Goal: Information Seeking & Learning: Compare options

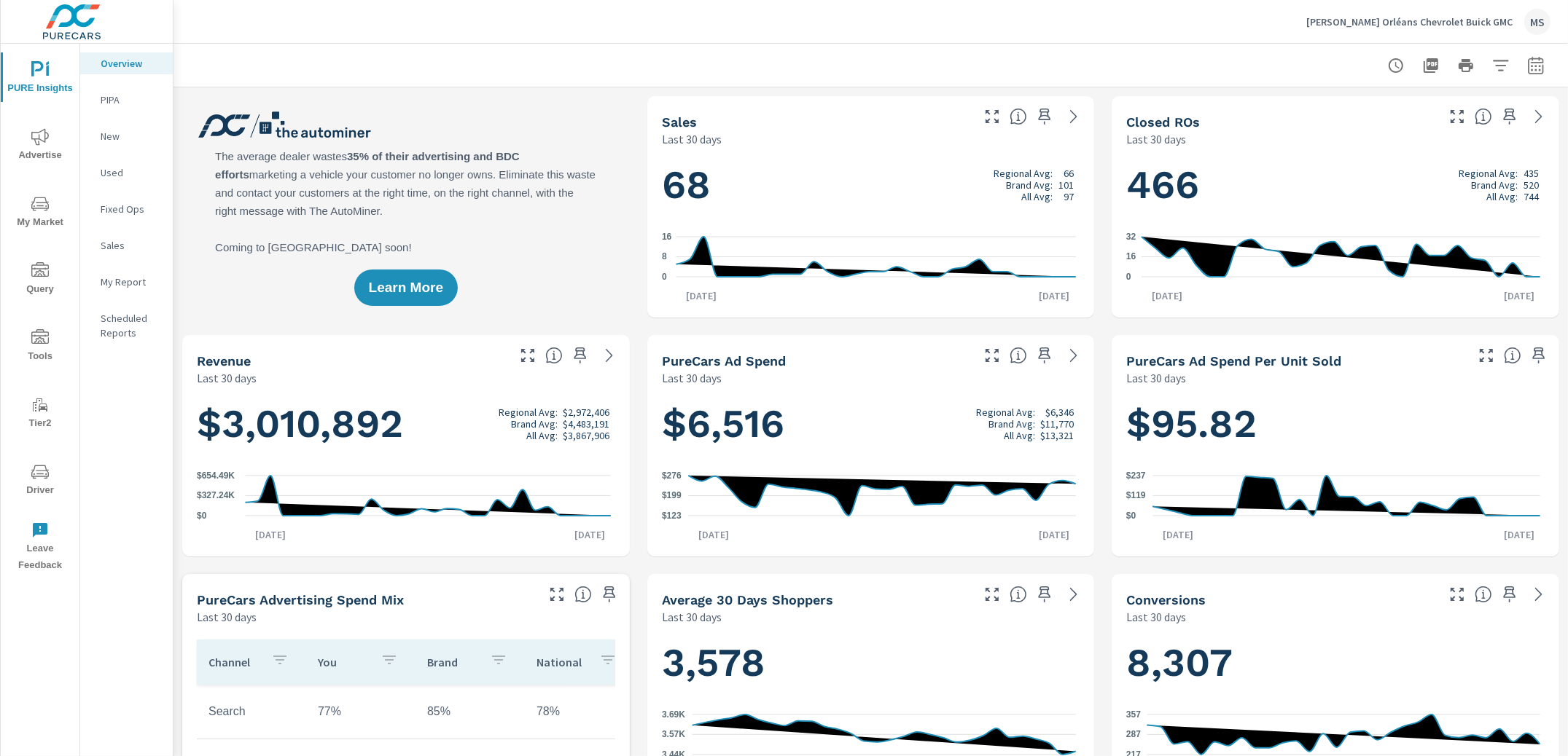
scroll to position [1, 0]
click at [46, 140] on icon "nav menu" at bounding box center [40, 137] width 18 height 18
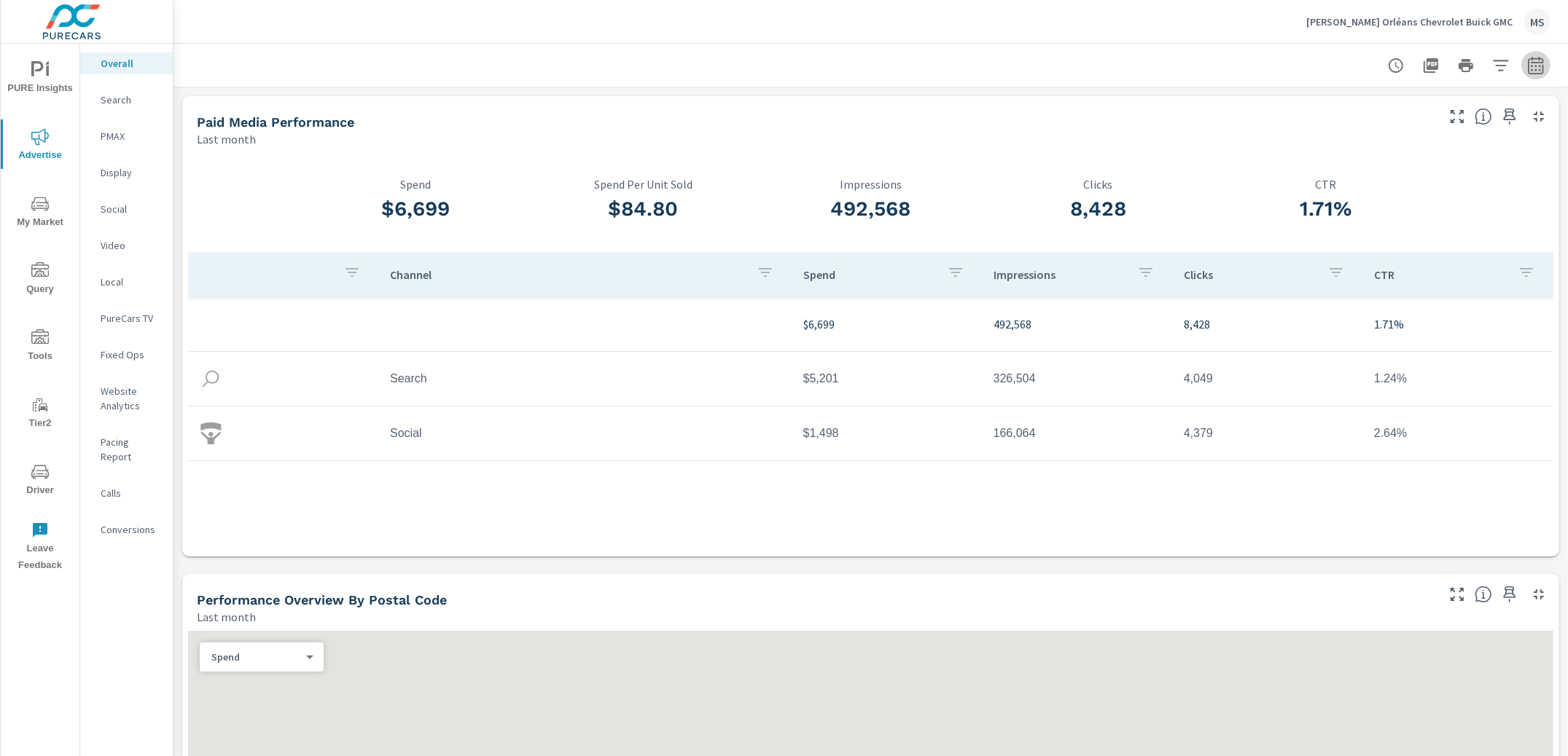
click at [1527, 67] on icon "button" at bounding box center [1536, 66] width 18 height 18
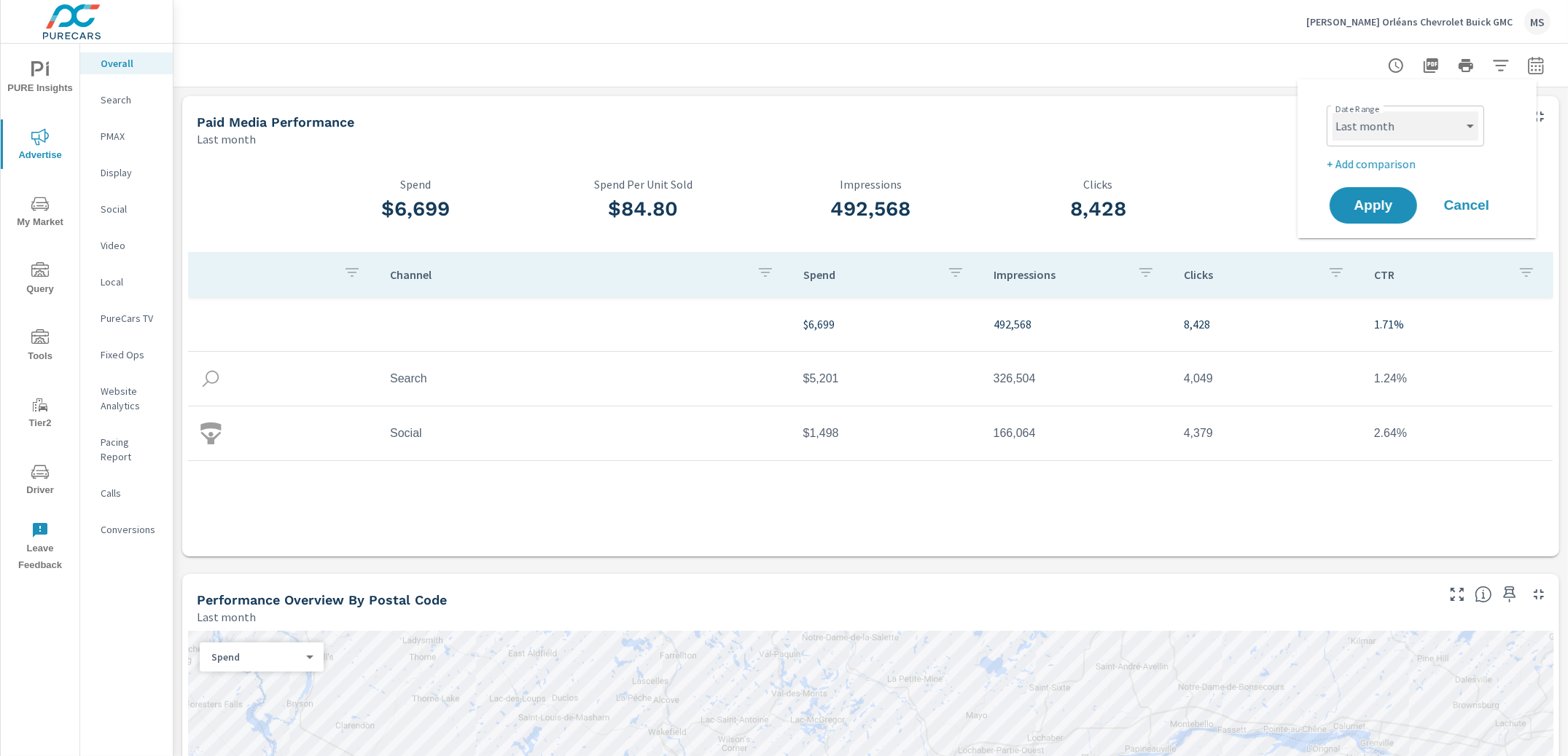
click at [1400, 126] on select "Custom Yesterday Last week Last 7 days Last 14 days Last 30 days Last 45 days L…" at bounding box center [1406, 125] width 146 height 29
click at [1333, 111] on select "Custom Yesterday Last week Last 7 days Last 14 days Last 30 days Last 45 days L…" at bounding box center [1406, 125] width 146 height 29
select select "Month to date"
click at [1404, 161] on p "+ Add comparison" at bounding box center [1419, 164] width 186 height 18
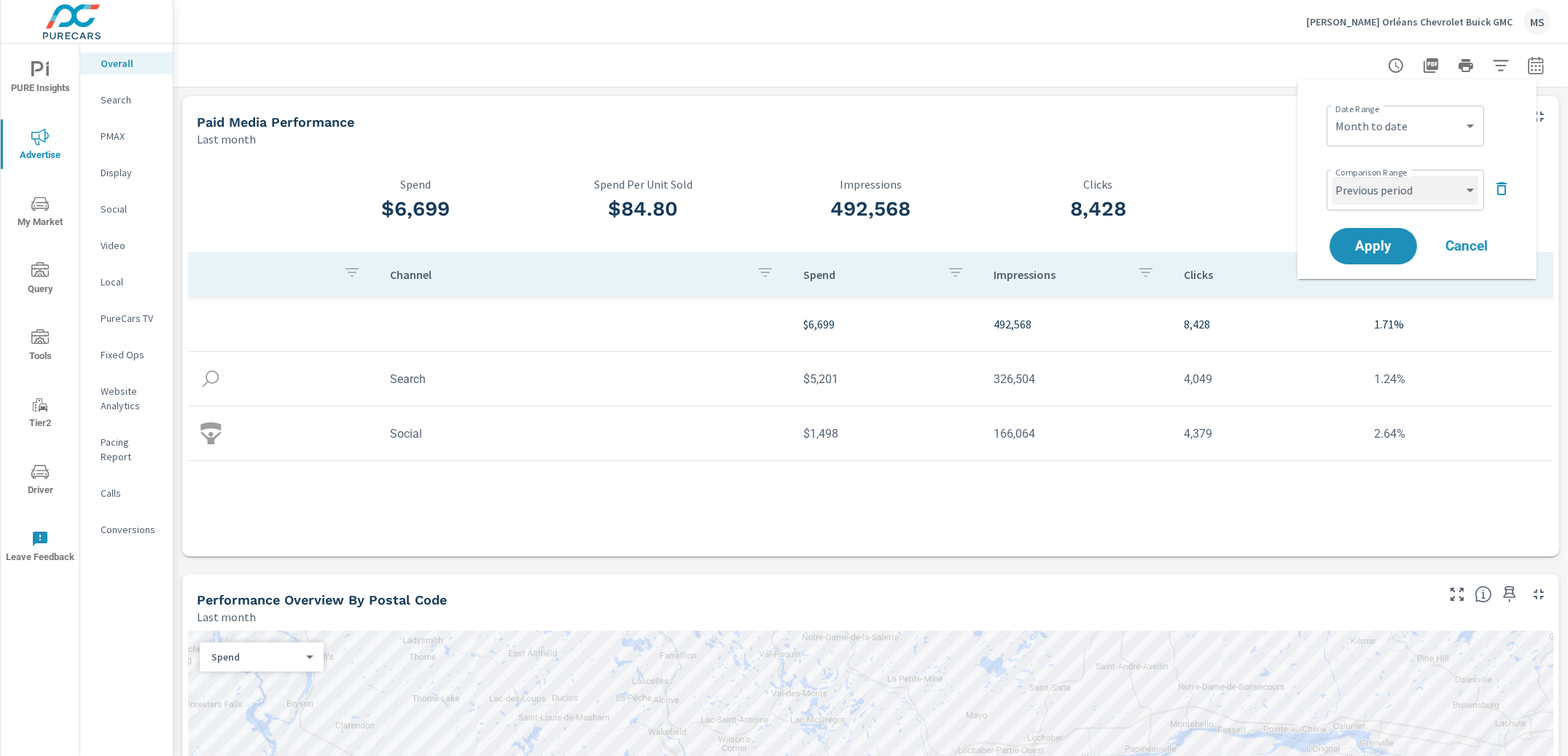
click at [1378, 193] on select "Custom Previous period Previous month Previous year" at bounding box center [1406, 190] width 146 height 29
click at [1333, 176] on select "Custom Previous period Previous month Previous year" at bounding box center [1406, 190] width 146 height 29
select select "Previous month"
click at [1374, 244] on span "Apply" at bounding box center [1373, 246] width 60 height 14
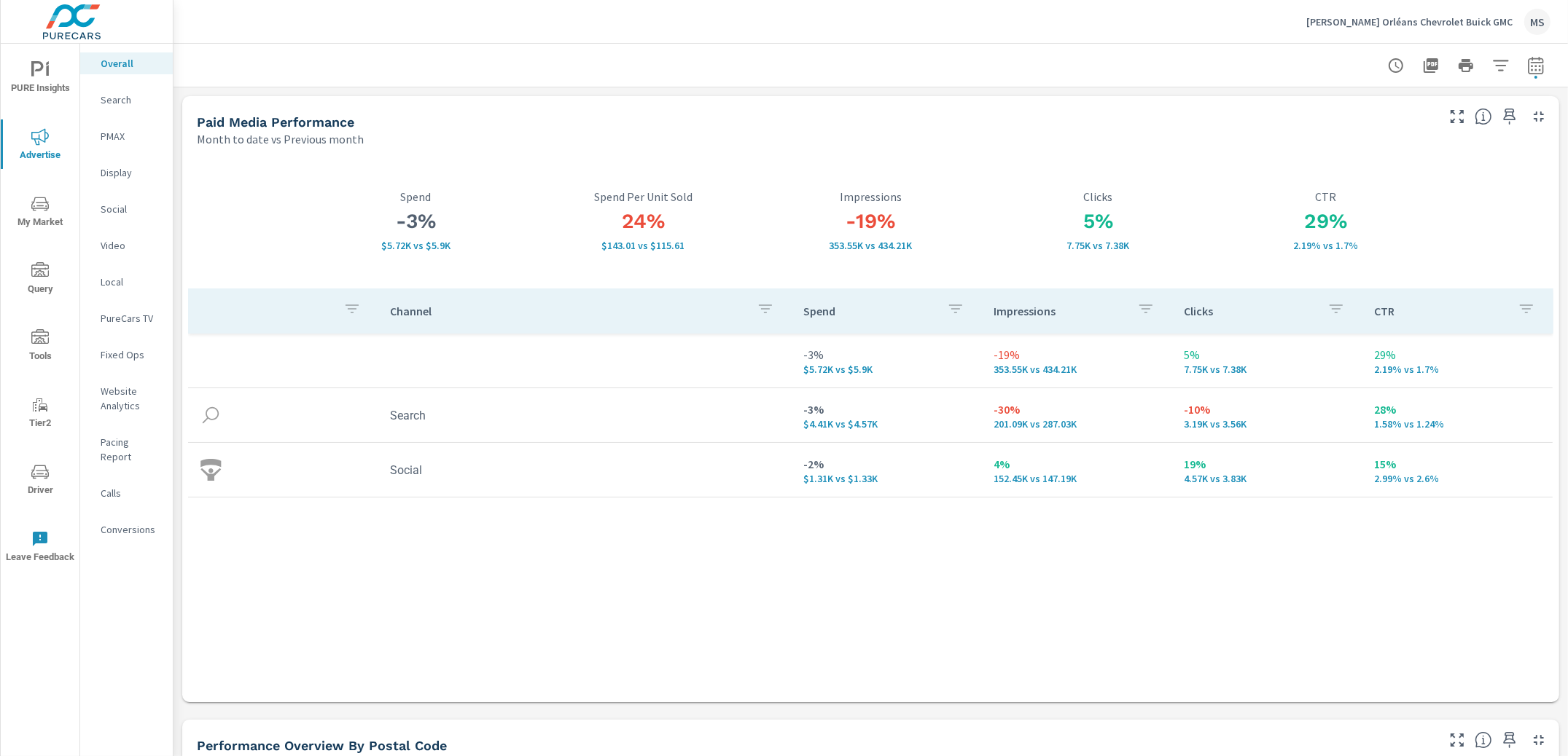
click at [124, 105] on p "Search" at bounding box center [131, 100] width 61 height 14
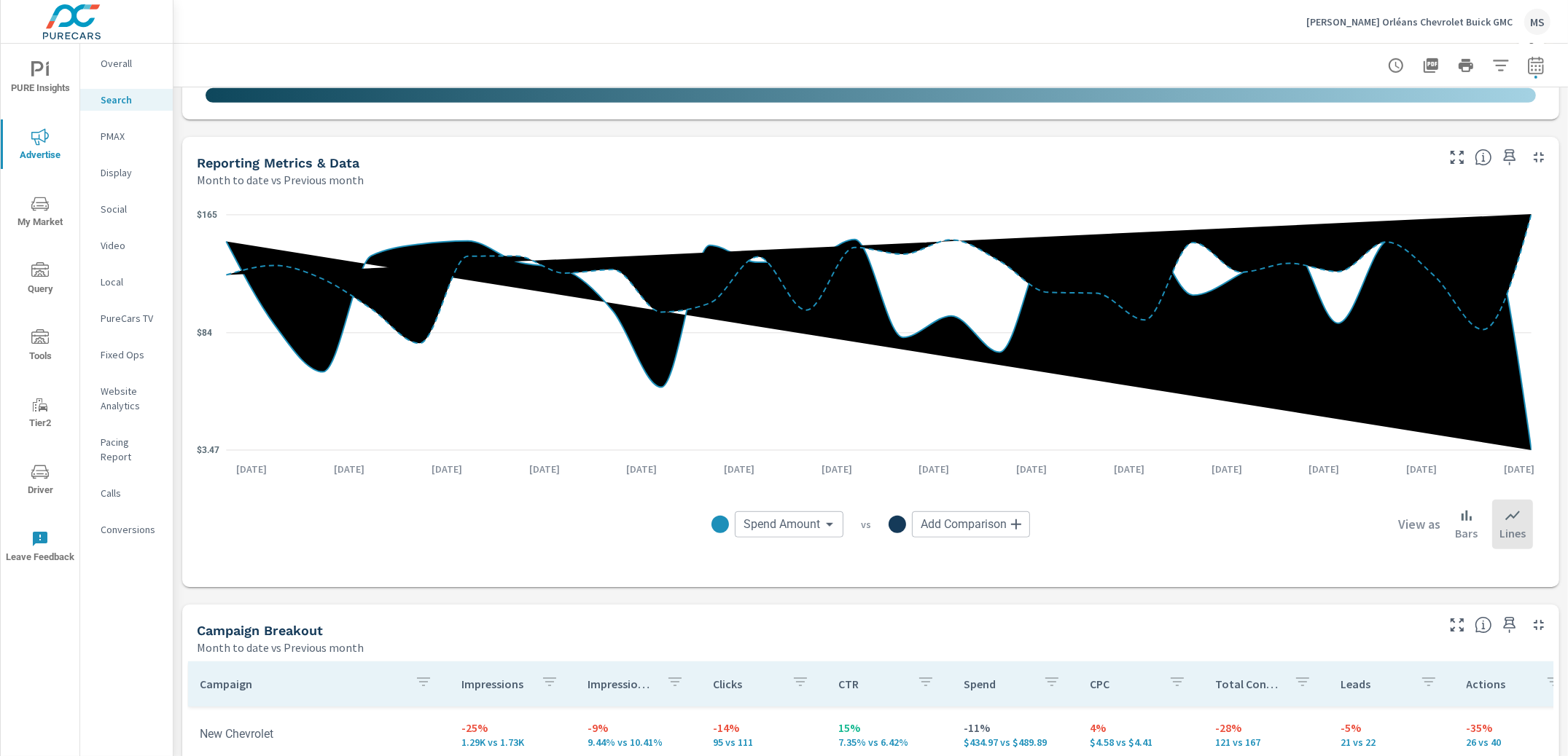
scroll to position [1244, 0]
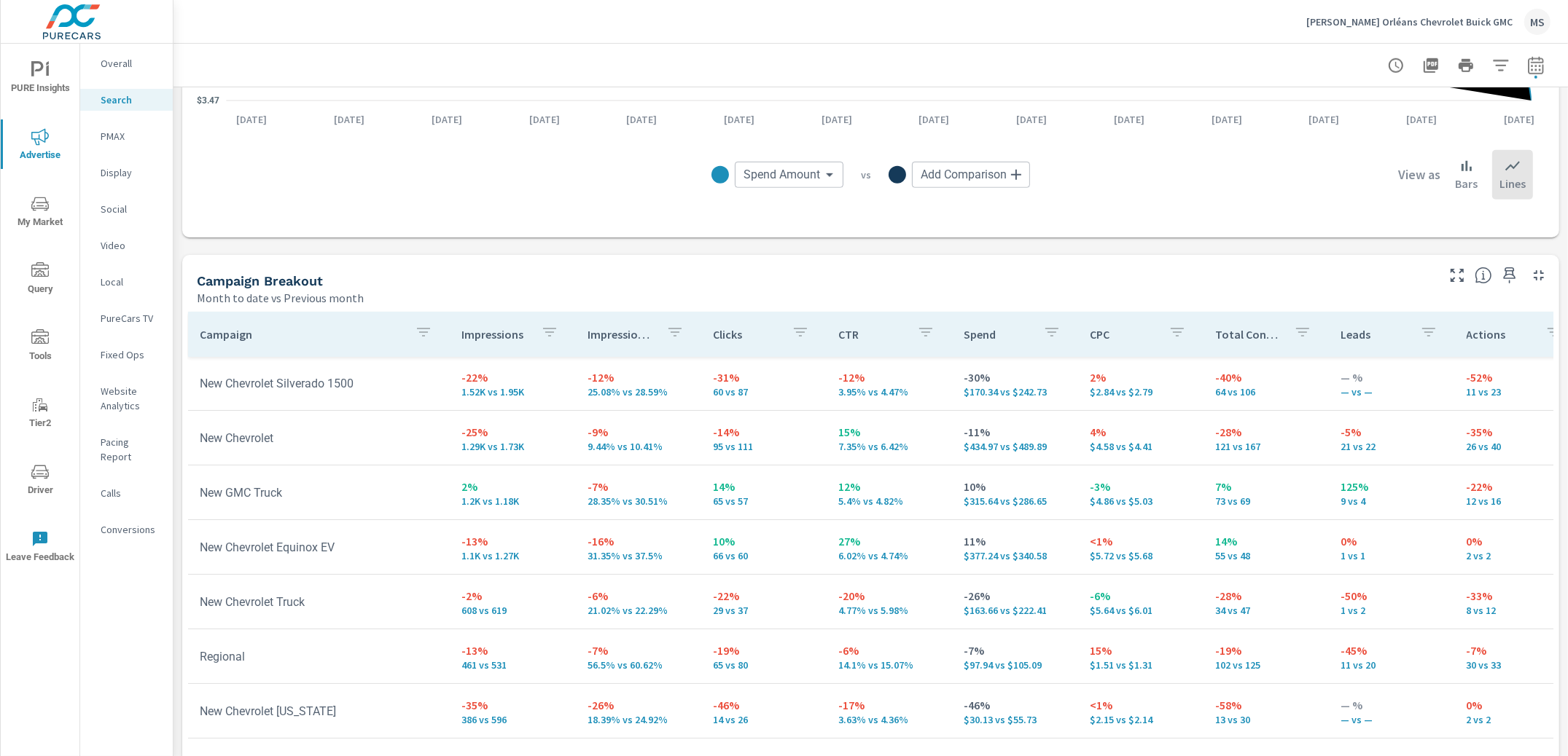
scroll to position [161, 0]
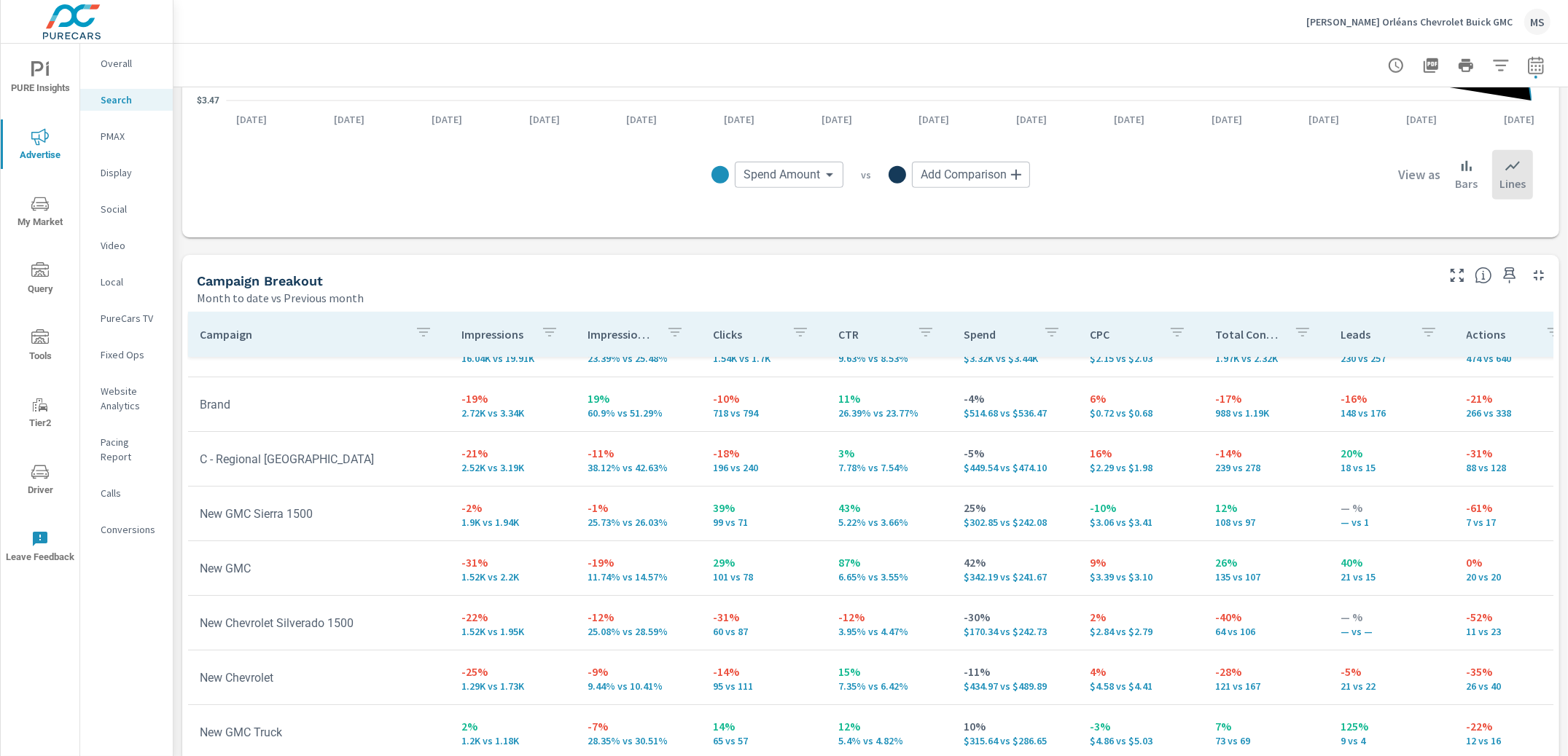
scroll to position [46, 0]
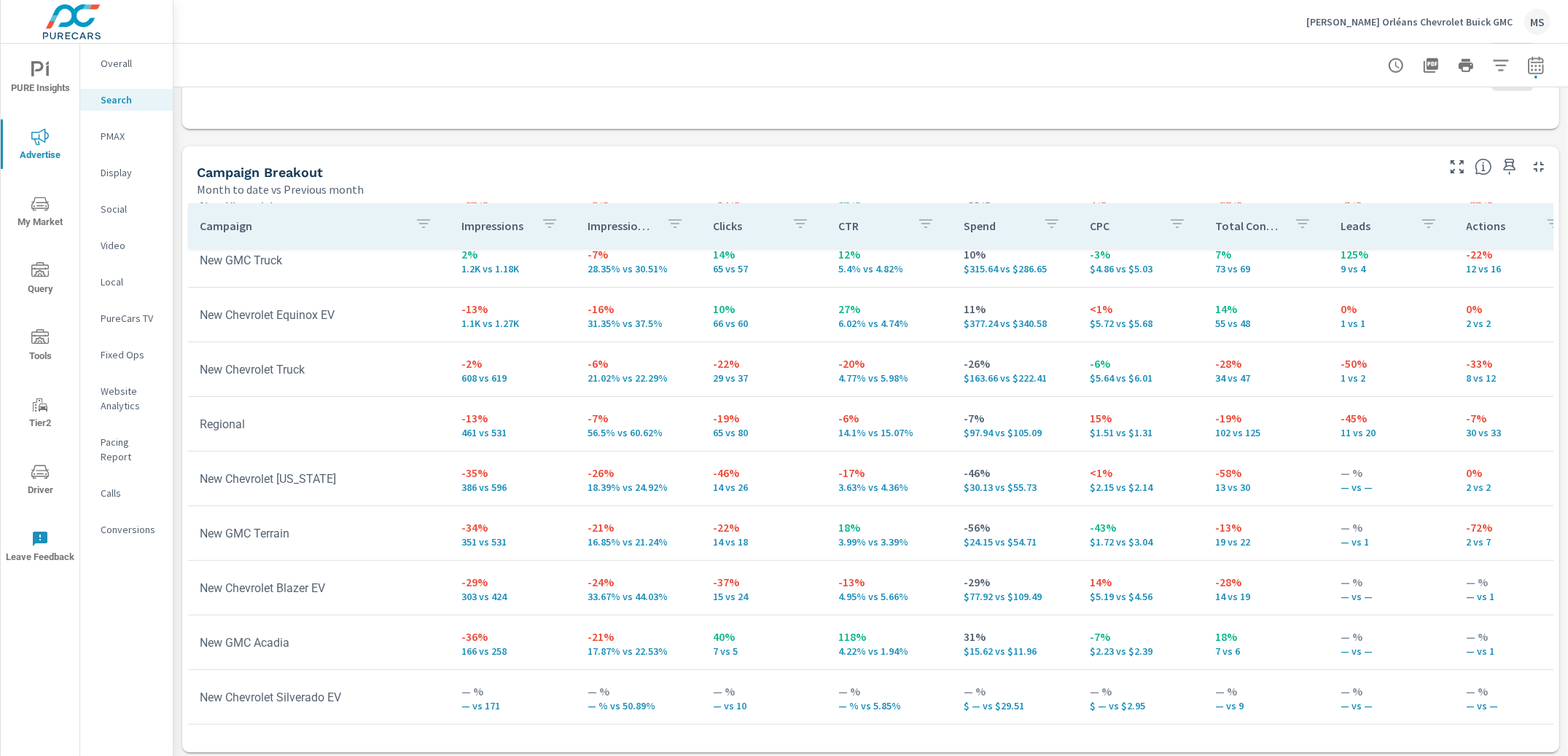
scroll to position [1357, 0]
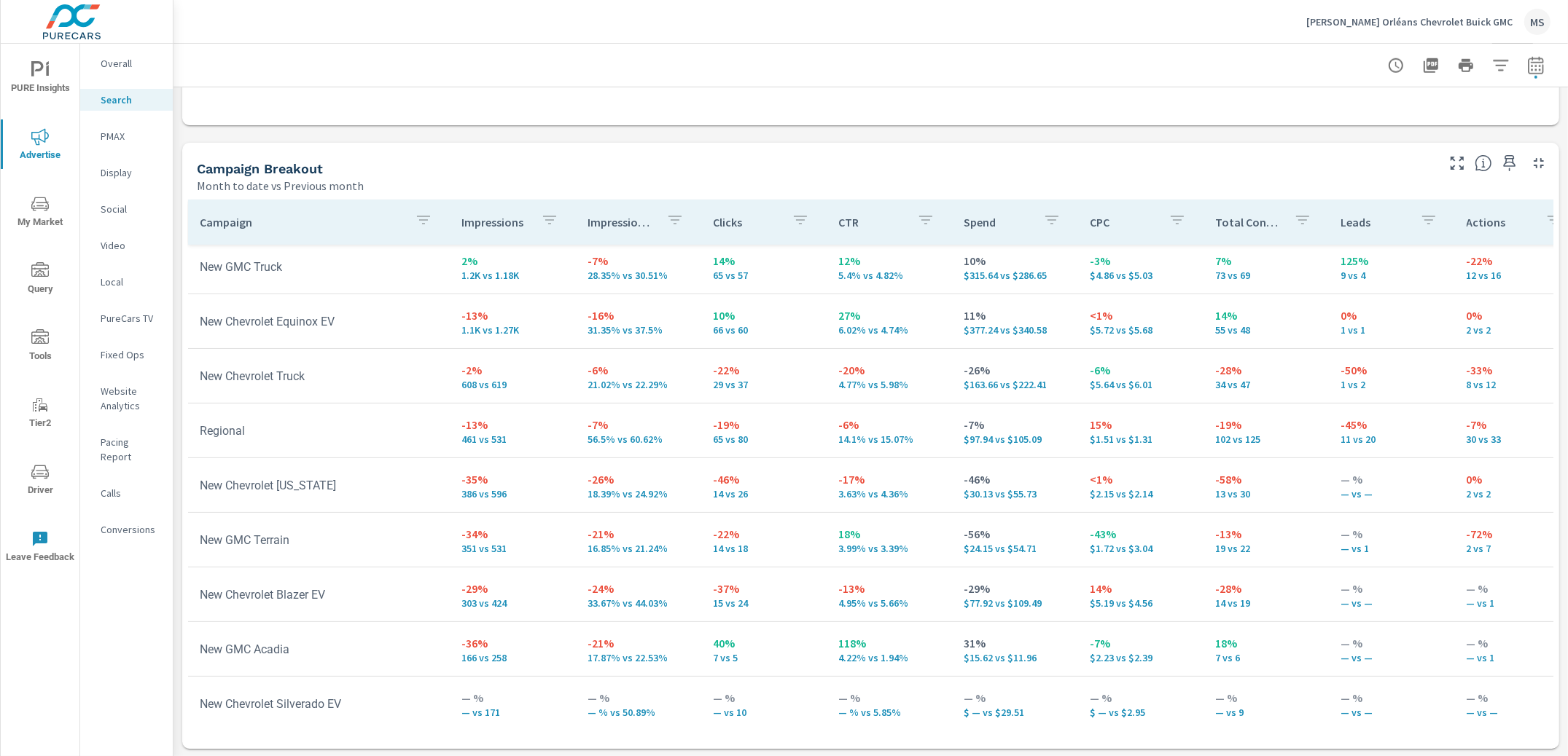
scroll to position [412, 0]
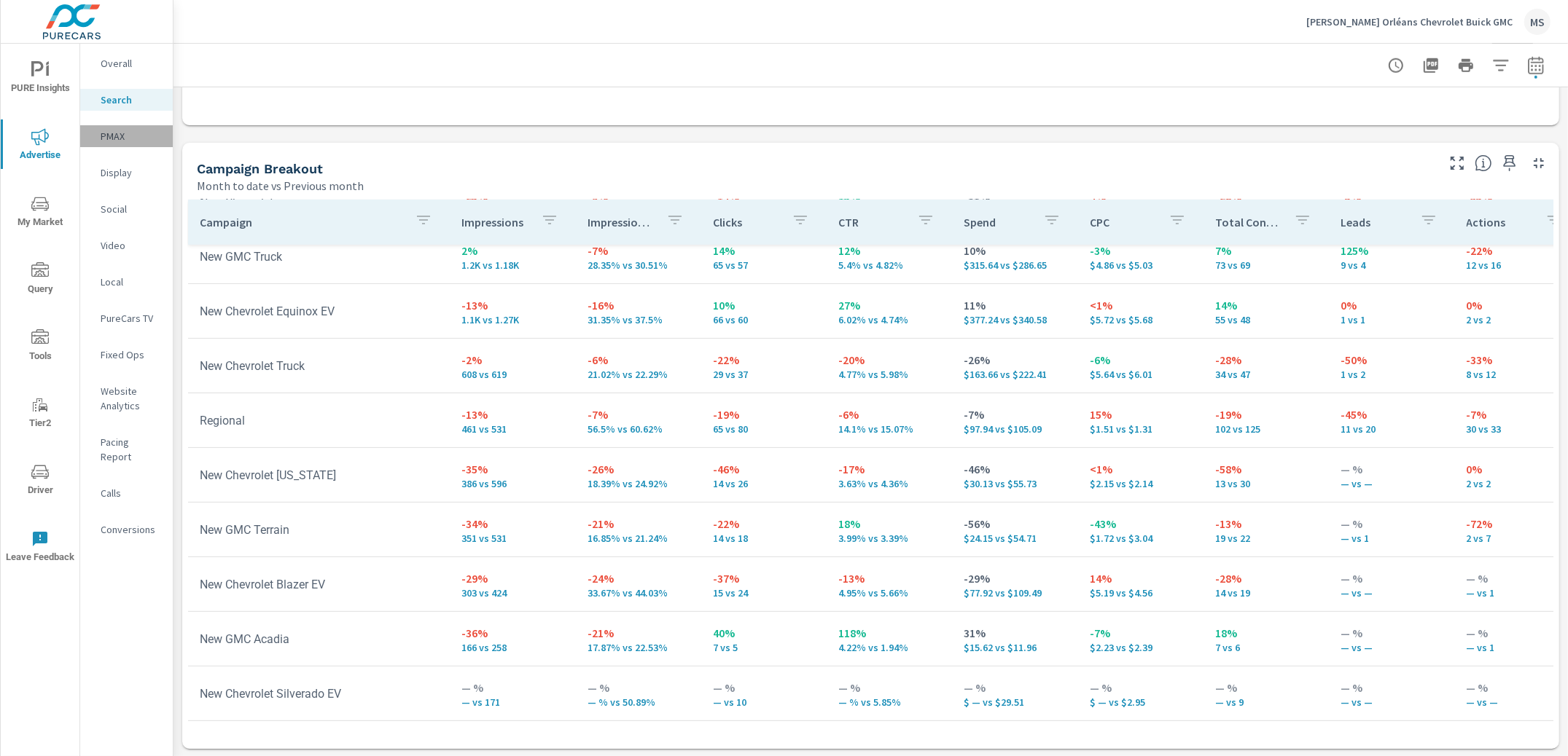
click at [114, 137] on p "PMAX" at bounding box center [131, 136] width 61 height 14
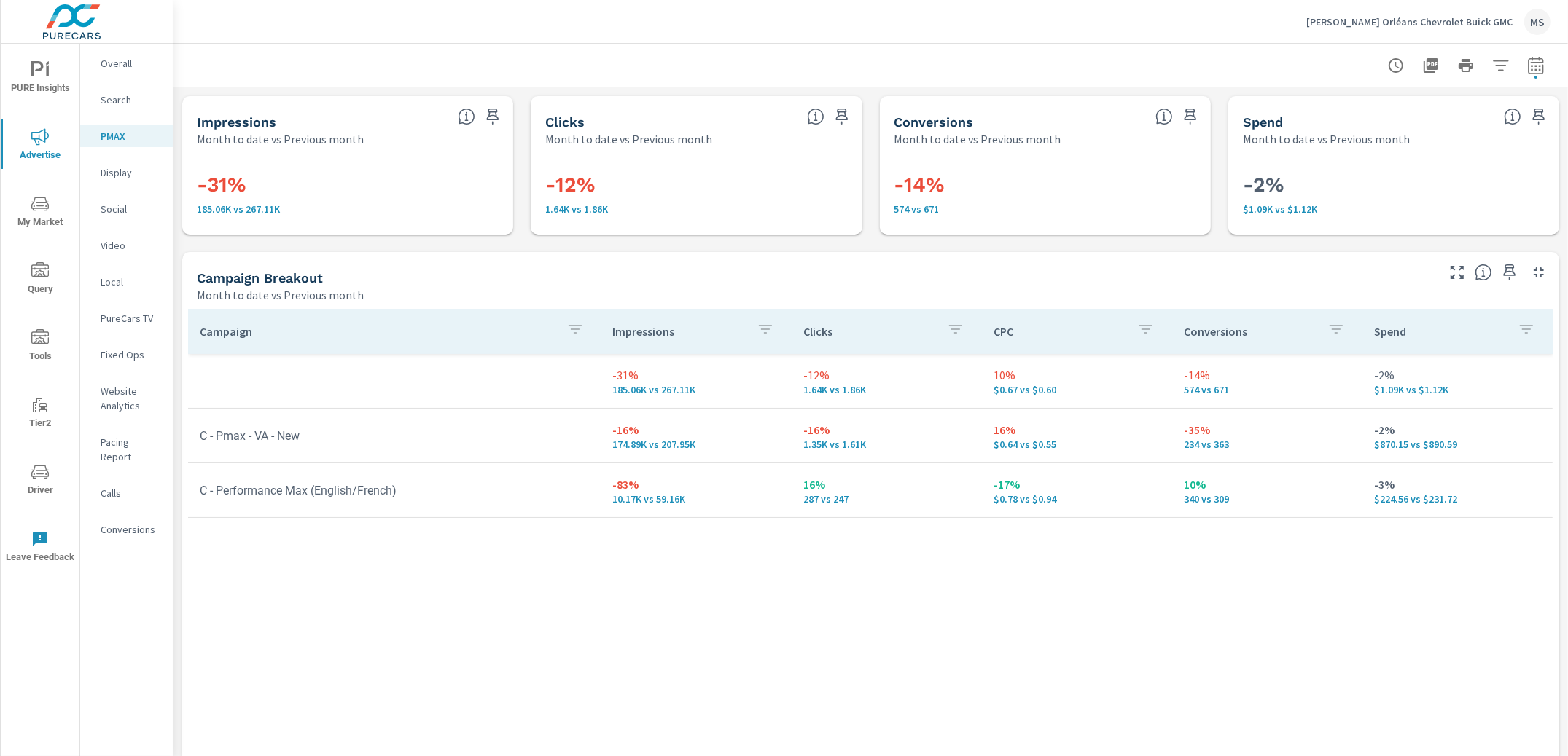
click at [31, 349] on span "Tools" at bounding box center [40, 347] width 70 height 36
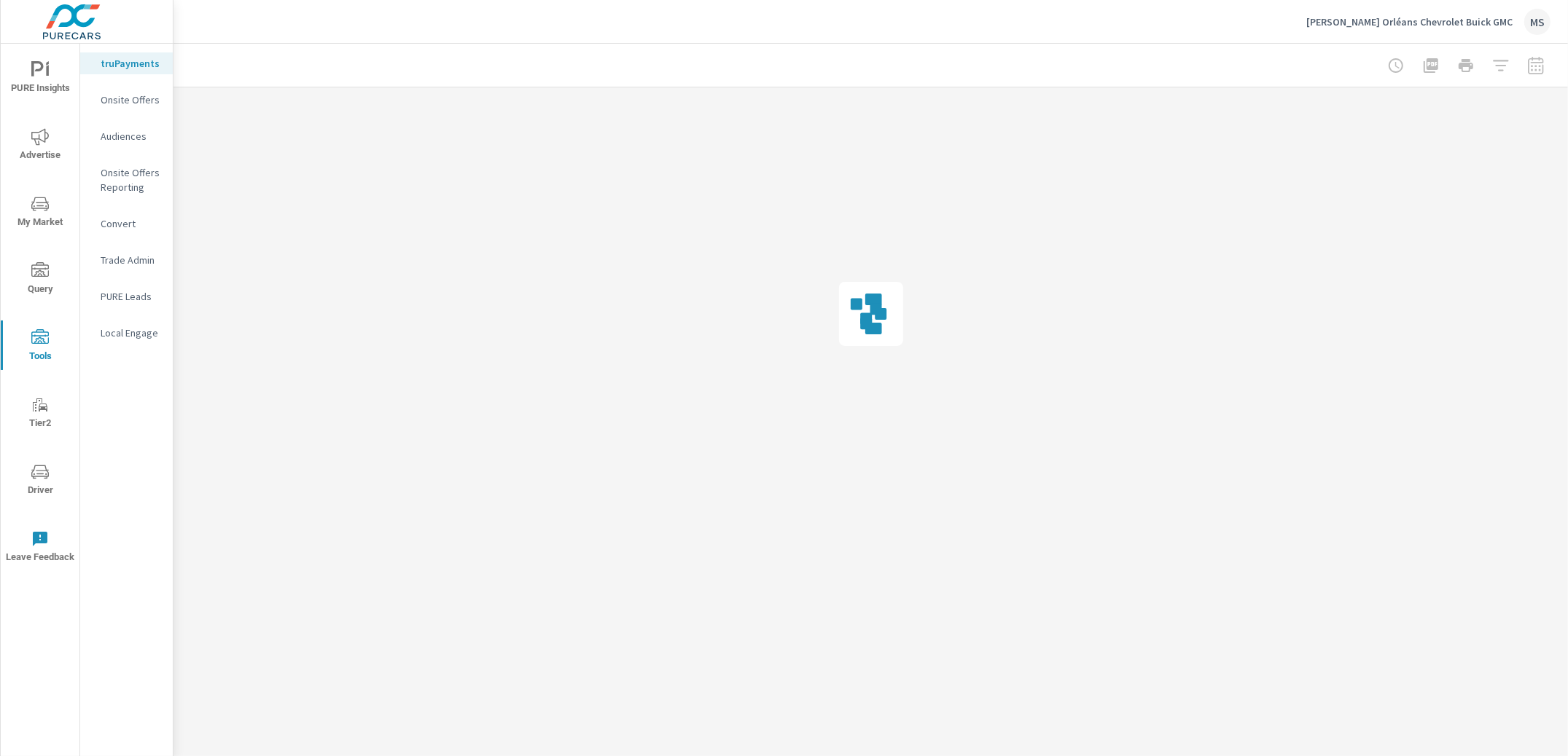
click at [140, 296] on p "PURE Leads" at bounding box center [131, 296] width 61 height 14
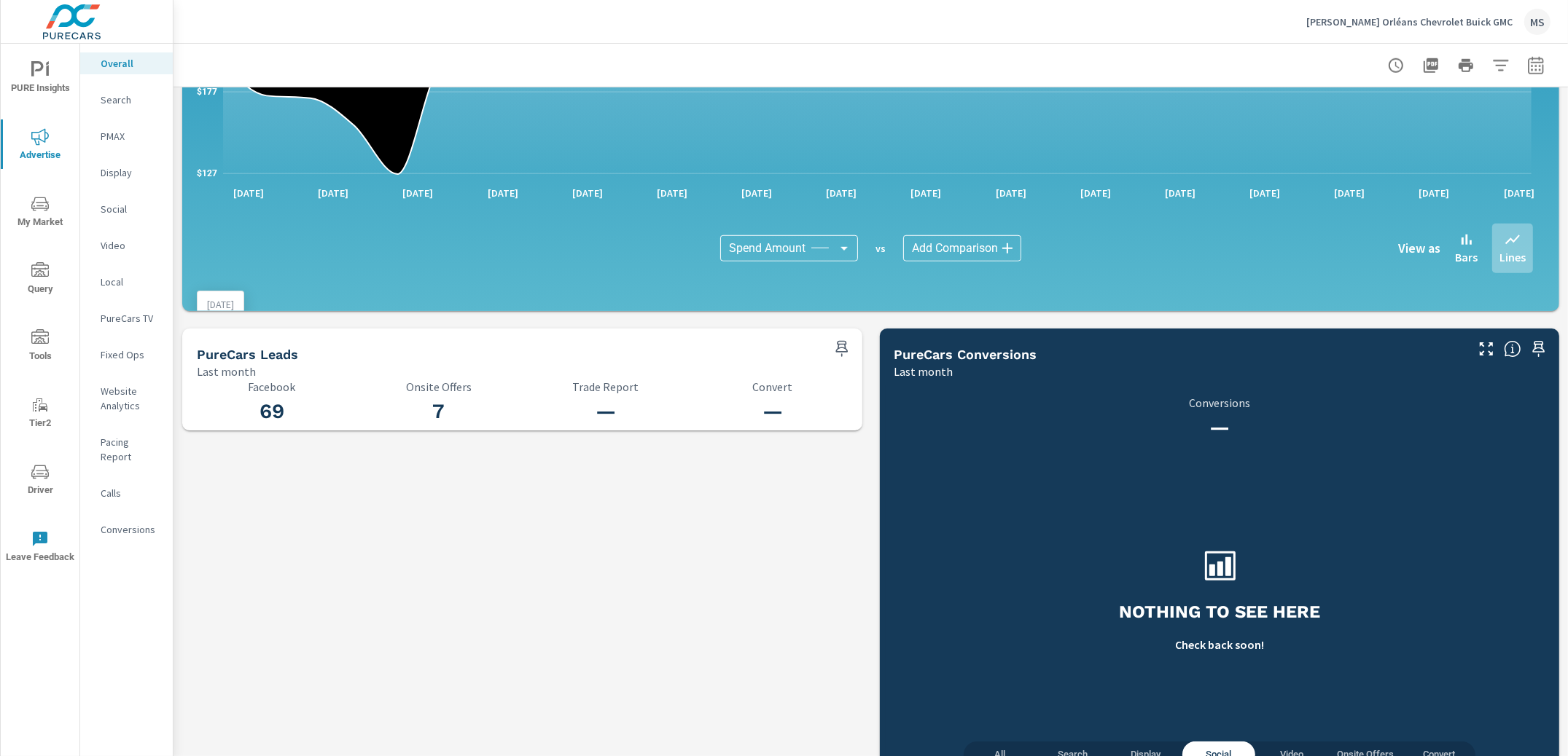
scroll to position [1361, 0]
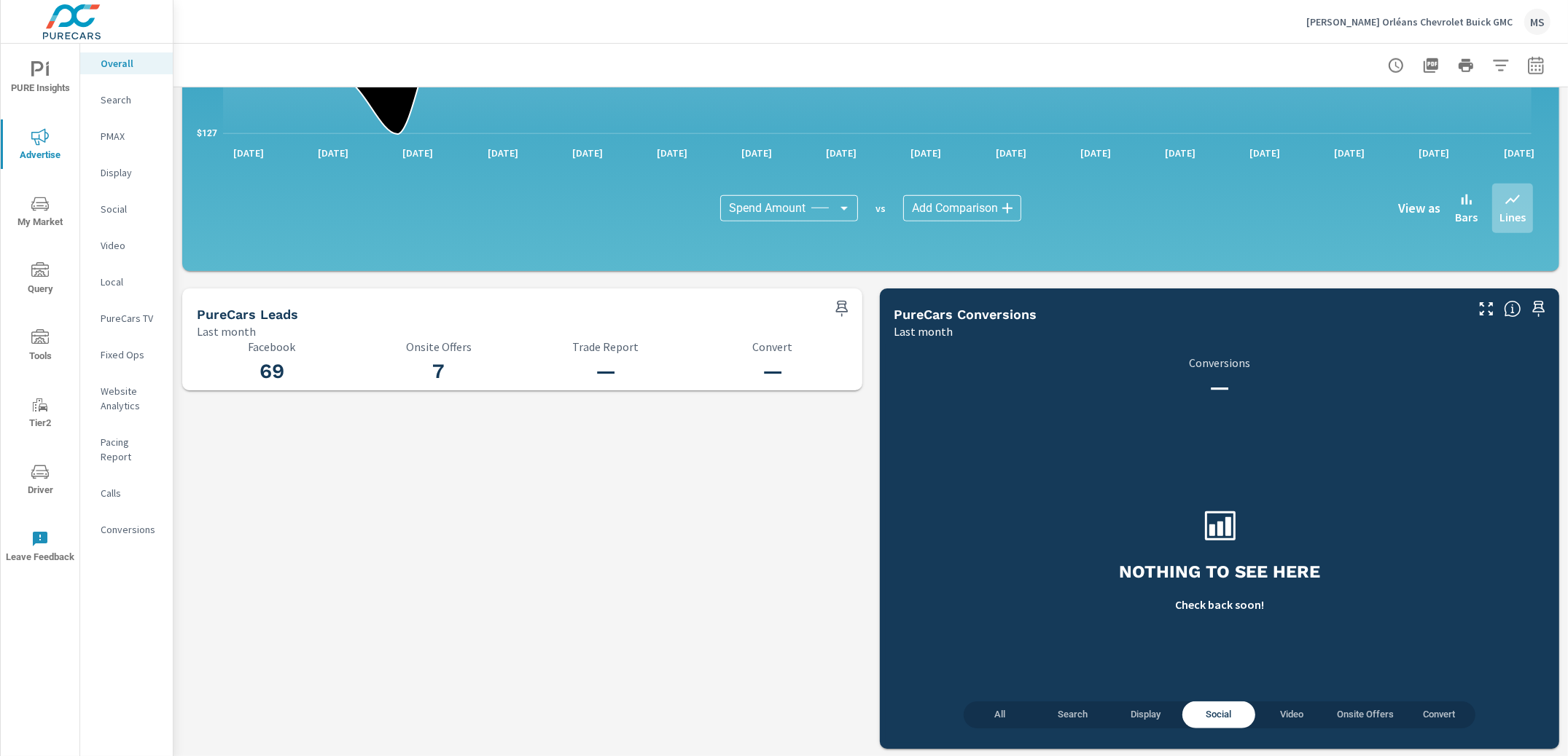
click at [979, 714] on span "All" at bounding box center [999, 714] width 55 height 17
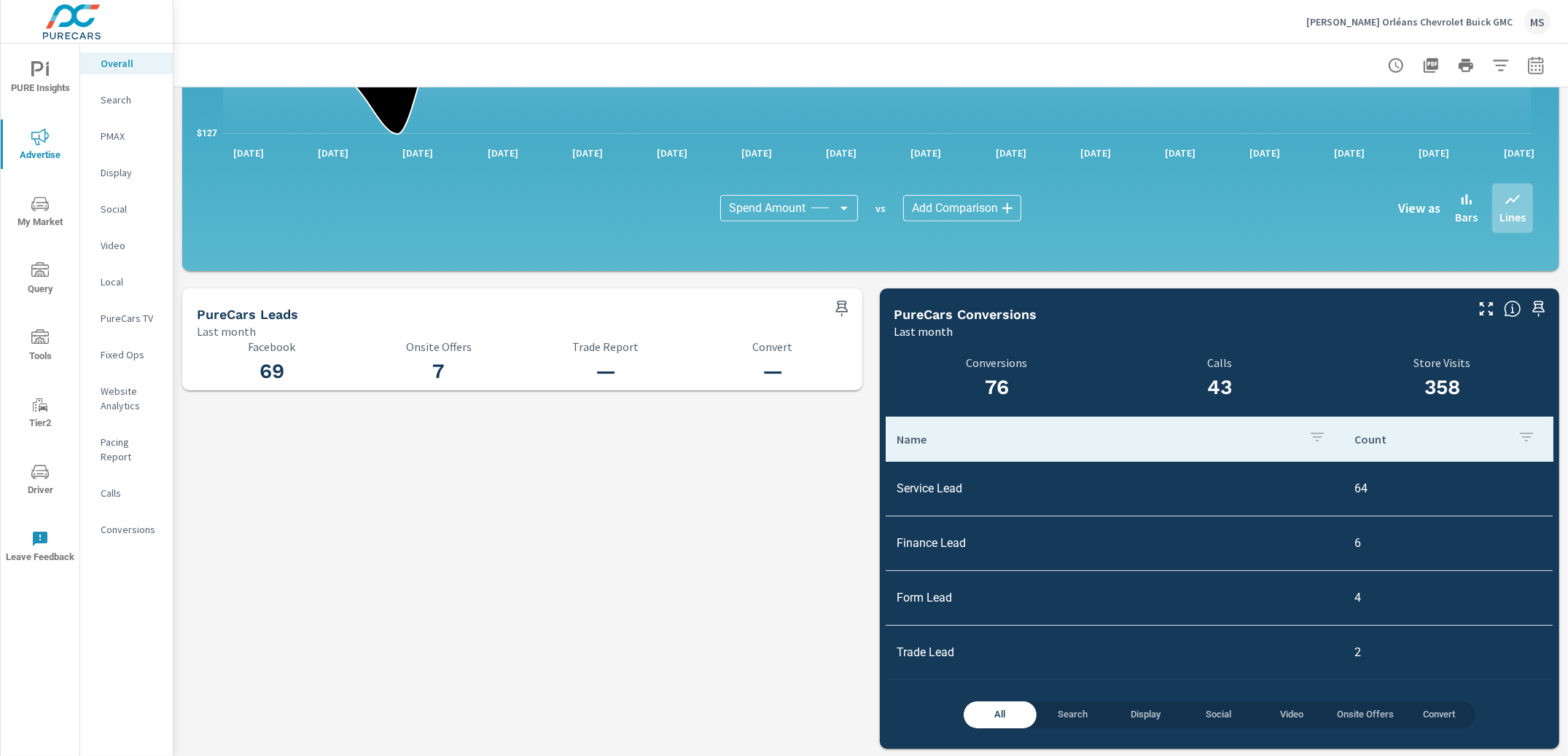
scroll to position [1, 0]
drag, startPoint x: 285, startPoint y: 374, endPoint x: 251, endPoint y: 376, distance: 34.1
click at [251, 376] on h3 "69" at bounding box center [271, 371] width 150 height 25
drag, startPoint x: 441, startPoint y: 373, endPoint x: 424, endPoint y: 372, distance: 17.0
click at [424, 372] on h3 "7" at bounding box center [438, 371] width 150 height 25
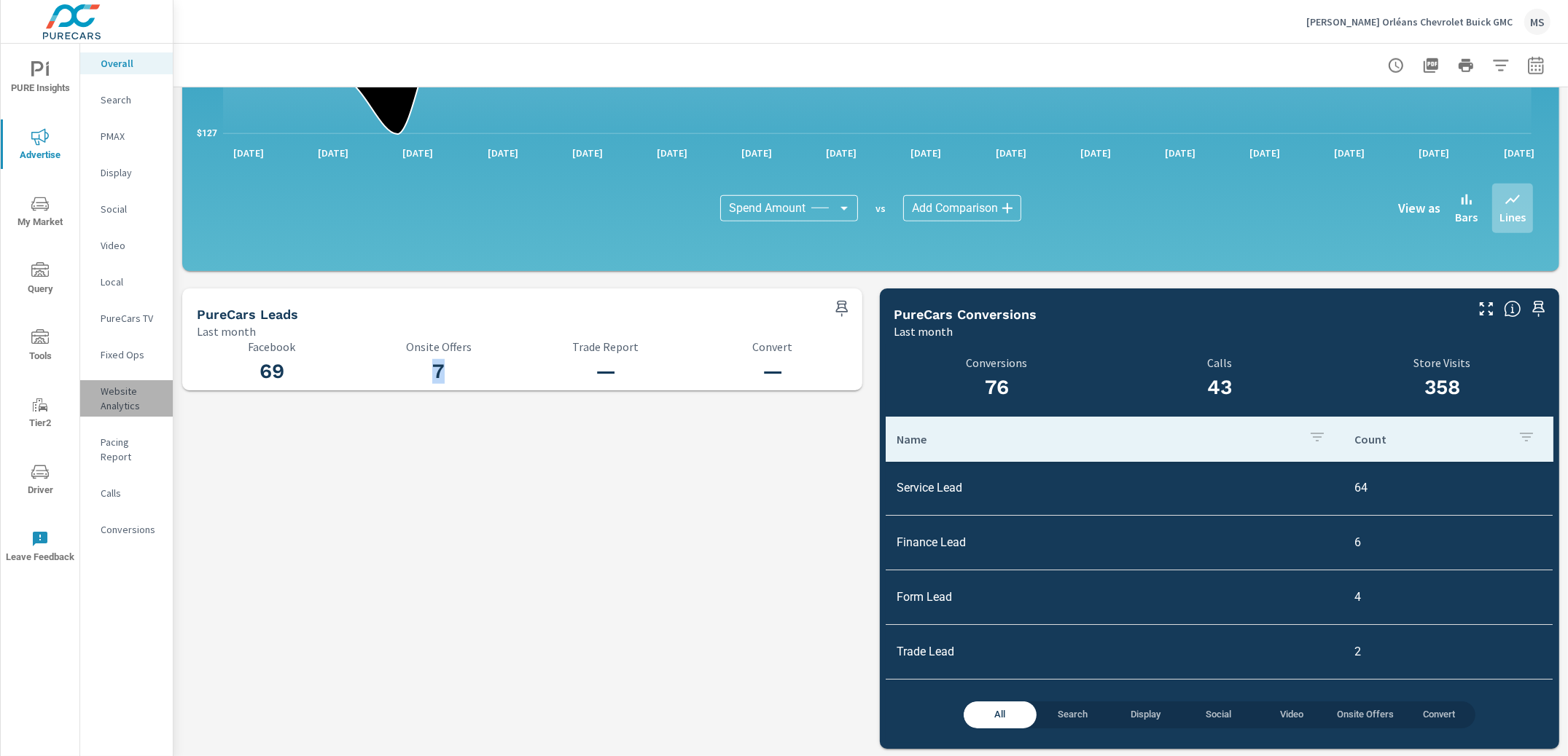
click at [116, 408] on p "Website Analytics" at bounding box center [131, 398] width 61 height 29
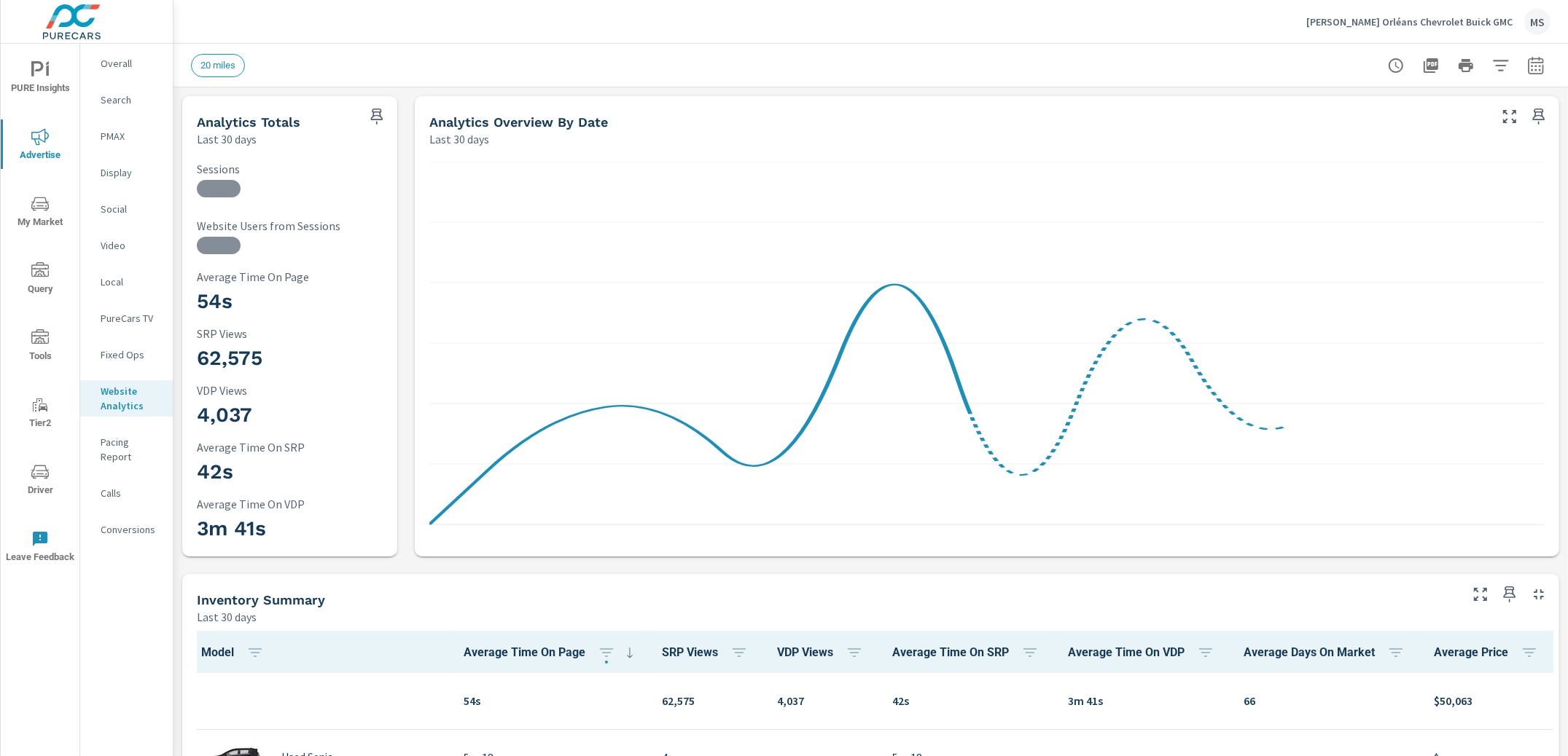
scroll to position [1, 0]
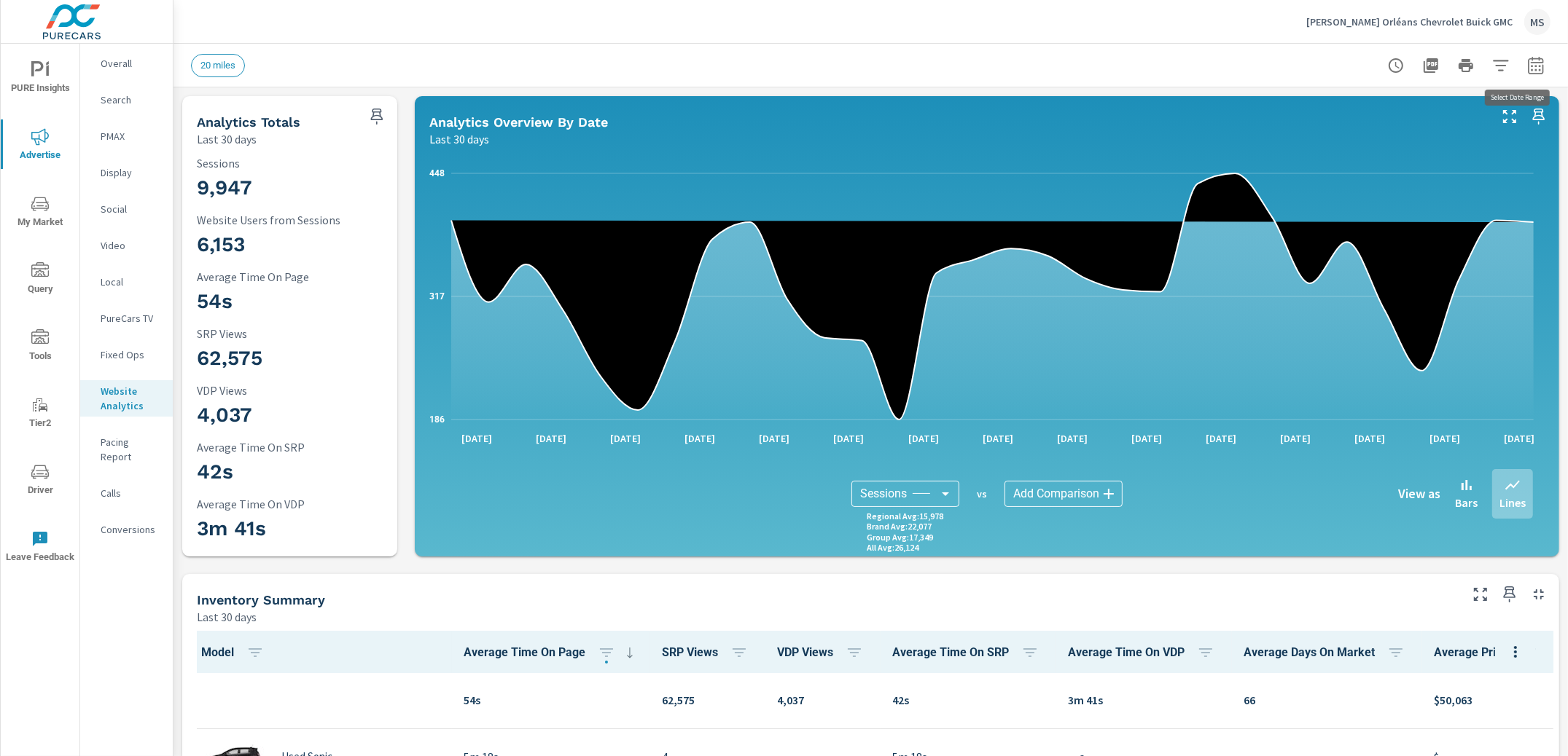
click at [1527, 70] on icon "button" at bounding box center [1536, 66] width 18 height 18
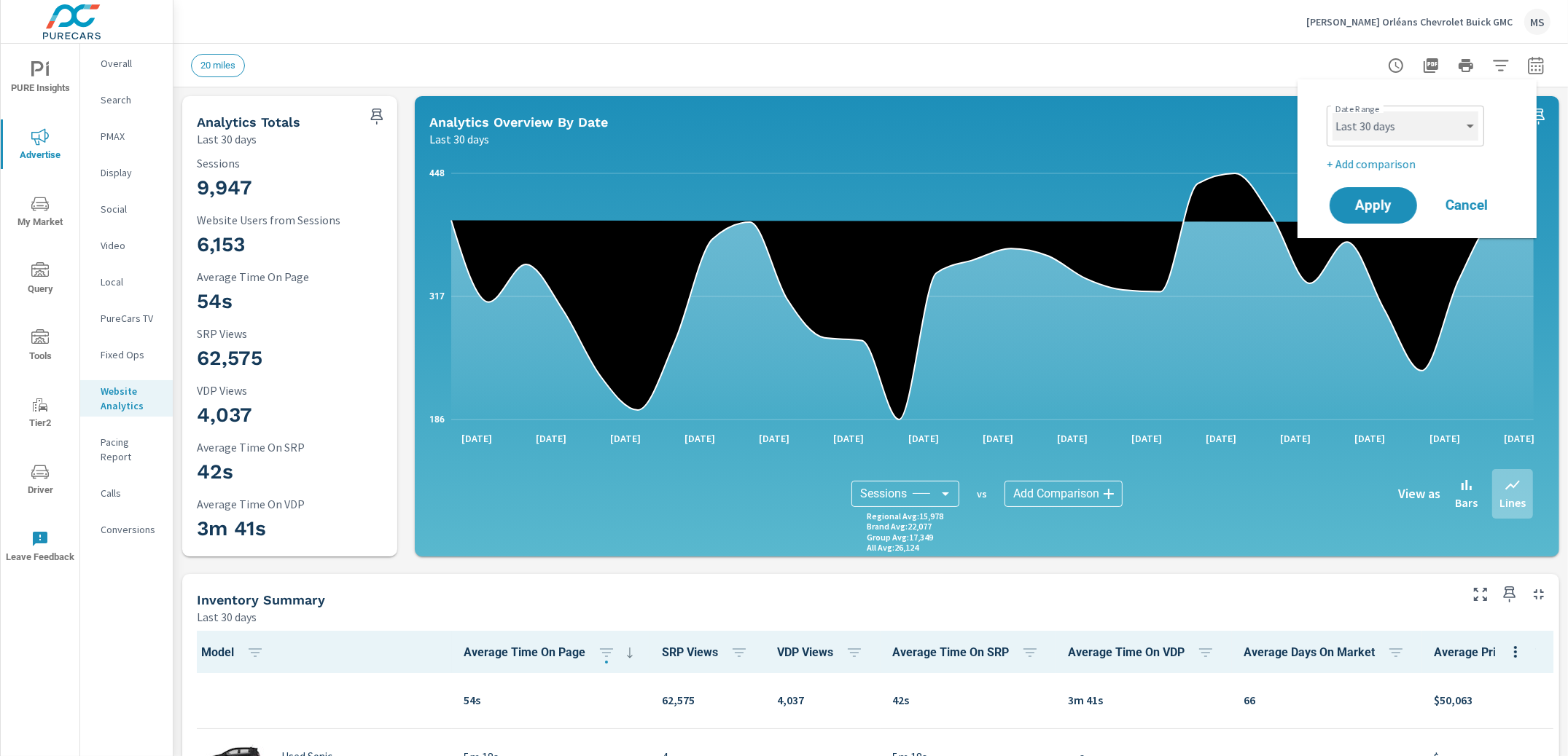
click at [1414, 117] on select "Custom [DATE] Last week Last 7 days Last 14 days Last 30 days Last 45 days Last…" at bounding box center [1406, 125] width 146 height 29
click at [1333, 111] on select "Custom [DATE] Last week Last 7 days Last 14 days Last 30 days Last 45 days Last…" at bounding box center [1406, 125] width 146 height 29
select select "Month to date"
click at [1378, 163] on p "+ Add comparison" at bounding box center [1419, 164] width 186 height 18
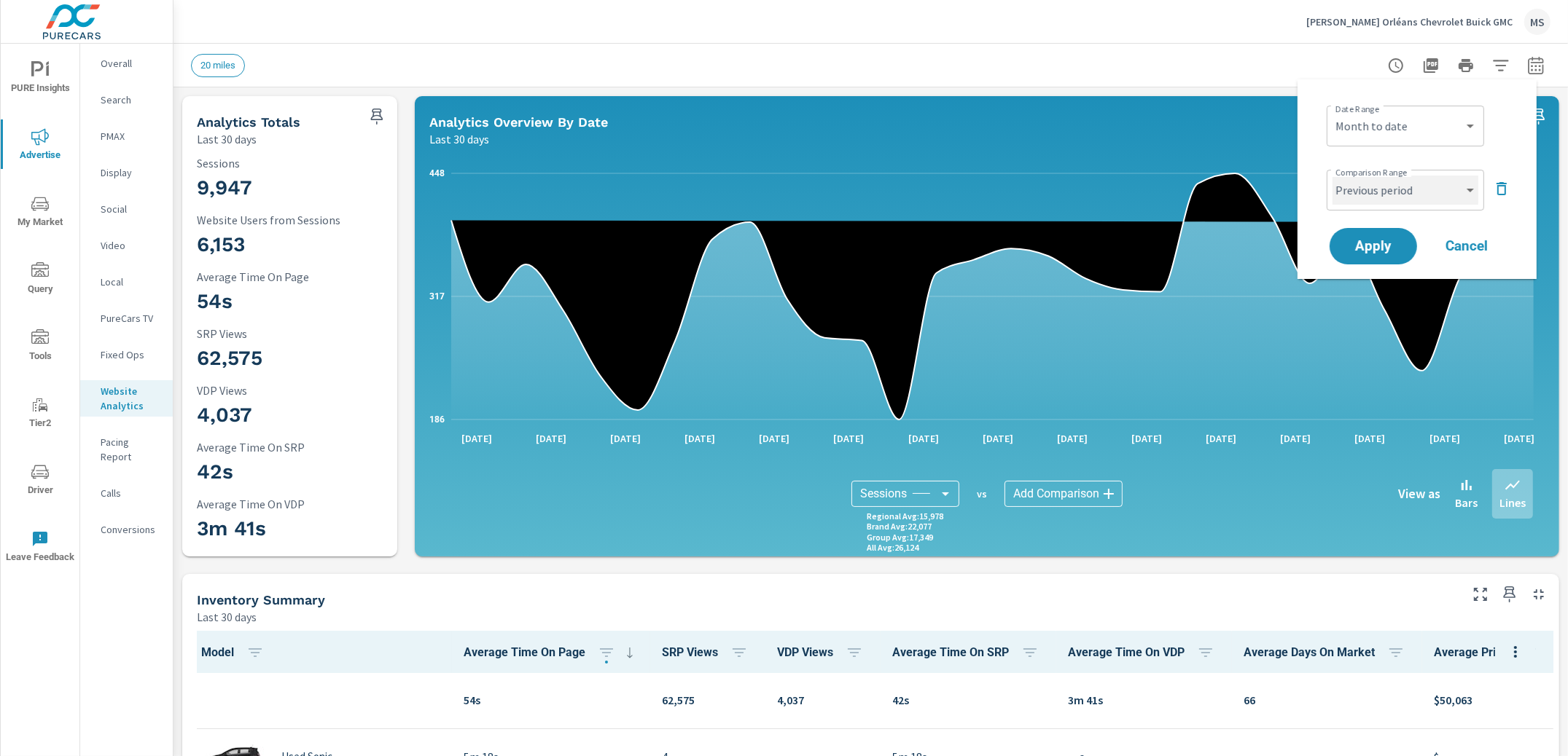
click at [1383, 186] on select "Custom Previous period Previous month Previous year" at bounding box center [1406, 190] width 146 height 29
click at [1333, 176] on select "Custom Previous period Previous month Previous year" at bounding box center [1406, 190] width 146 height 29
select select "Previous month"
click at [1388, 248] on span "Apply" at bounding box center [1373, 246] width 60 height 14
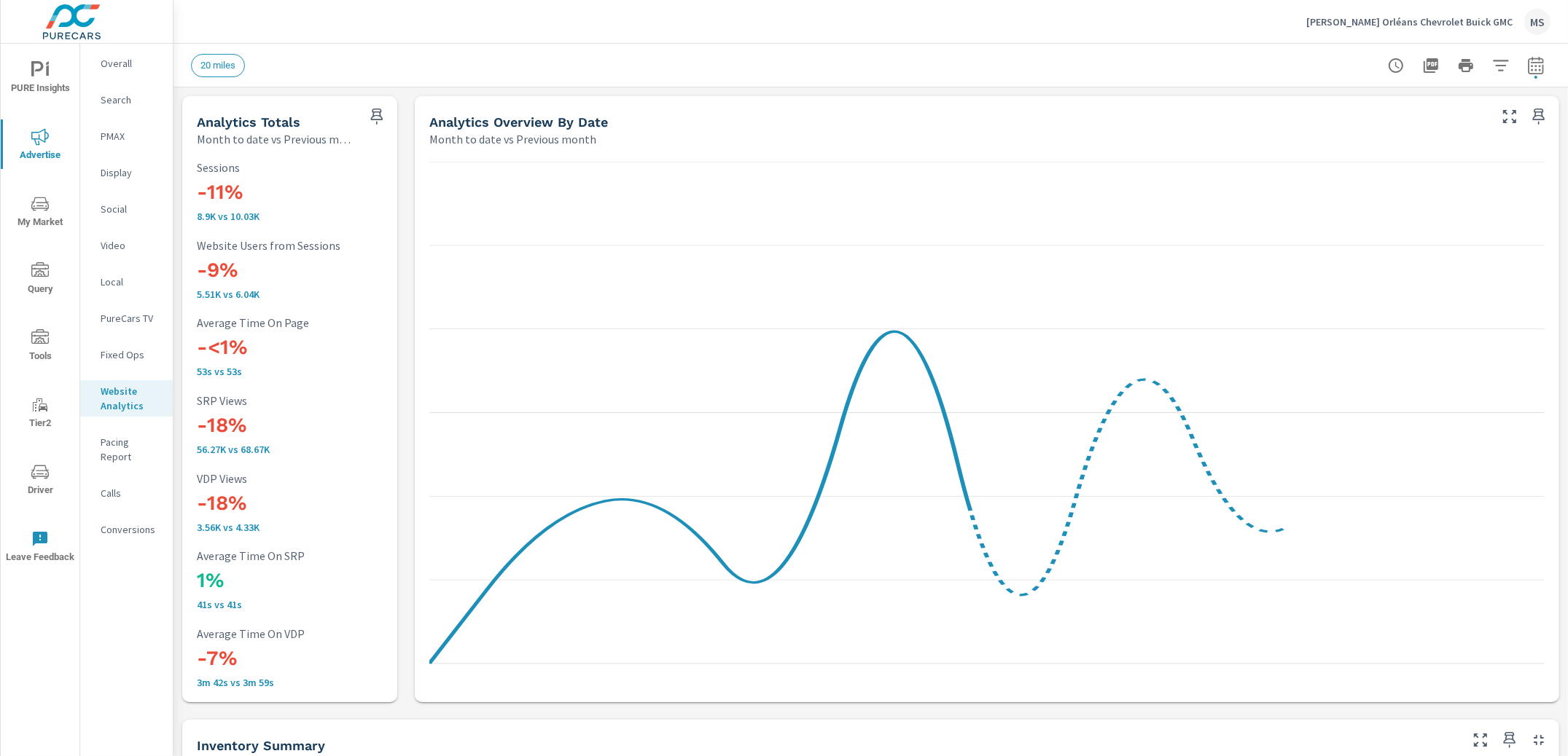
scroll to position [1, 0]
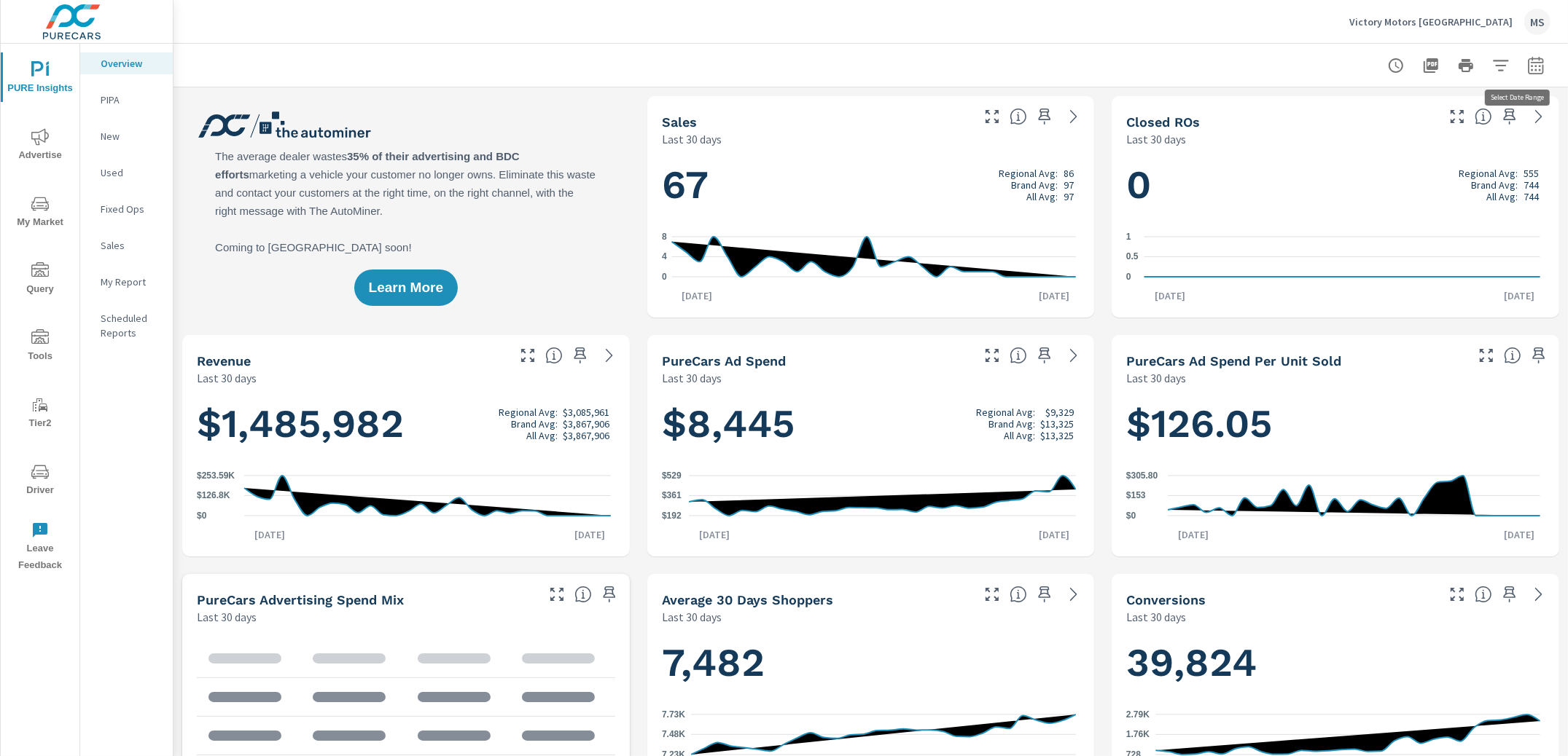
click at [1522, 51] on button "button" at bounding box center [1536, 66] width 29 height 29
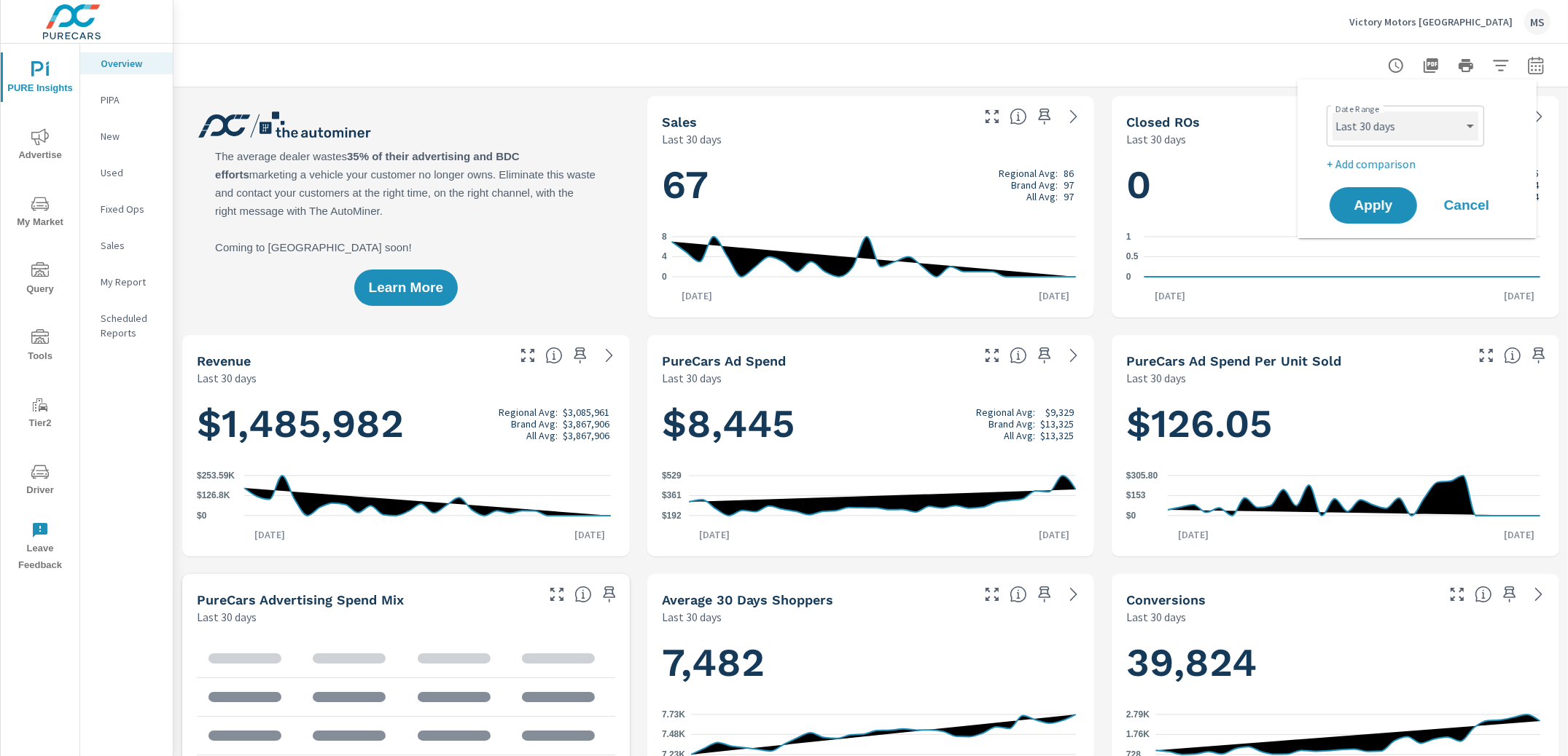
click at [1403, 128] on select "Custom Yesterday Last week Last 7 days Last 14 days Last 30 days Last 45 days L…" at bounding box center [1406, 125] width 146 height 29
click at [1333, 111] on select "Custom Yesterday Last week Last 7 days Last 14 days Last 30 days Last 45 days L…" at bounding box center [1406, 125] width 146 height 29
select select "Month to date"
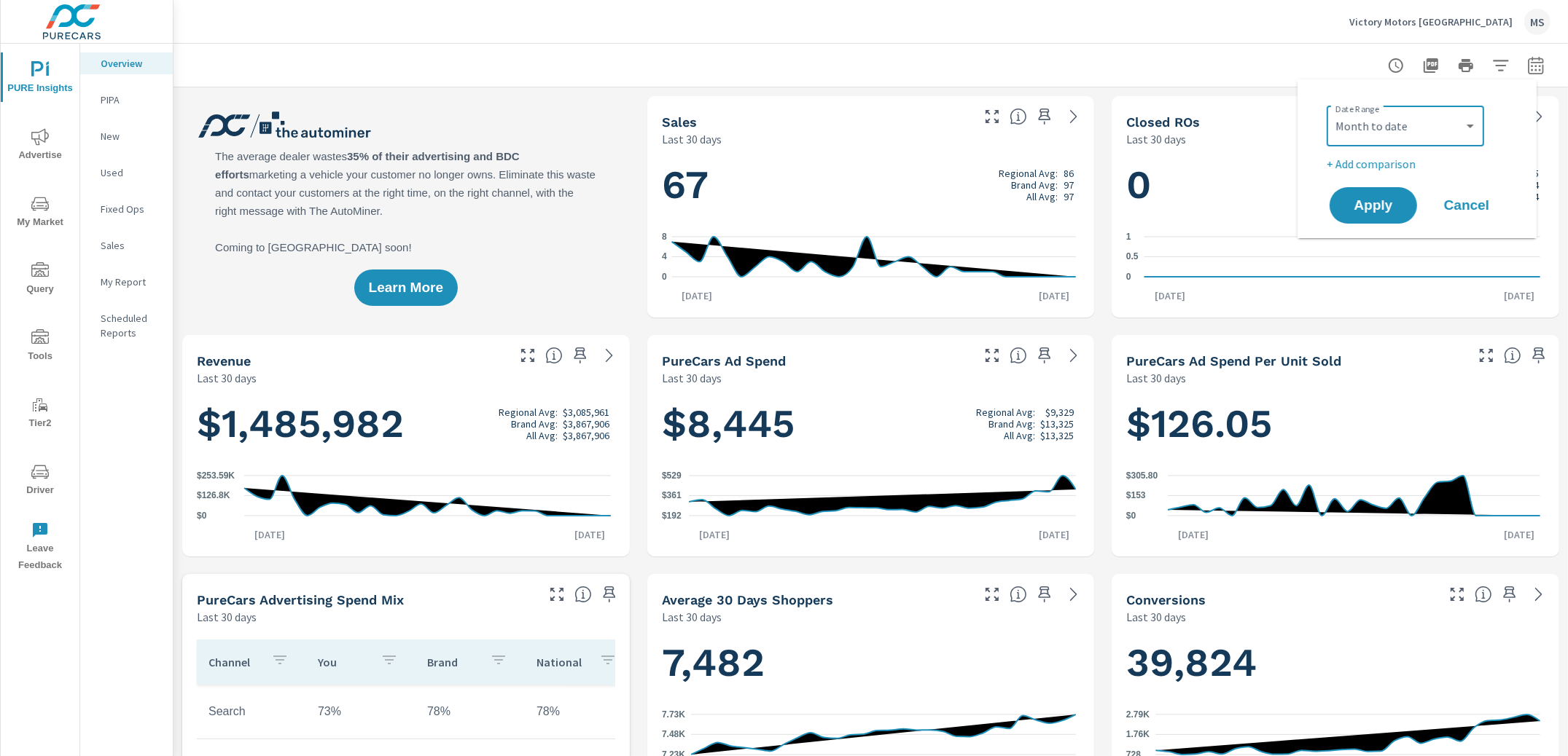
click at [1365, 165] on p "+ Add comparison" at bounding box center [1419, 164] width 186 height 18
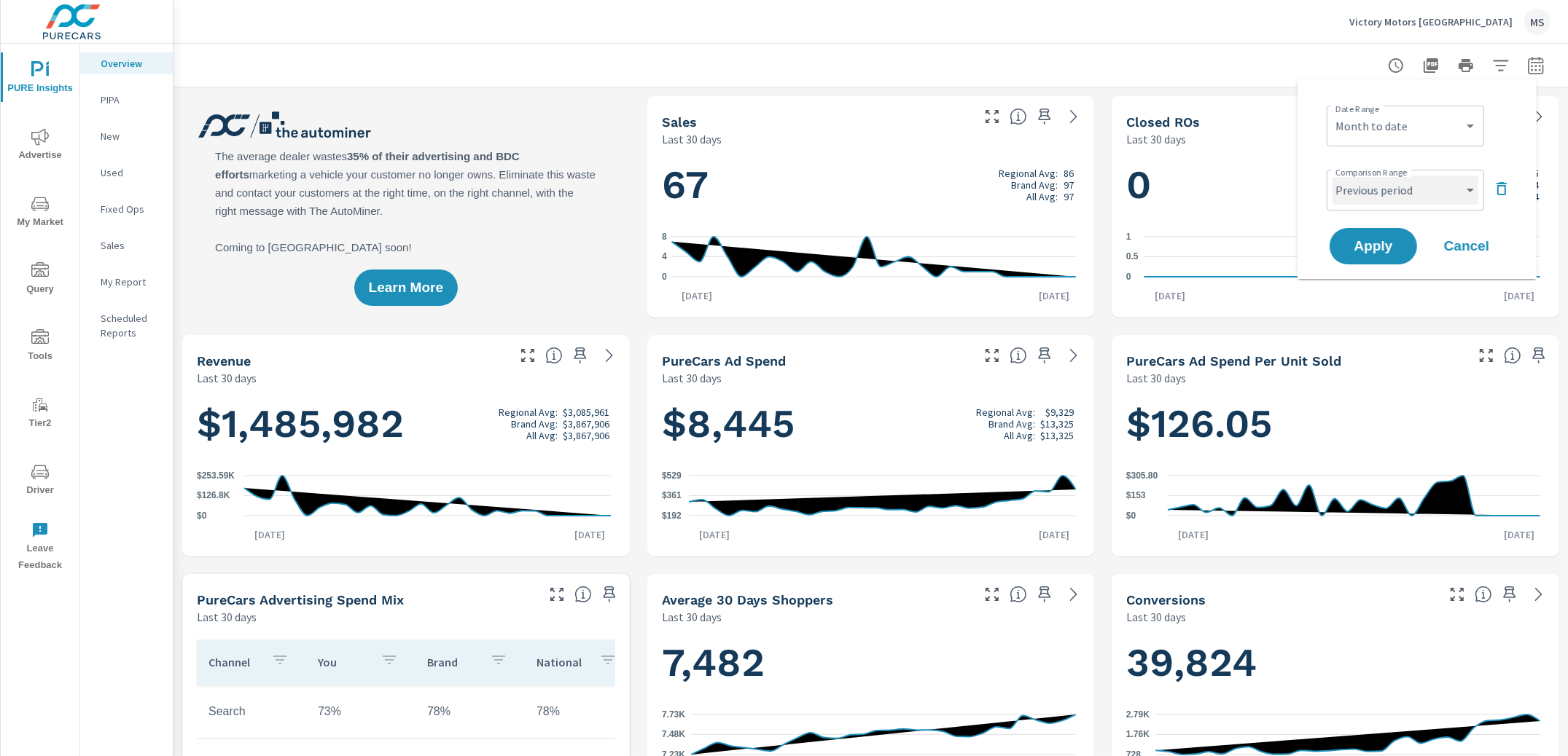
click at [1369, 187] on select "Custom Previous period Previous month Previous year" at bounding box center [1406, 190] width 146 height 29
click at [1333, 176] on select "Custom Previous period Previous month Previous year" at bounding box center [1406, 190] width 146 height 29
select select "Previous month"
click at [1380, 246] on span "Apply" at bounding box center [1373, 246] width 60 height 14
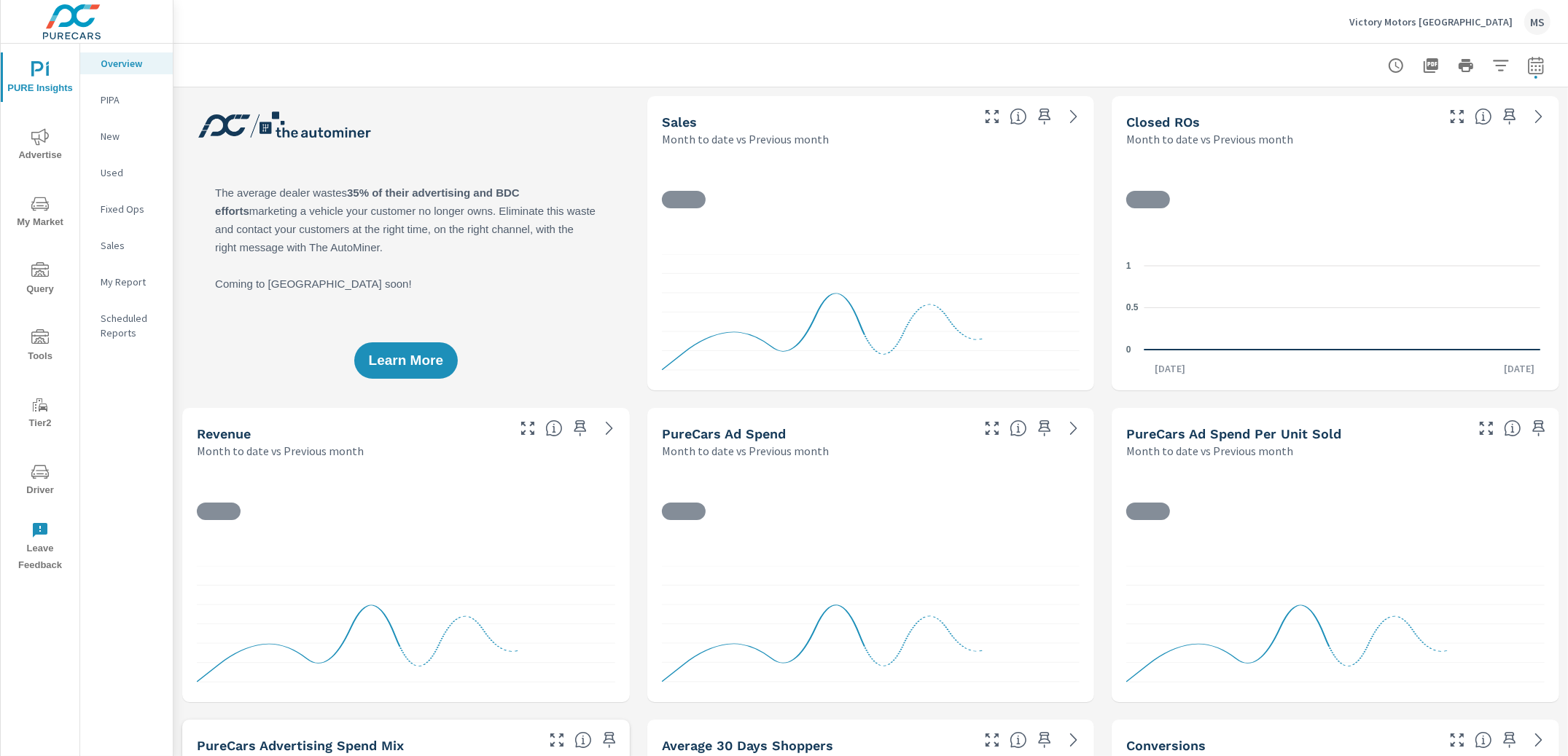
scroll to position [1, 0]
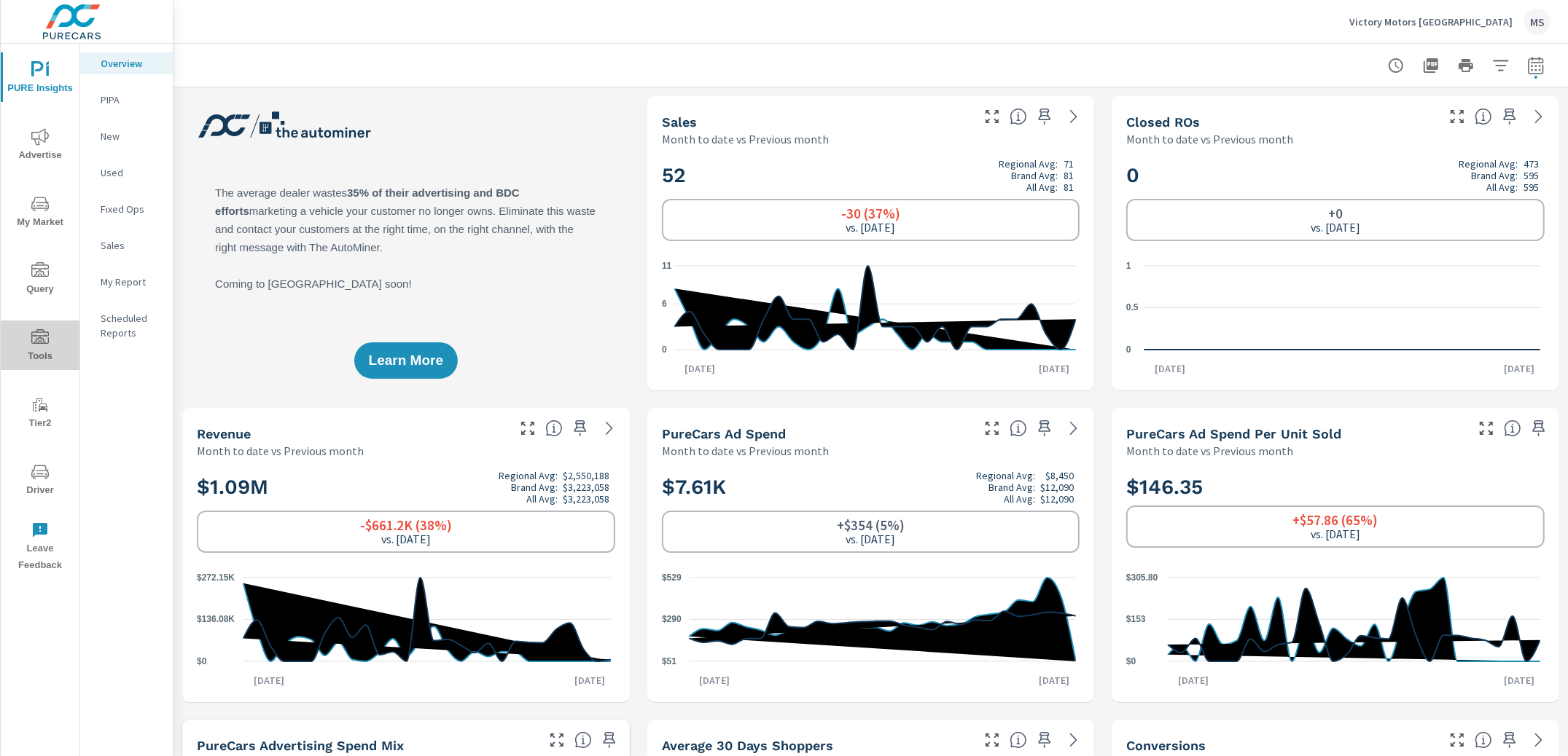
click at [41, 344] on icon "nav menu" at bounding box center [40, 338] width 18 height 18
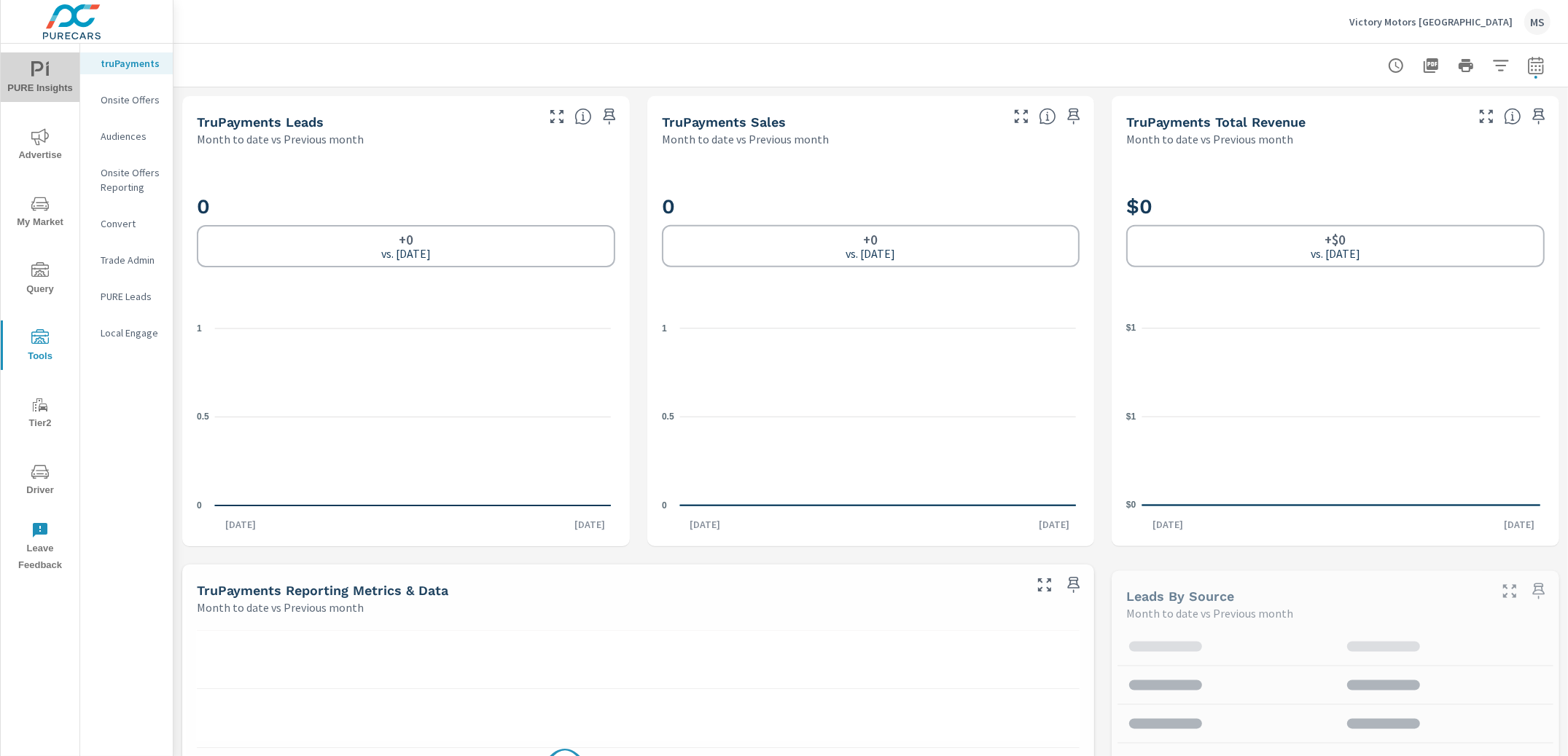
click at [53, 74] on span "PURE Insights" at bounding box center [40, 79] width 70 height 36
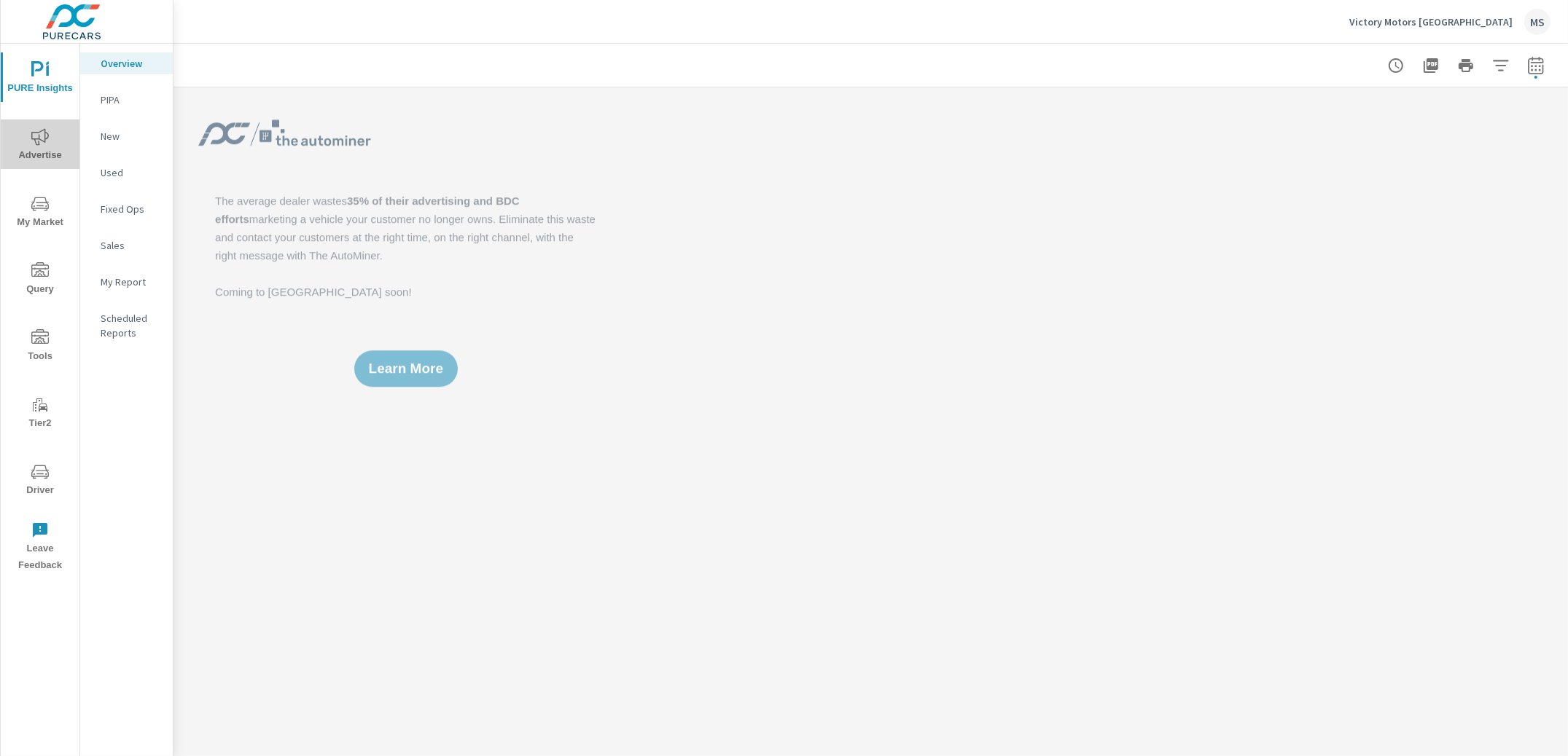
click at [44, 148] on span "Advertise" at bounding box center [40, 145] width 70 height 36
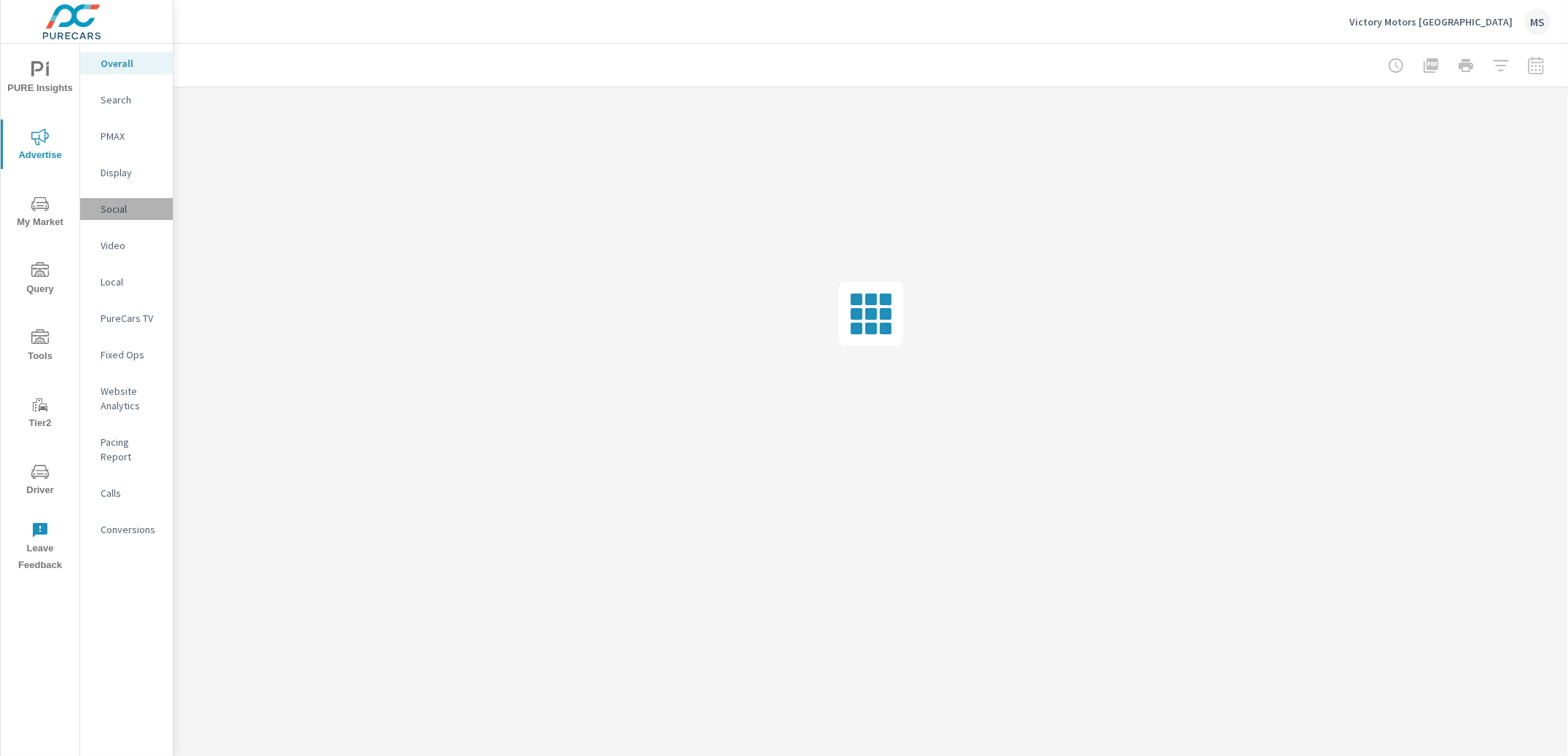
click at [92, 202] on div "Social" at bounding box center [126, 209] width 93 height 22
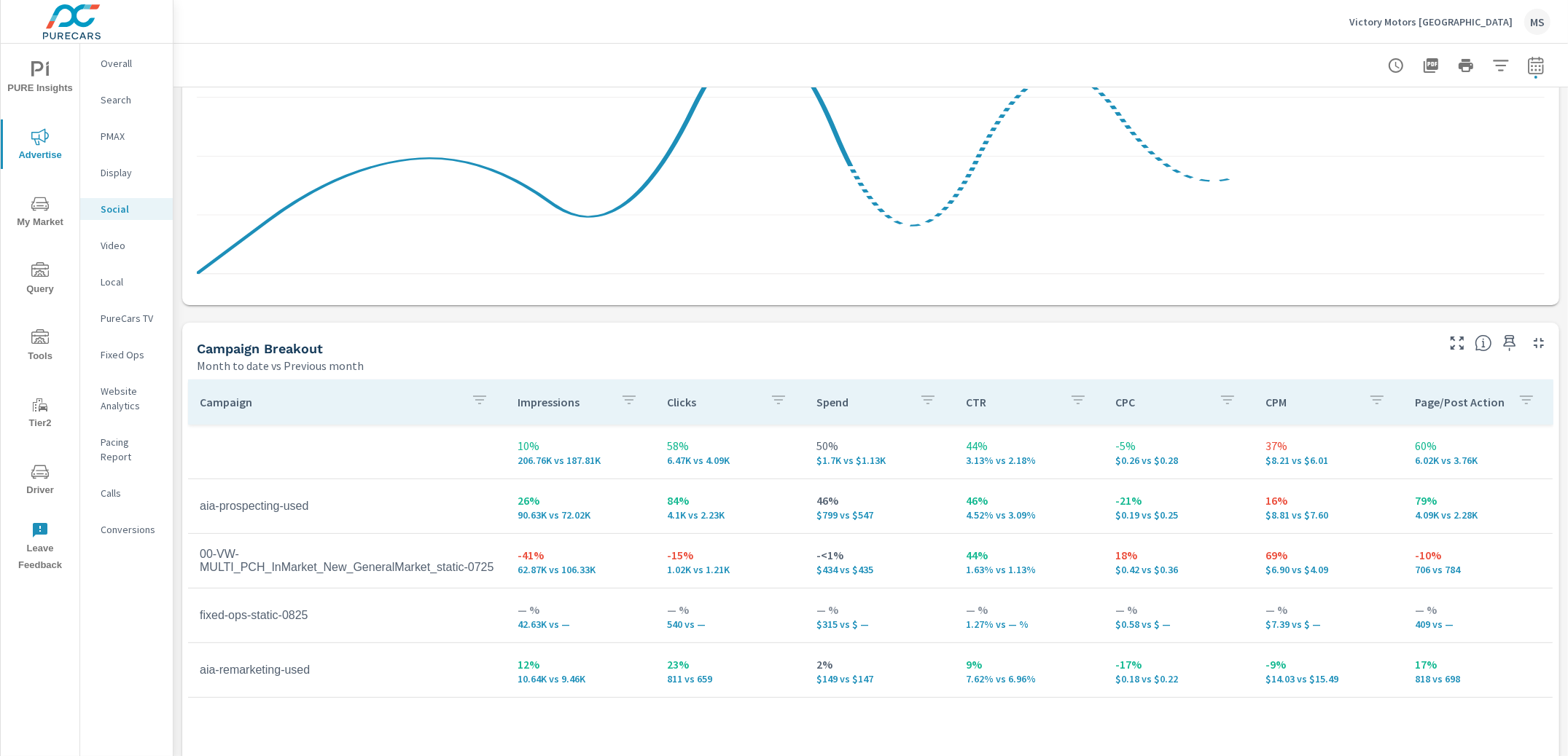
scroll to position [420, 0]
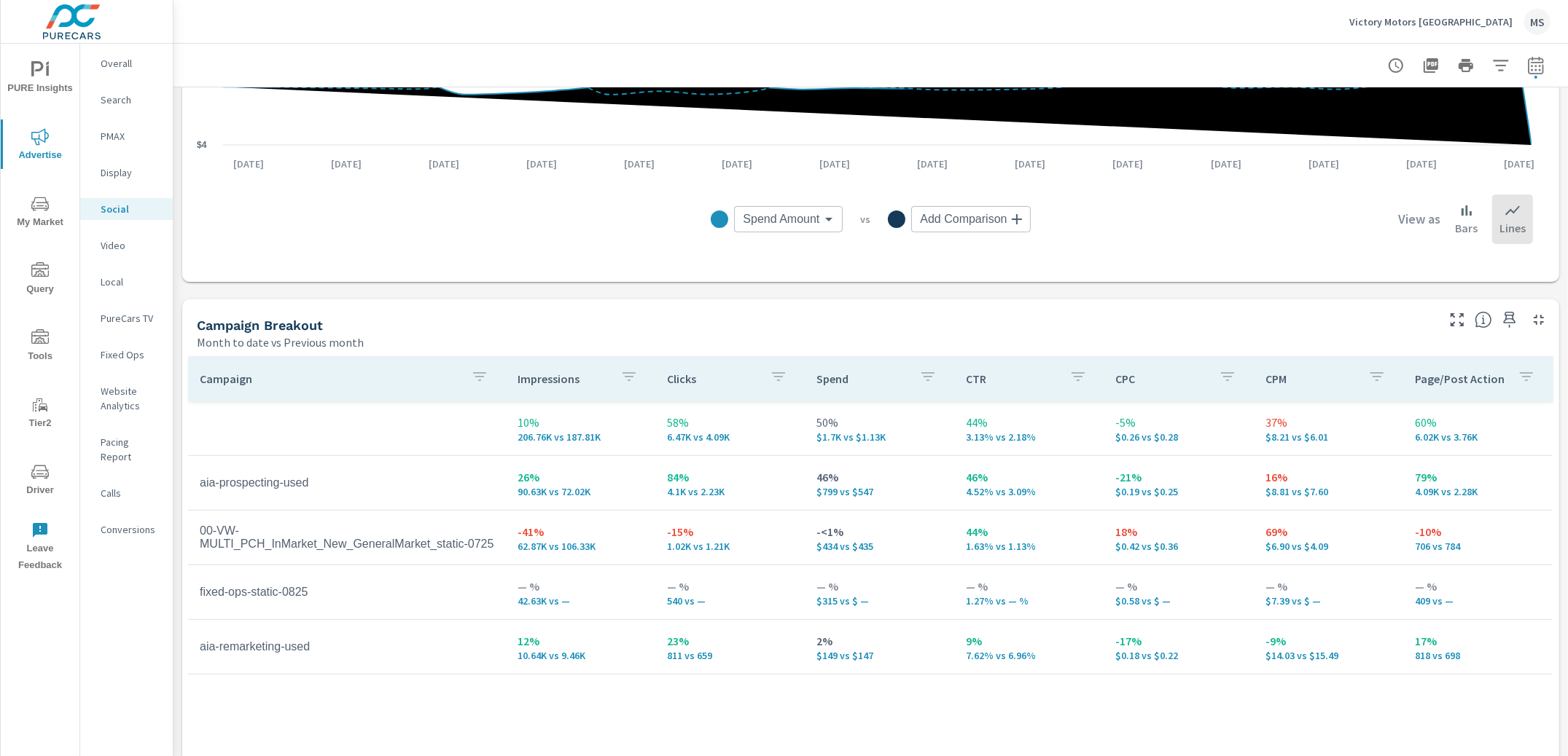
click at [1527, 65] on icon "button" at bounding box center [1536, 66] width 18 height 18
select select "Month to date"
select select "Previous month"
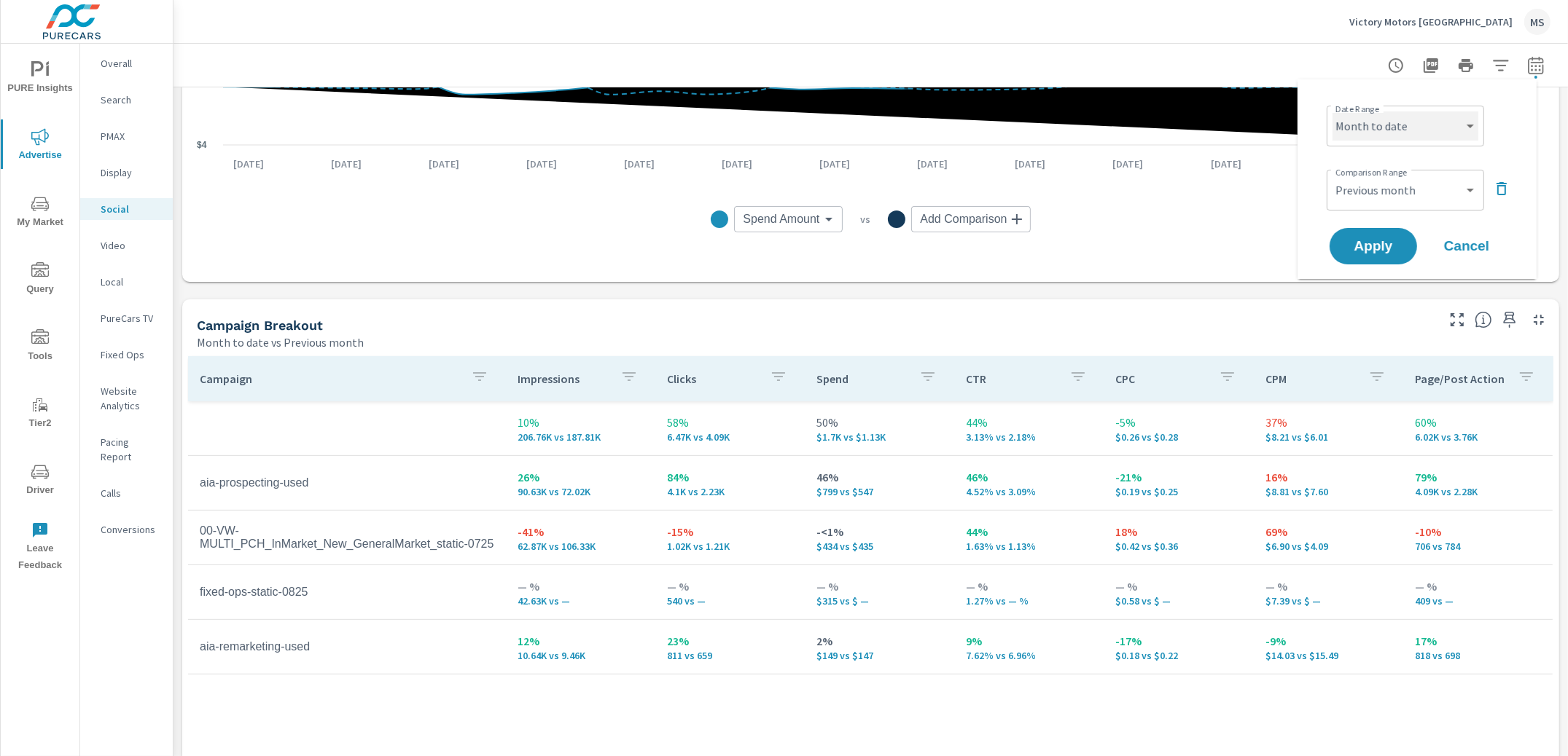
click at [1383, 136] on select "Custom [DATE] Last week Last 7 days Last 14 days Last 30 days Last 45 days Last…" at bounding box center [1406, 125] width 146 height 29
click at [1333, 111] on select "Custom [DATE] Last week Last 7 days Last 14 days Last 30 days Last 45 days Last…" at bounding box center [1406, 125] width 146 height 29
select select "Last month"
click at [1383, 234] on button "Apply" at bounding box center [1373, 245] width 90 height 38
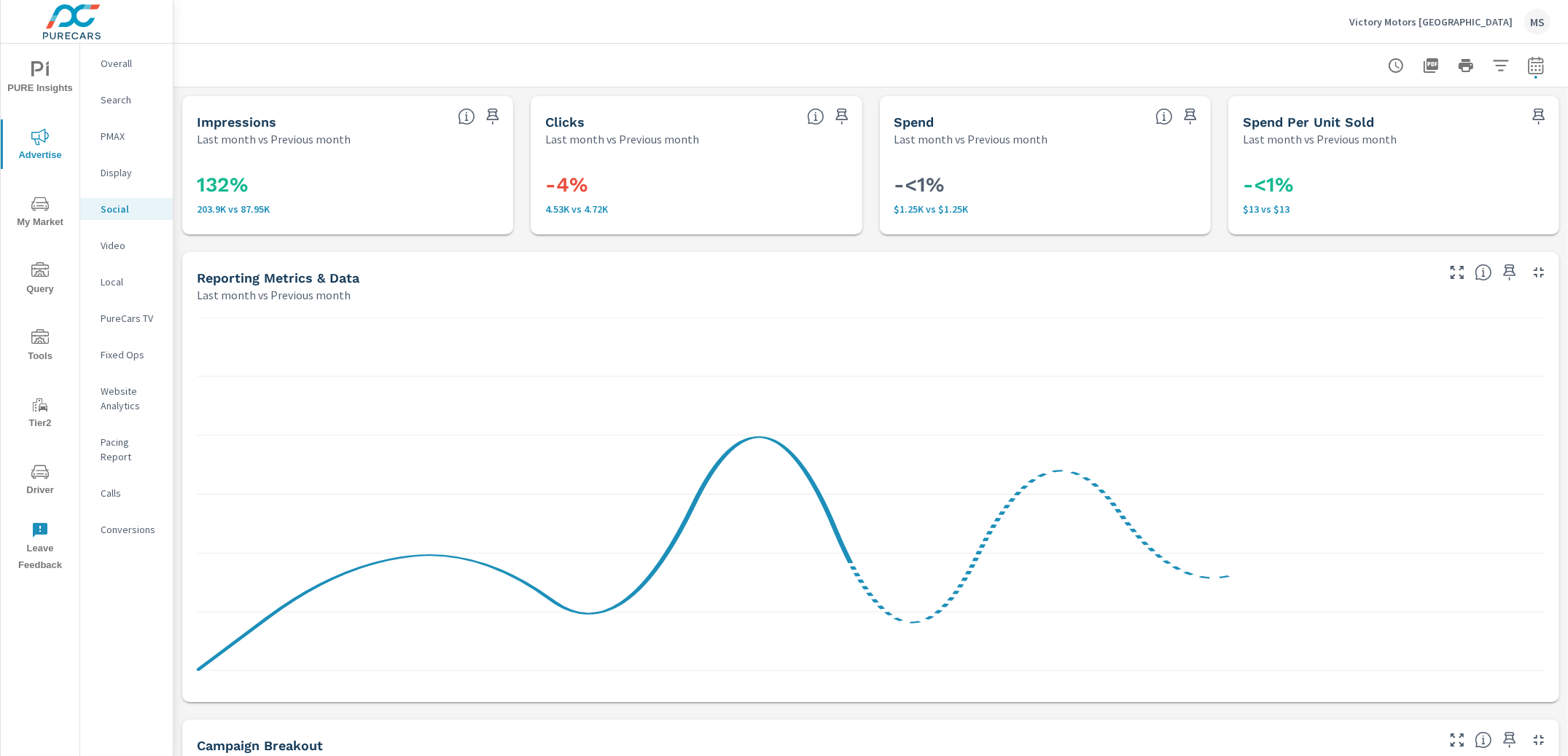
scroll to position [466, 0]
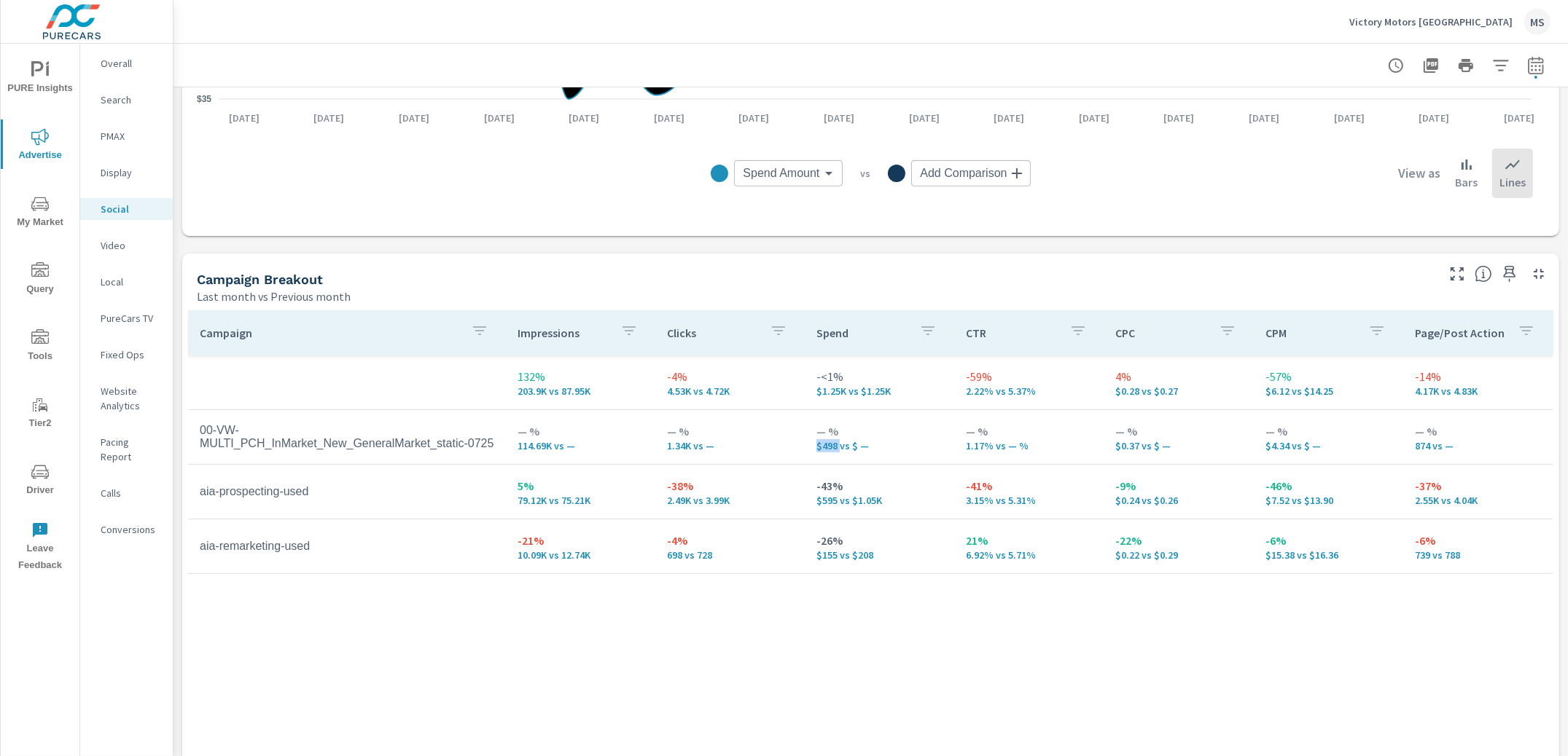
drag, startPoint x: 833, startPoint y: 445, endPoint x: 808, endPoint y: 448, distance: 25.2
click at [808, 448] on td "— % $498 vs $ —" at bounding box center [880, 437] width 150 height 53
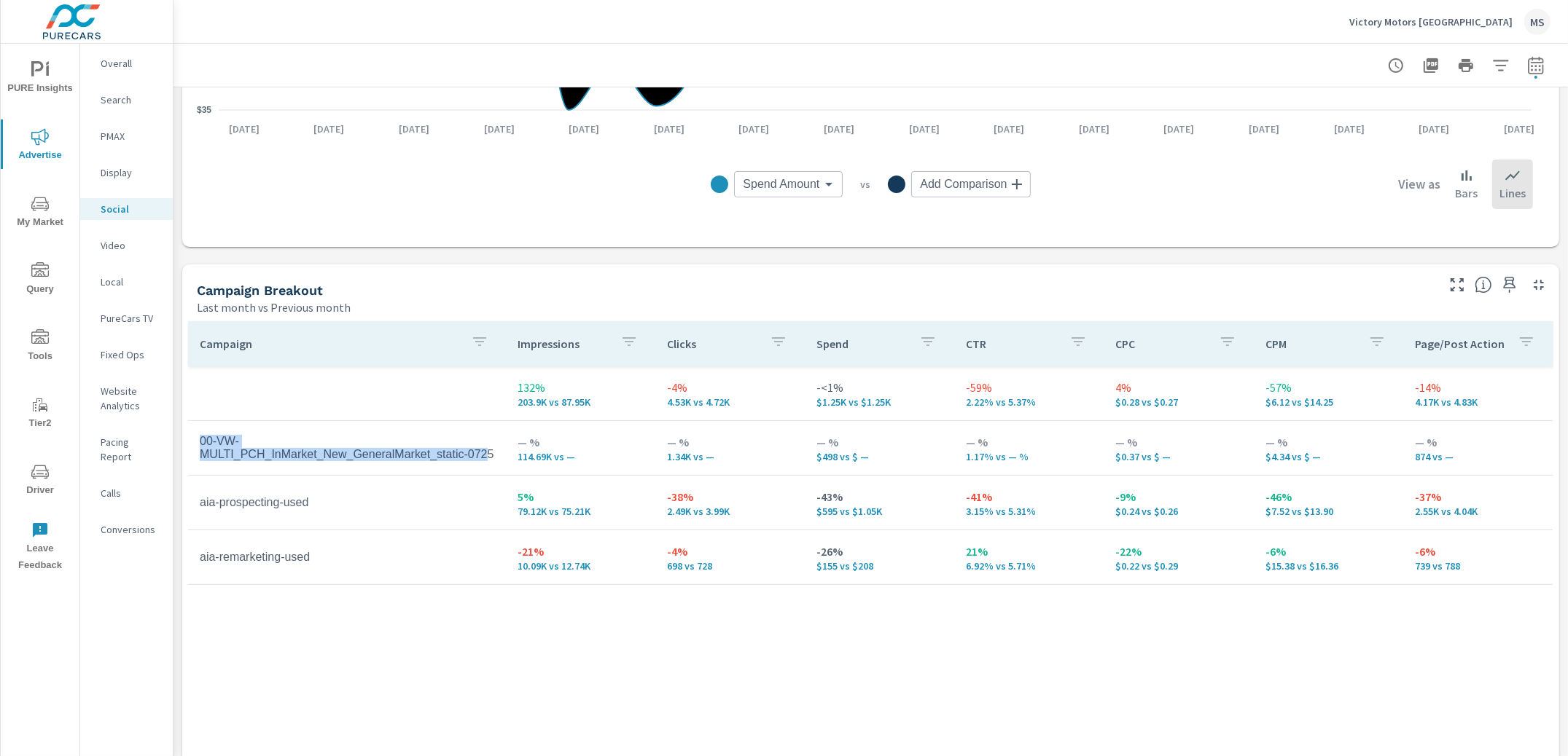
drag, startPoint x: 223, startPoint y: 464, endPoint x: 194, endPoint y: 436, distance: 40.3
click at [194, 436] on td "00-VW-MULTI_PCH_InMarket_New_GeneralMarket_static-0725" at bounding box center [347, 448] width 318 height 50
drag, startPoint x: 228, startPoint y: 464, endPoint x: 181, endPoint y: 425, distance: 61.1
click at [181, 425] on div "Impressions Last month vs Previous month 132% 203.9K vs 87.95K Clicks Last mont…" at bounding box center [871, 256] width 1394 height 1247
click at [223, 448] on td "00-VW-MULTI_PCH_InMarket_New_GeneralMarket_static-0725" at bounding box center [347, 448] width 318 height 50
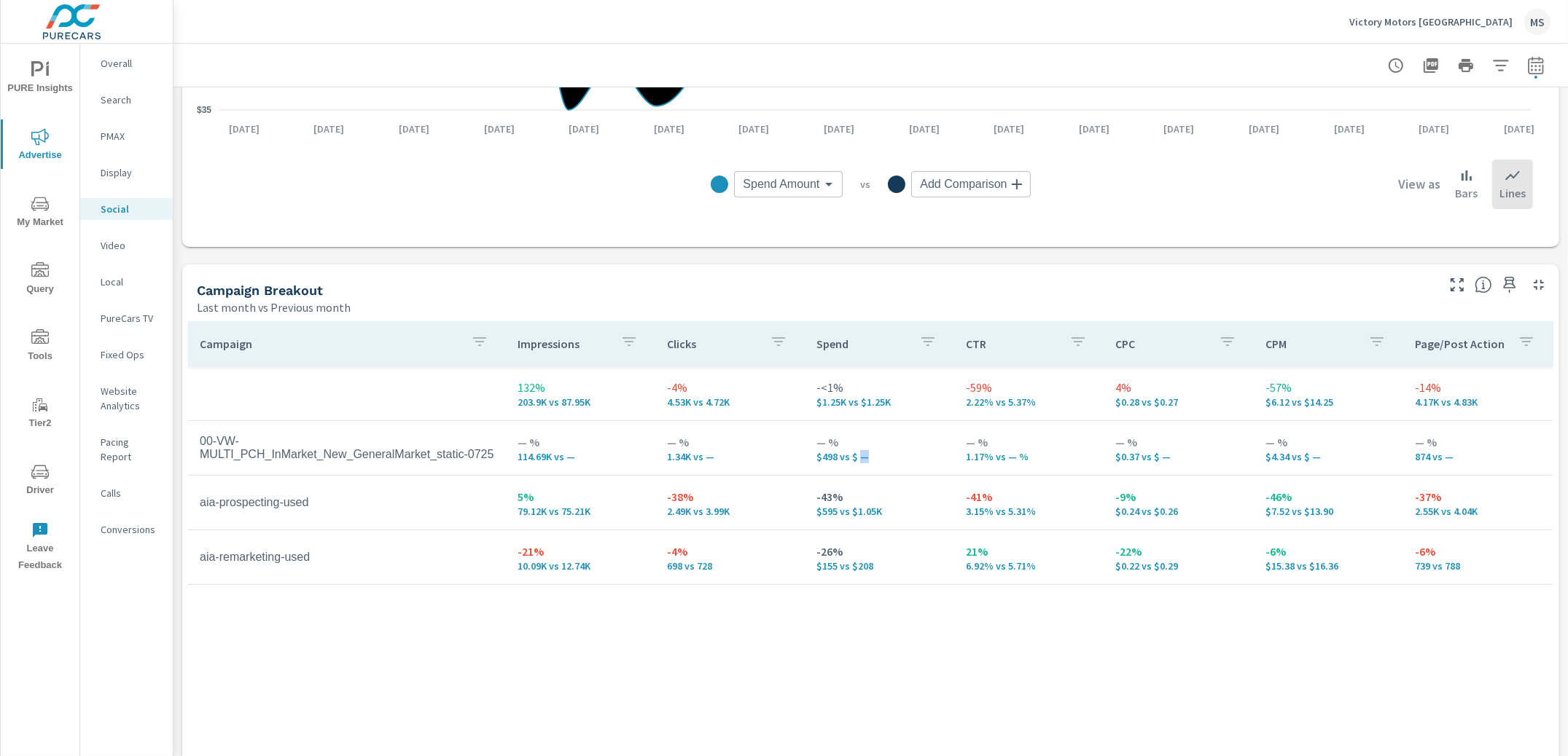
drag, startPoint x: 854, startPoint y: 457, endPoint x: 868, endPoint y: 458, distance: 14.0
click at [868, 458] on p "$498 vs $ —" at bounding box center [880, 456] width 126 height 12
drag, startPoint x: 832, startPoint y: 511, endPoint x: 789, endPoint y: 513, distance: 43.0
click at [789, 513] on tr "aia-prospecting-used 5% 79.12K vs 75.21K -38% 2.49K vs 3.99K -43% $595 vs $1.05…" at bounding box center [870, 503] width 1365 height 54
drag, startPoint x: 836, startPoint y: 533, endPoint x: 830, endPoint y: 523, distance: 11.7
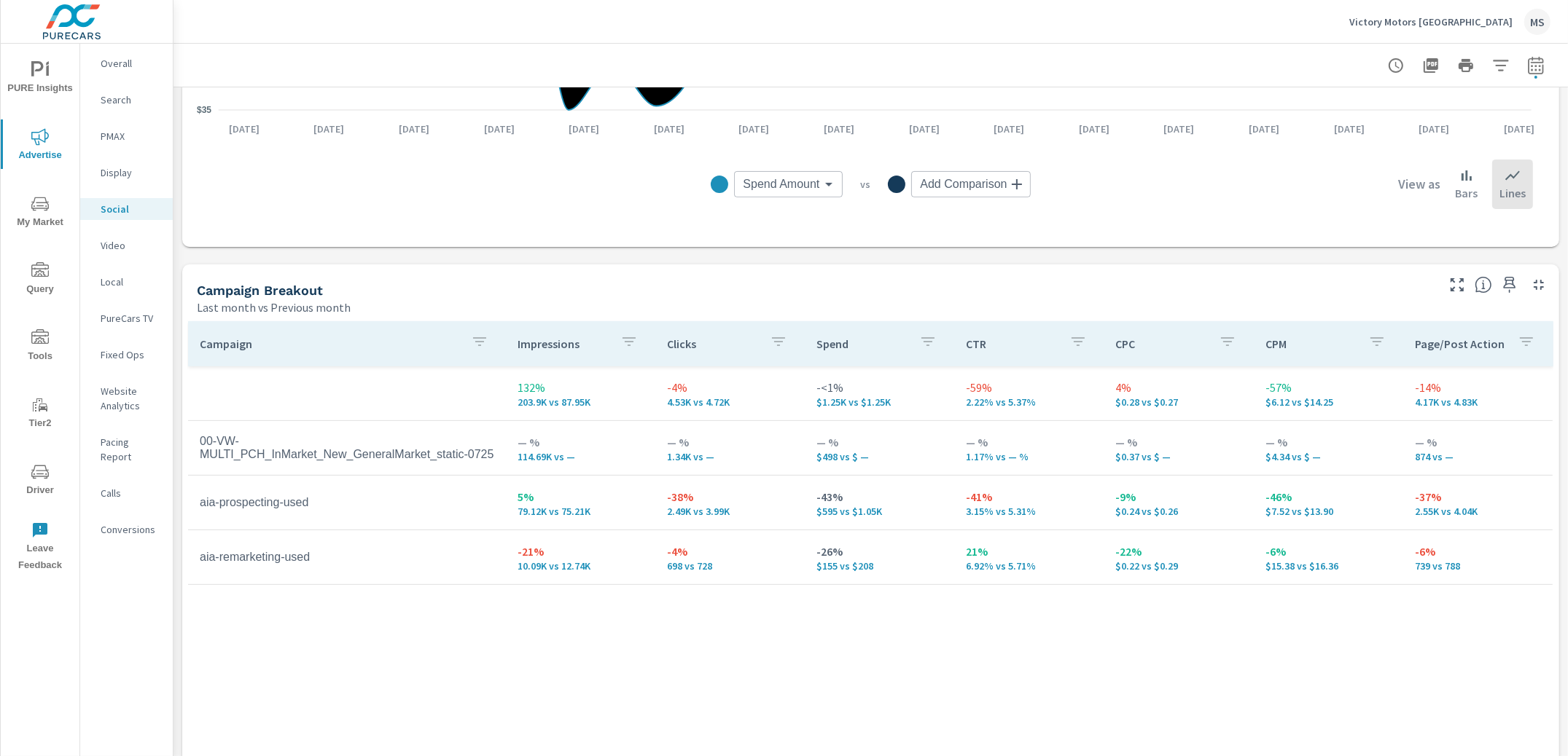
click at [836, 532] on td "-26% $155 vs $208" at bounding box center [880, 558] width 150 height 53
drag, startPoint x: 839, startPoint y: 400, endPoint x: 778, endPoint y: 402, distance: 61.0
click at [778, 402] on tr "132% 203.9K vs 87.95K -4% 4.53K vs 4.72K -<1% $1.25K vs $1.25K -59% 2.22% vs 5.…" at bounding box center [870, 394] width 1365 height 54
click at [828, 400] on p "$1.25K vs $1.25K" at bounding box center [880, 402] width 126 height 12
drag, startPoint x: 830, startPoint y: 456, endPoint x: 802, endPoint y: 458, distance: 28.1
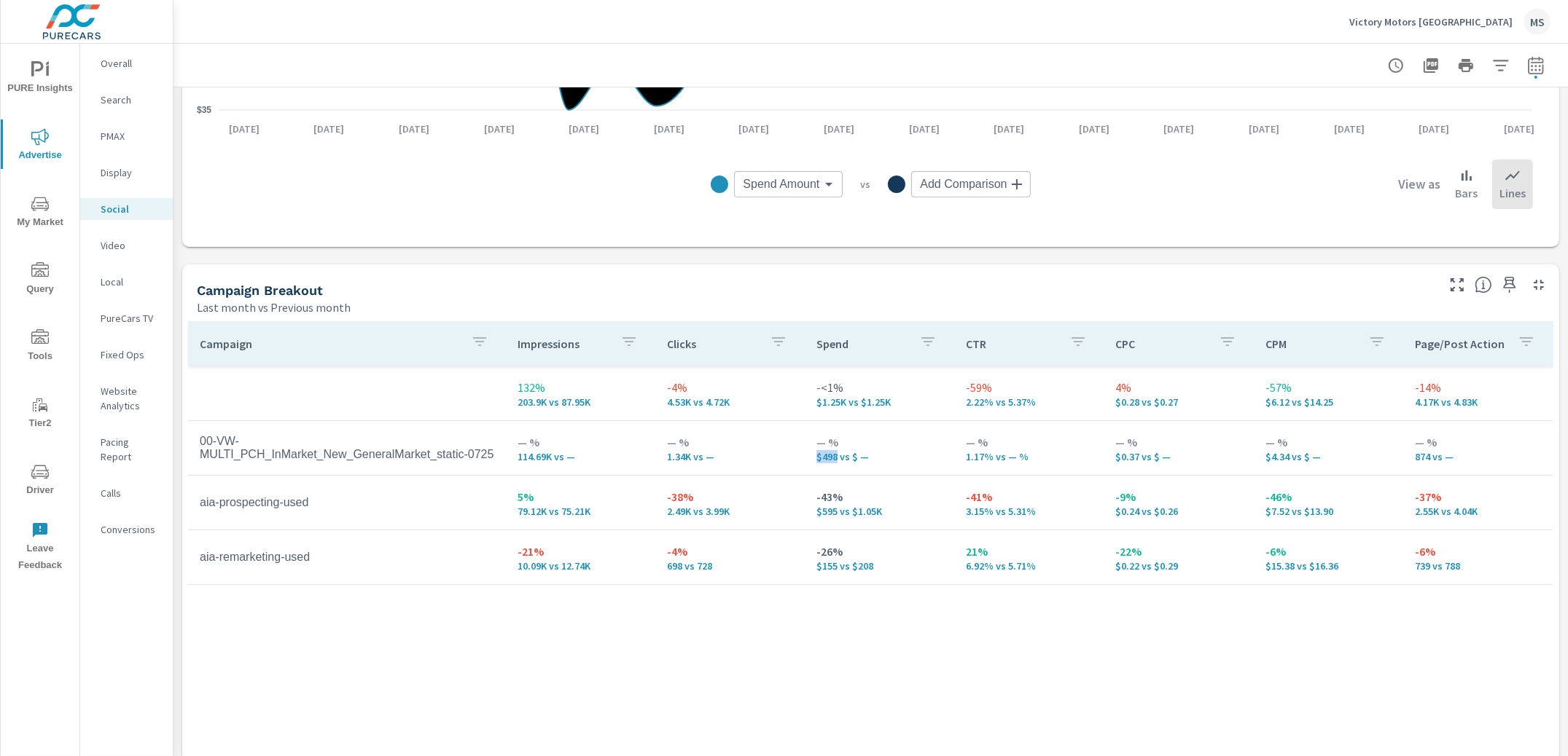
click at [805, 458] on td "— % $498 vs $ —" at bounding box center [880, 448] width 150 height 53
click at [118, 59] on p "Overall" at bounding box center [131, 63] width 61 height 14
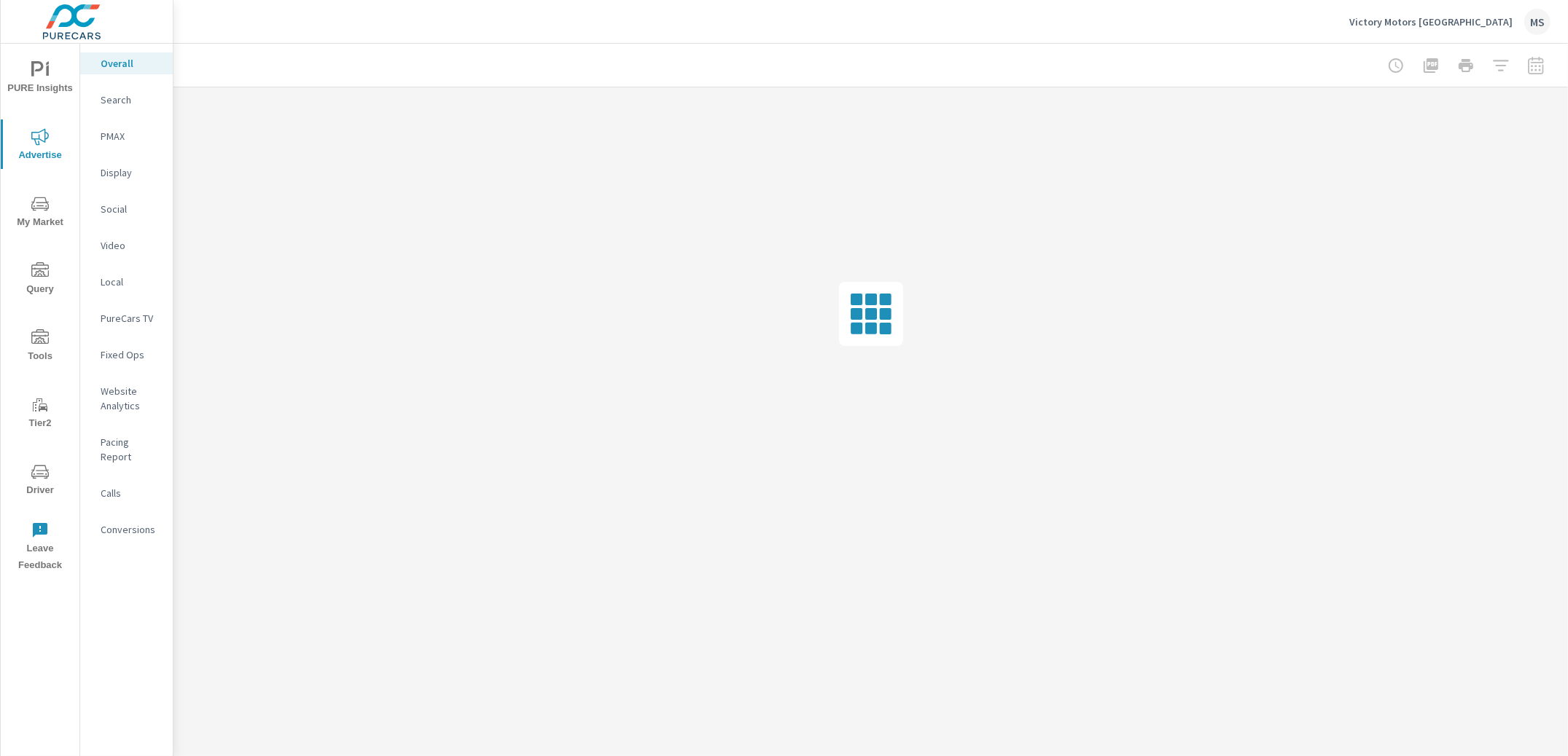
click at [34, 475] on icon "nav menu" at bounding box center [40, 472] width 18 height 18
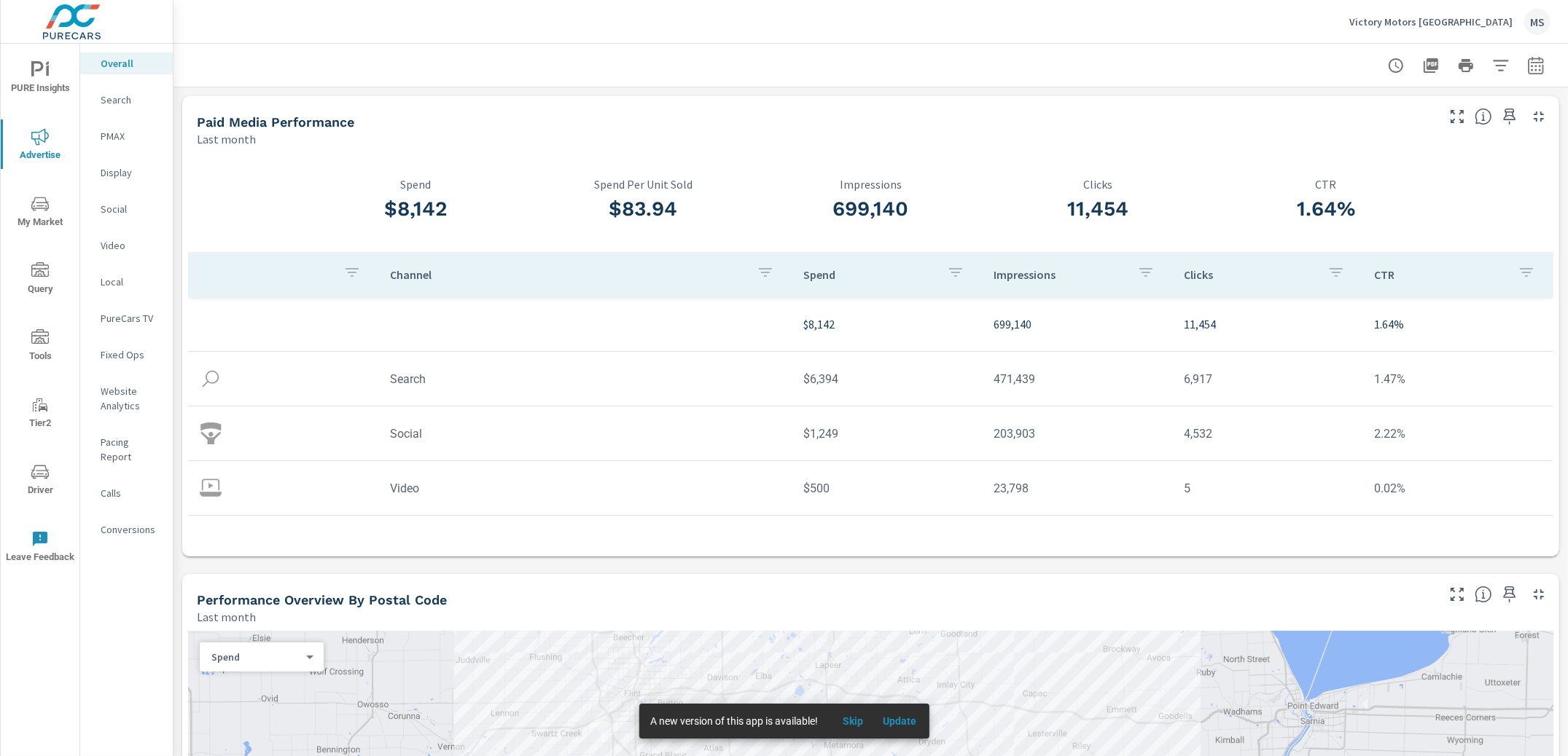
click at [48, 480] on icon "nav menu" at bounding box center [40, 472] width 18 height 18
click at [104, 208] on p "Social" at bounding box center [131, 209] width 61 height 14
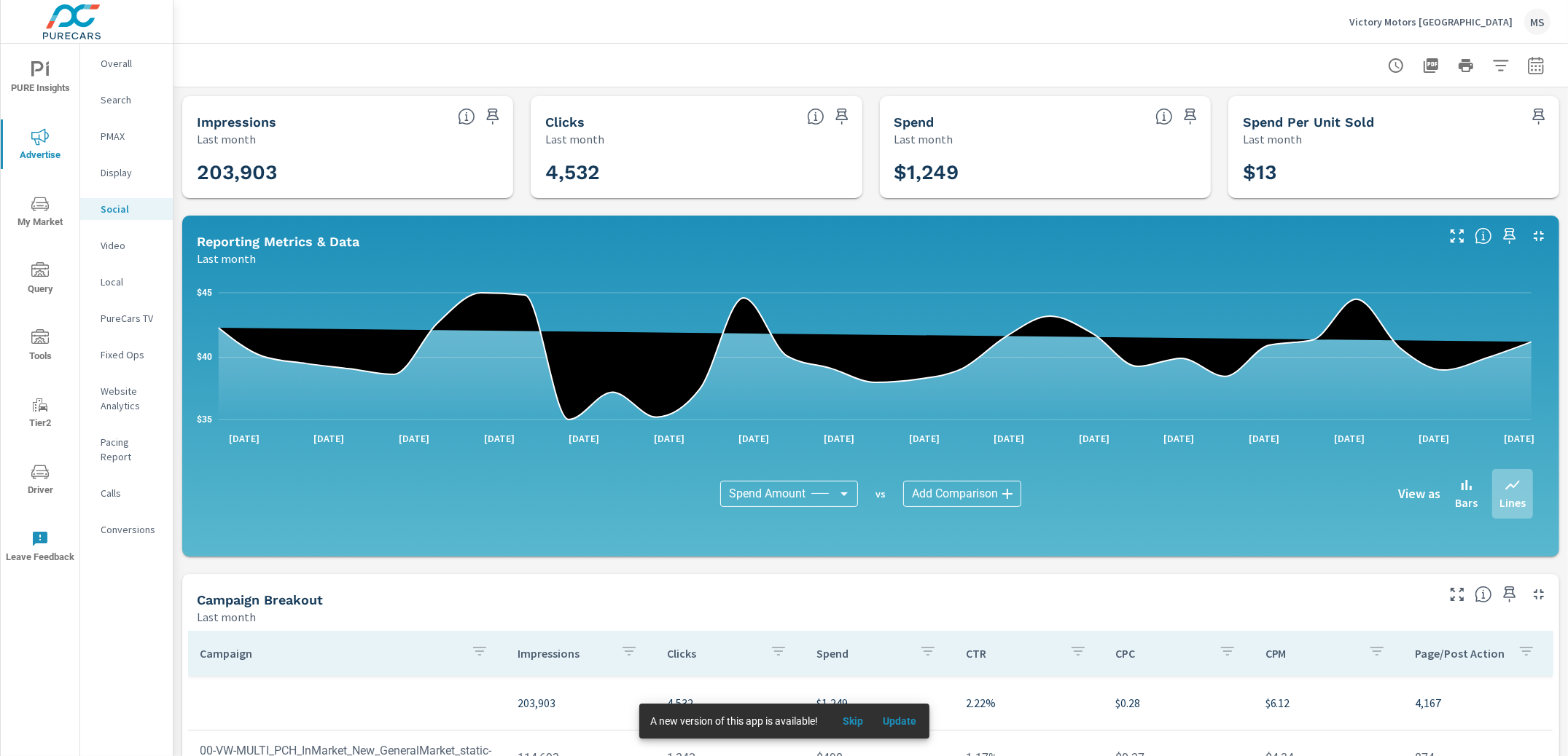
scroll to position [257, 0]
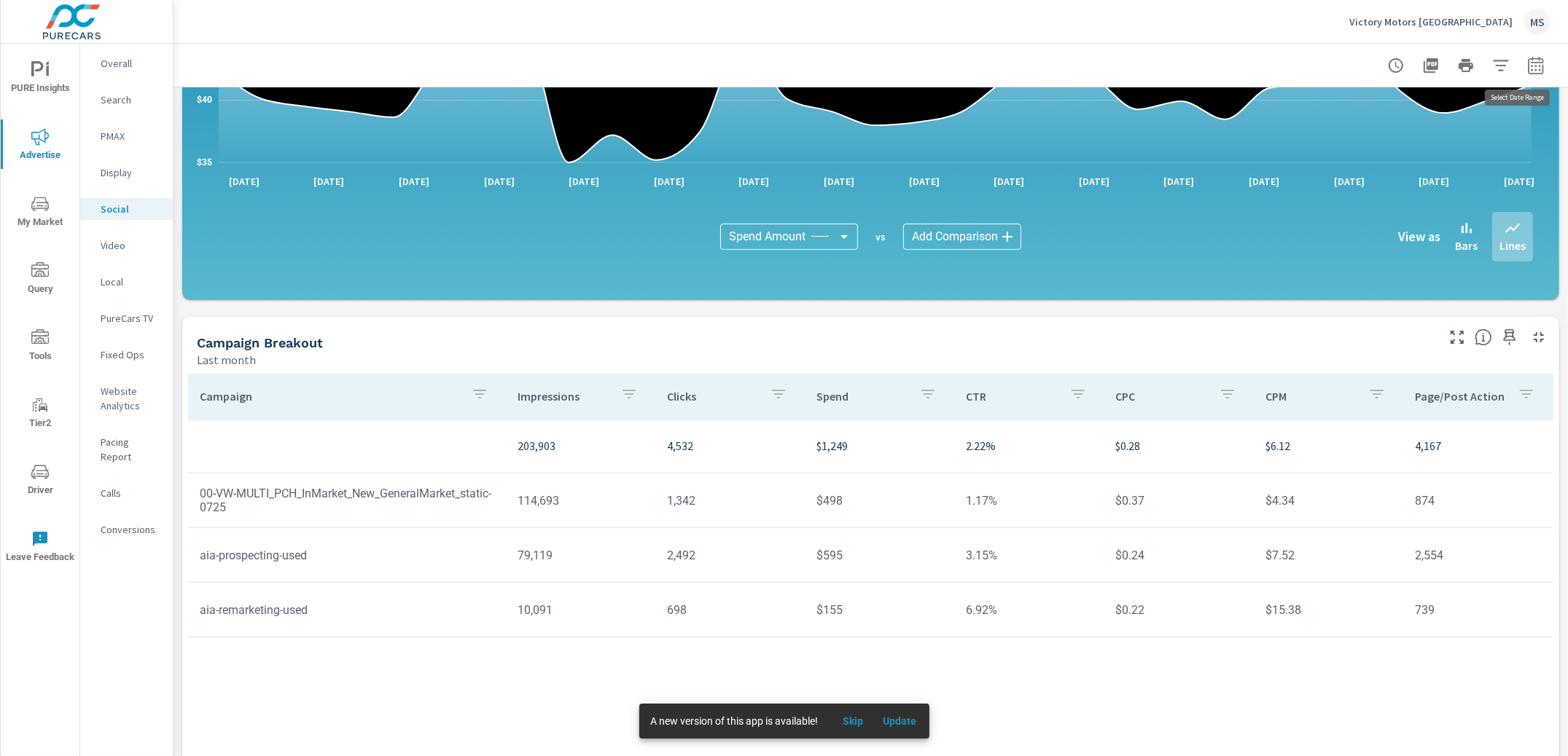
click at [1531, 66] on icon "button" at bounding box center [1536, 67] width 10 height 6
select select "Last month"
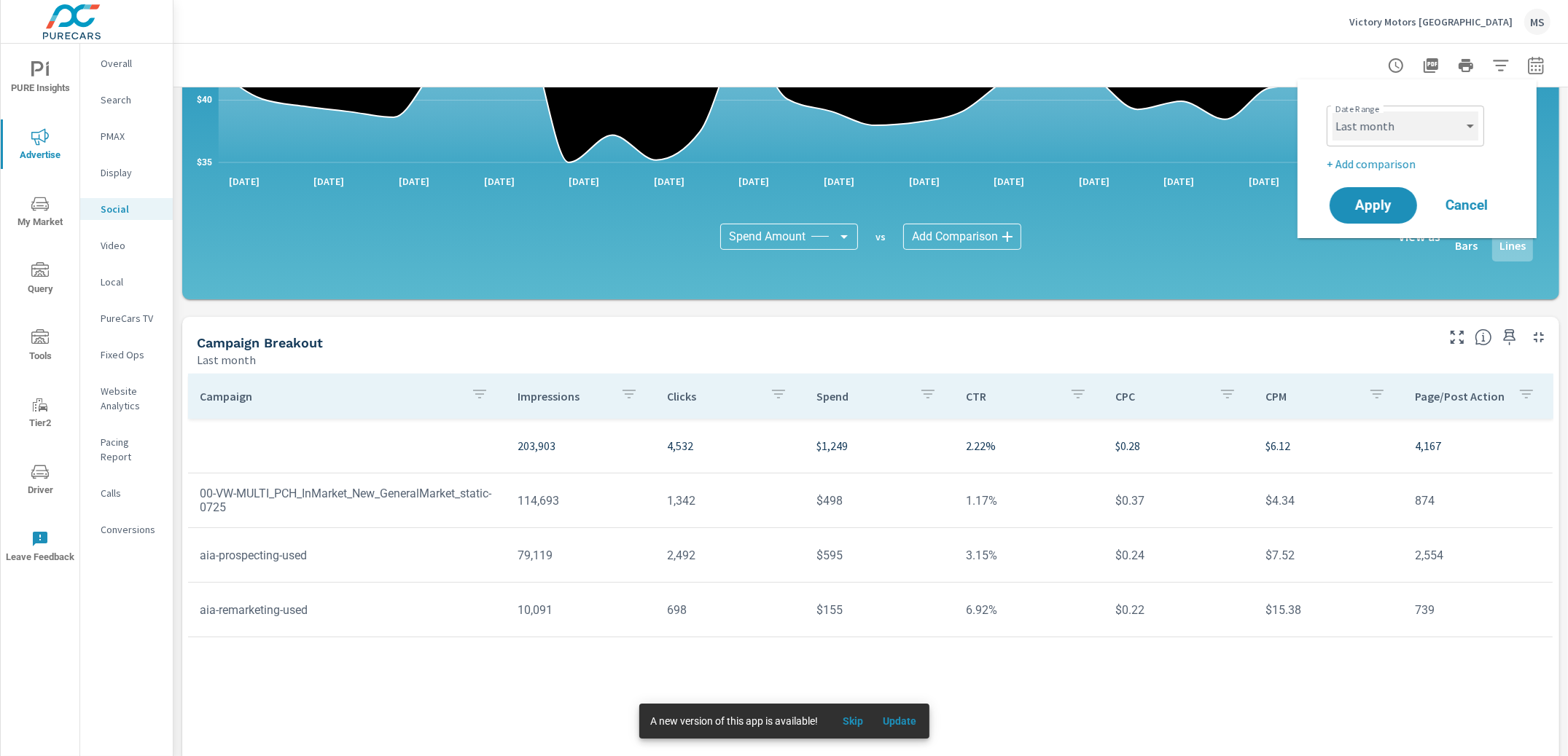
click at [1391, 128] on select "Custom [DATE] Last week Last 7 days Last 14 days Last 30 days Last 45 days Last…" at bounding box center [1406, 125] width 146 height 29
click at [1333, 111] on select "Custom [DATE] Last week Last 7 days Last 14 days Last 30 days Last 45 days Last…" at bounding box center [1406, 125] width 146 height 29
drag, startPoint x: 1391, startPoint y: 128, endPoint x: 1374, endPoint y: 154, distance: 31.1
click at [1374, 155] on p "+ Add comparison" at bounding box center [1419, 164] width 186 height 18
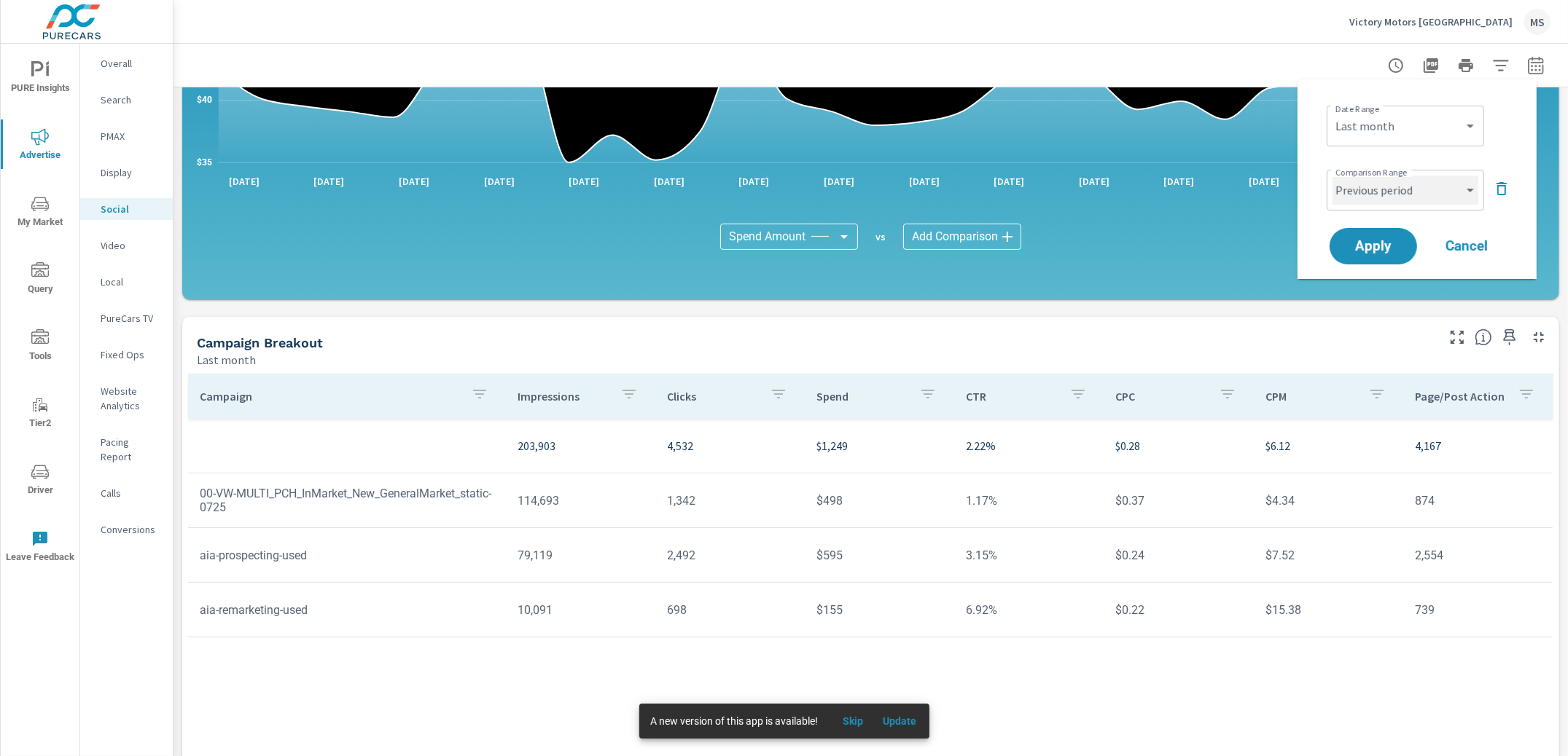
click at [1385, 189] on select "Custom Previous period Previous month Previous year" at bounding box center [1406, 190] width 146 height 29
click at [1333, 176] on select "Custom Previous period Previous month Previous year" at bounding box center [1406, 190] width 146 height 29
select select "Previous month"
click at [1379, 244] on span "Apply" at bounding box center [1373, 246] width 60 height 14
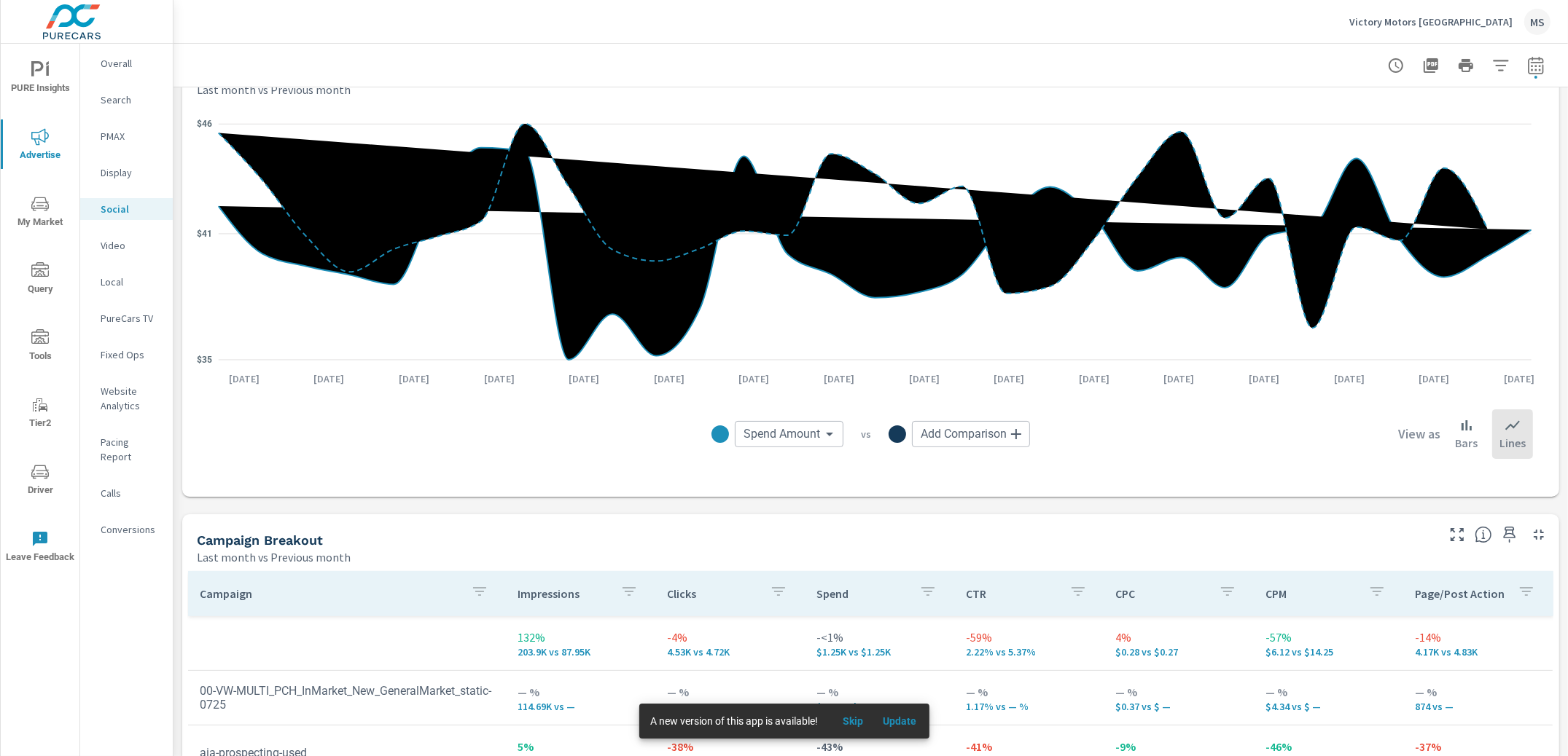
scroll to position [393, 0]
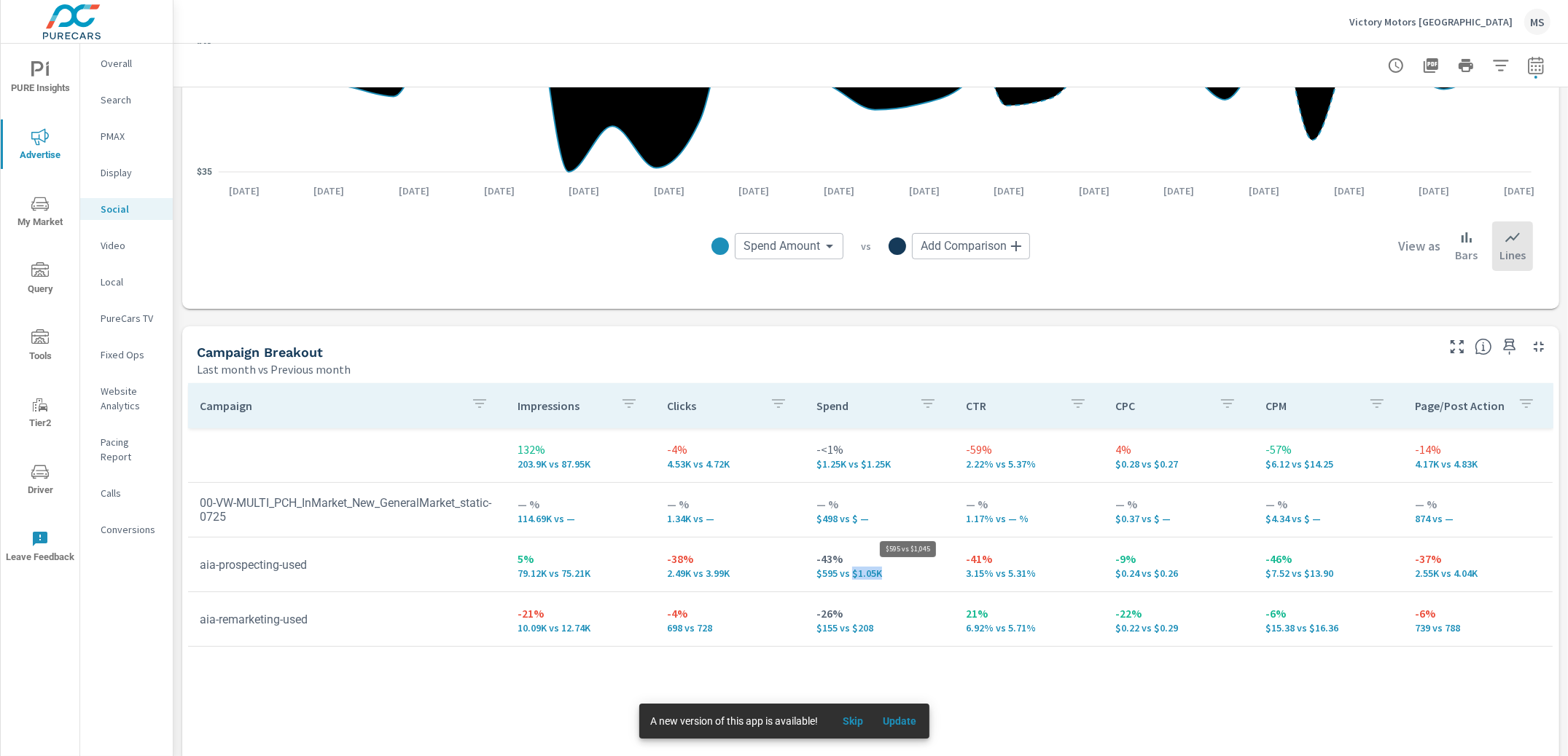
drag, startPoint x: 846, startPoint y: 574, endPoint x: 876, endPoint y: 574, distance: 30.0
click at [876, 574] on p "$595 vs $1.05K" at bounding box center [880, 573] width 126 height 12
drag, startPoint x: 832, startPoint y: 573, endPoint x: 808, endPoint y: 574, distance: 24.0
click at [808, 574] on td "-43% $595 vs $1.05K" at bounding box center [880, 565] width 150 height 53
click at [820, 575] on p "$595 vs $1.05K" at bounding box center [880, 573] width 126 height 12
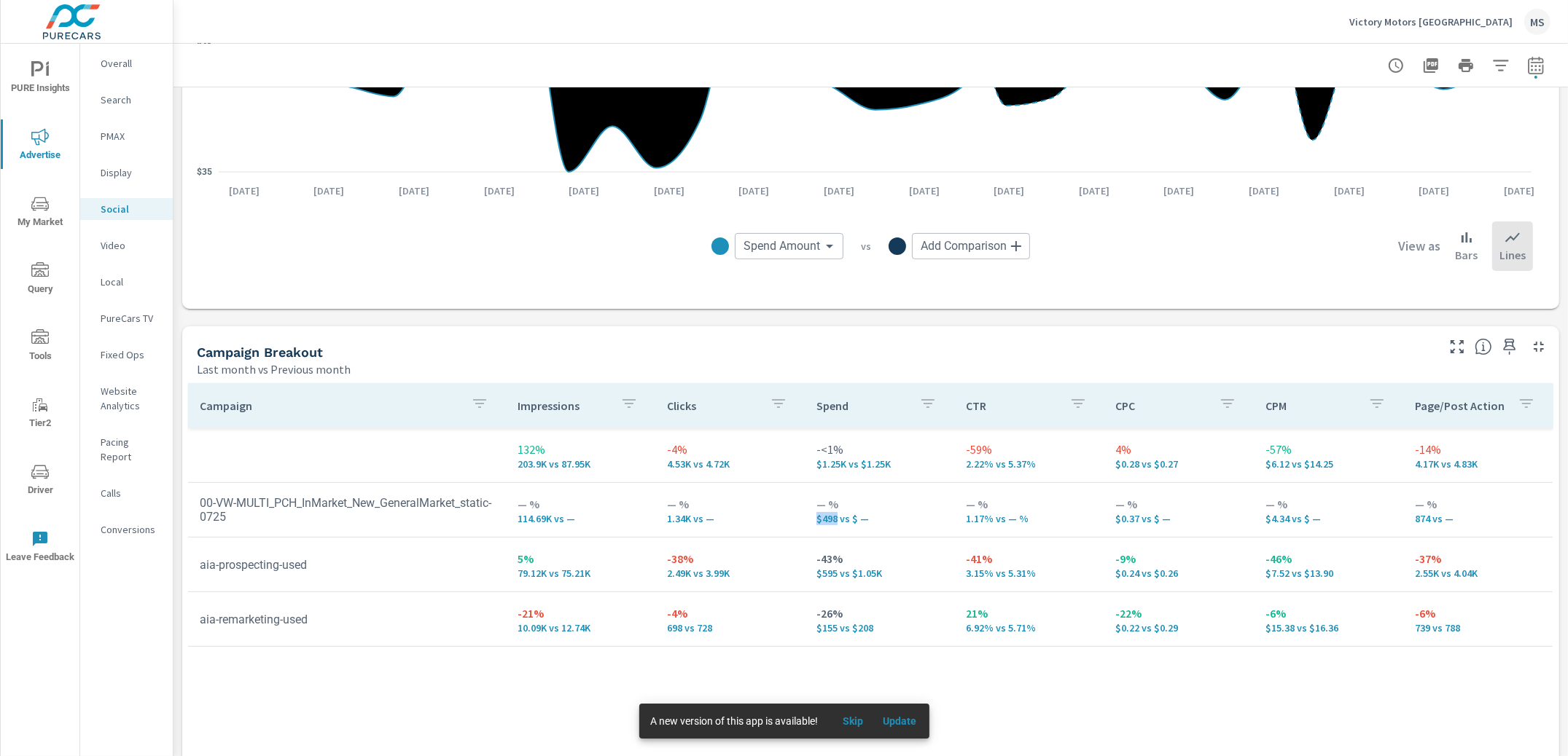
drag, startPoint x: 832, startPoint y: 516, endPoint x: 800, endPoint y: 560, distance: 54.4
click at [805, 516] on td "— % $498 vs $ —" at bounding box center [880, 510] width 150 height 53
drag, startPoint x: 840, startPoint y: 459, endPoint x: 788, endPoint y: 466, distance: 52.5
click at [788, 466] on tr "132% 203.9K vs 87.95K -4% 4.53K vs 4.72K -<1% $1.25K vs $1.25K -59% 2.22% vs 5.…" at bounding box center [870, 456] width 1365 height 54
drag, startPoint x: 831, startPoint y: 516, endPoint x: 807, endPoint y: 515, distance: 24.0
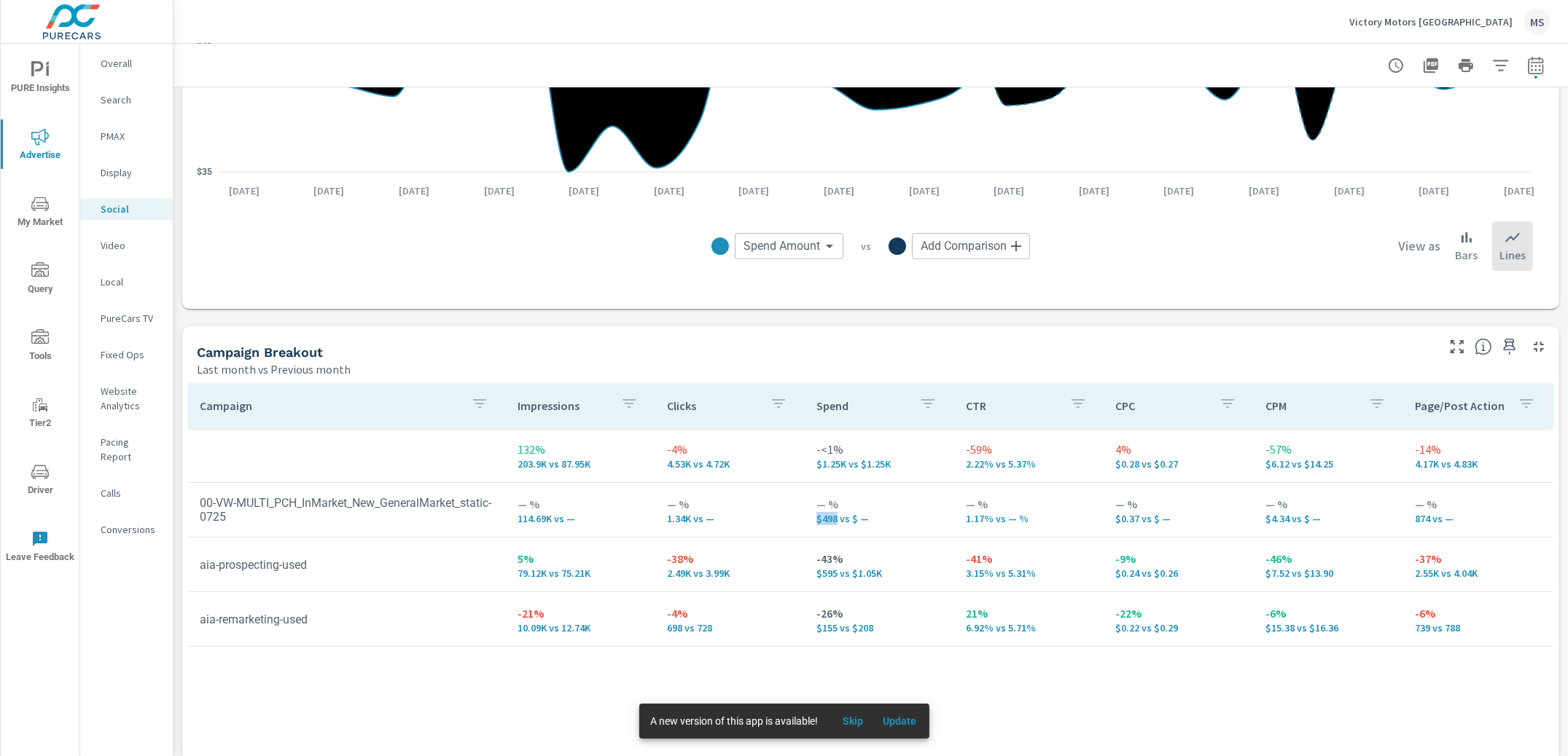
click at [807, 515] on td "— % $498 vs $ —" at bounding box center [880, 510] width 150 height 53
click at [1529, 64] on icon "button" at bounding box center [1536, 66] width 18 height 18
select select "Last month"
select select "Previous month"
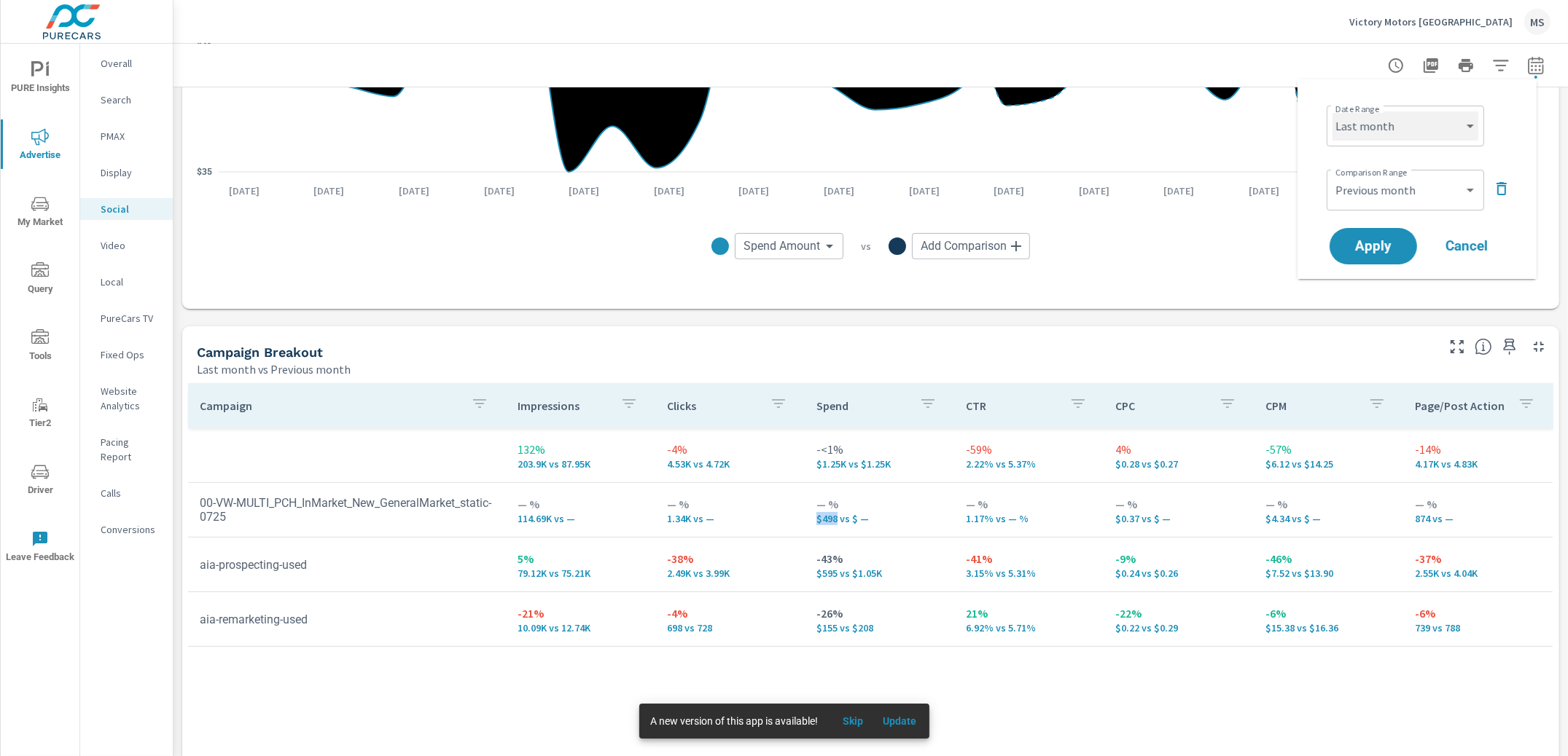
click at [1419, 125] on select "Custom [DATE] Last week Last 7 days Last 14 days Last 30 days Last 45 days Last…" at bounding box center [1406, 125] width 146 height 29
click at [1333, 111] on select "Custom [DATE] Last week Last 7 days Last 14 days Last 30 days Last 45 days Last…" at bounding box center [1406, 125] width 146 height 29
select select "Month to date"
click at [1377, 193] on select "Custom Previous period Previous month Previous year" at bounding box center [1406, 190] width 146 height 29
click at [114, 63] on p "Overall" at bounding box center [131, 63] width 61 height 14
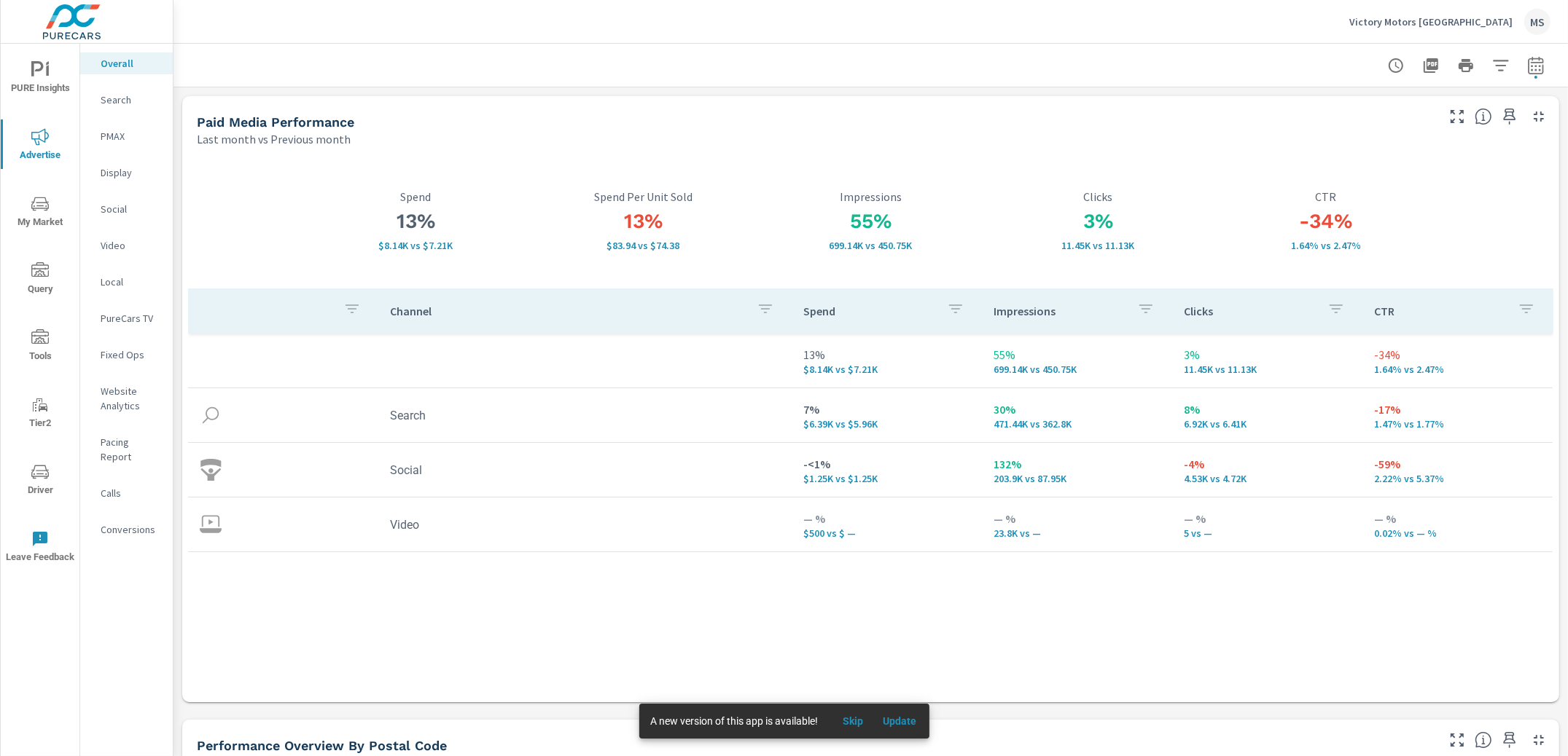
click at [129, 390] on p "Website Analytics" at bounding box center [131, 398] width 61 height 29
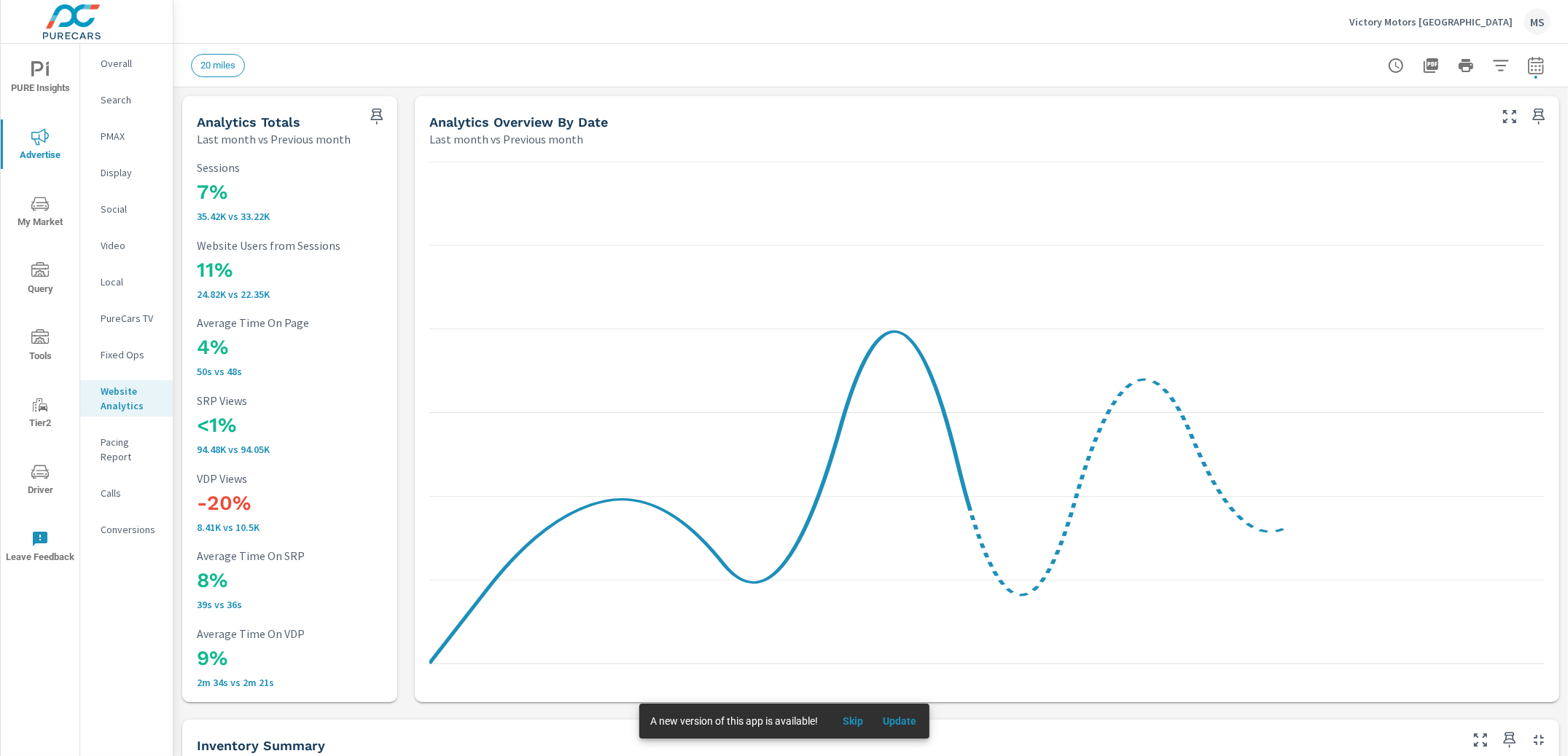
scroll to position [1, 0]
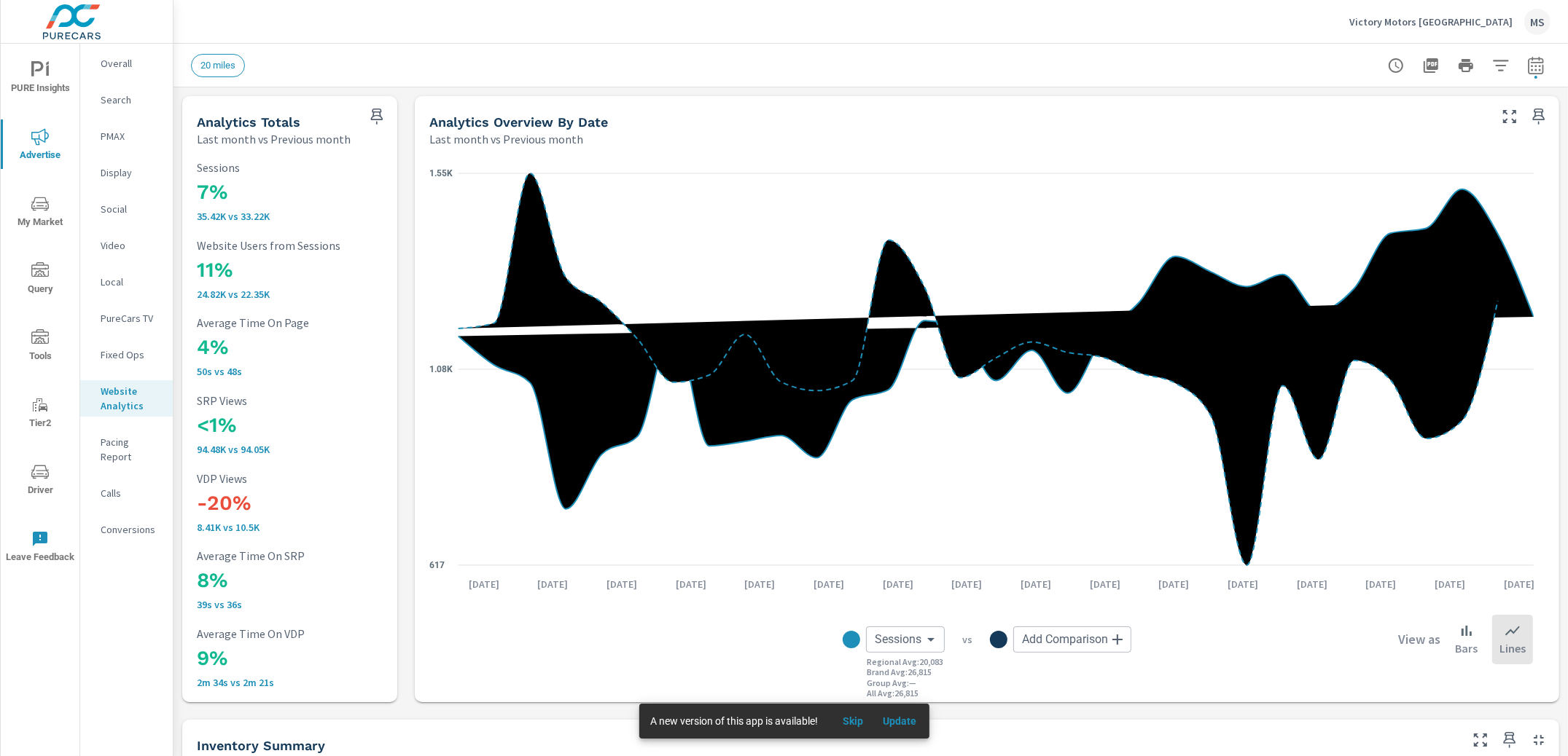
click at [101, 194] on nav "Overall Search PMAX Display Social Video Local PureCars TV Fixed Ops Website An…" at bounding box center [126, 302] width 93 height 517
click at [109, 204] on p "Social" at bounding box center [131, 209] width 61 height 14
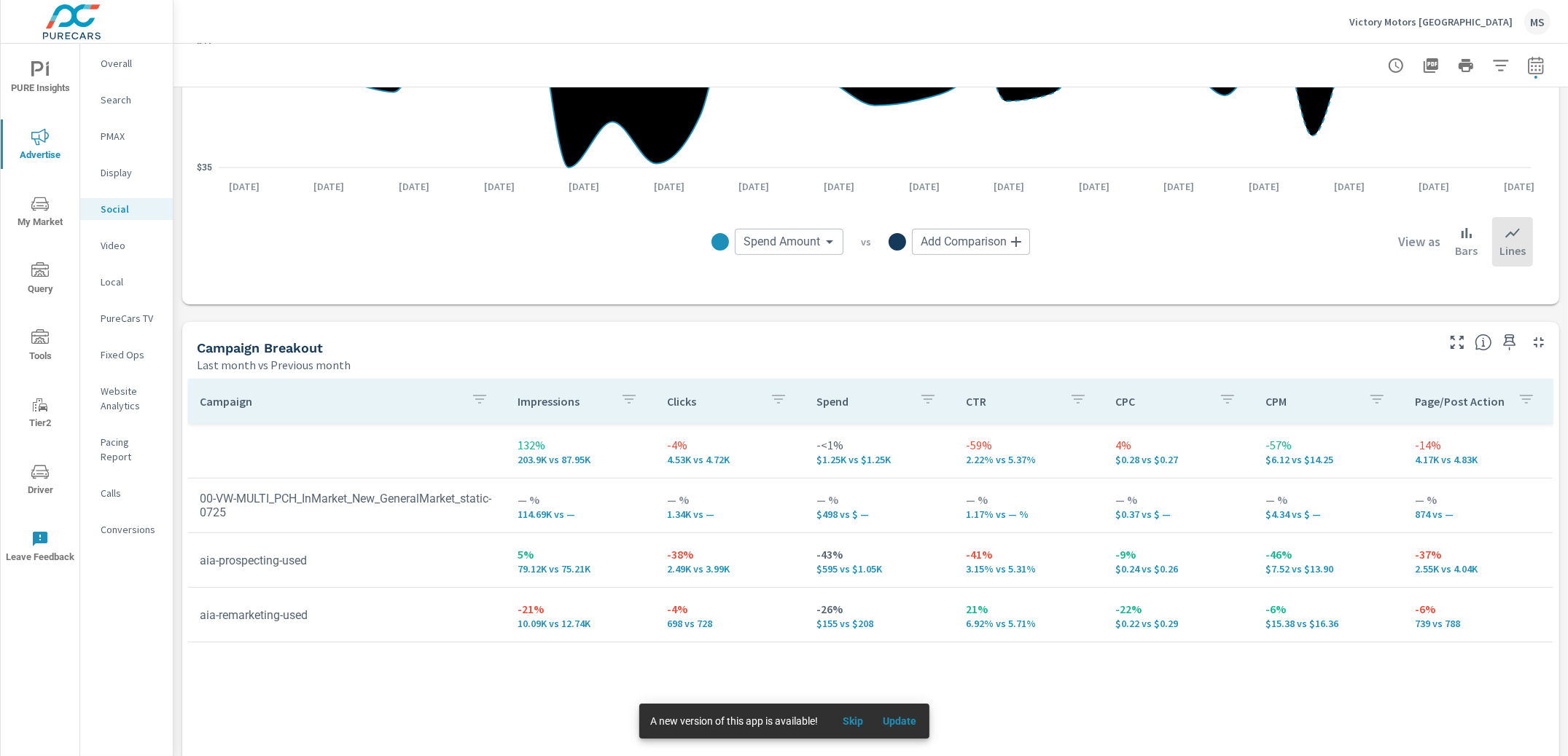
scroll to position [491, 0]
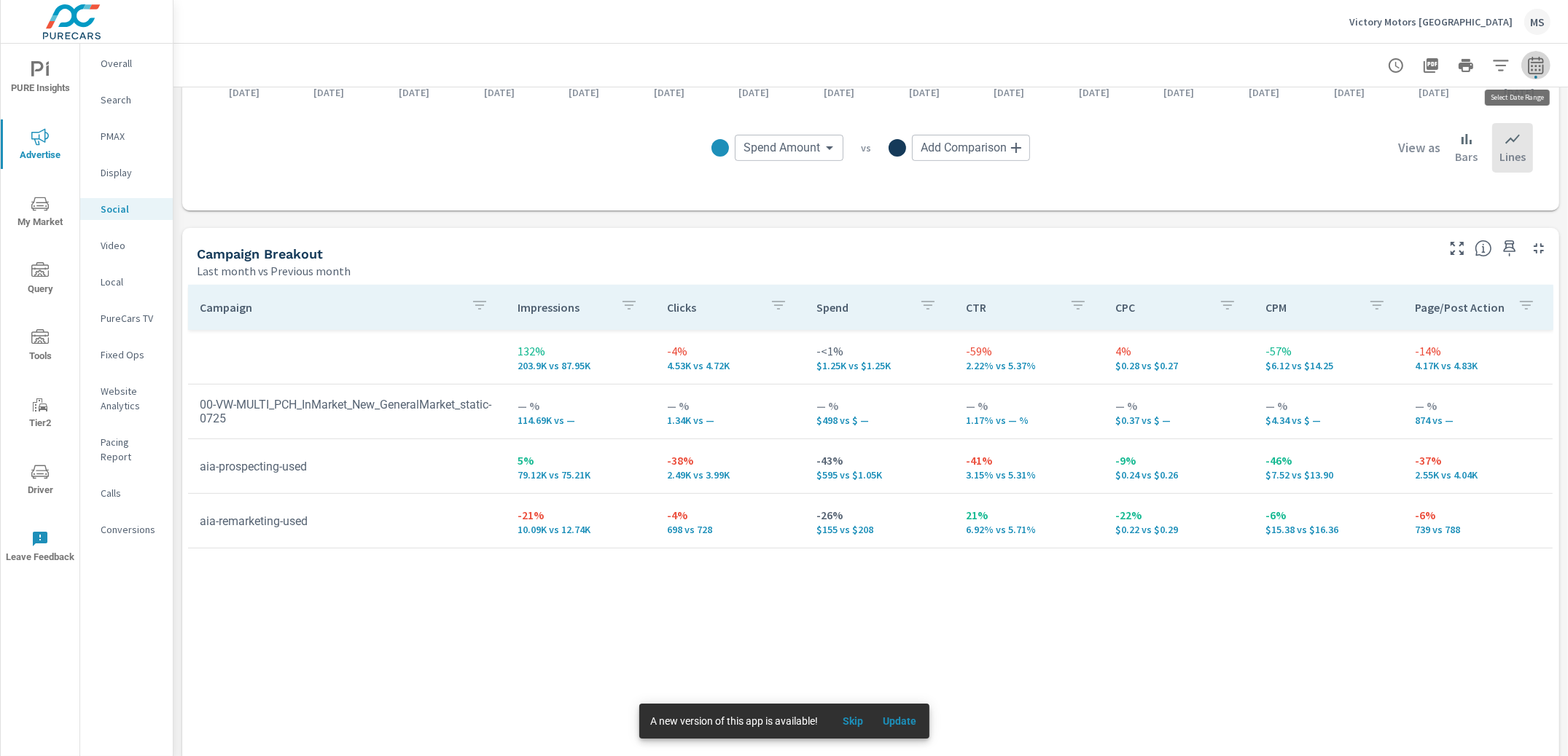
click at [1527, 67] on icon "button" at bounding box center [1536, 66] width 18 height 18
select select "Last month"
select select "Previous month"
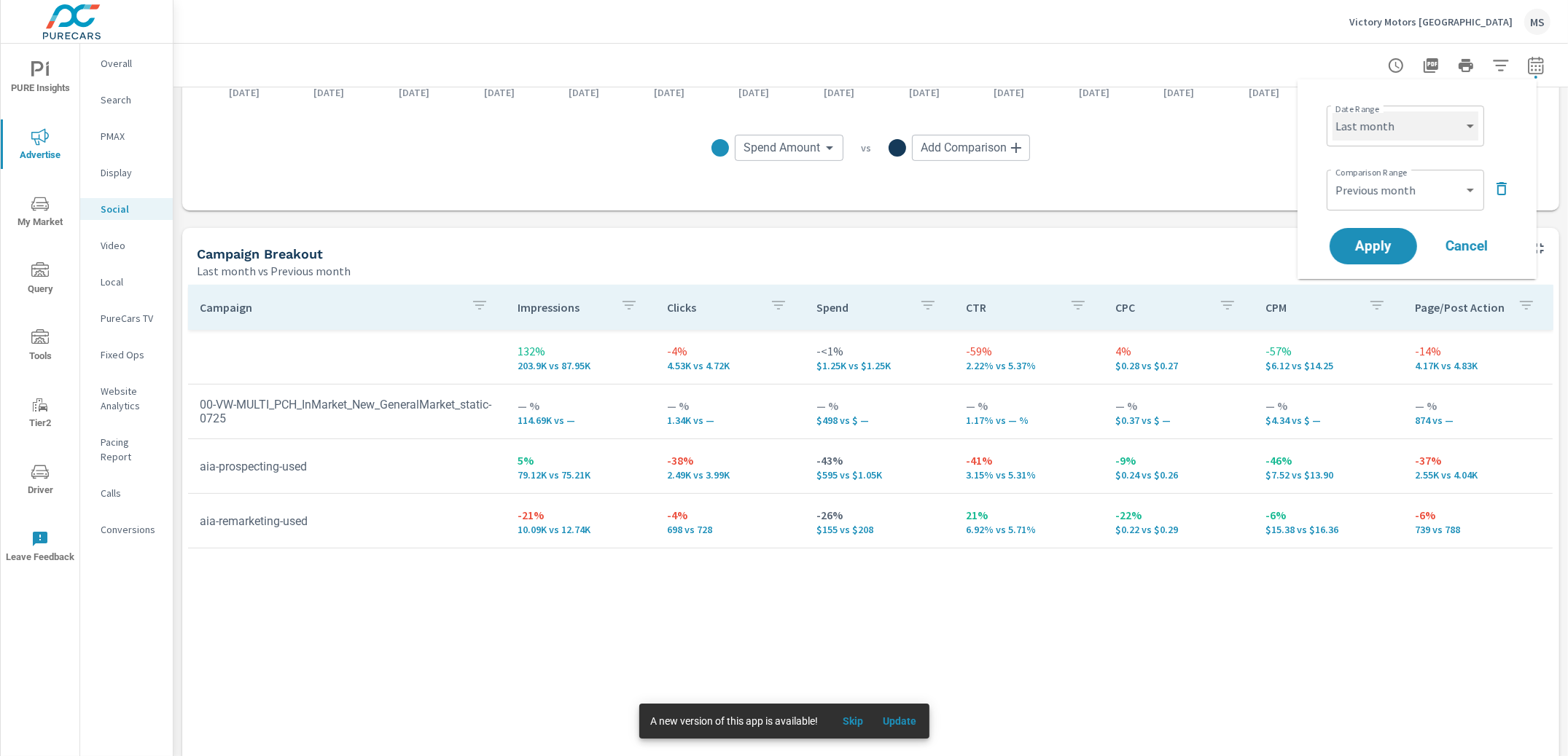
click at [1379, 136] on select "Custom [DATE] Last week Last 7 days Last 14 days Last 30 days Last 45 days Last…" at bounding box center [1406, 125] width 146 height 29
click at [1333, 111] on select "Custom [DATE] Last week Last 7 days Last 14 days Last 30 days Last 45 days Last…" at bounding box center [1406, 125] width 146 height 29
select select "Month to date"
click at [1382, 193] on select "Custom Previous period Previous month Previous year" at bounding box center [1406, 190] width 146 height 29
click at [1333, 176] on select "Custom Previous period Previous month Previous year" at bounding box center [1406, 190] width 146 height 29
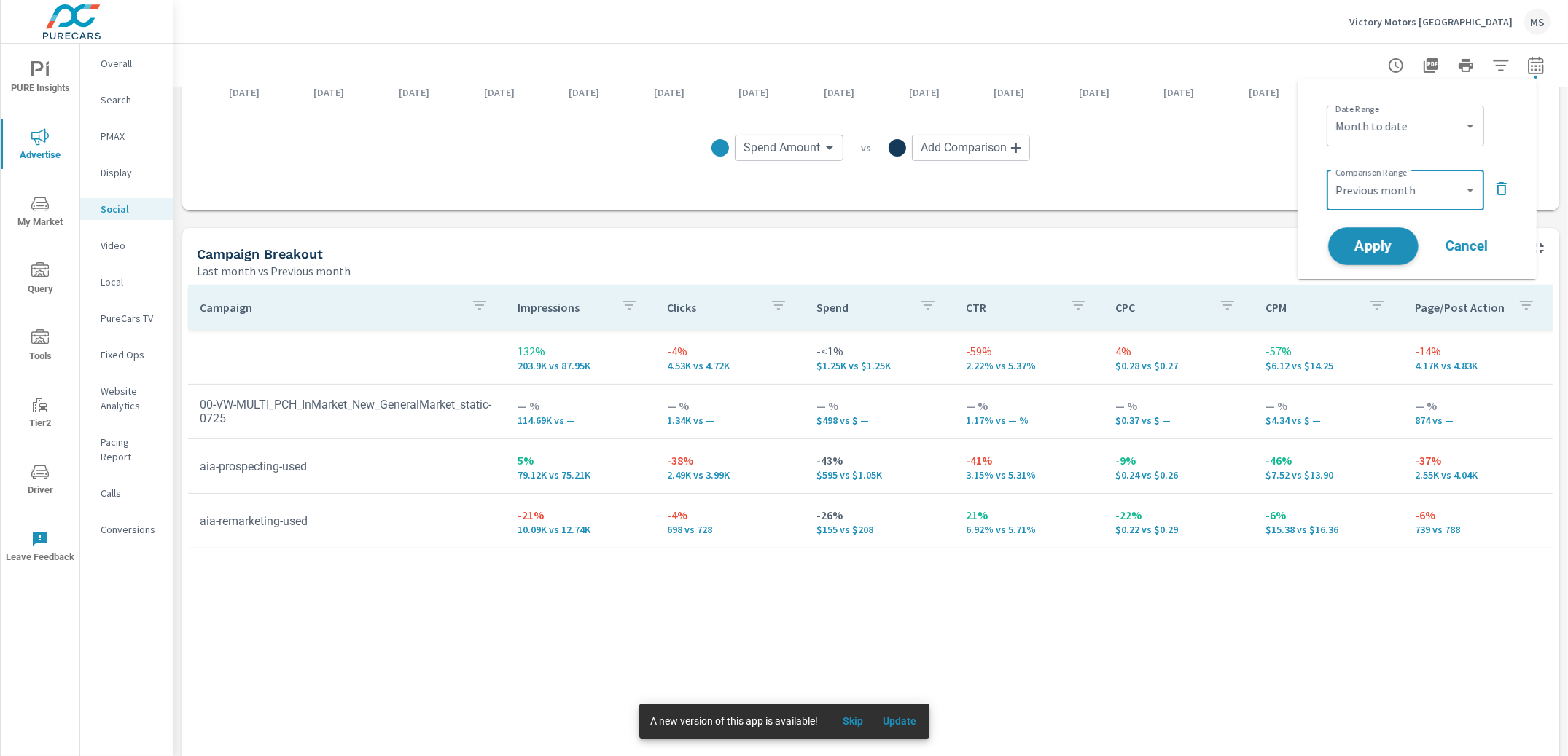
click at [1378, 248] on span "Apply" at bounding box center [1373, 246] width 60 height 14
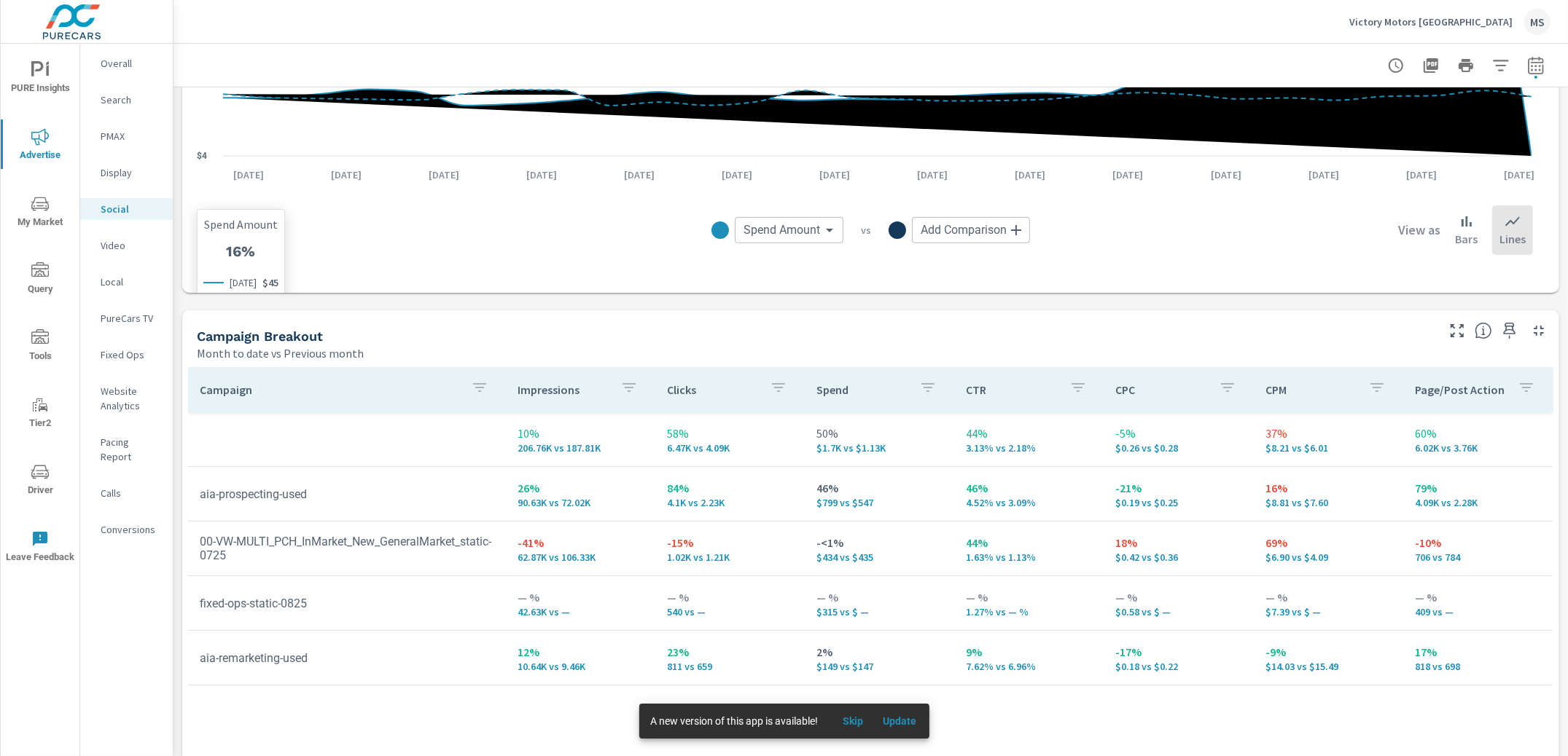
scroll to position [421, 0]
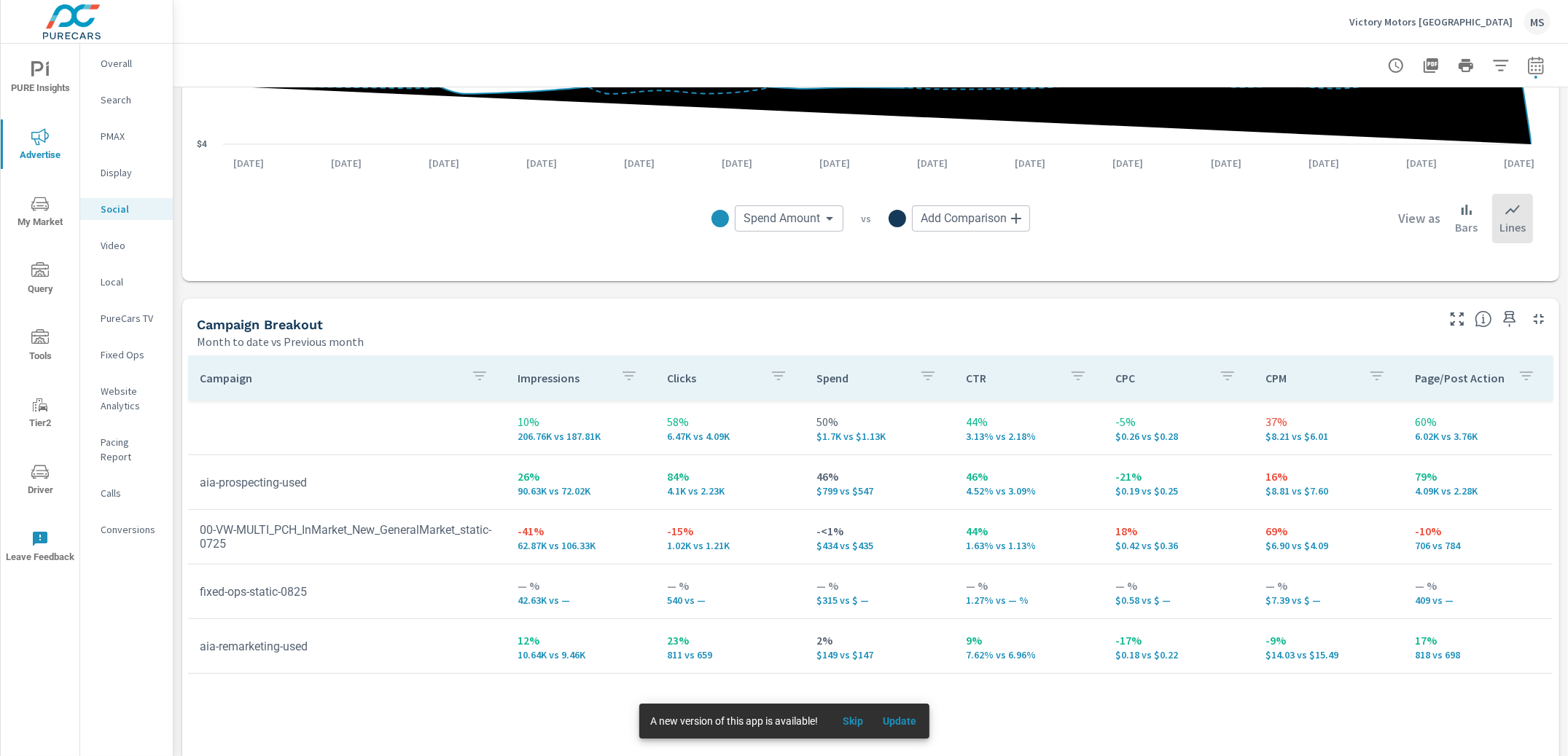
click at [125, 65] on p "Overall" at bounding box center [131, 63] width 61 height 14
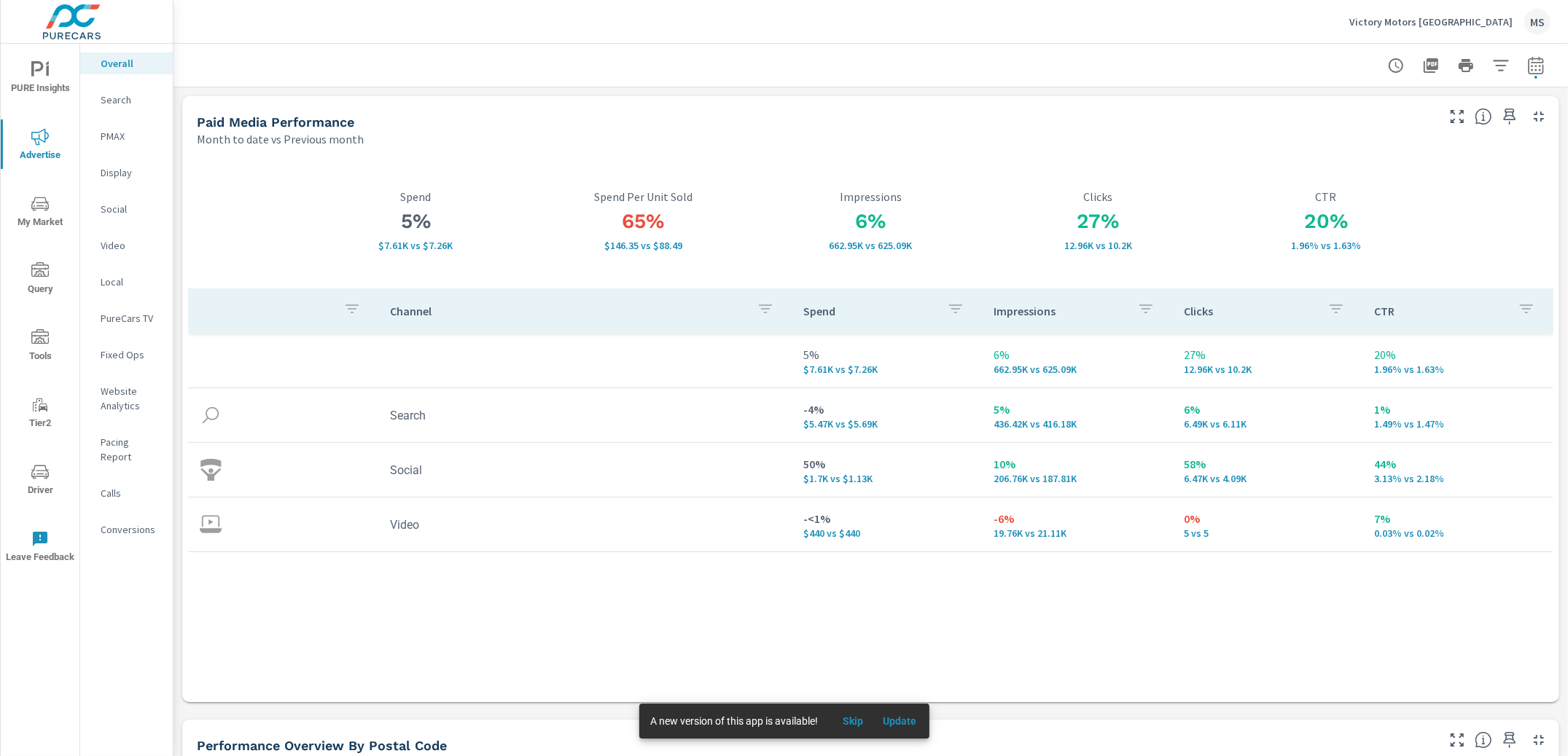
click at [121, 149] on nav "Overall Search PMAX Display Social Video Local PureCars TV Fixed Ops Website An…" at bounding box center [126, 302] width 93 height 517
click at [121, 136] on p "PMAX" at bounding box center [131, 136] width 61 height 14
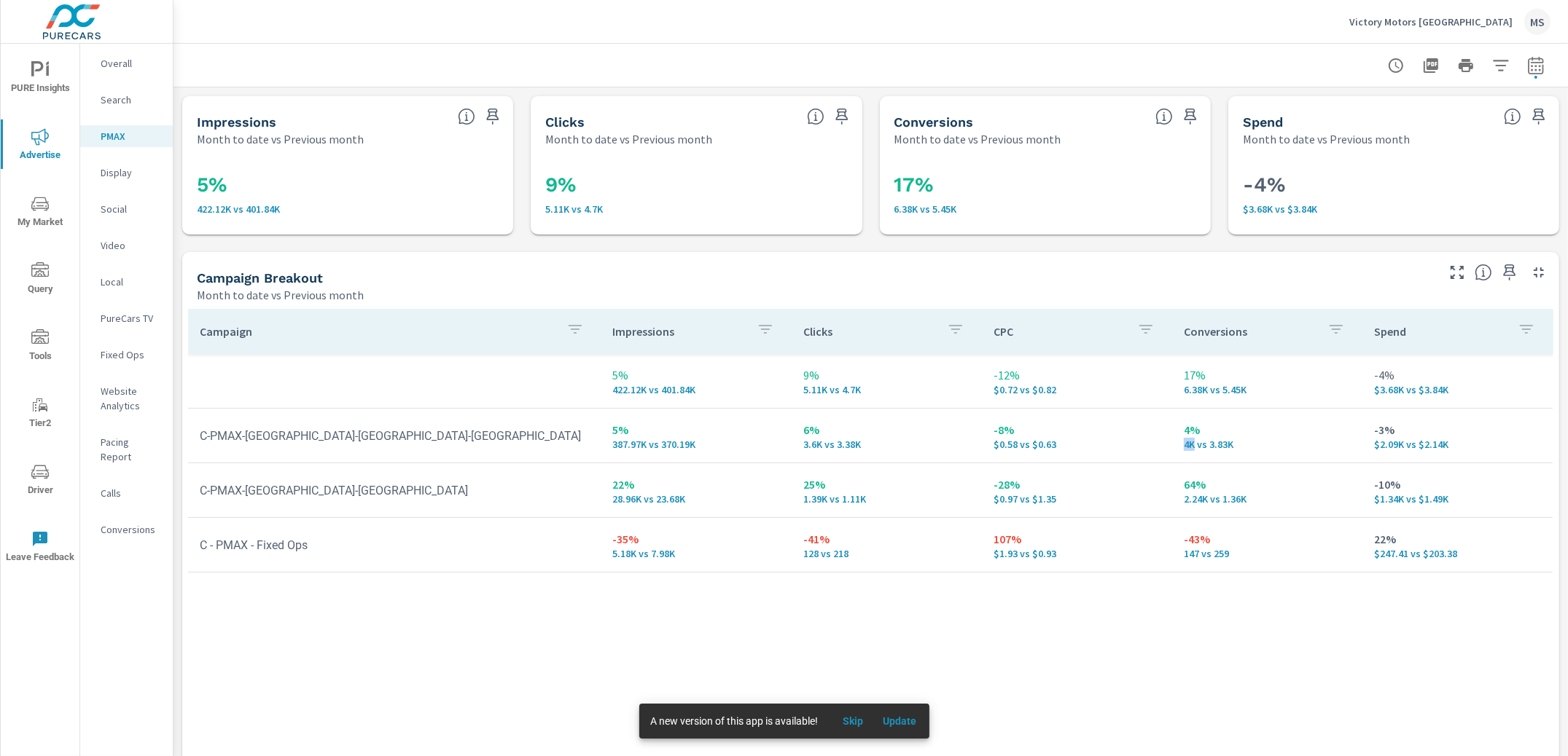
drag, startPoint x: 1185, startPoint y: 447, endPoint x: 1166, endPoint y: 446, distance: 19.0
click at [1172, 446] on td "4% 4K vs 3.83K" at bounding box center [1267, 436] width 190 height 53
click at [114, 401] on p "Website Analytics" at bounding box center [131, 398] width 61 height 29
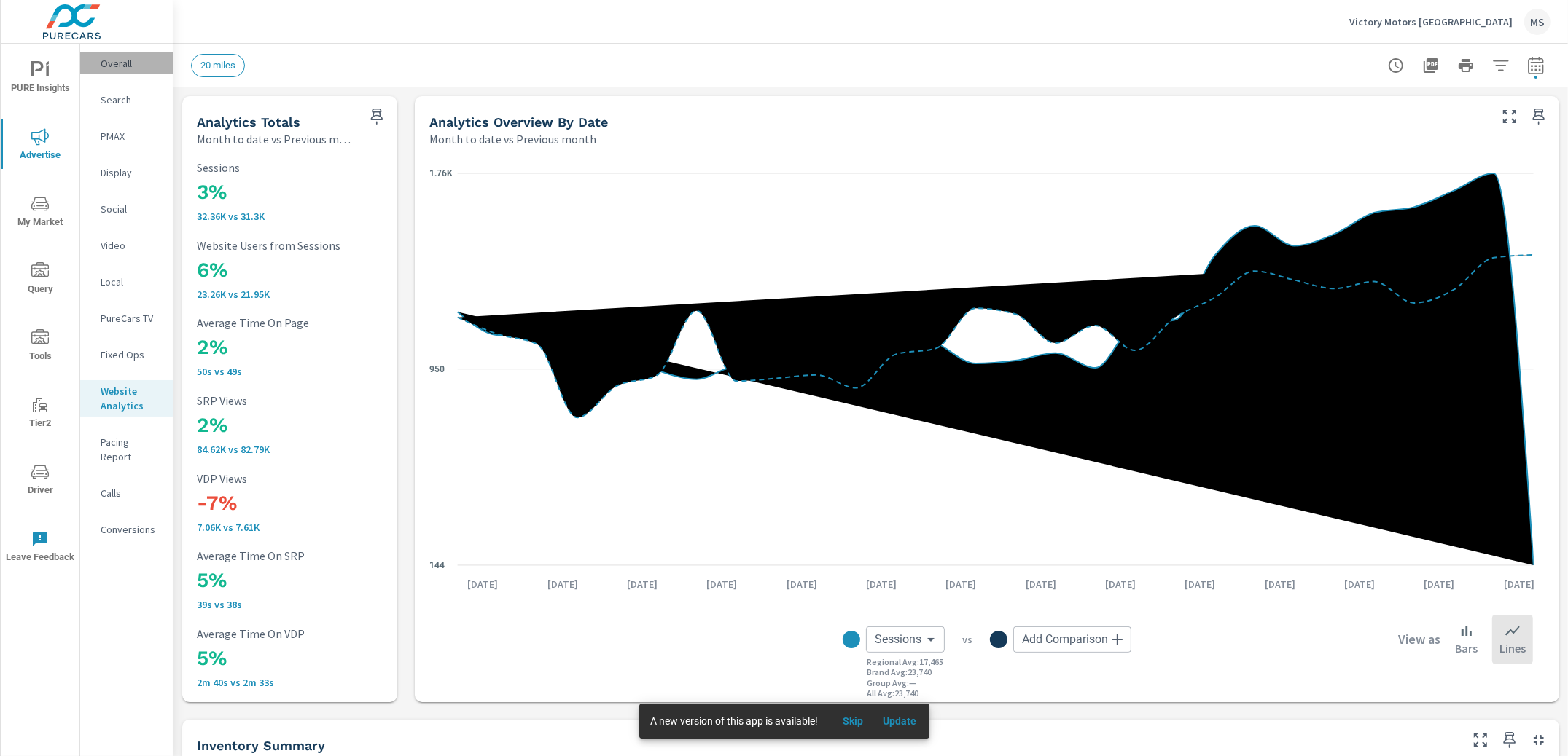
click at [111, 65] on p "Overall" at bounding box center [131, 63] width 61 height 14
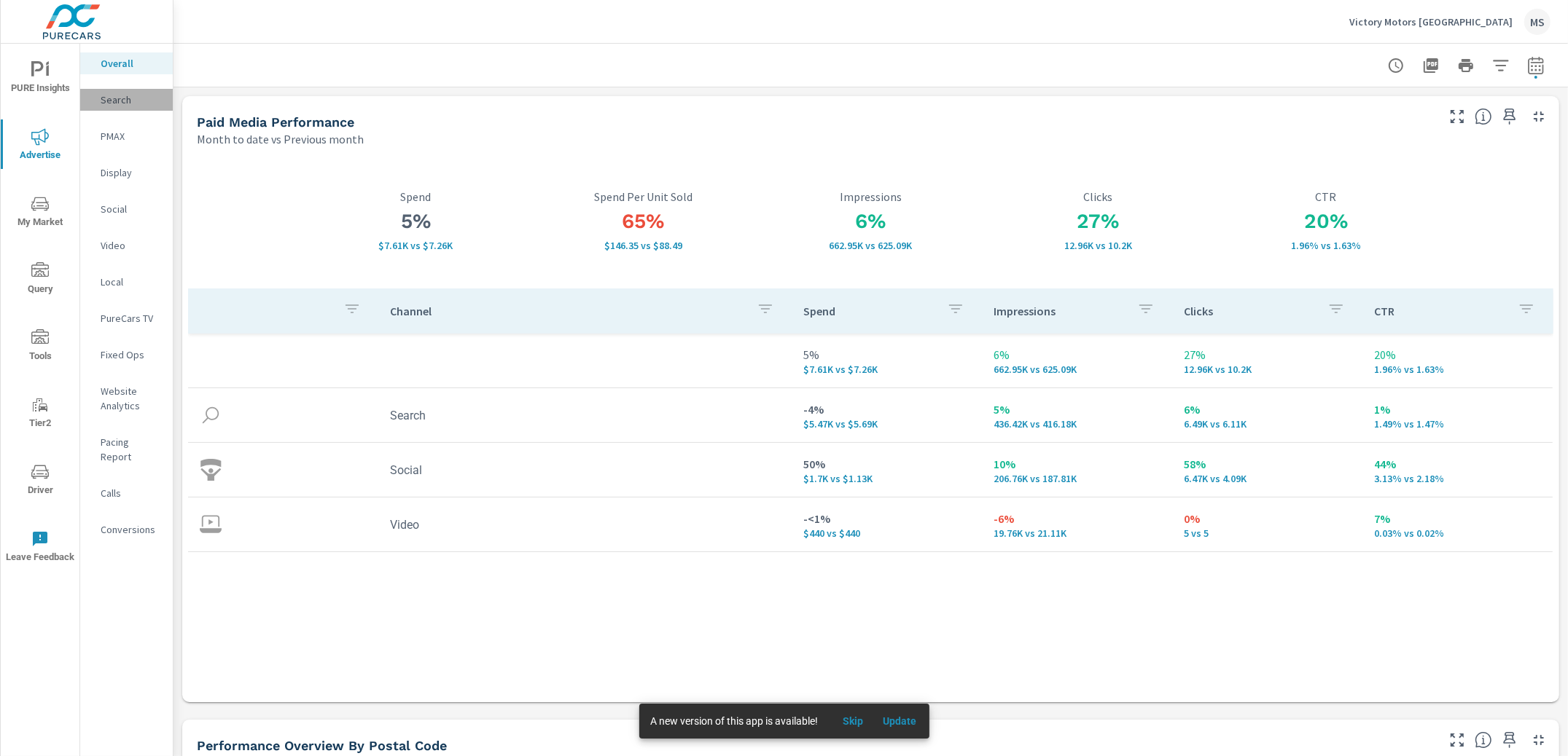
click at [125, 104] on p "Search" at bounding box center [131, 100] width 61 height 14
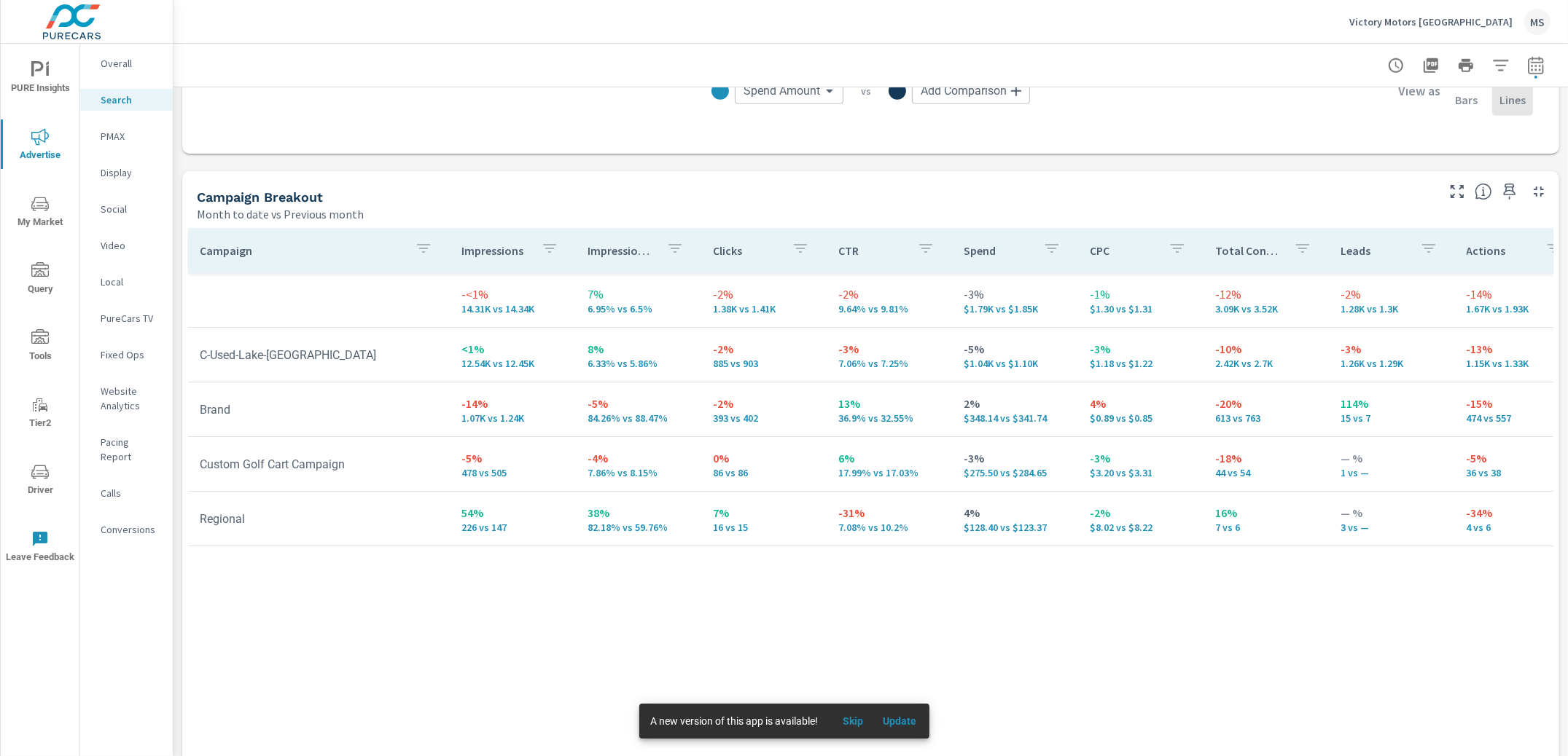
scroll to position [1316, 0]
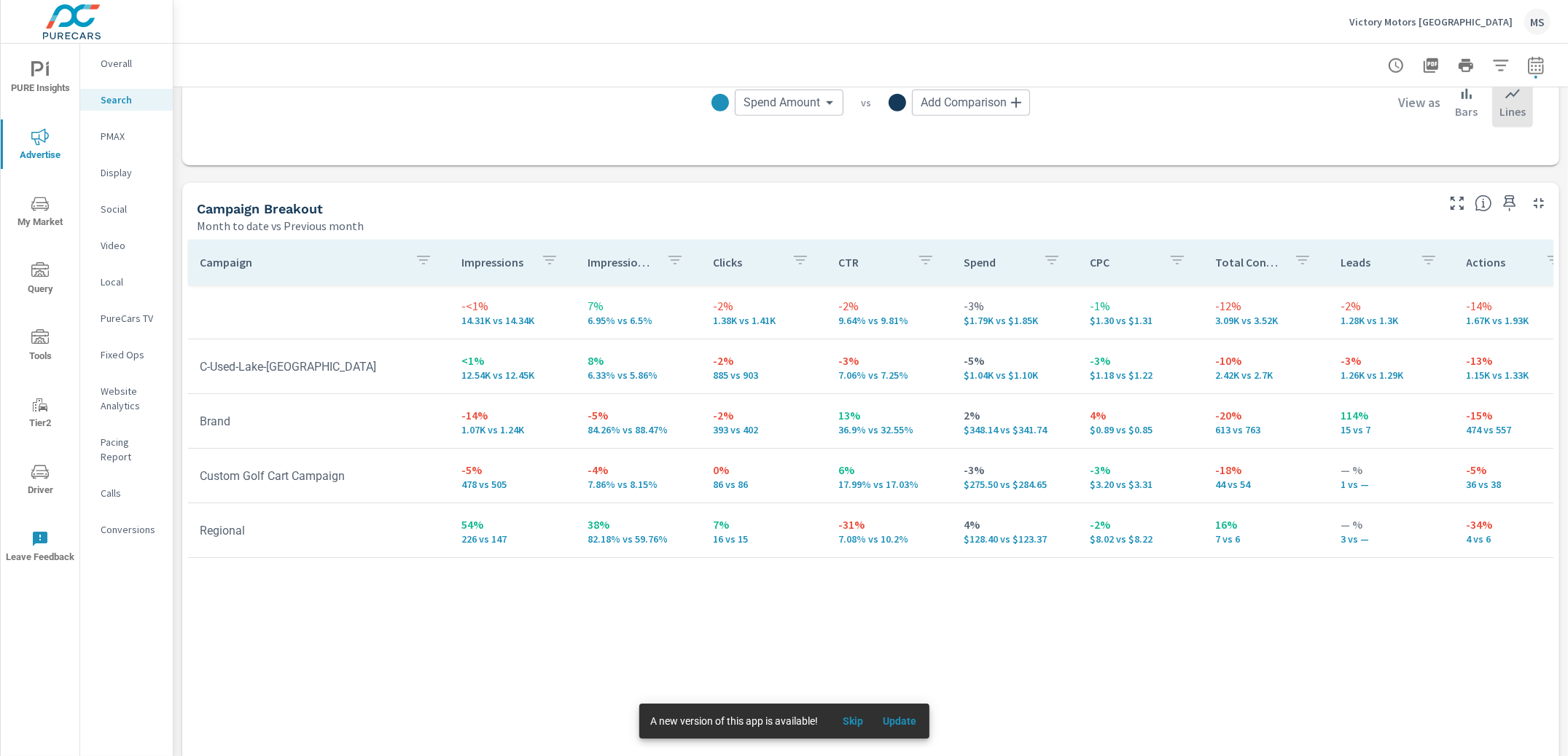
click at [106, 137] on p "PMAX" at bounding box center [131, 136] width 61 height 14
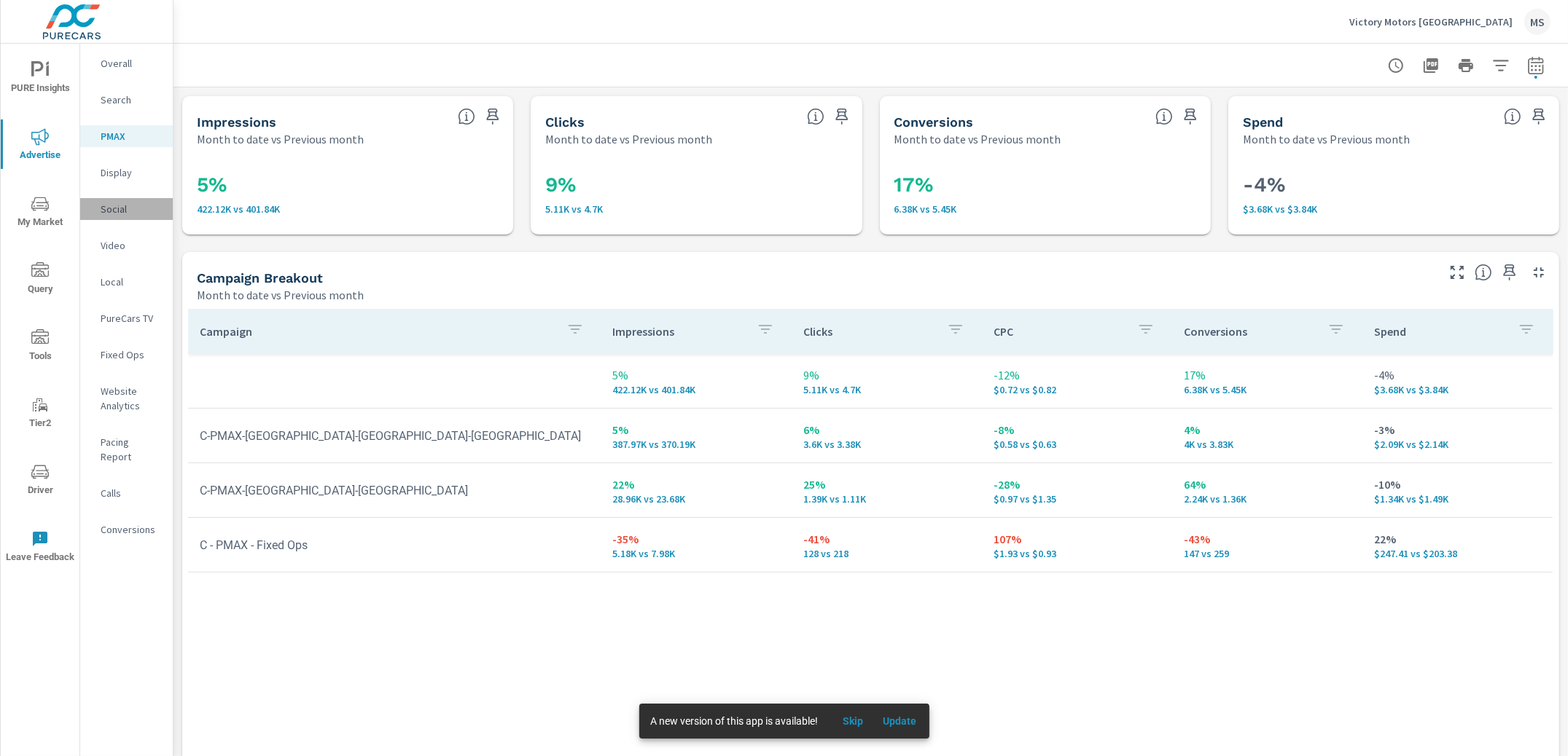
click at [111, 211] on p "Social" at bounding box center [131, 209] width 61 height 14
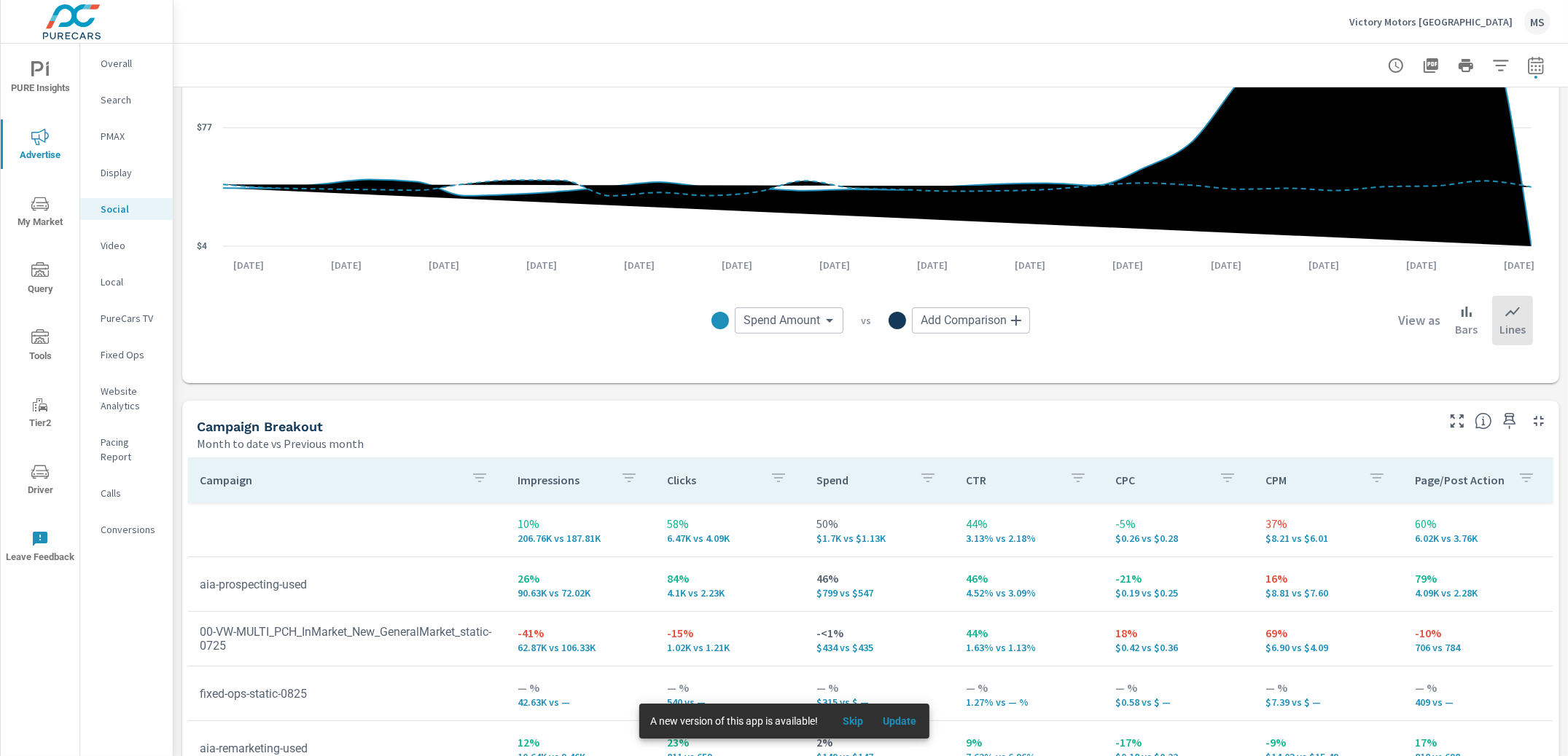
scroll to position [572, 0]
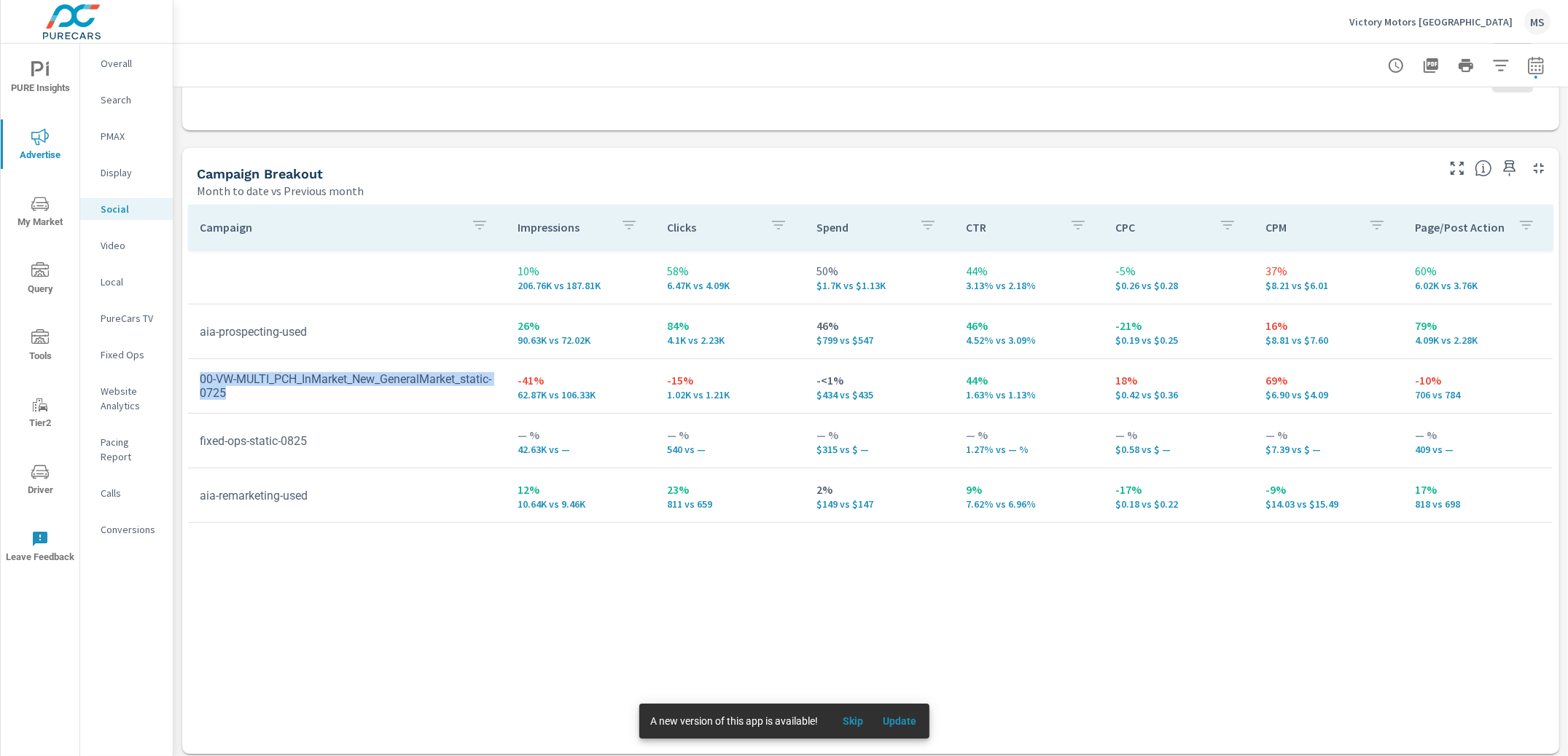
drag, startPoint x: 228, startPoint y: 401, endPoint x: 192, endPoint y: 369, distance: 48.2
click at [192, 369] on td "00-VW-MULTI_PCH_InMarket_New_GeneralMarket_static-0725" at bounding box center [347, 386] width 318 height 51
drag, startPoint x: 678, startPoint y: 505, endPoint x: 657, endPoint y: 507, distance: 21.1
click at [657, 507] on td "23% 811 vs 659" at bounding box center [730, 495] width 150 height 53
drag, startPoint x: 117, startPoint y: 241, endPoint x: 194, endPoint y: 244, distance: 77.1
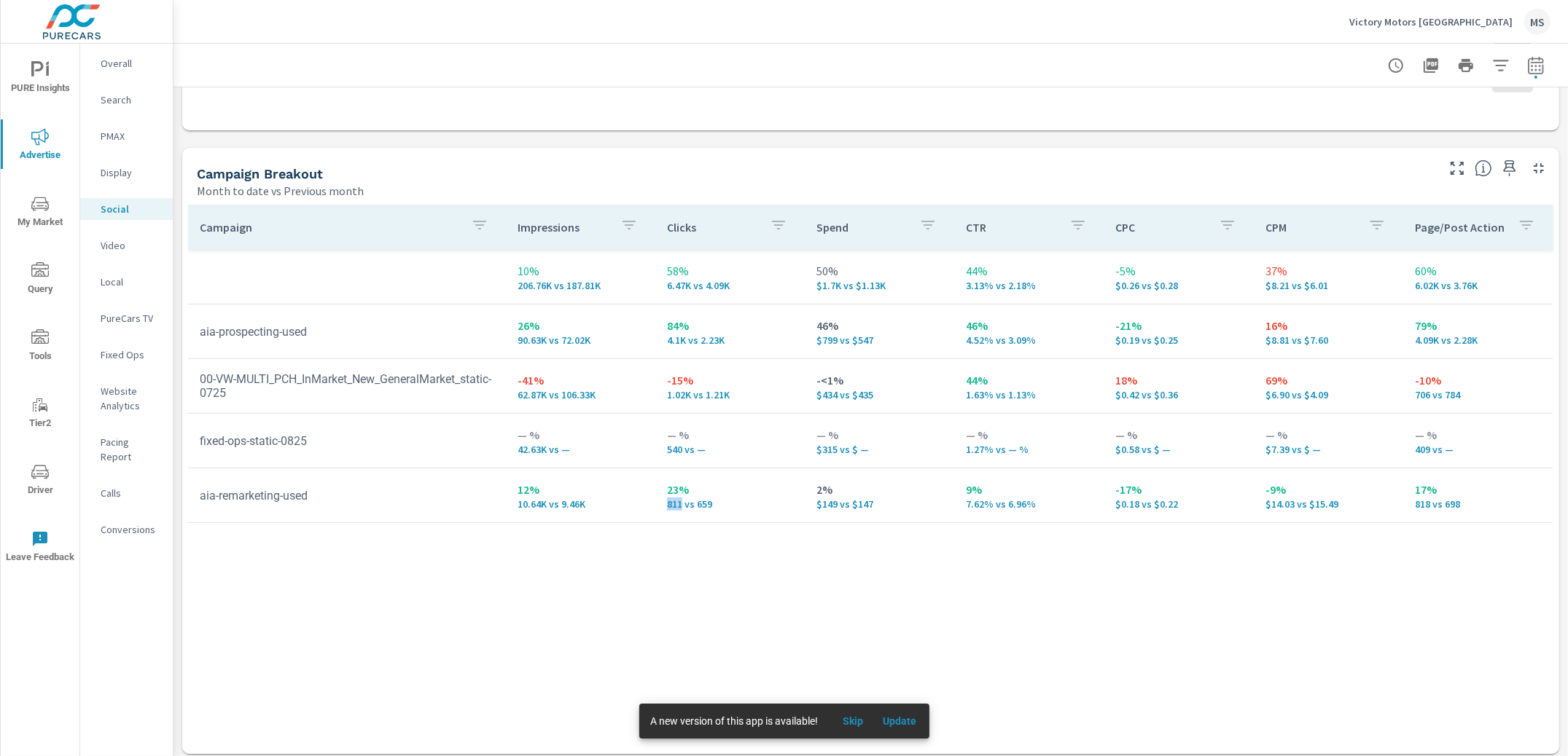
click at [194, 244] on div "PURE Insights Advertise My Market Query Tools Tier2 Driver Leave Feedback Overa…" at bounding box center [784, 378] width 1568 height 756
click at [118, 94] on p "Search" at bounding box center [131, 100] width 61 height 14
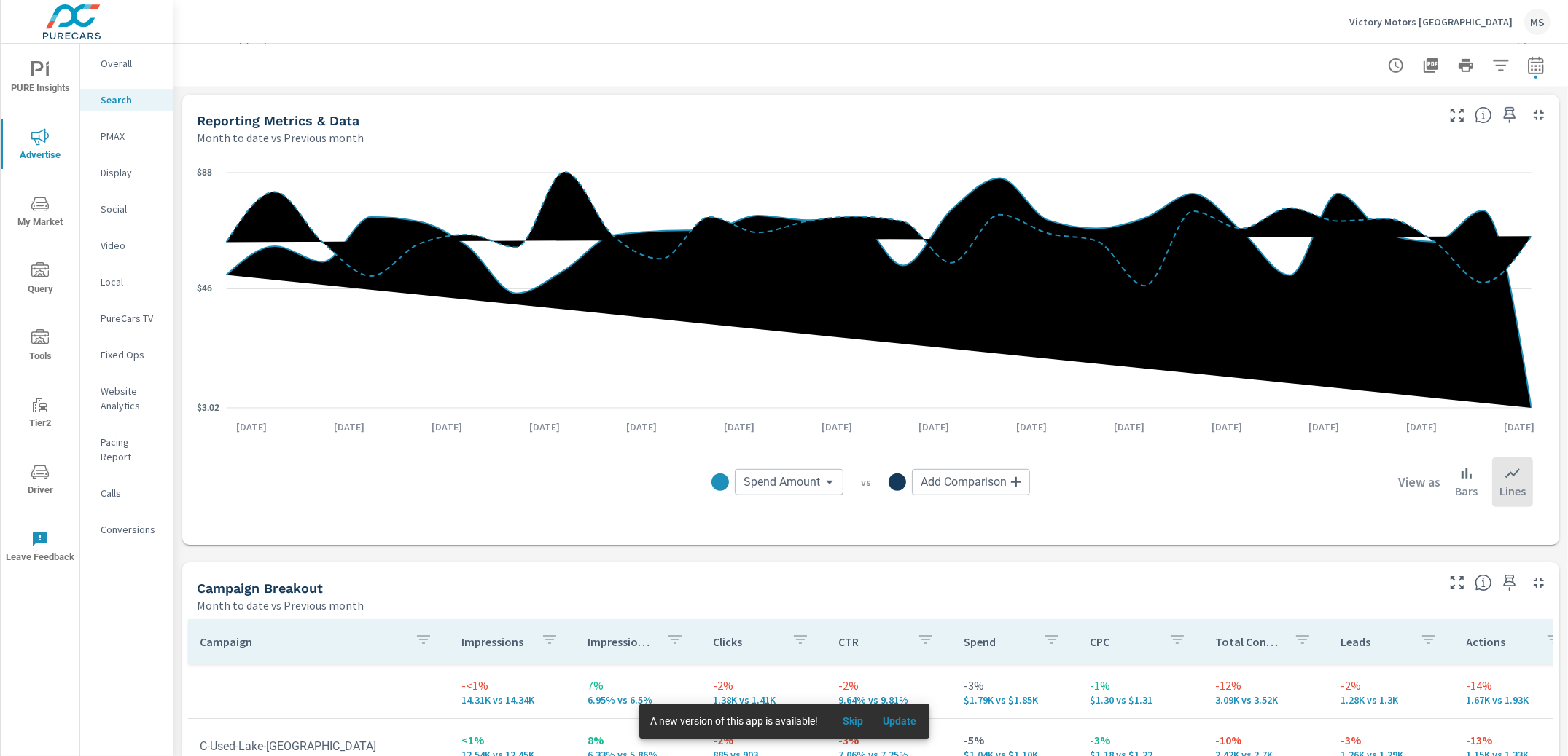
scroll to position [1357, 0]
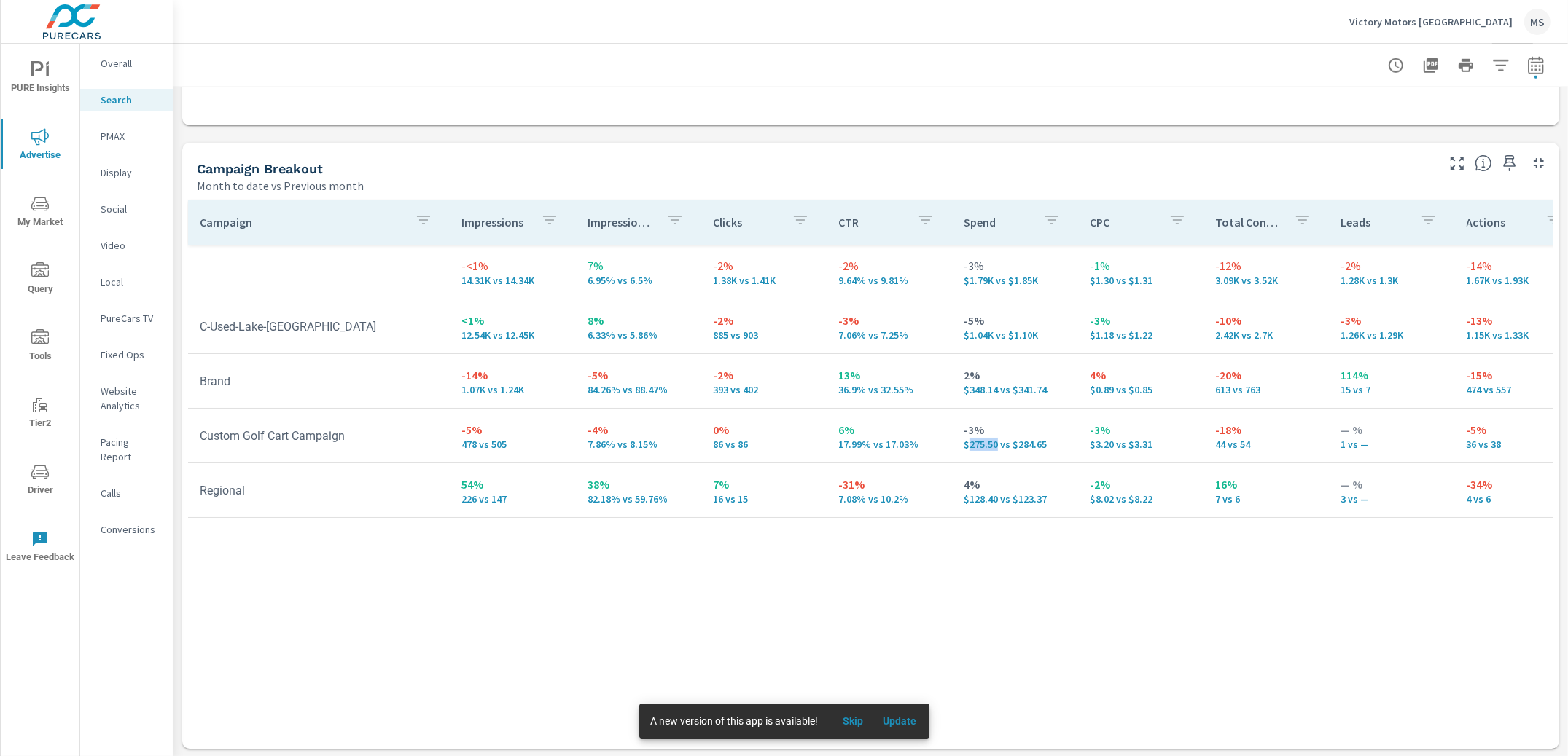
drag, startPoint x: 988, startPoint y: 443, endPoint x: 960, endPoint y: 447, distance: 28.3
click at [964, 447] on p "$275.50 vs $284.65" at bounding box center [1015, 444] width 102 height 12
click at [107, 245] on p "Video" at bounding box center [131, 245] width 61 height 14
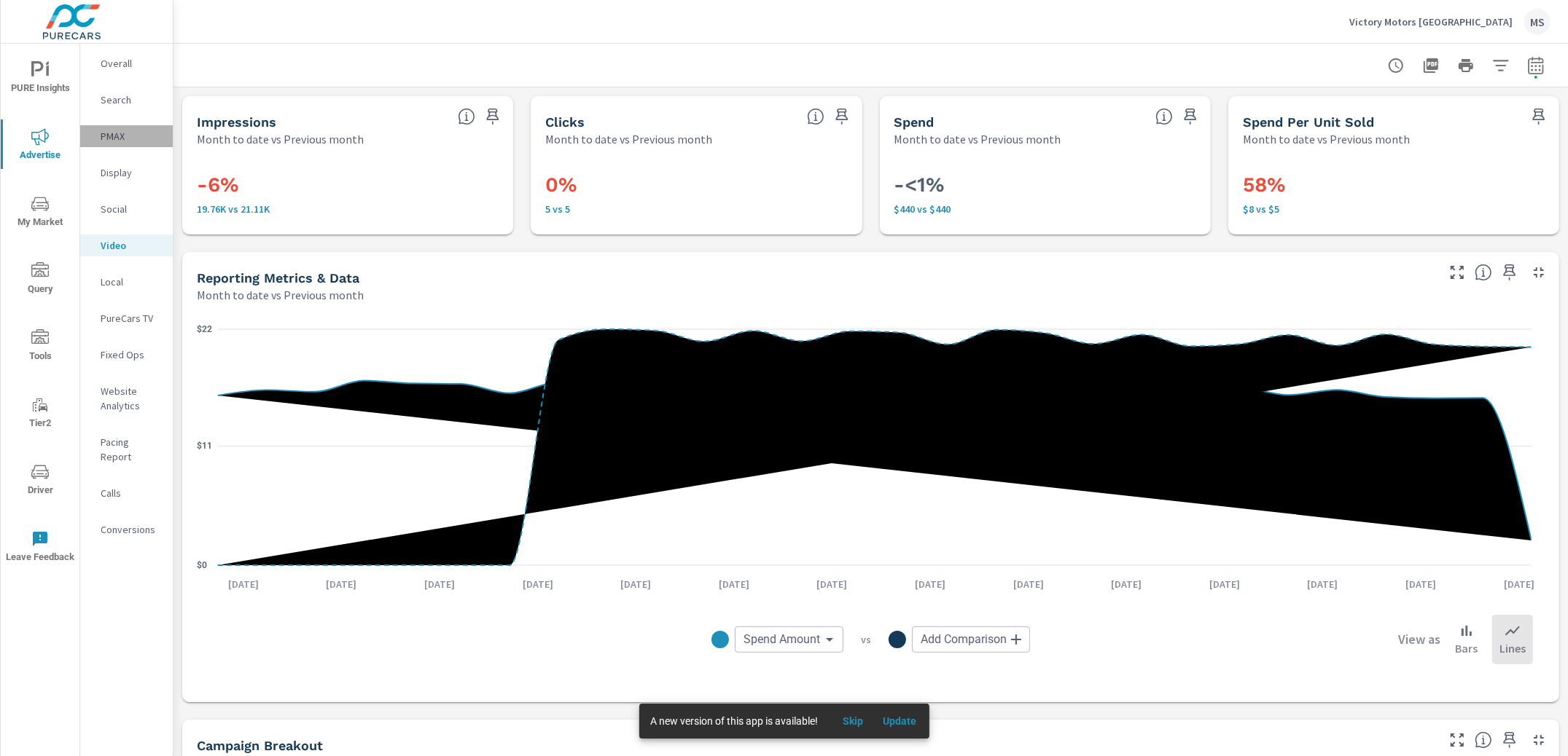
click at [110, 129] on p "PMAX" at bounding box center [131, 136] width 61 height 14
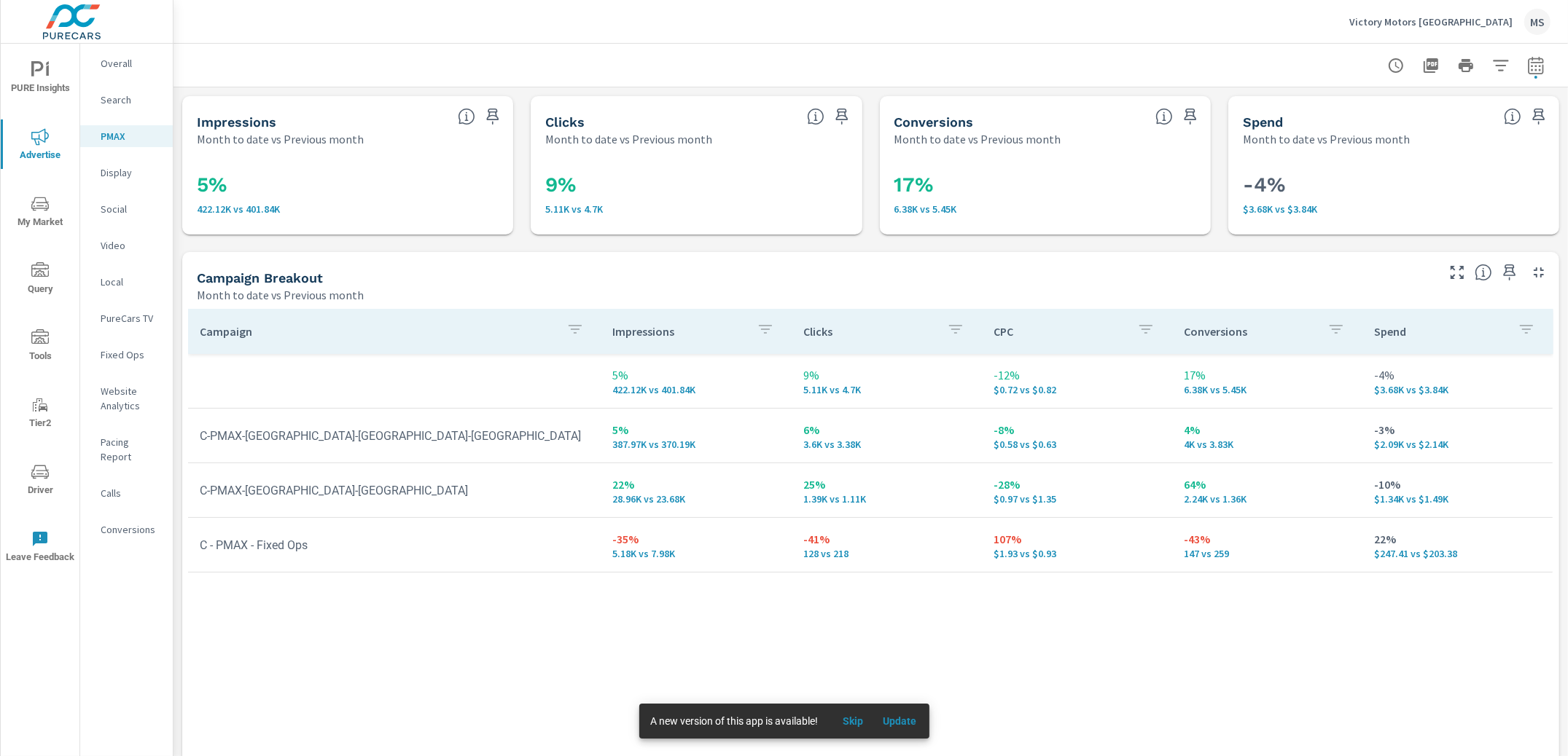
click at [1527, 70] on icon "button" at bounding box center [1536, 66] width 18 height 18
select select "Month to date"
select select "Previous month"
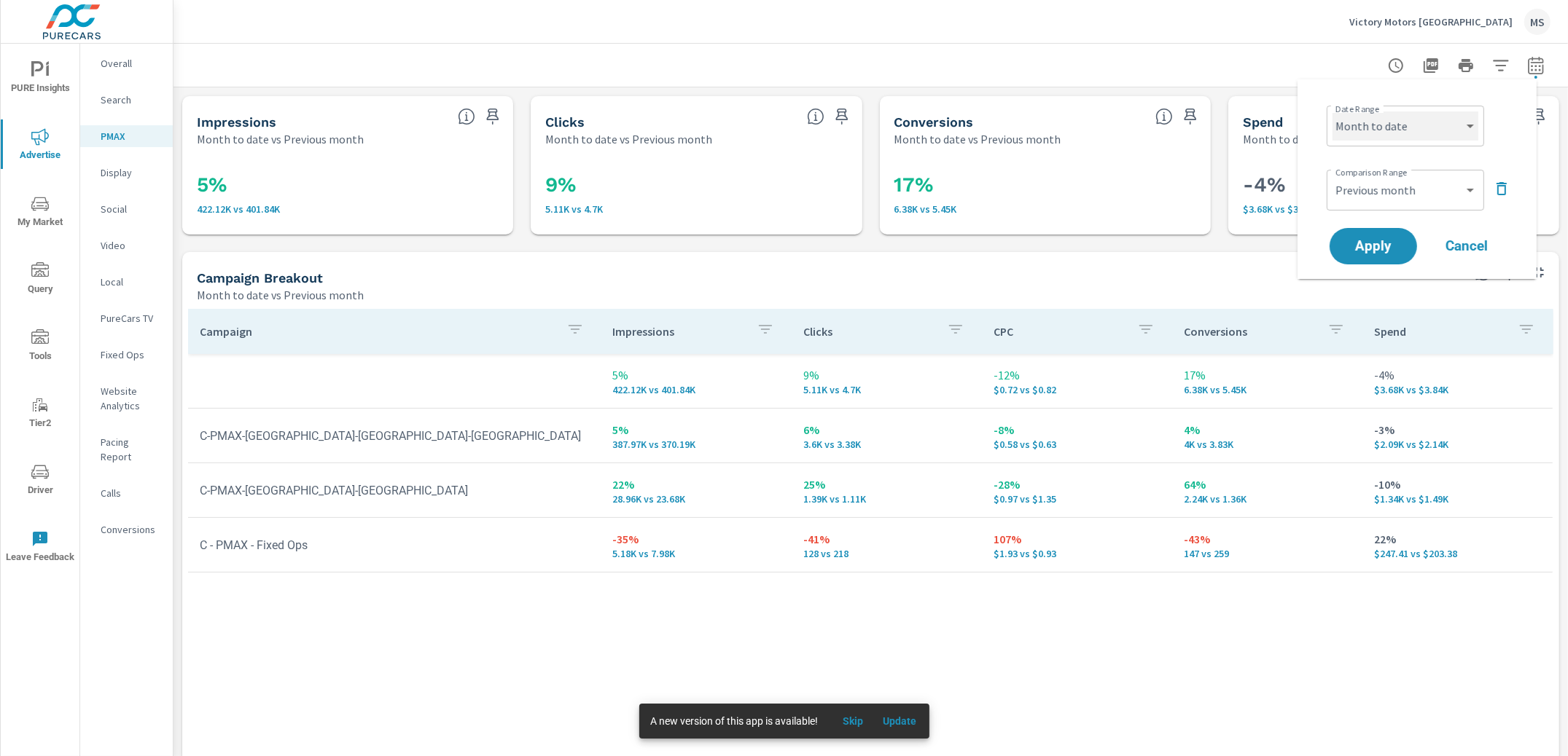
click at [1400, 134] on select "Custom Yesterday Last week Last 7 days Last 14 days Last 30 days Last 45 days L…" at bounding box center [1406, 125] width 146 height 29
click at [1456, 240] on span "Cancel" at bounding box center [1466, 246] width 58 height 13
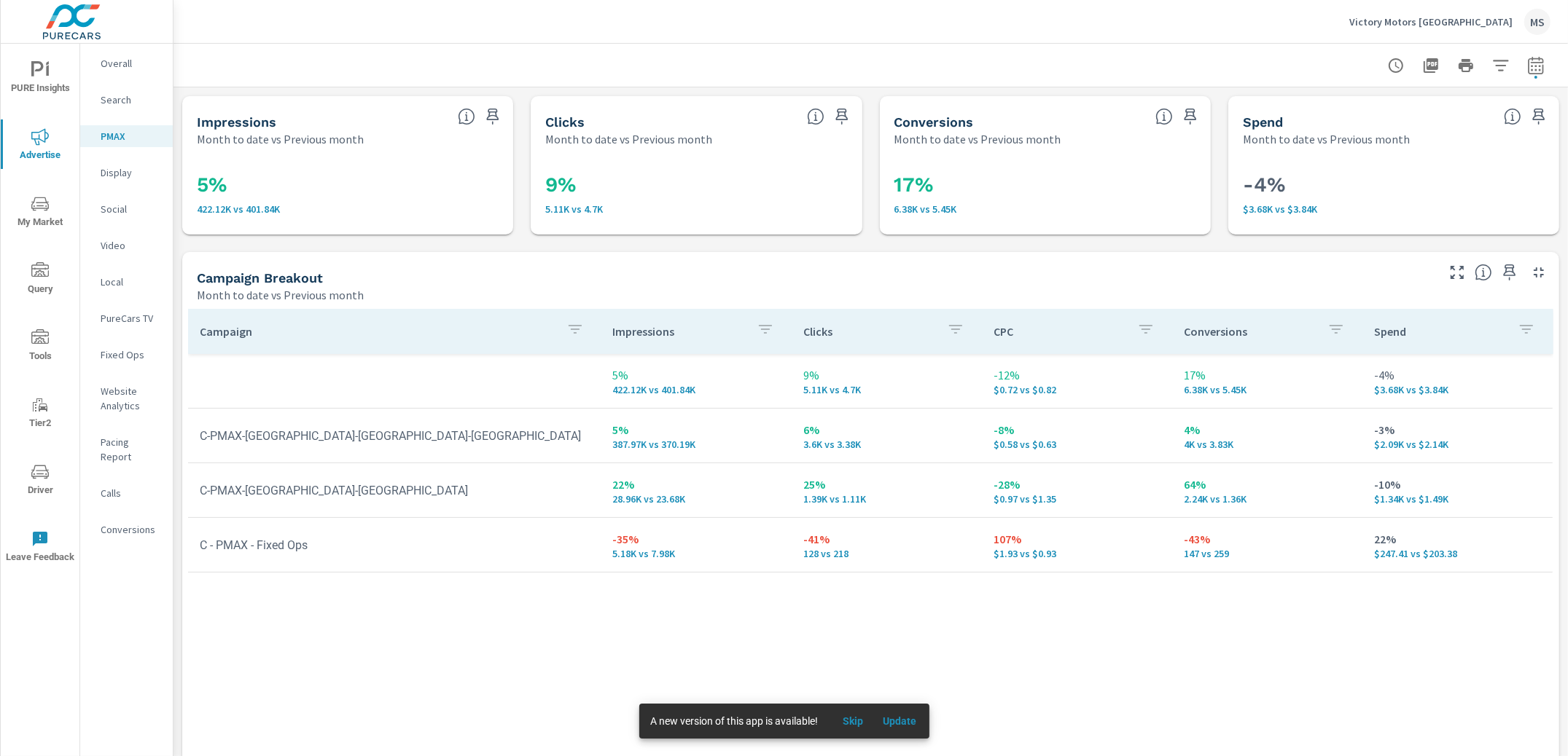
click at [1534, 24] on div "MS" at bounding box center [1537, 22] width 26 height 26
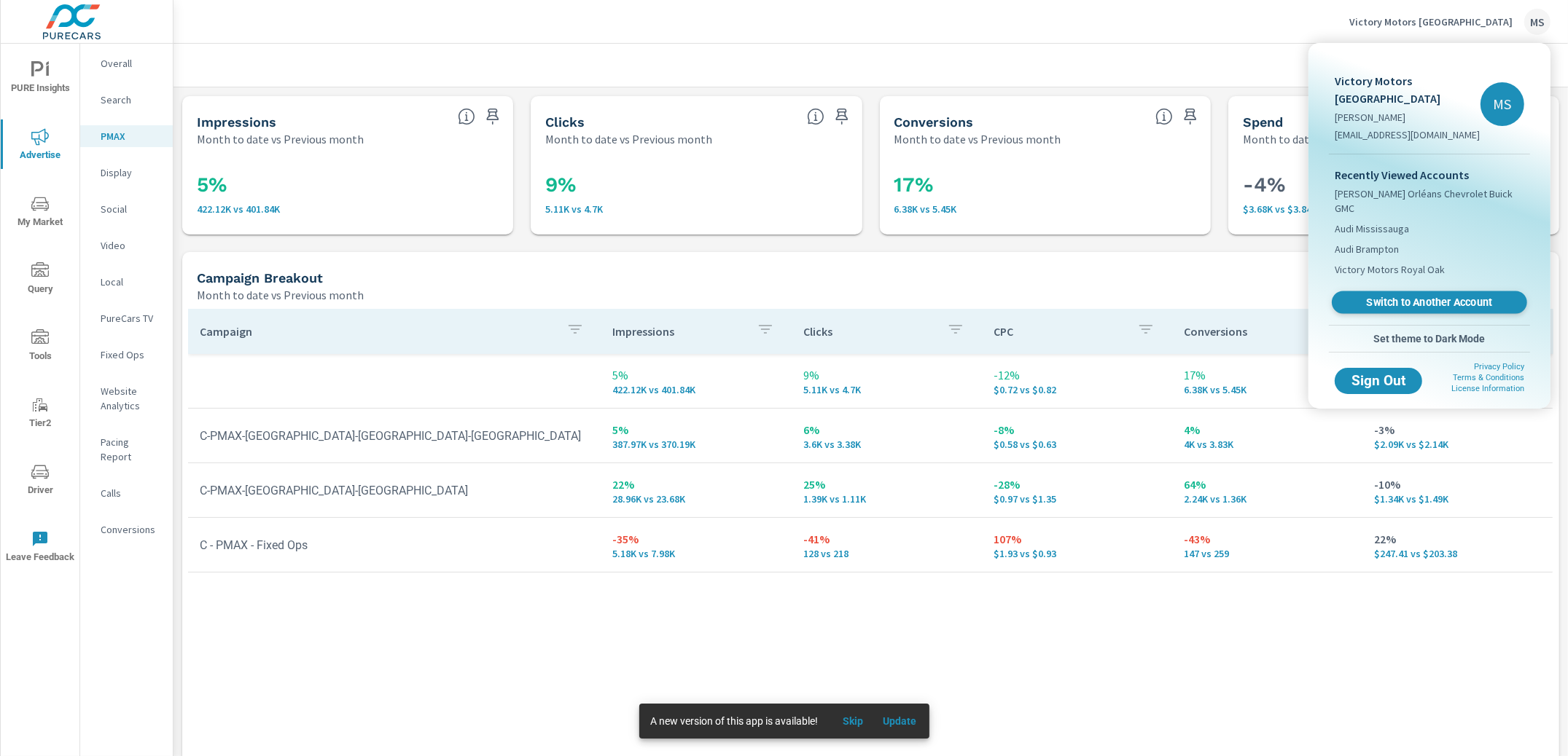
click at [1418, 296] on span "Switch to Another Account" at bounding box center [1429, 302] width 178 height 14
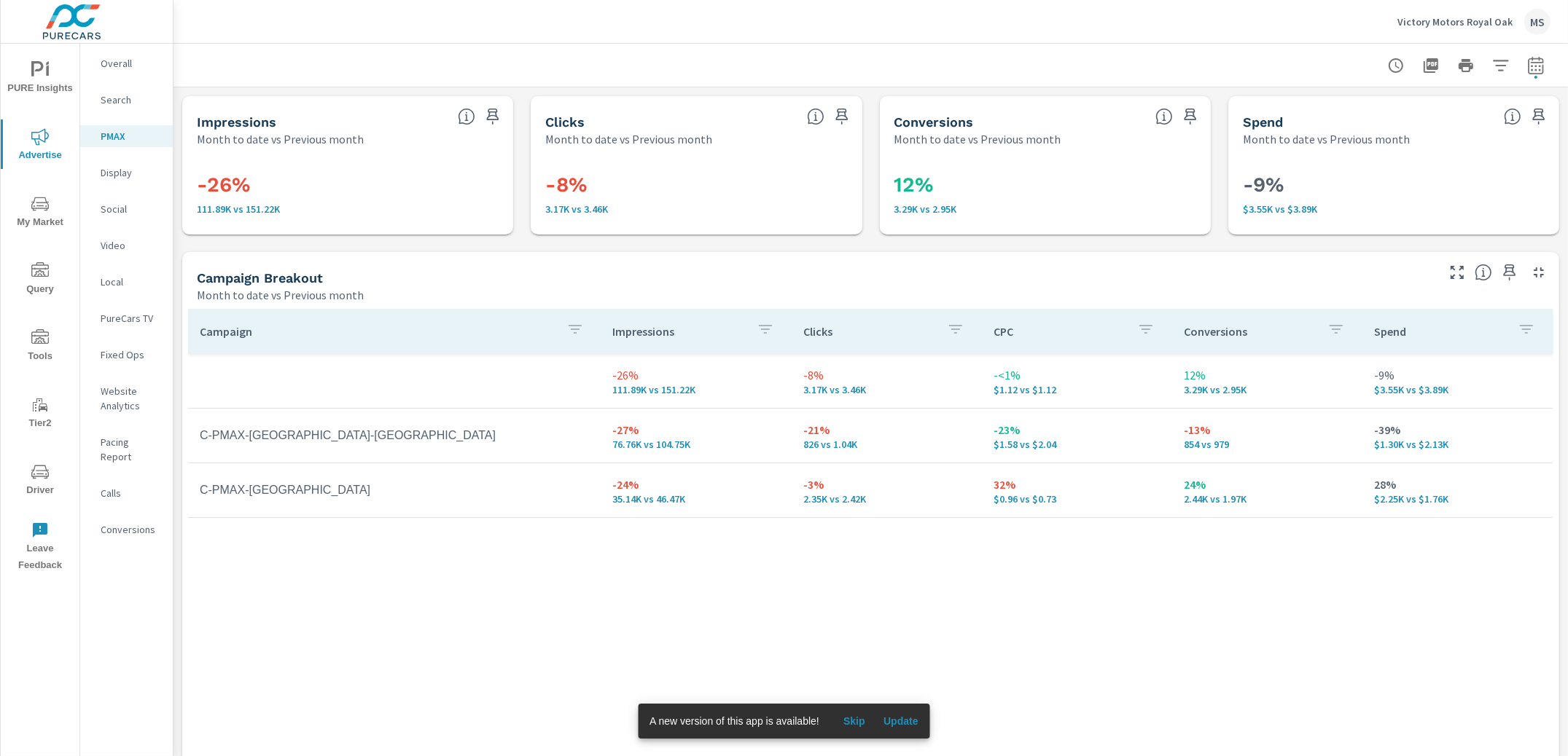
click at [121, 101] on p "Search" at bounding box center [131, 100] width 61 height 14
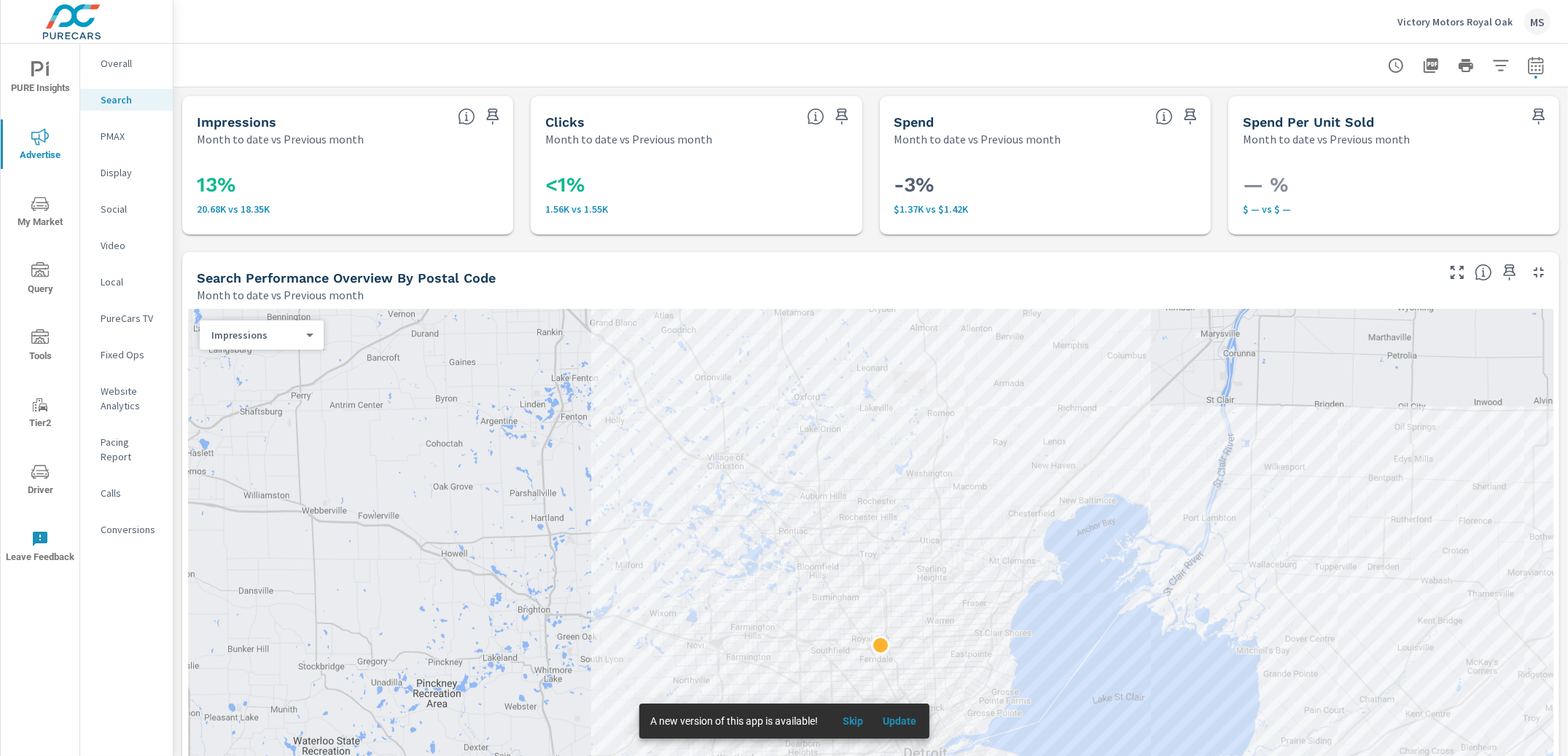
click at [120, 139] on p "PMAX" at bounding box center [131, 136] width 61 height 14
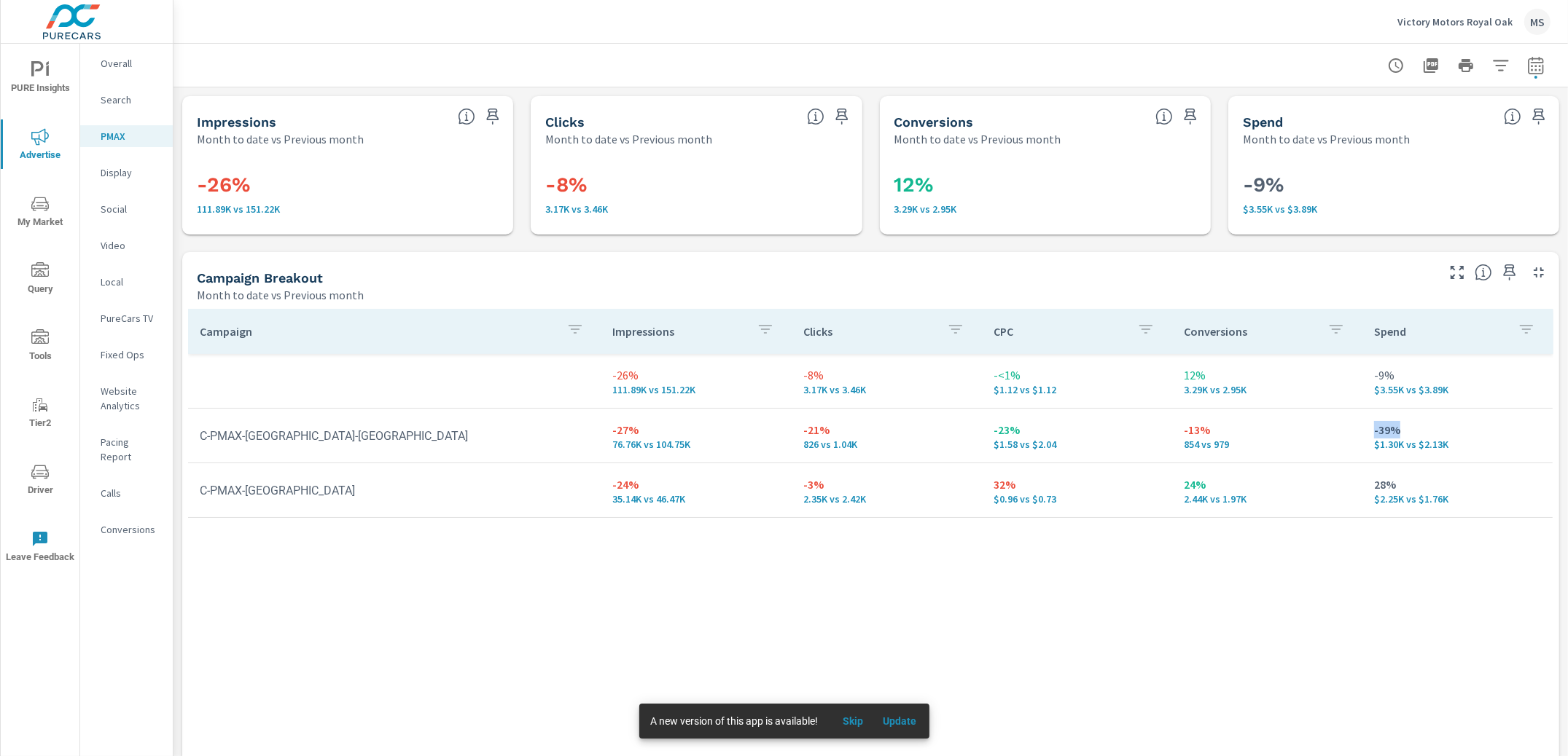
drag, startPoint x: 1388, startPoint y: 431, endPoint x: 1359, endPoint y: 433, distance: 29.1
click at [1363, 433] on td "-39% $1.30K vs $2.13K" at bounding box center [1458, 436] width 190 height 53
click at [1189, 444] on p "854 vs 979" at bounding box center [1267, 444] width 167 height 12
drag, startPoint x: 1019, startPoint y: 431, endPoint x: 979, endPoint y: 429, distance: 40.0
click at [982, 429] on td "-23% $1.58 vs $2.04" at bounding box center [1077, 436] width 190 height 53
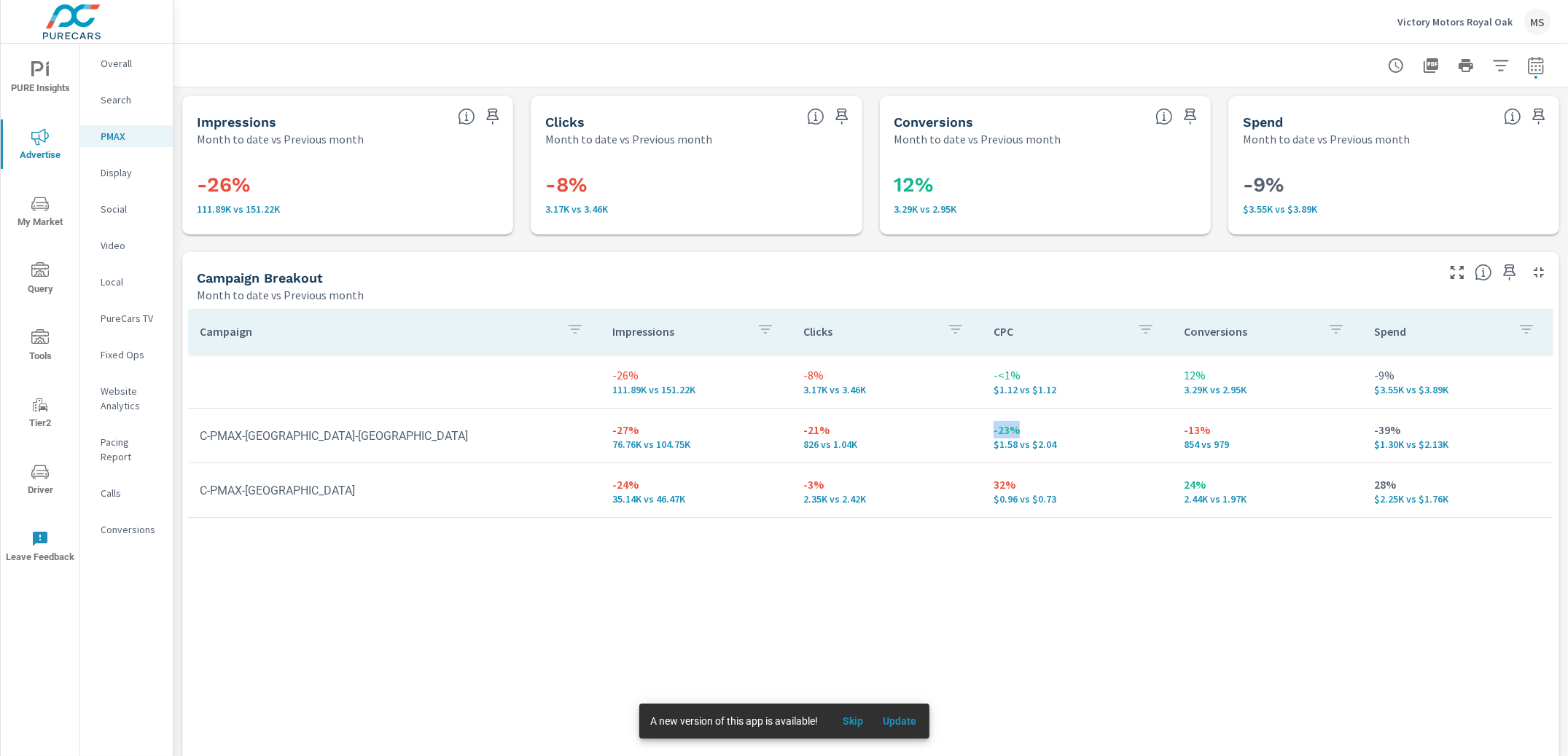
click at [124, 398] on p "Website Analytics" at bounding box center [131, 398] width 61 height 29
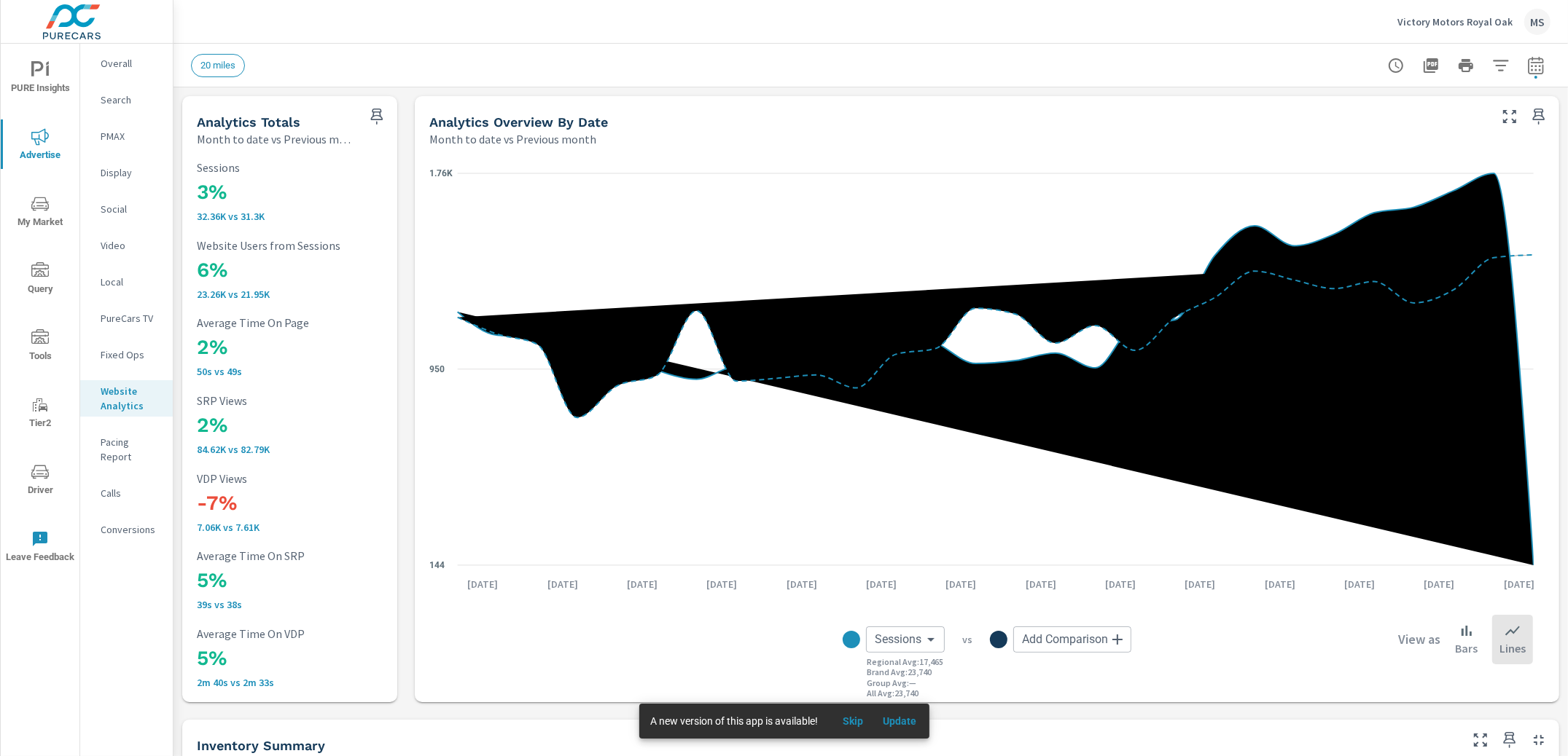
scroll to position [1, 0]
drag, startPoint x: 113, startPoint y: 215, endPoint x: 129, endPoint y: 219, distance: 16.5
click at [114, 215] on p "Social" at bounding box center [131, 209] width 61 height 14
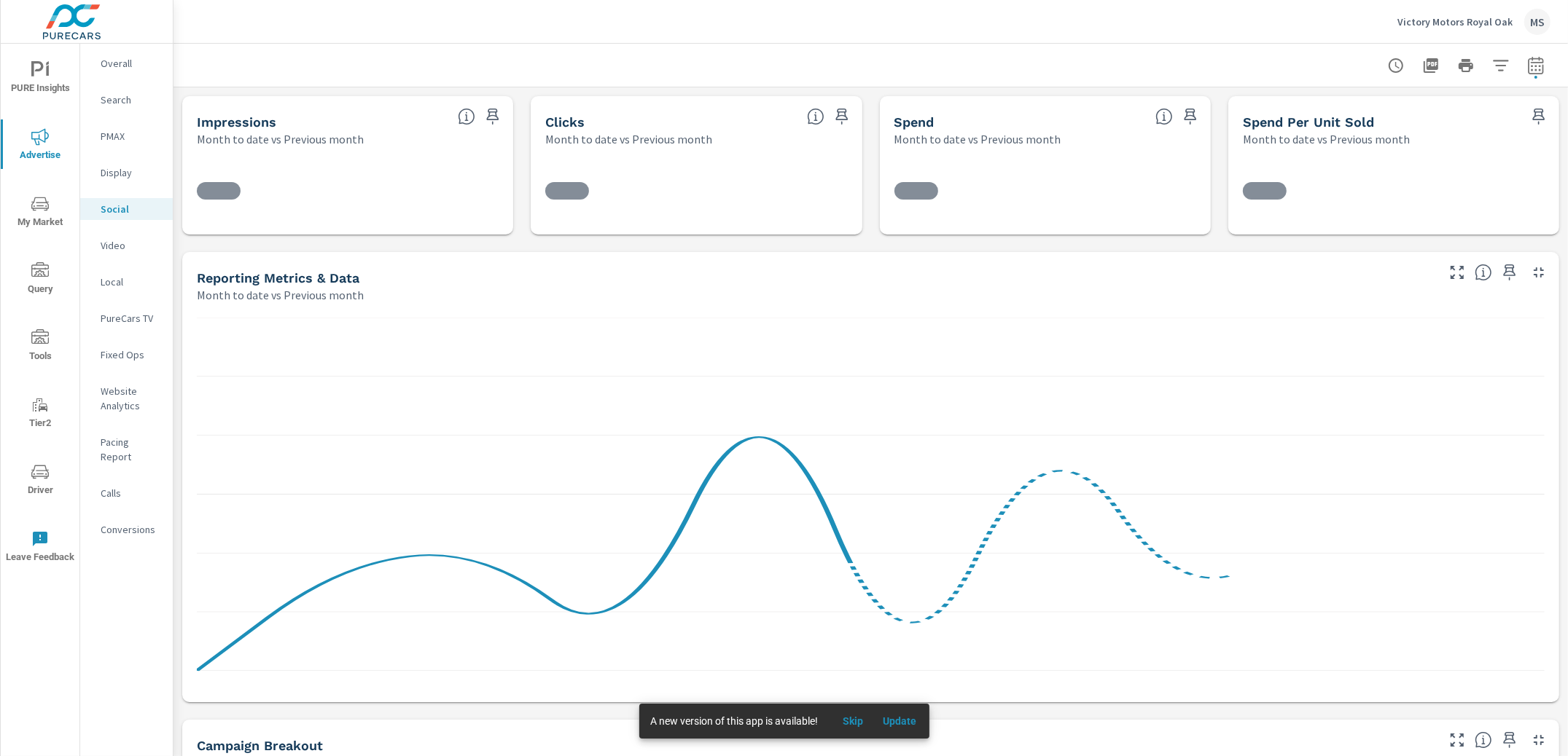
scroll to position [333, 0]
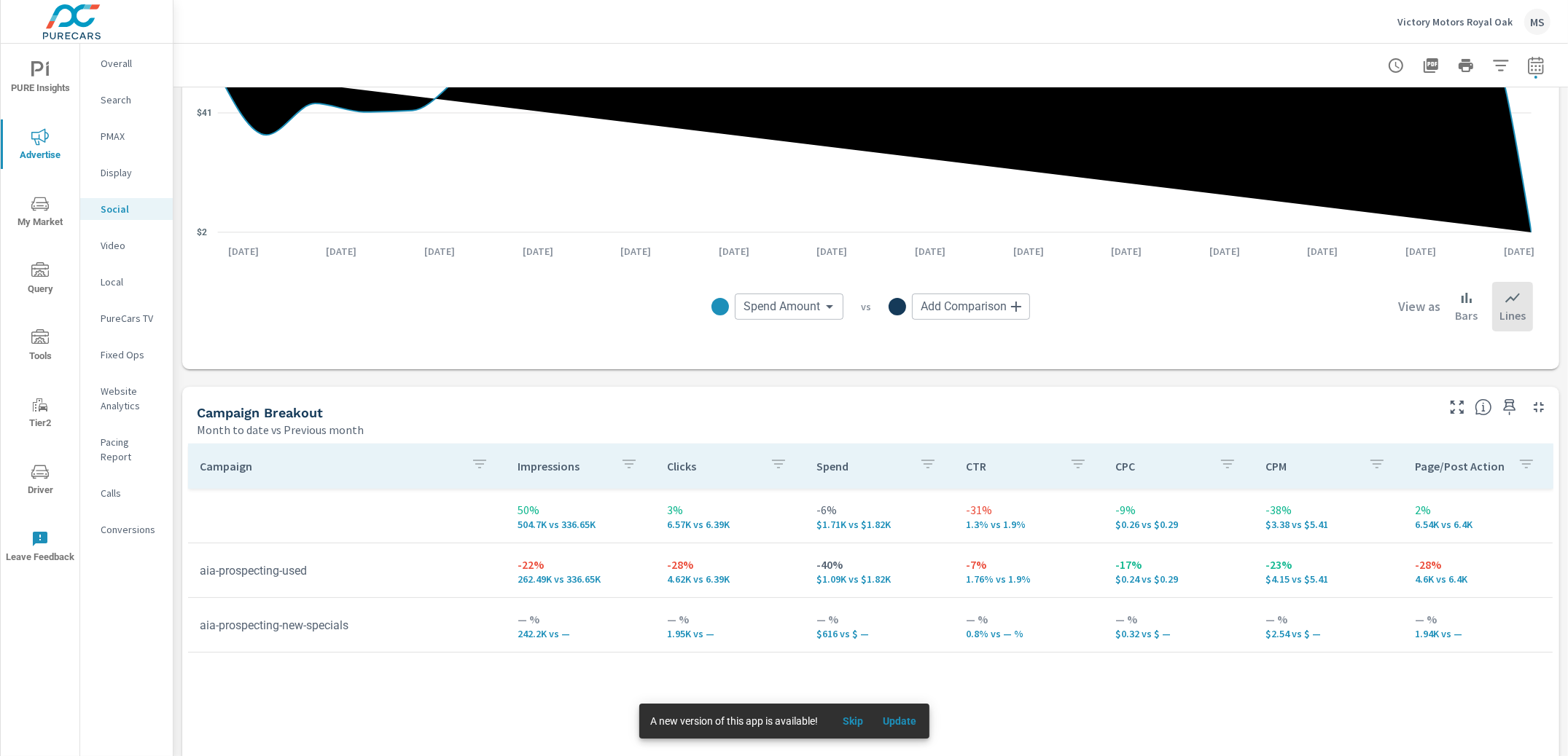
click at [116, 129] on p "PMAX" at bounding box center [131, 136] width 61 height 14
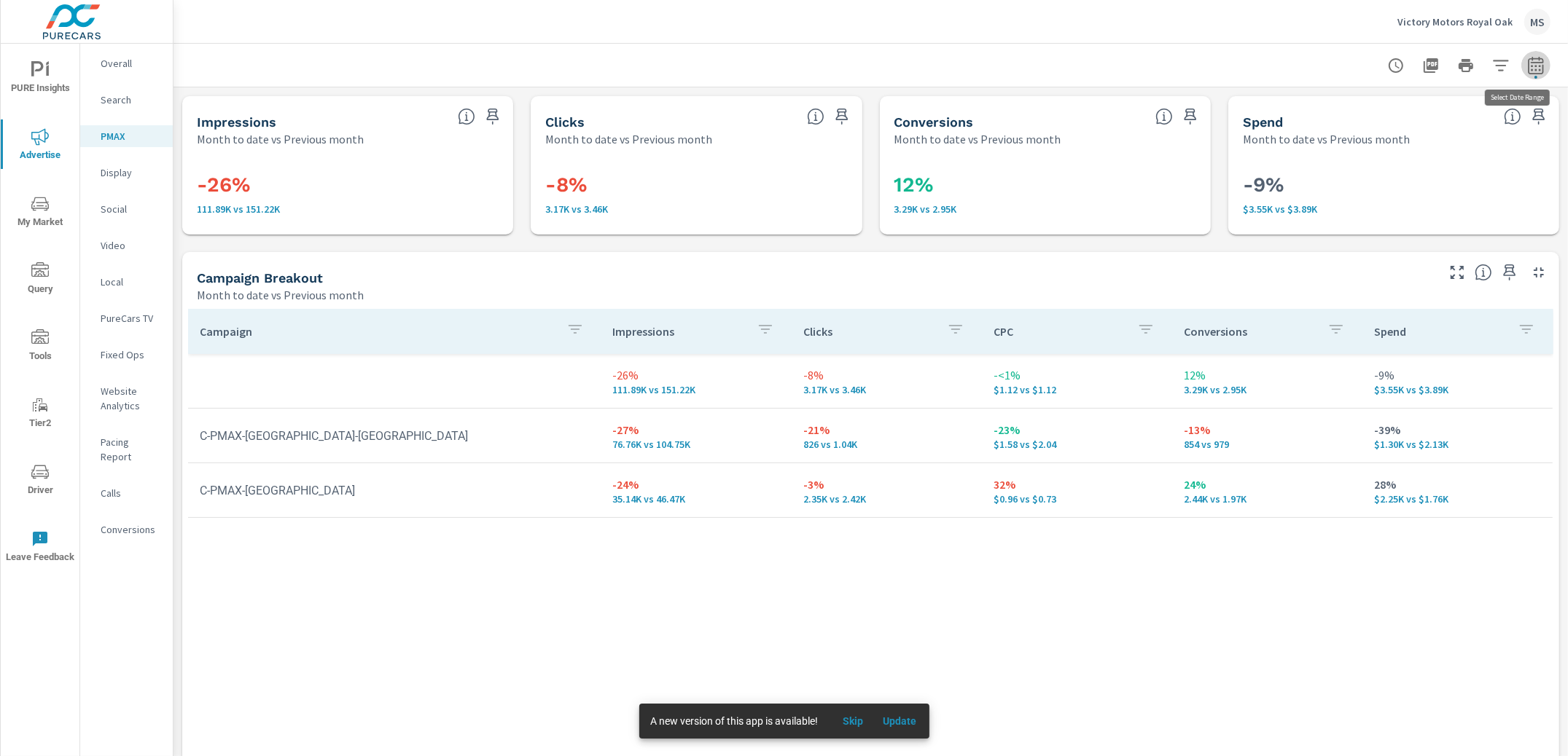
click at [1527, 68] on icon "button" at bounding box center [1536, 66] width 18 height 18
select select "Month to date"
select select "Previous month"
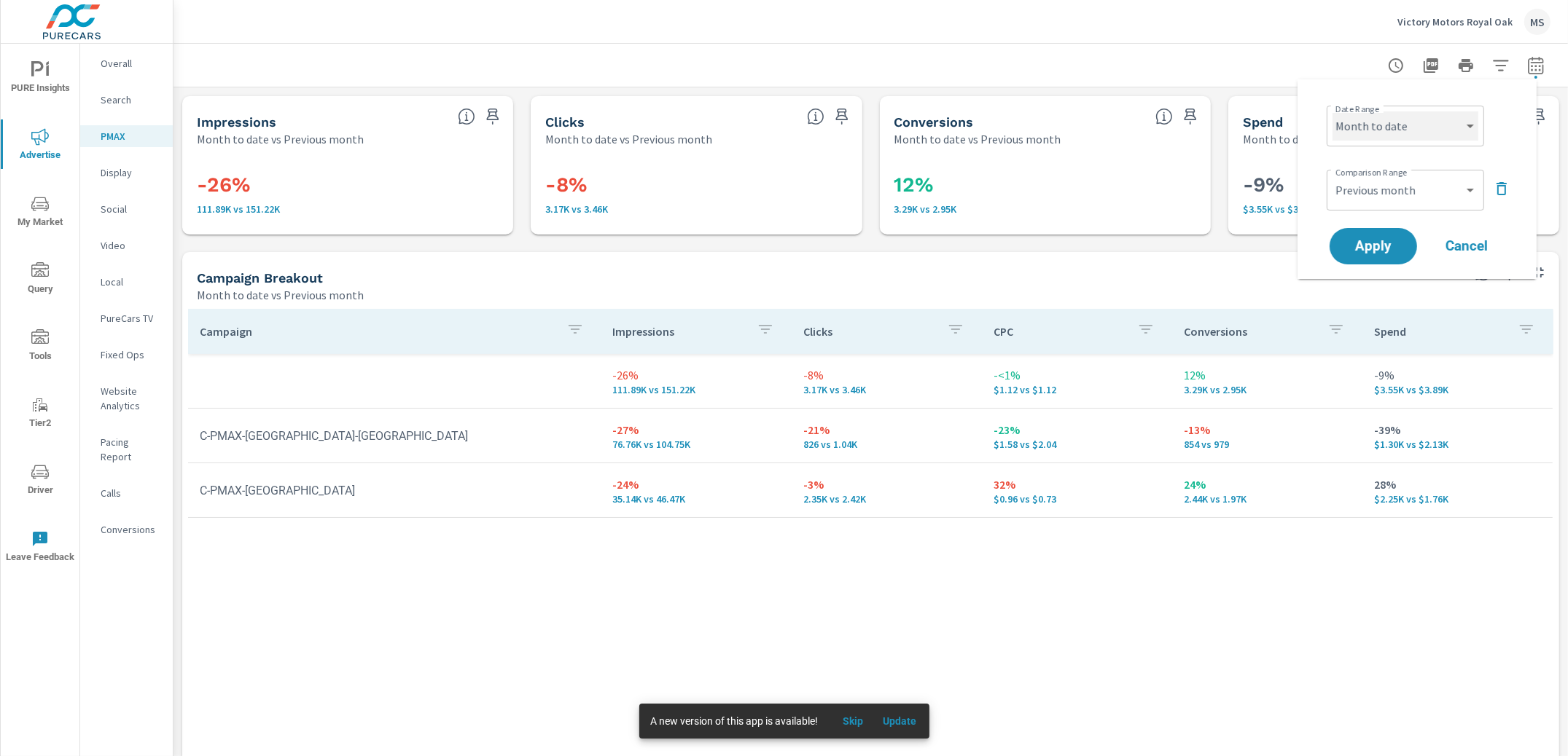
click at [1397, 135] on select "Custom [DATE] Last week Last 7 days Last 14 days Last 30 days Last 45 days Last…" at bounding box center [1406, 125] width 146 height 29
click at [1540, 18] on div "MS" at bounding box center [1537, 22] width 26 height 26
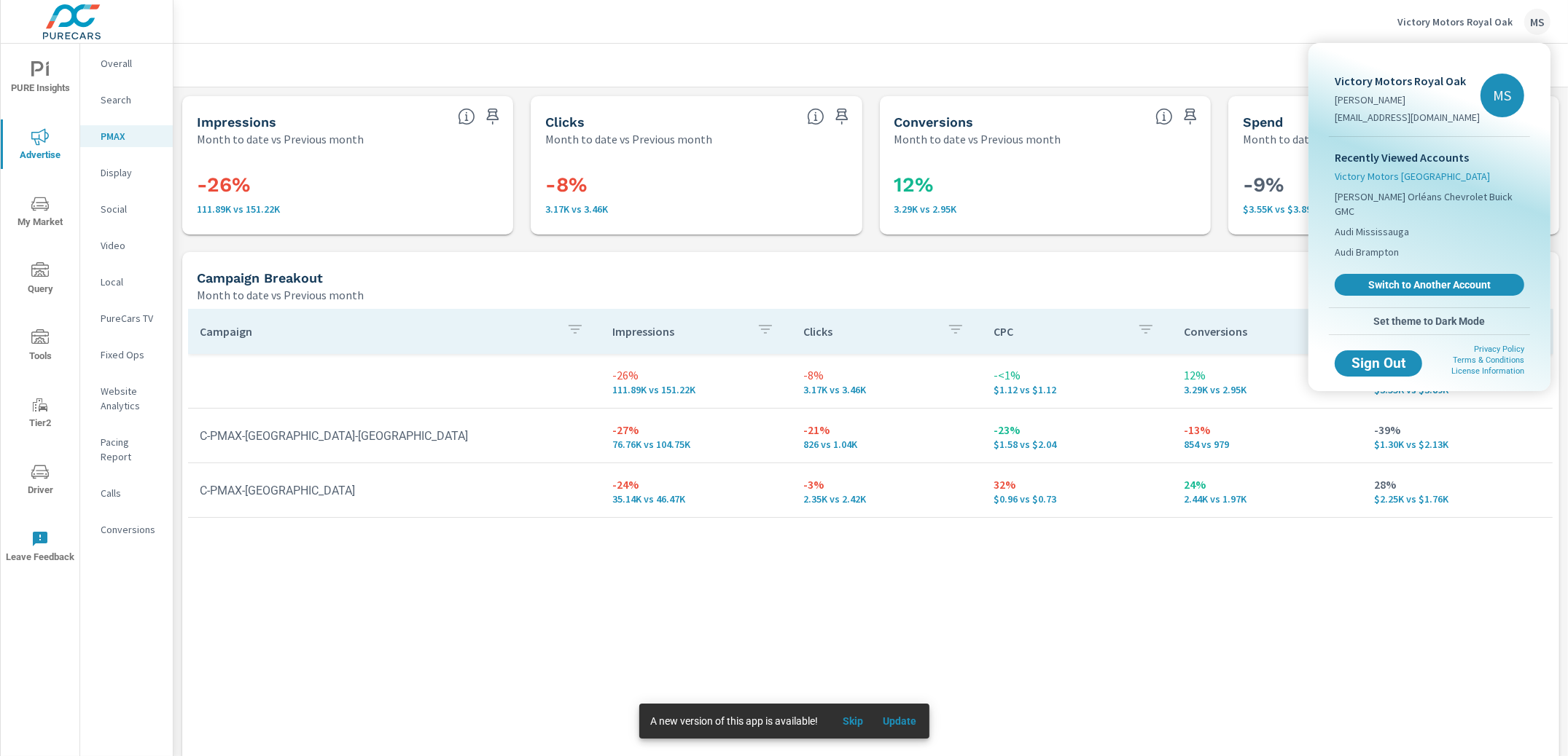
click at [1374, 173] on span "Victory Motors Lake Orion" at bounding box center [1412, 177] width 155 height 14
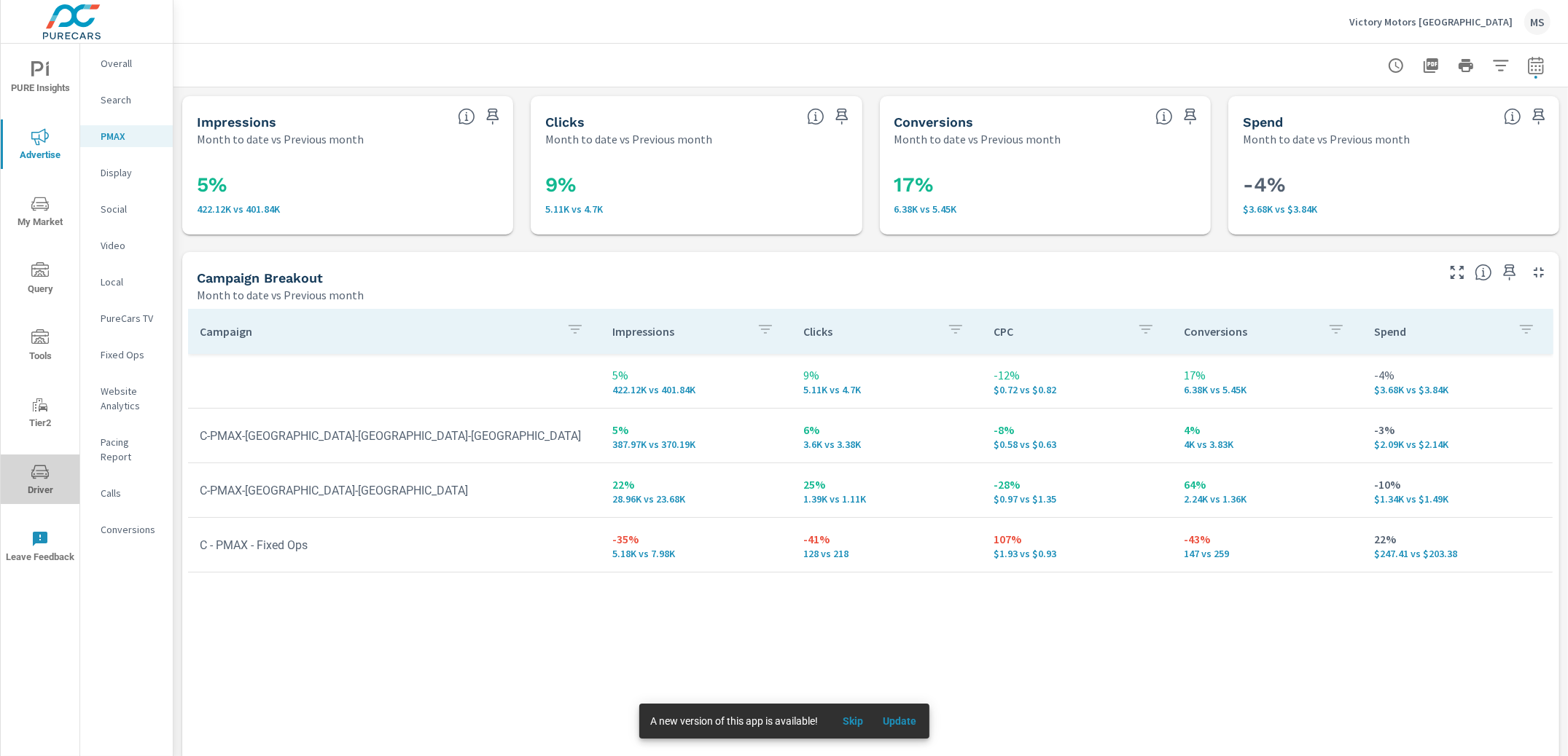
click at [32, 479] on icon "nav menu" at bounding box center [40, 472] width 18 height 18
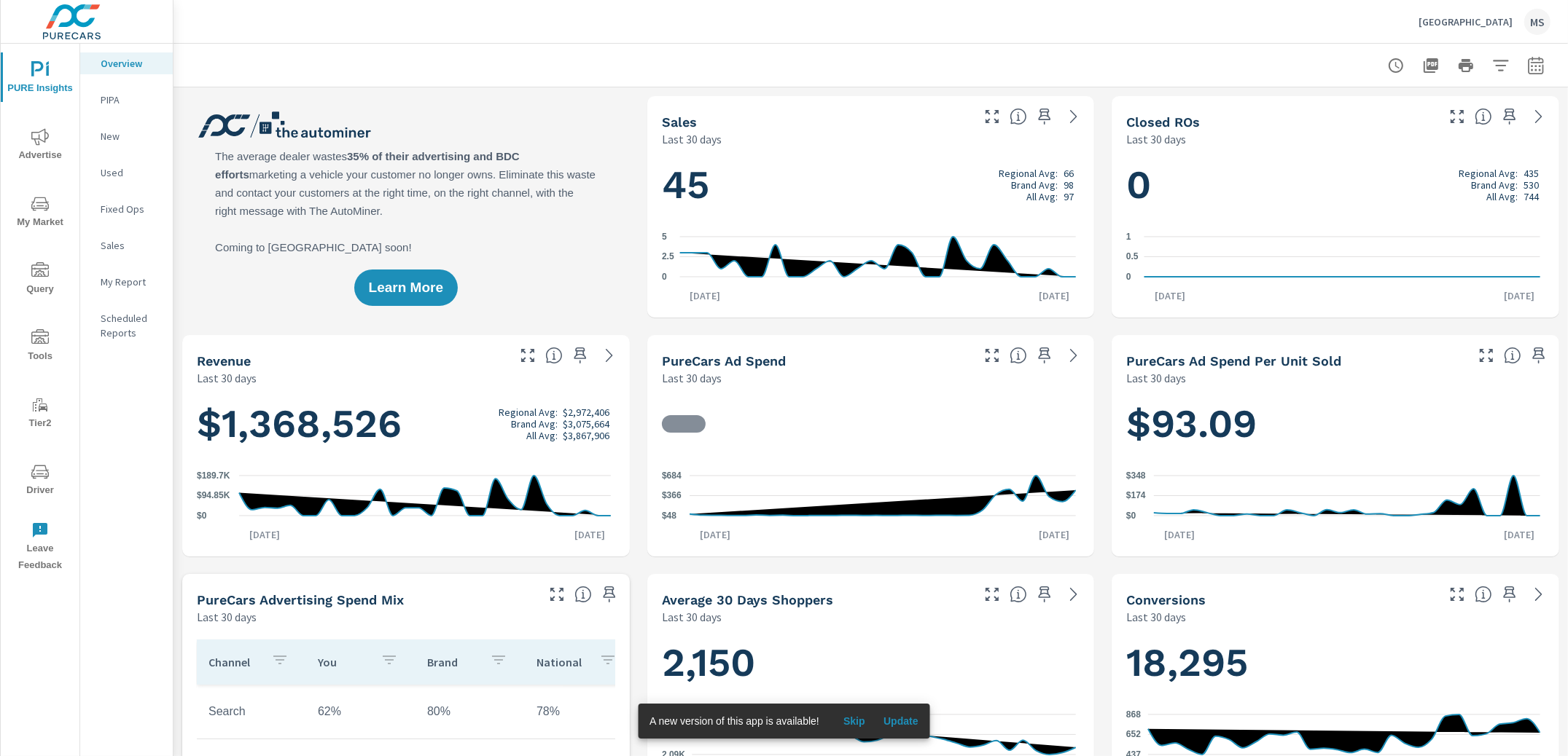
scroll to position [1, 0]
click at [1527, 72] on icon "button" at bounding box center [1536, 66] width 18 height 18
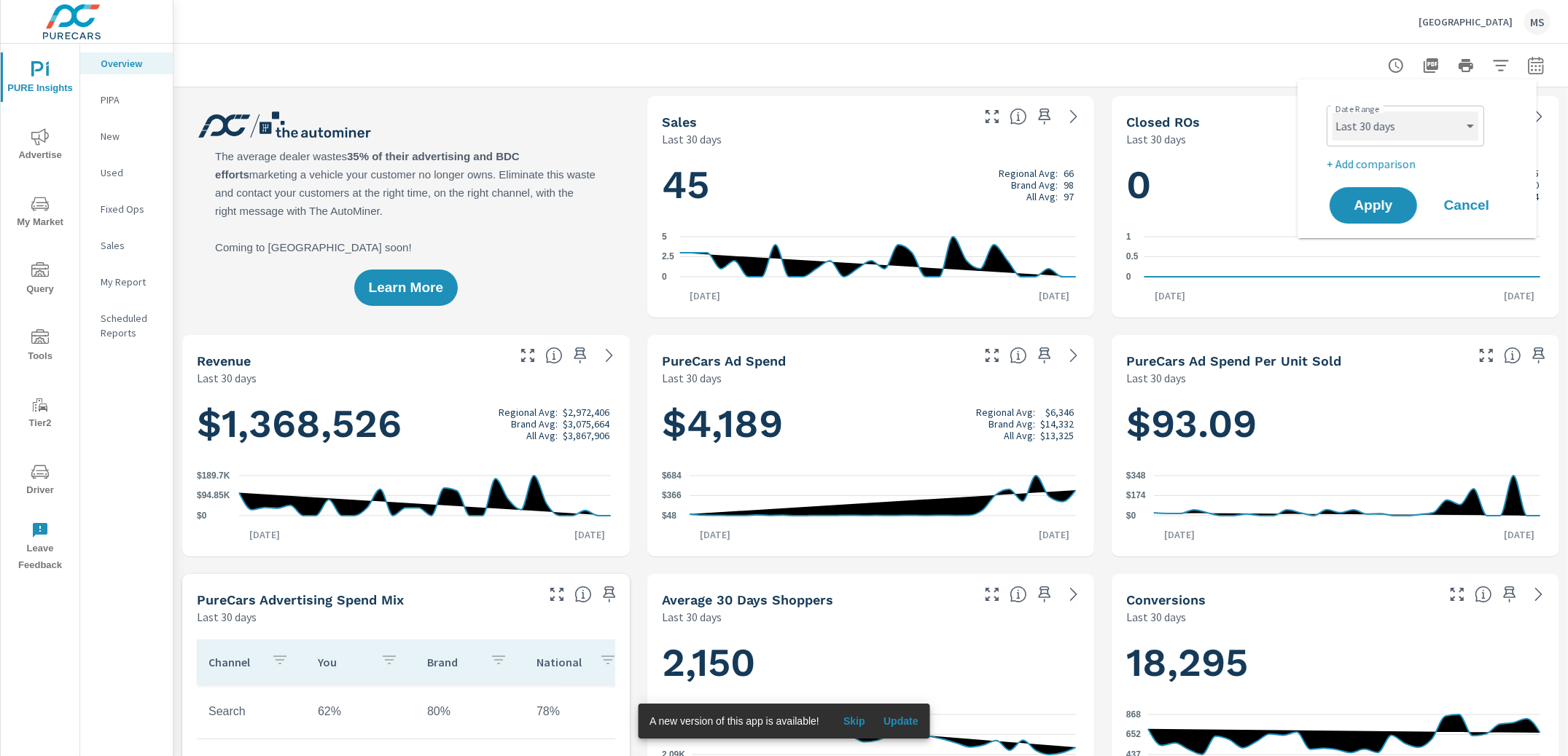
click at [1350, 121] on select "Custom [DATE] Last week Last 7 days Last 14 days Last 30 days Last 45 days Last…" at bounding box center [1406, 125] width 146 height 29
click at [1333, 111] on select "Custom [DATE] Last week Last 7 days Last 14 days Last 30 days Last 45 days Last…" at bounding box center [1406, 125] width 146 height 29
select select "Month to date"
click at [1356, 163] on p "+ Add comparison" at bounding box center [1419, 164] width 186 height 18
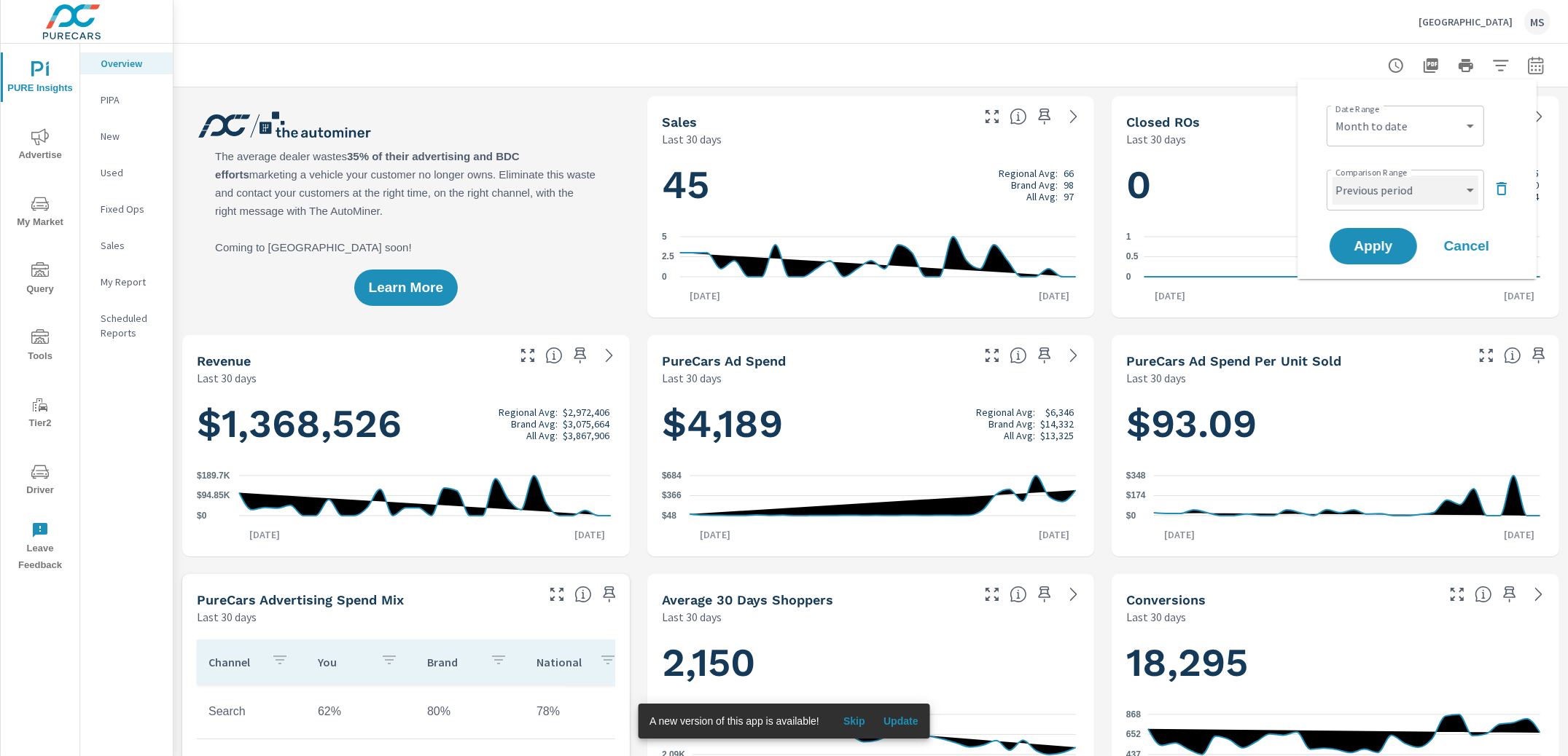
click at [1359, 185] on select "Custom Previous period Previous month Previous year" at bounding box center [1406, 190] width 146 height 29
click at [1333, 176] on select "Custom Previous period Previous month Previous year" at bounding box center [1406, 190] width 146 height 29
select select "Previous month"
click at [1363, 244] on span "Apply" at bounding box center [1373, 246] width 60 height 14
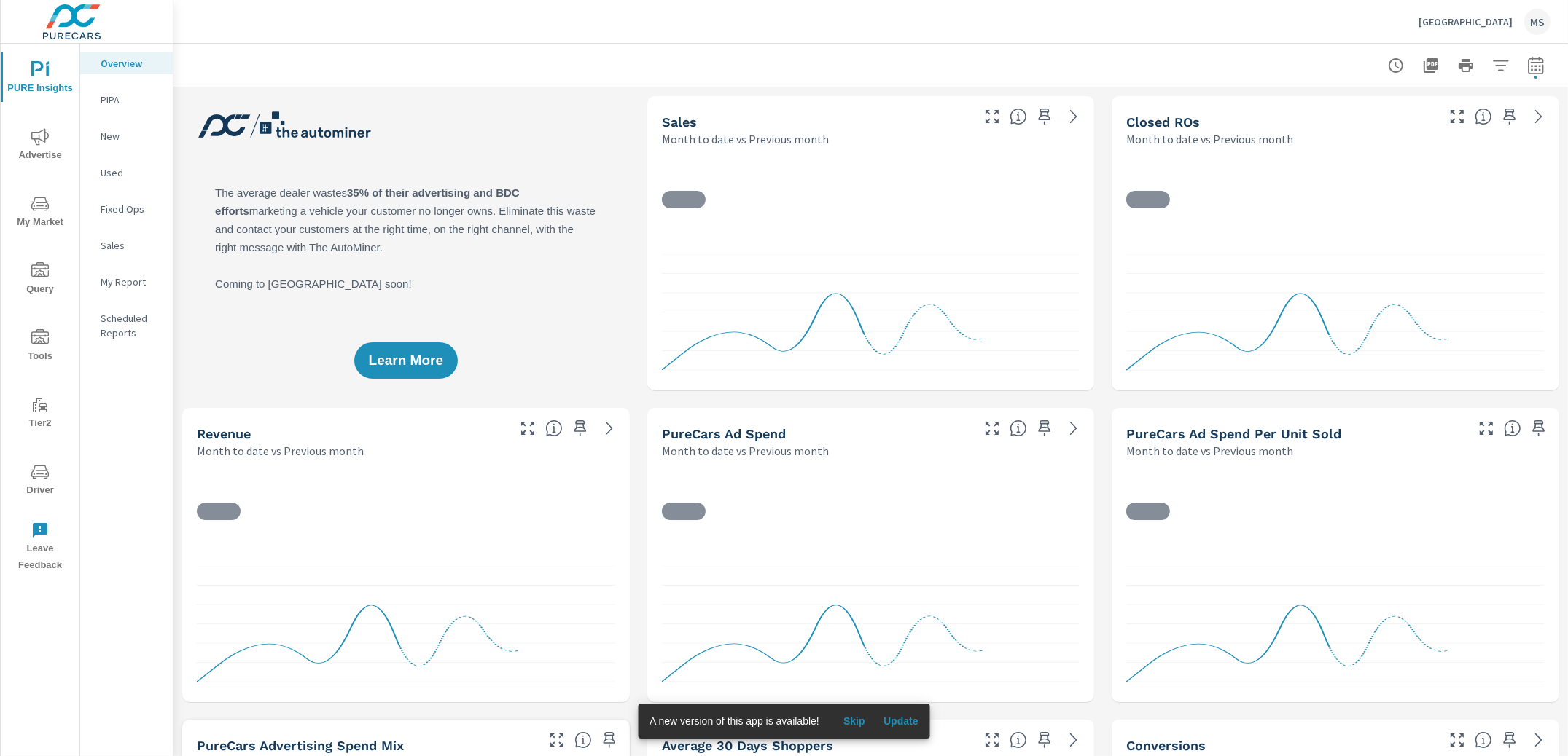
scroll to position [1, 0]
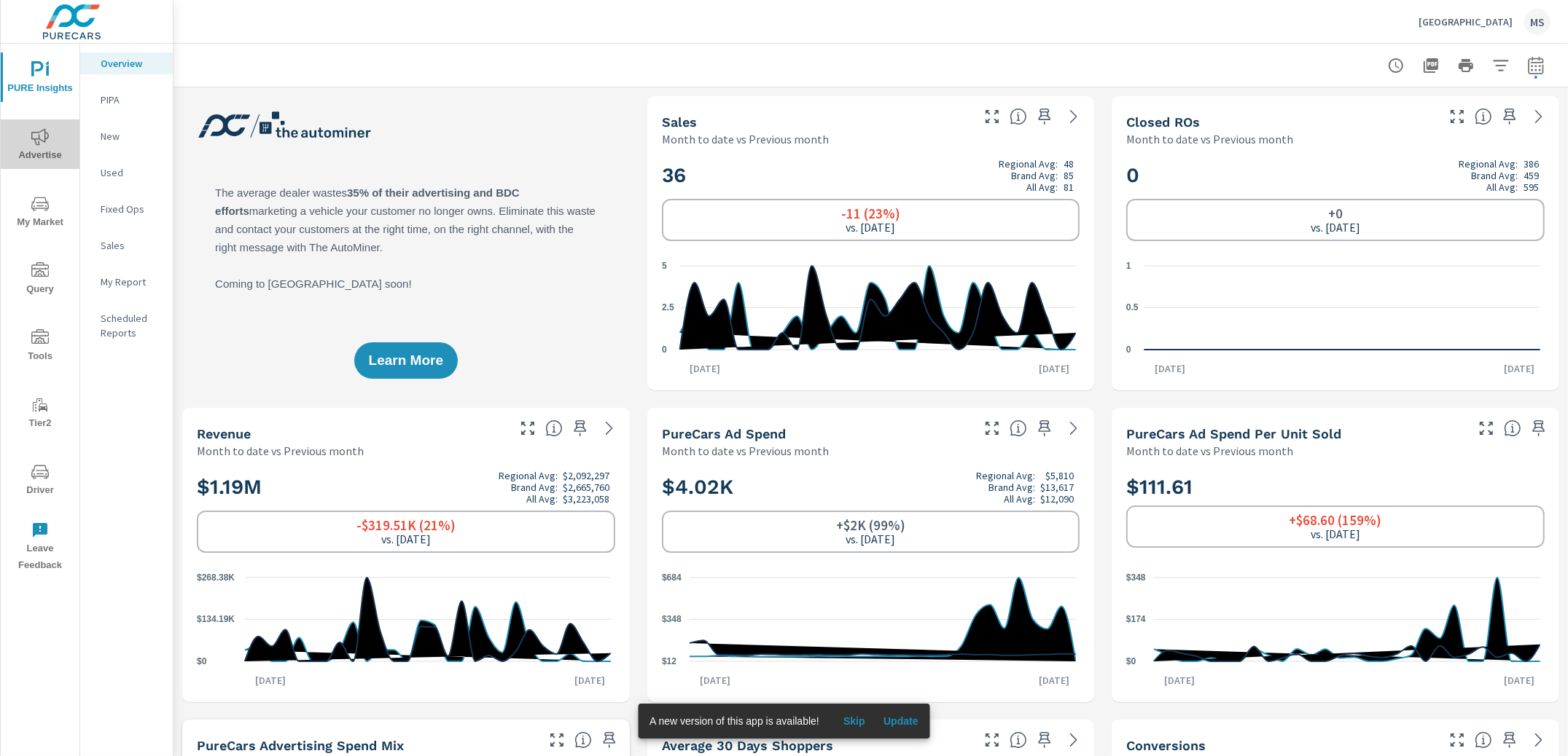
click at [40, 140] on icon "nav menu" at bounding box center [40, 136] width 18 height 17
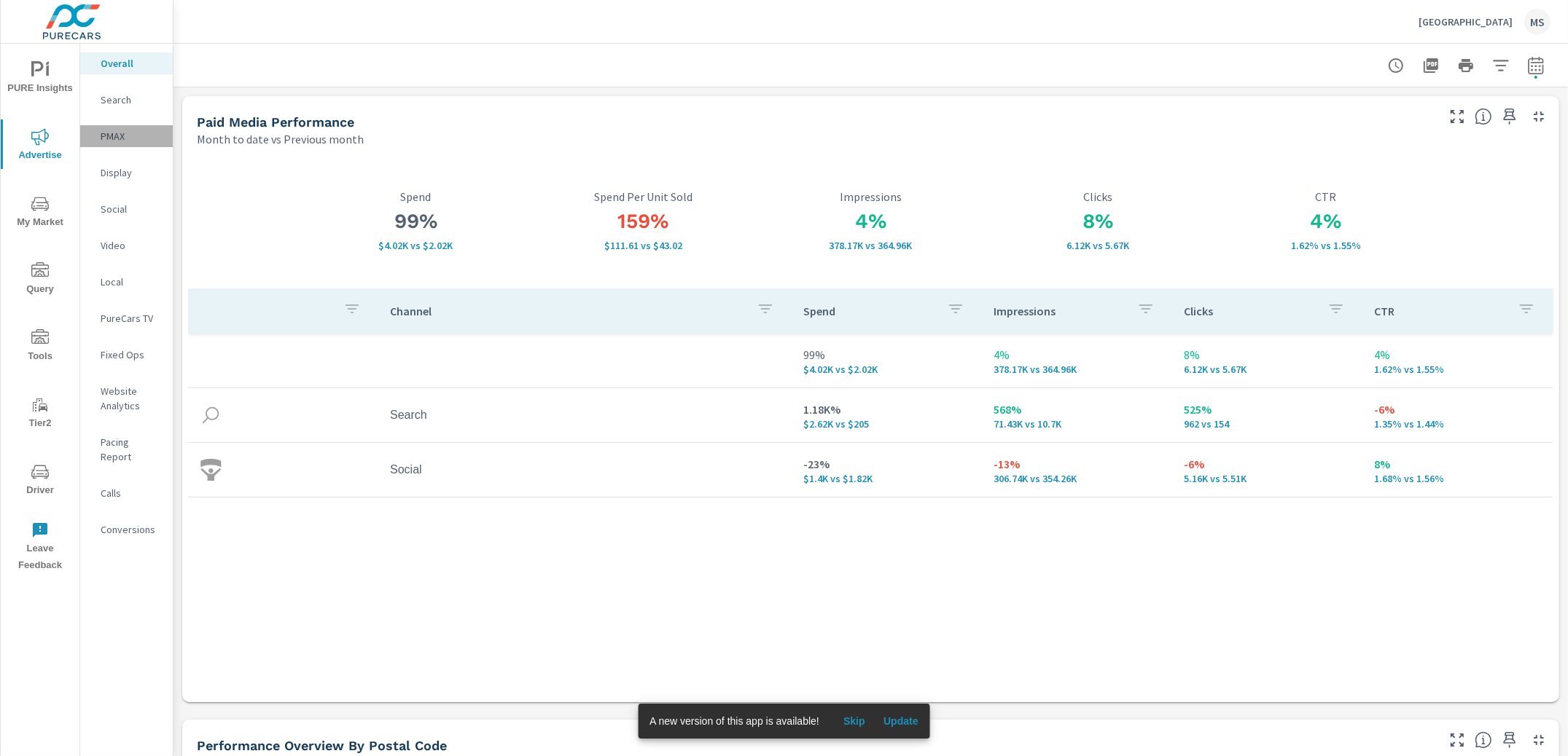
click at [118, 136] on p "PMAX" at bounding box center [131, 136] width 61 height 14
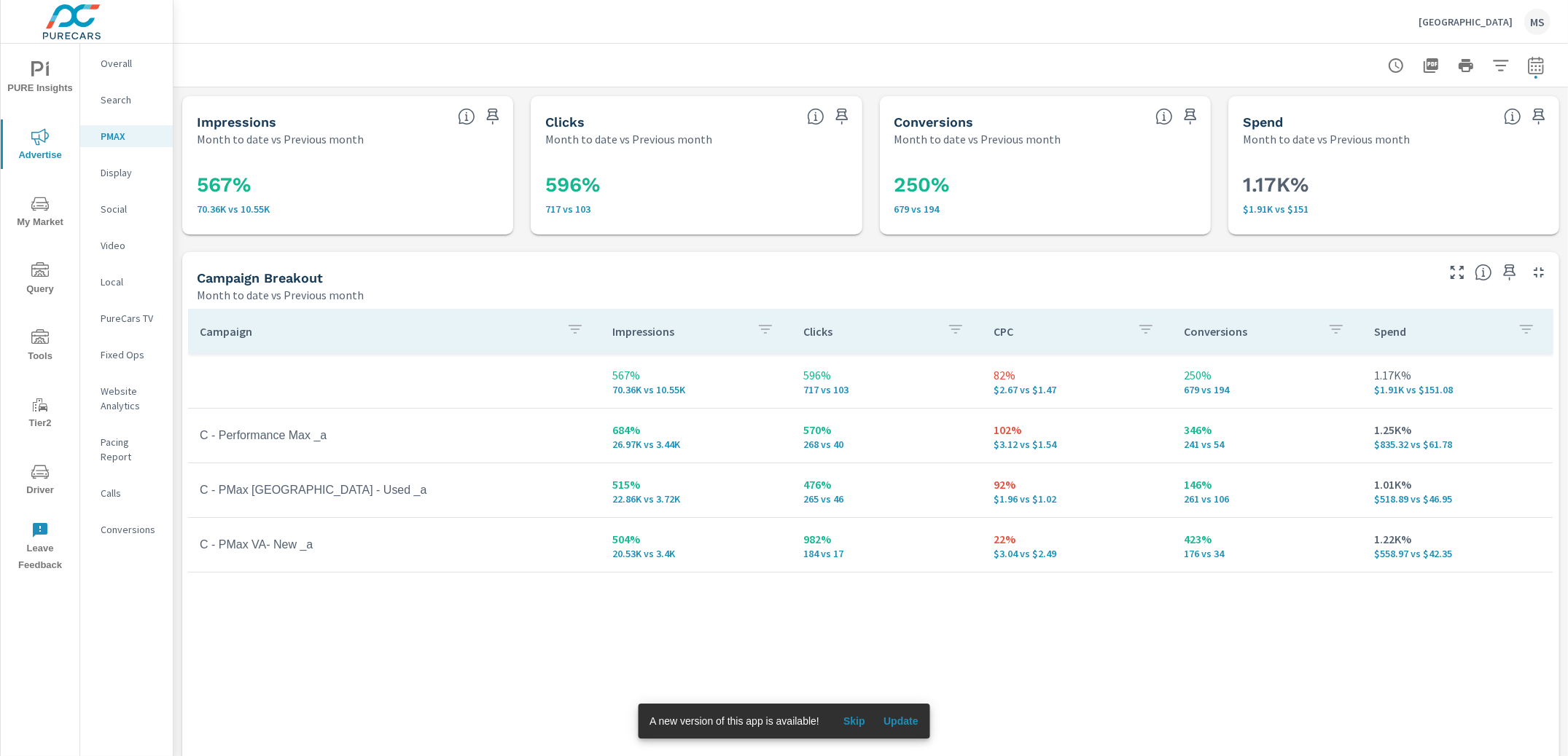
click at [123, 200] on div "Social" at bounding box center [126, 209] width 93 height 22
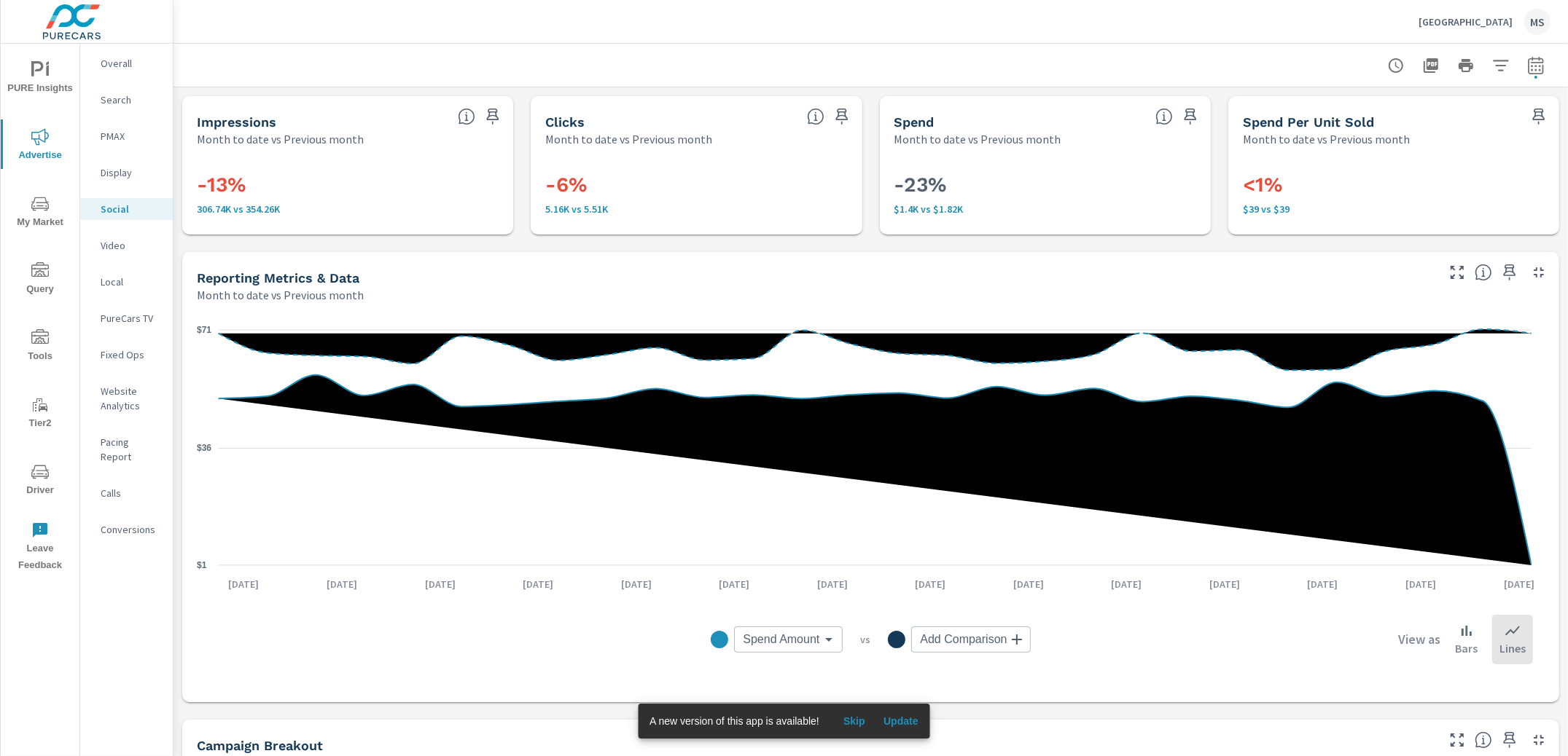
click at [115, 137] on p "PMAX" at bounding box center [131, 136] width 61 height 14
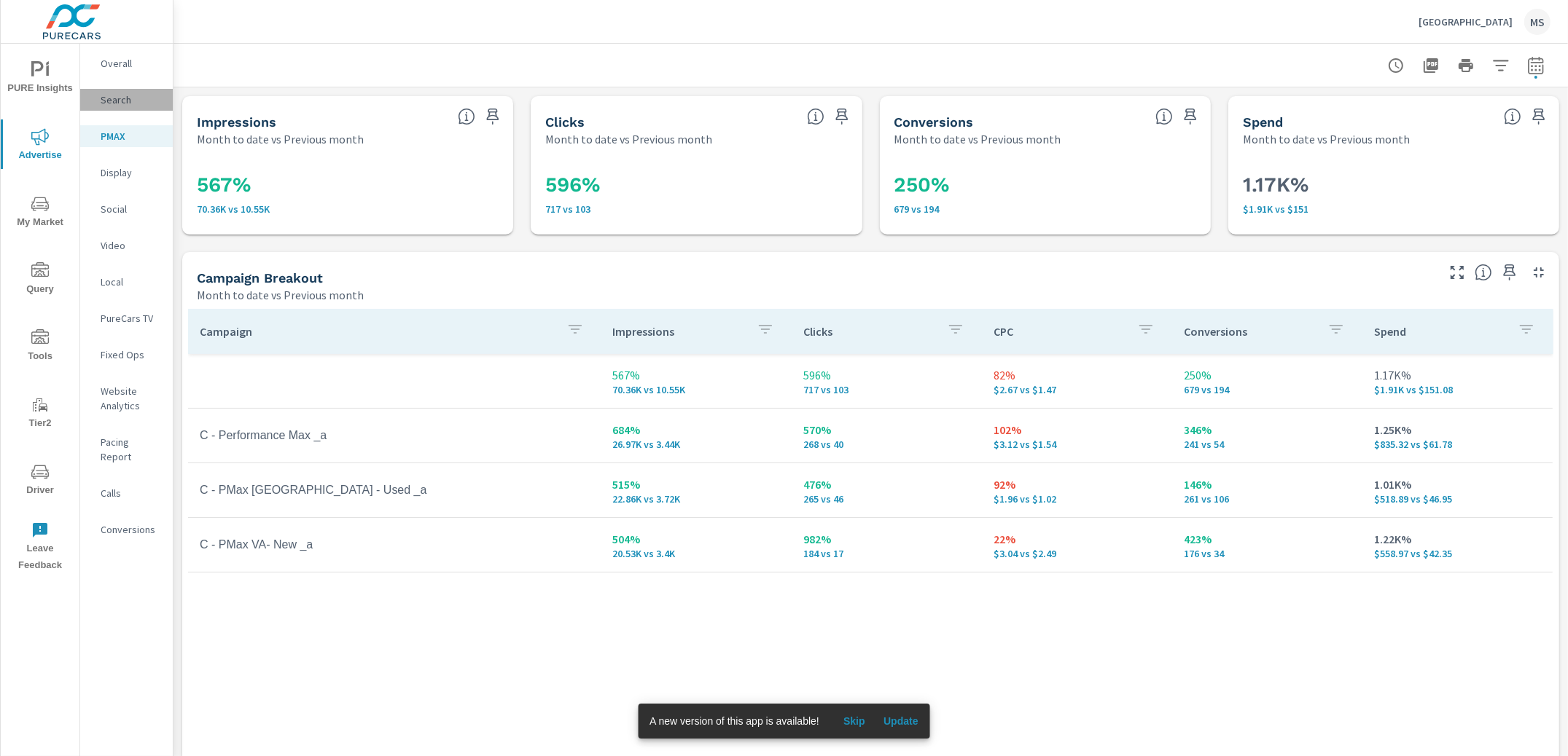
click at [124, 102] on p "Search" at bounding box center [131, 100] width 61 height 14
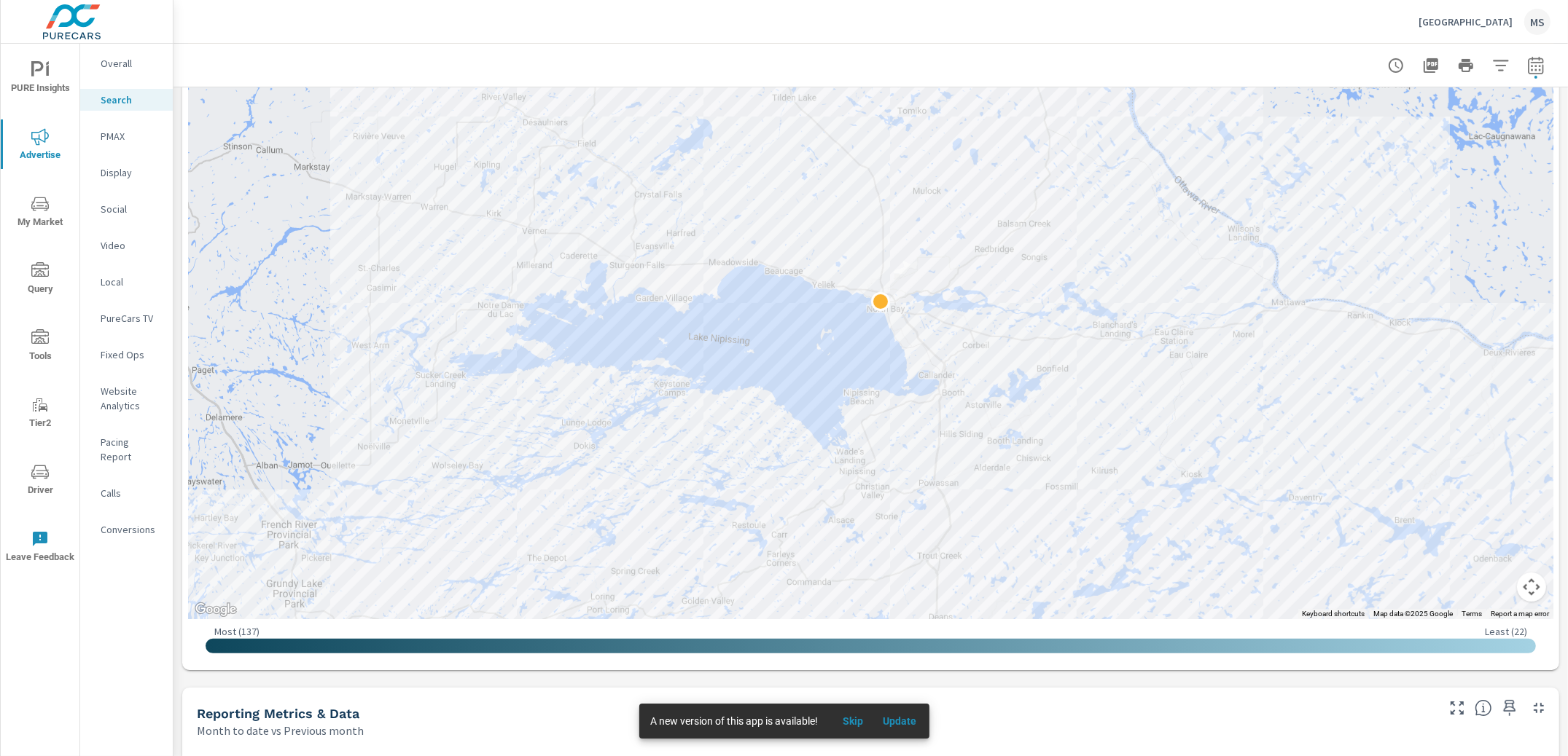
scroll to position [824, 0]
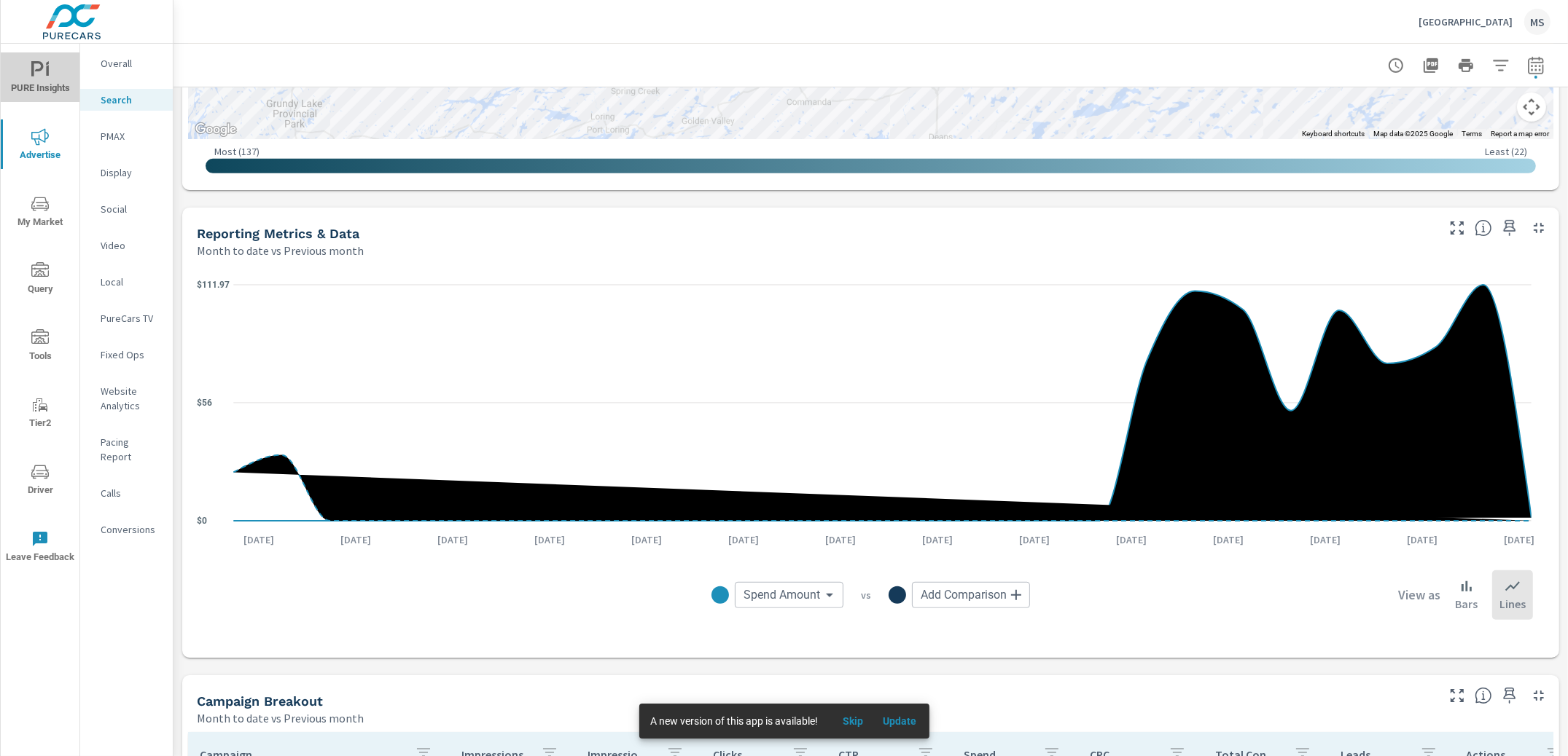
click at [53, 86] on span "PURE Insights" at bounding box center [40, 79] width 70 height 36
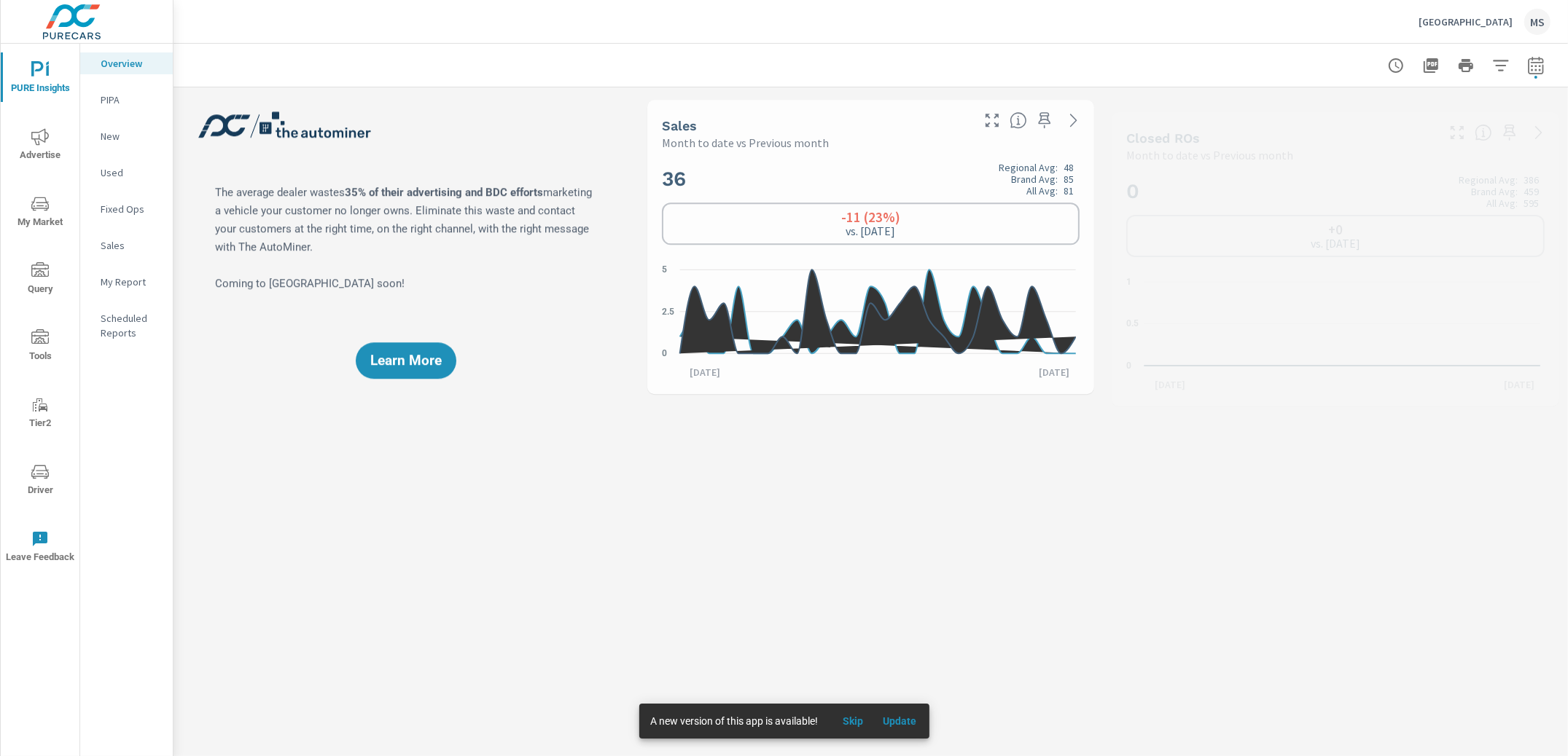
scroll to position [1, 0]
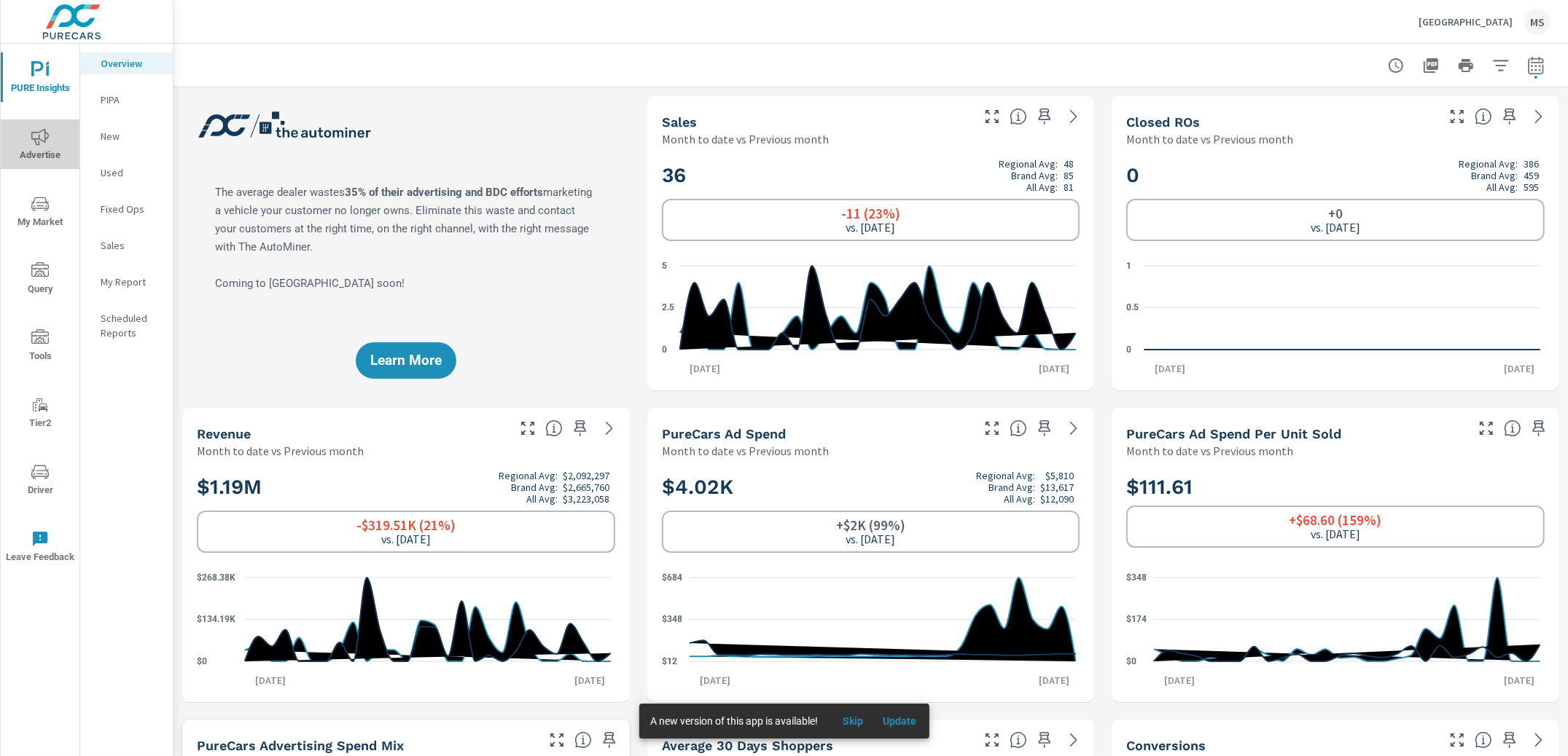
click at [62, 137] on span "Advertise" at bounding box center [40, 145] width 70 height 36
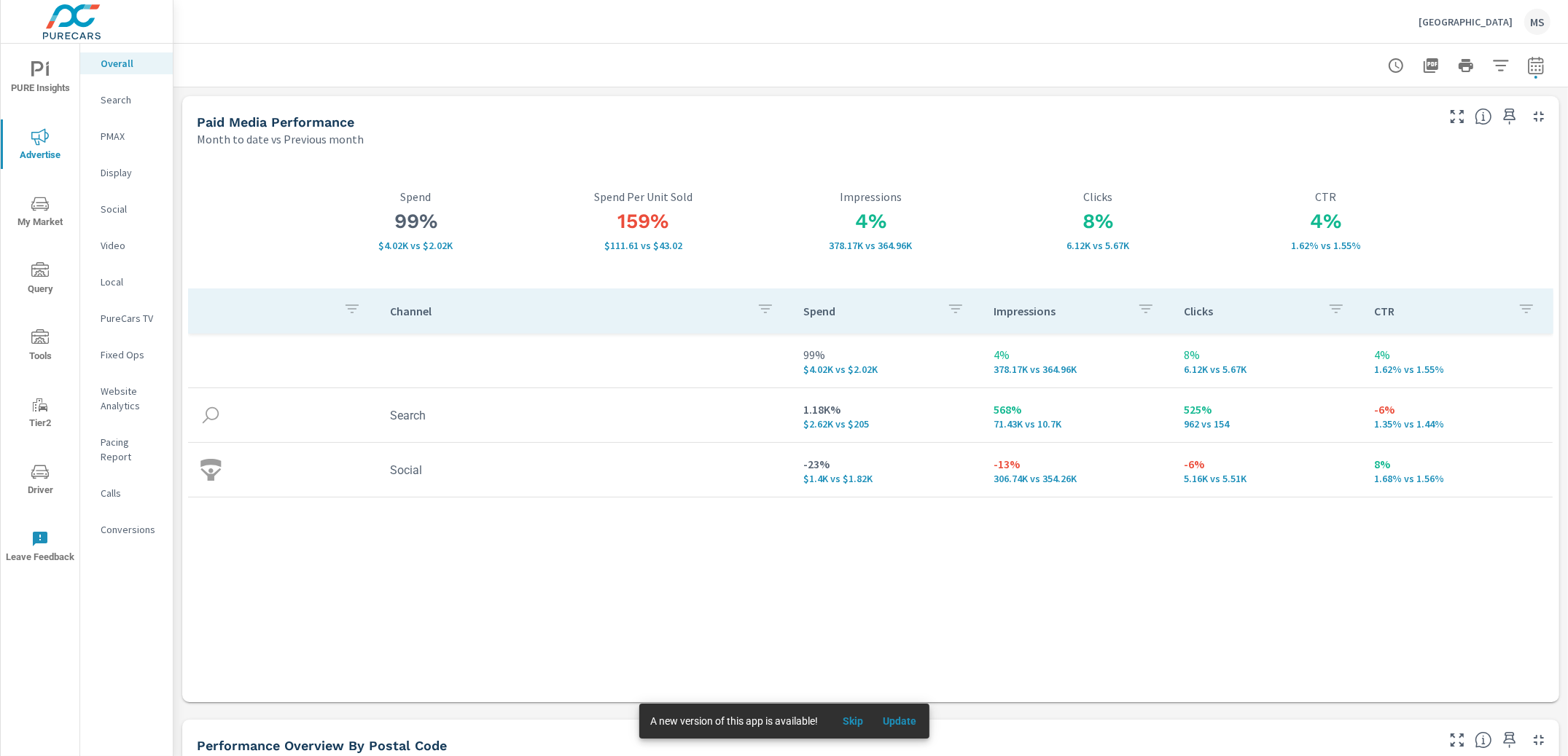
click at [50, 65] on span "PURE Insights" at bounding box center [40, 79] width 70 height 36
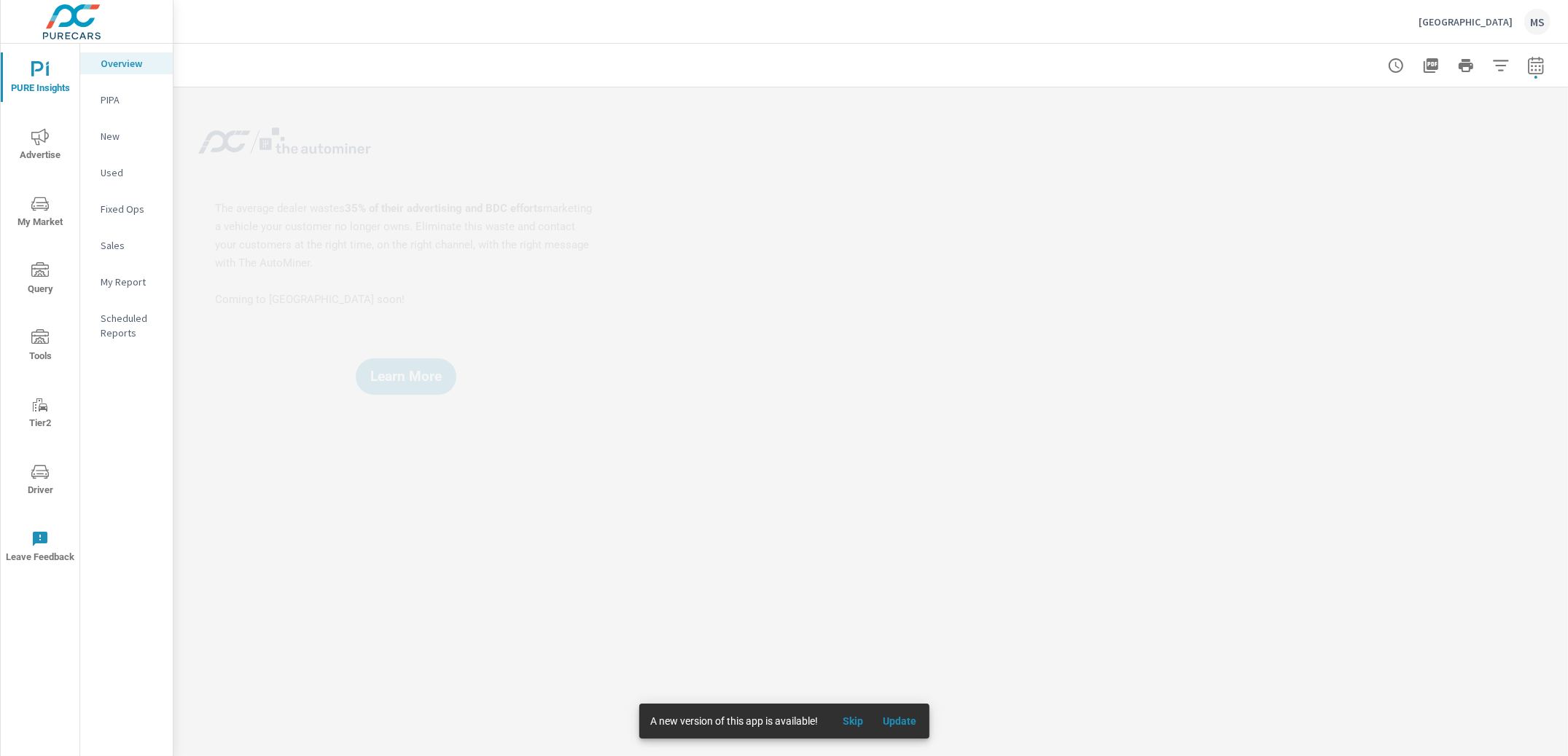
click at [124, 272] on div "My Report" at bounding box center [126, 281] width 93 height 22
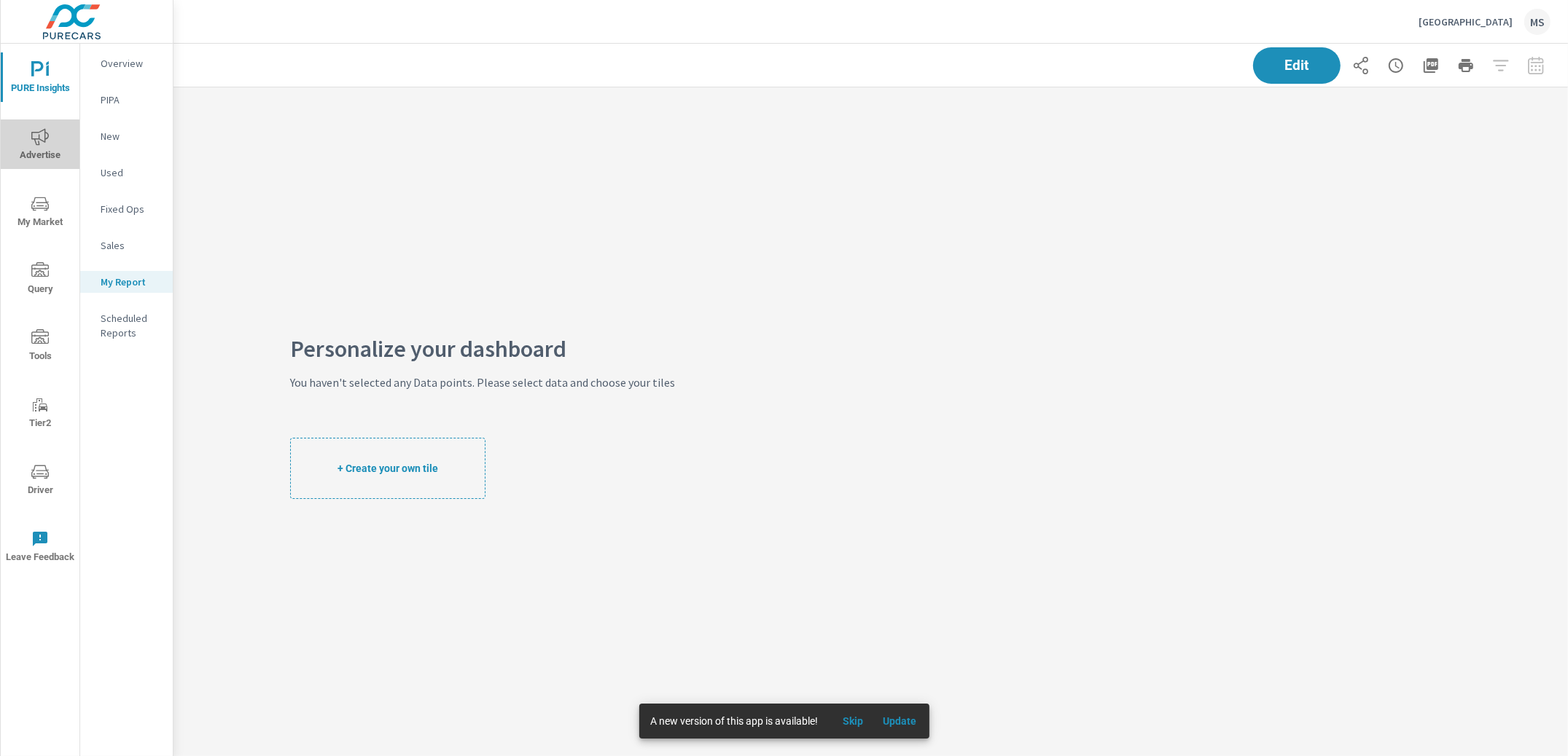
click at [37, 134] on icon "nav menu" at bounding box center [40, 137] width 18 height 18
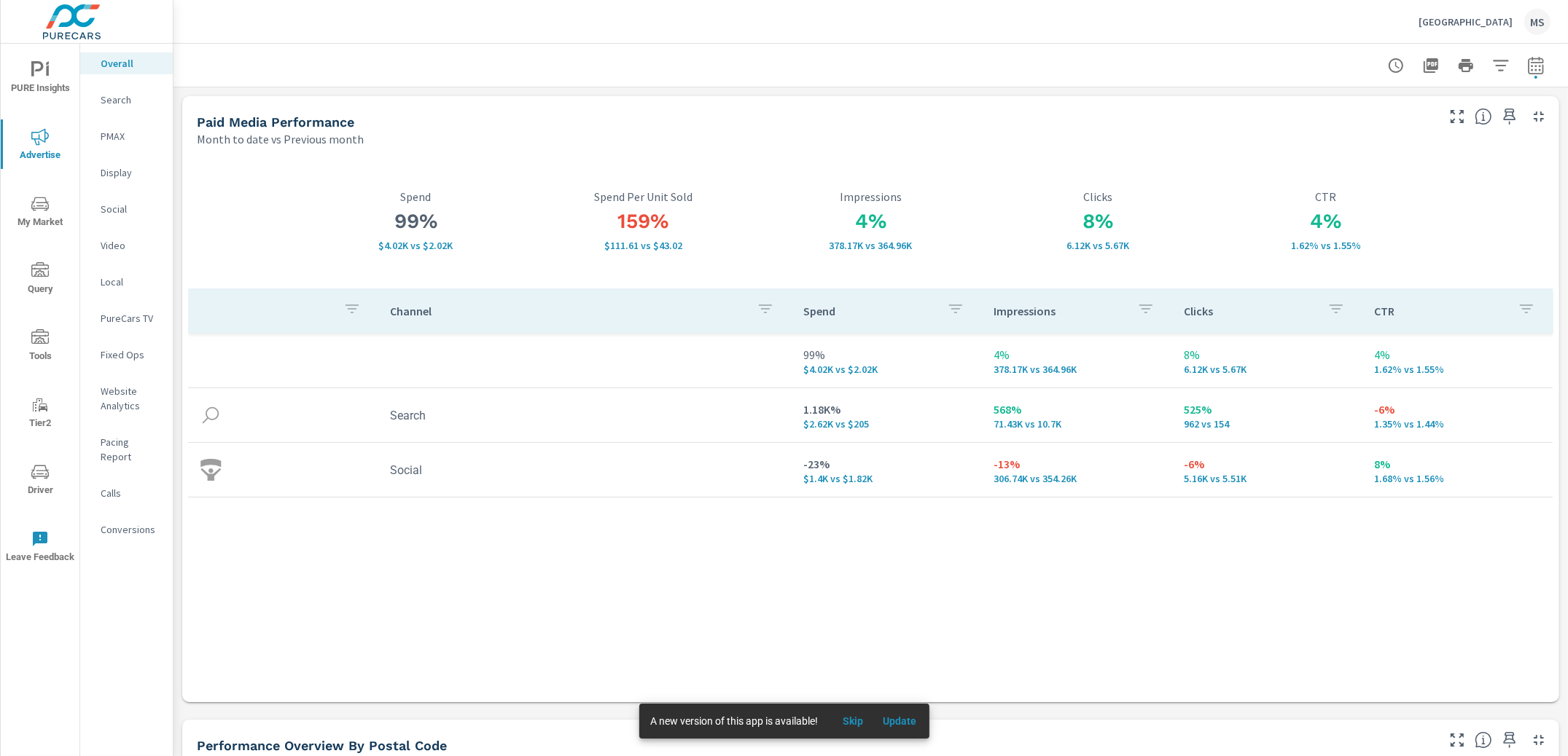
click at [1501, 118] on icon "button" at bounding box center [1510, 117] width 18 height 18
click at [114, 102] on p "Search" at bounding box center [131, 100] width 61 height 14
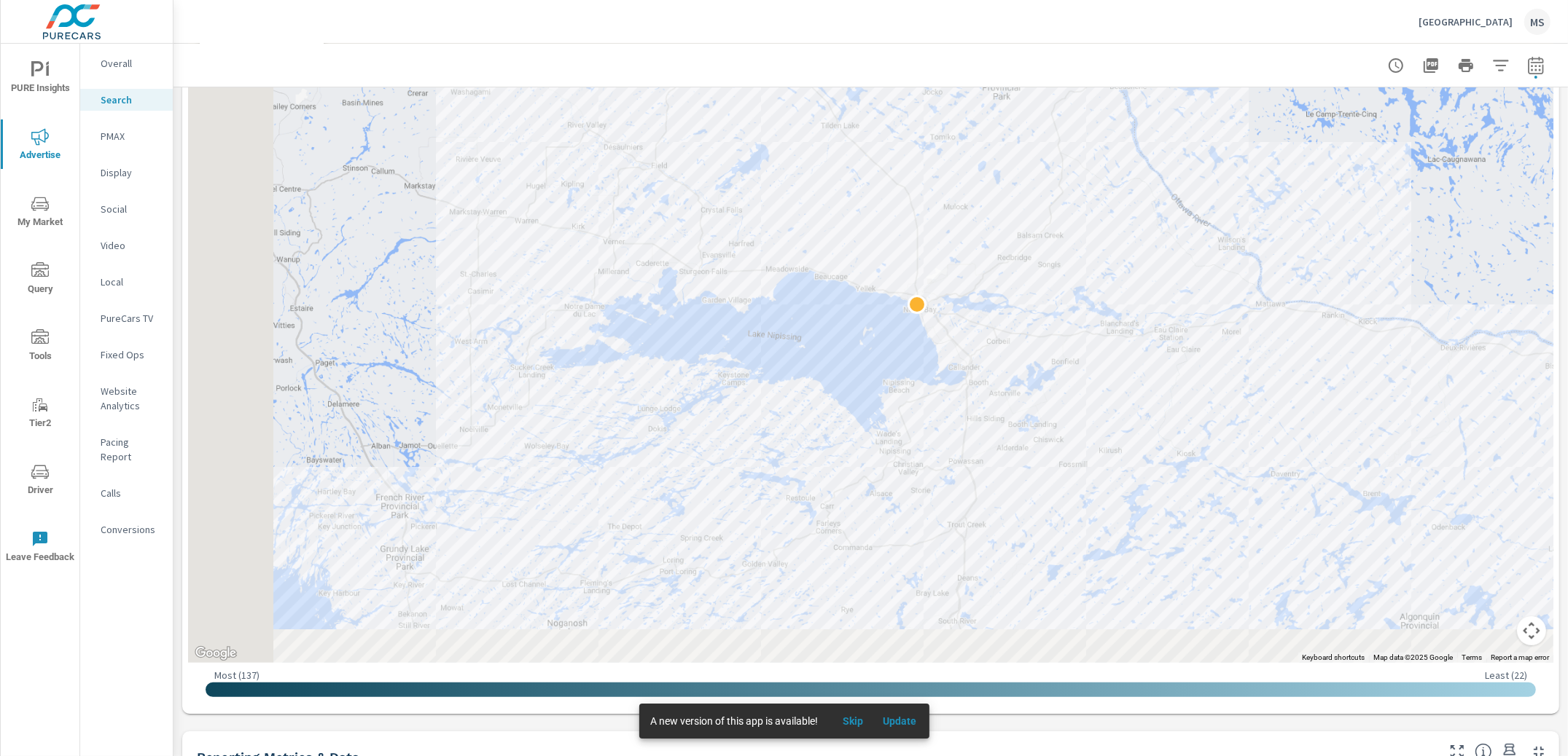
scroll to position [394, 0]
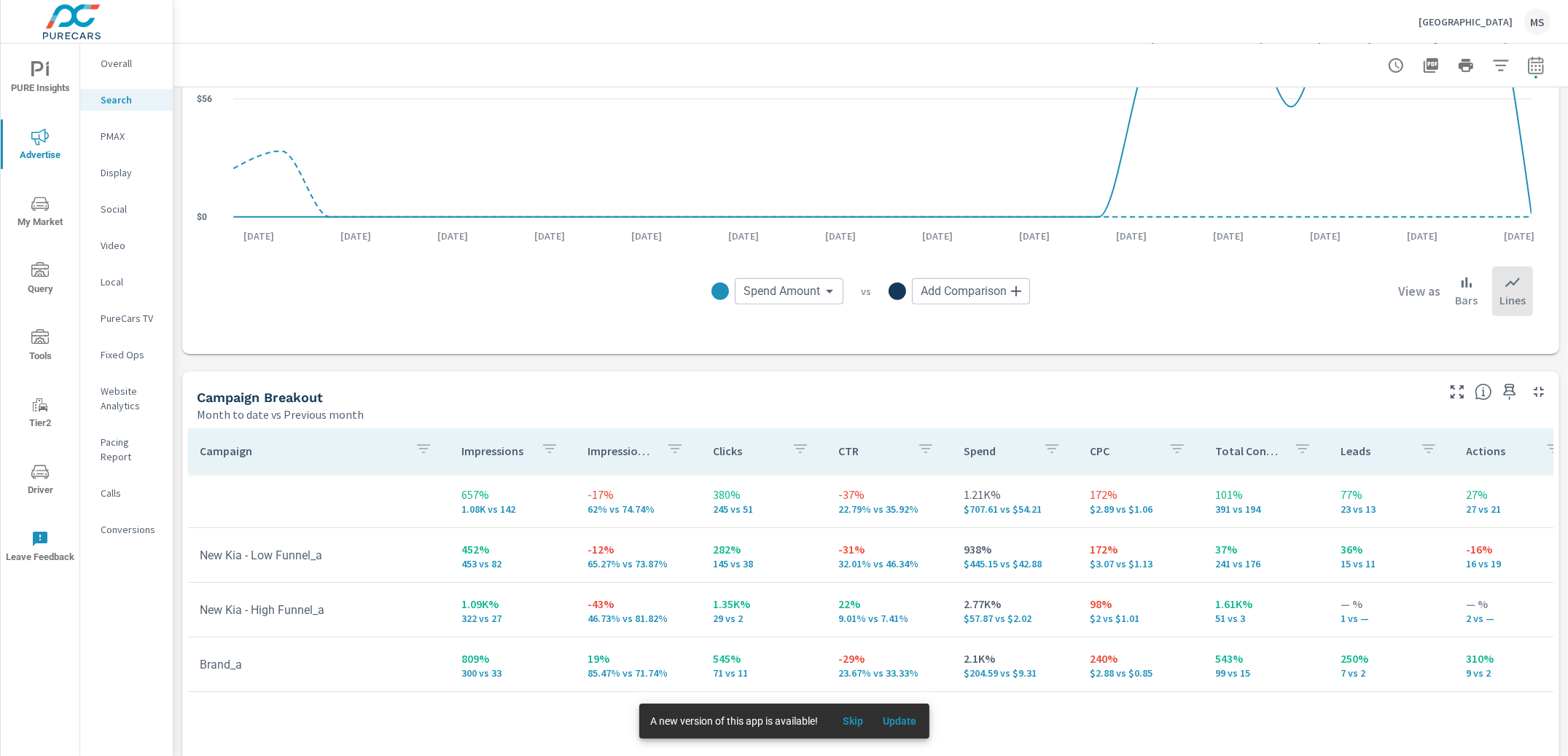
scroll to position [1222, 0]
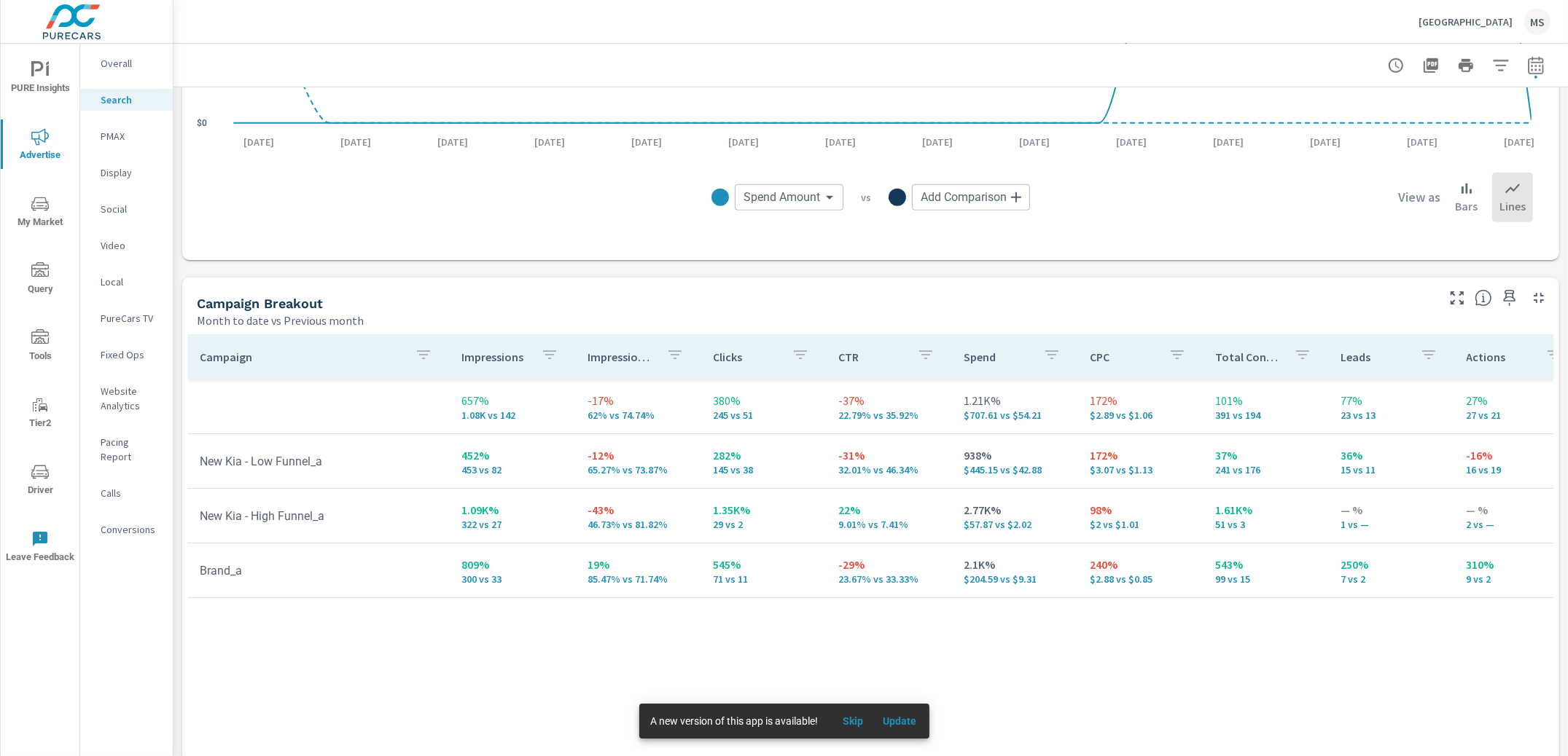
click at [1501, 300] on icon "button" at bounding box center [1510, 298] width 18 height 18
click at [121, 135] on p "PMAX" at bounding box center [131, 136] width 61 height 14
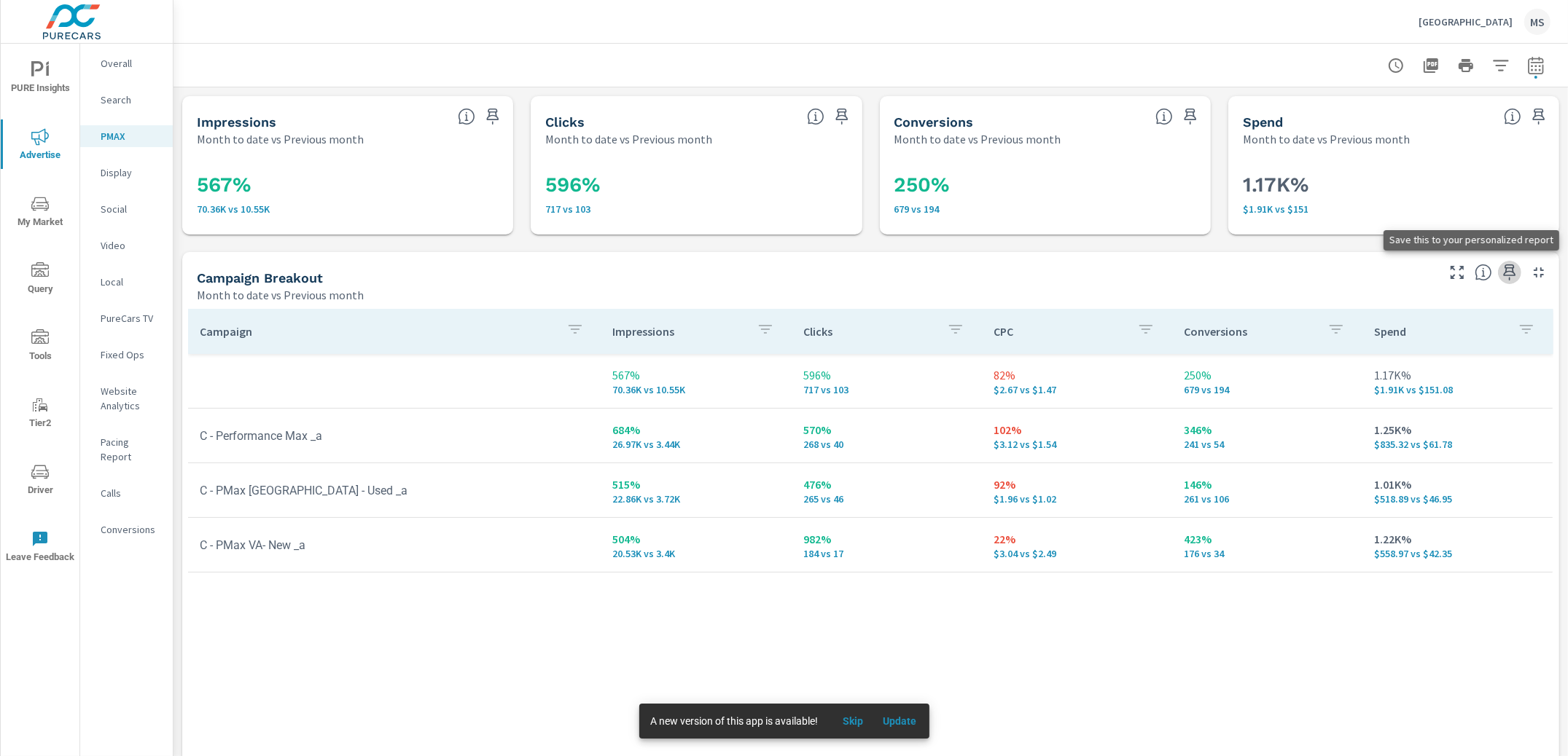
click at [1501, 277] on icon "button" at bounding box center [1510, 273] width 18 height 18
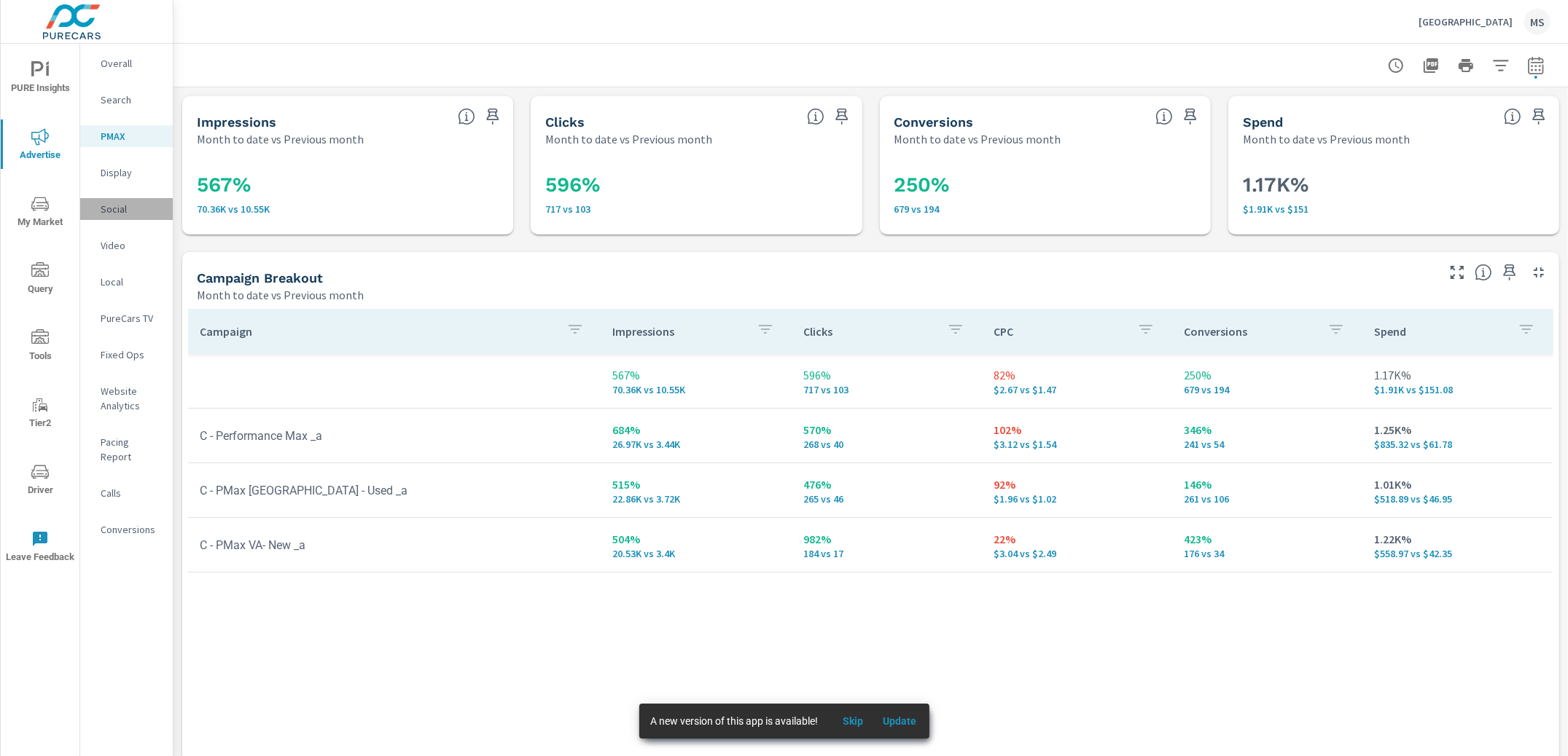
click at [122, 209] on p "Social" at bounding box center [131, 209] width 61 height 14
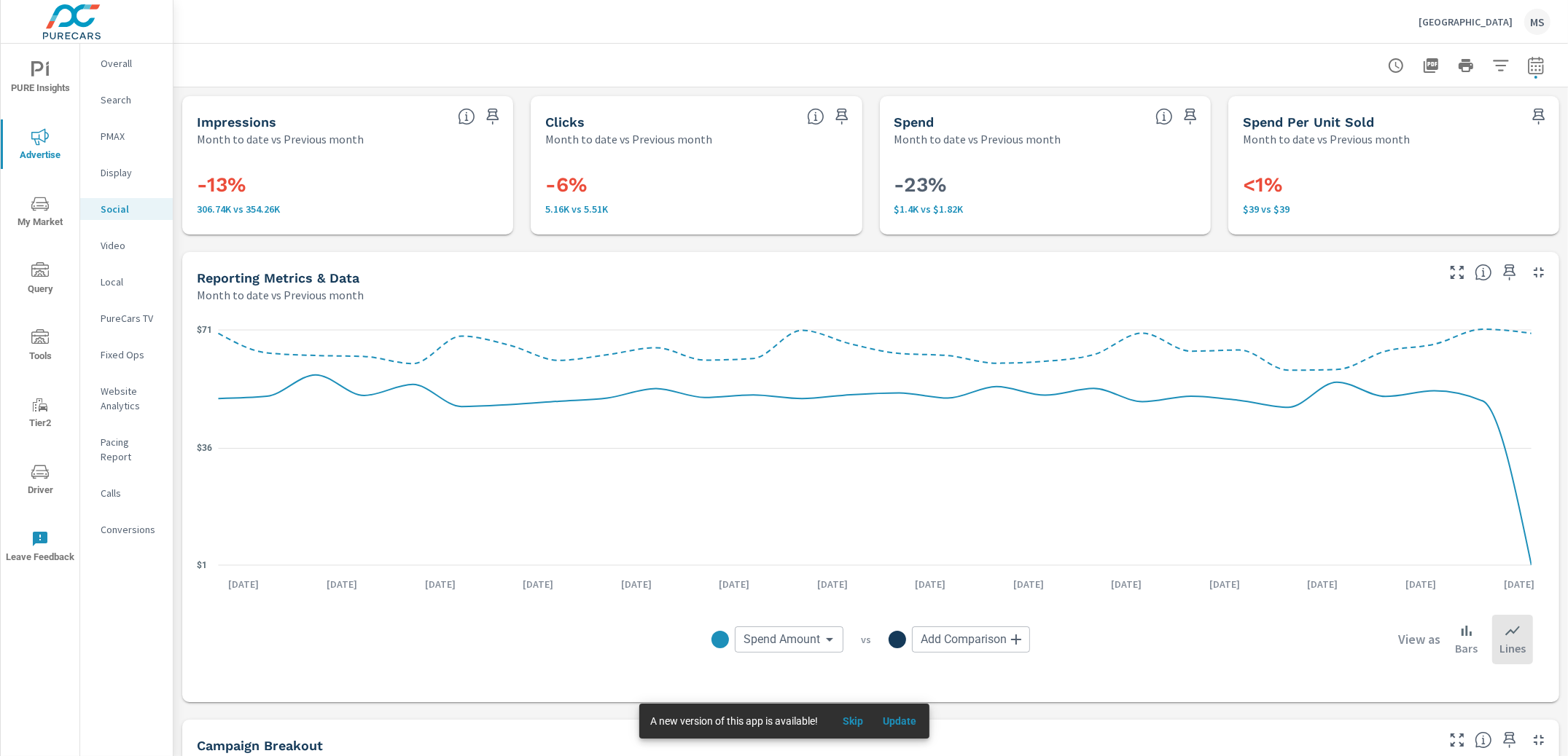
click at [1504, 276] on icon "button" at bounding box center [1510, 273] width 12 height 16
click at [116, 396] on p "Website Analytics" at bounding box center [131, 398] width 61 height 29
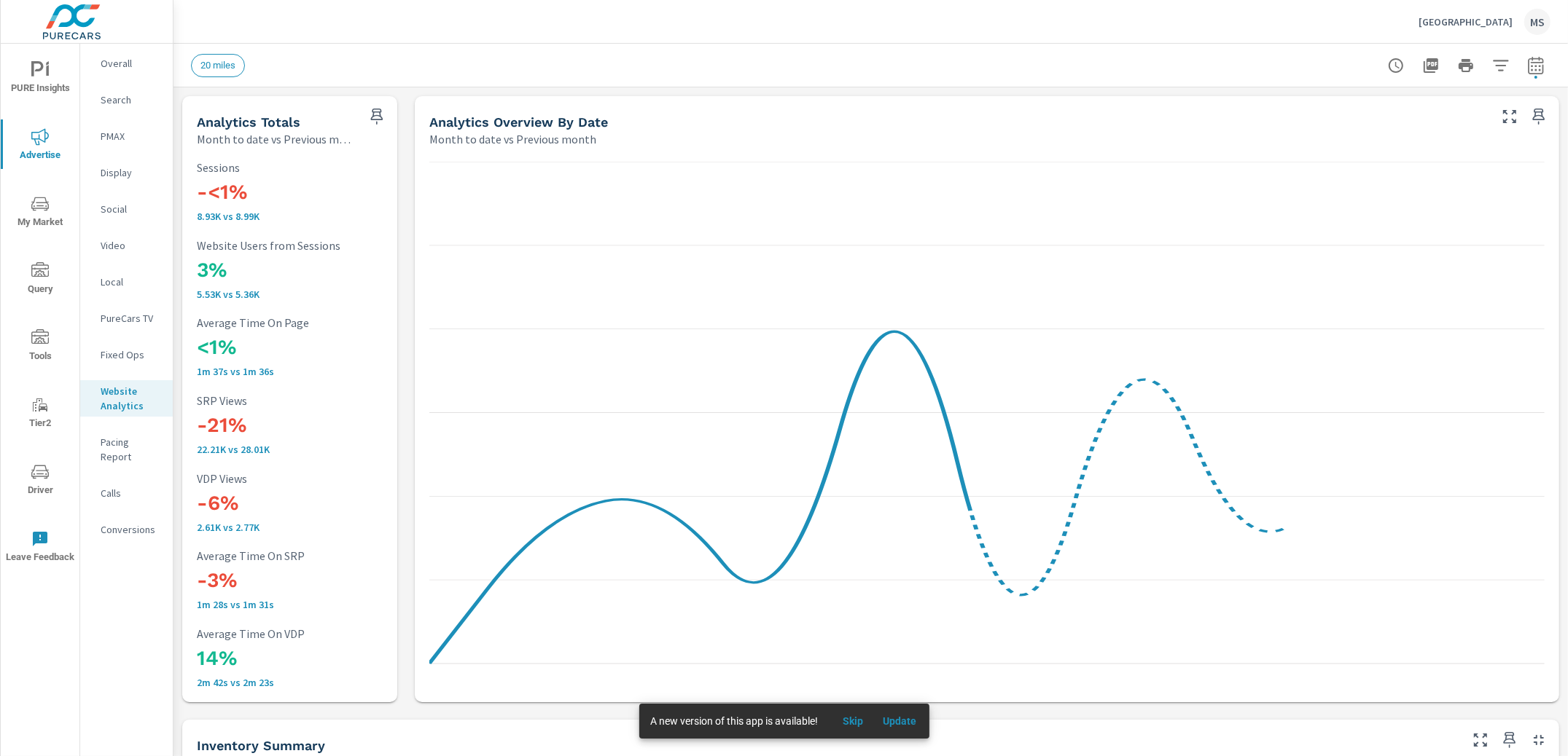
scroll to position [1, 0]
click at [373, 118] on icon "button" at bounding box center [377, 117] width 18 height 18
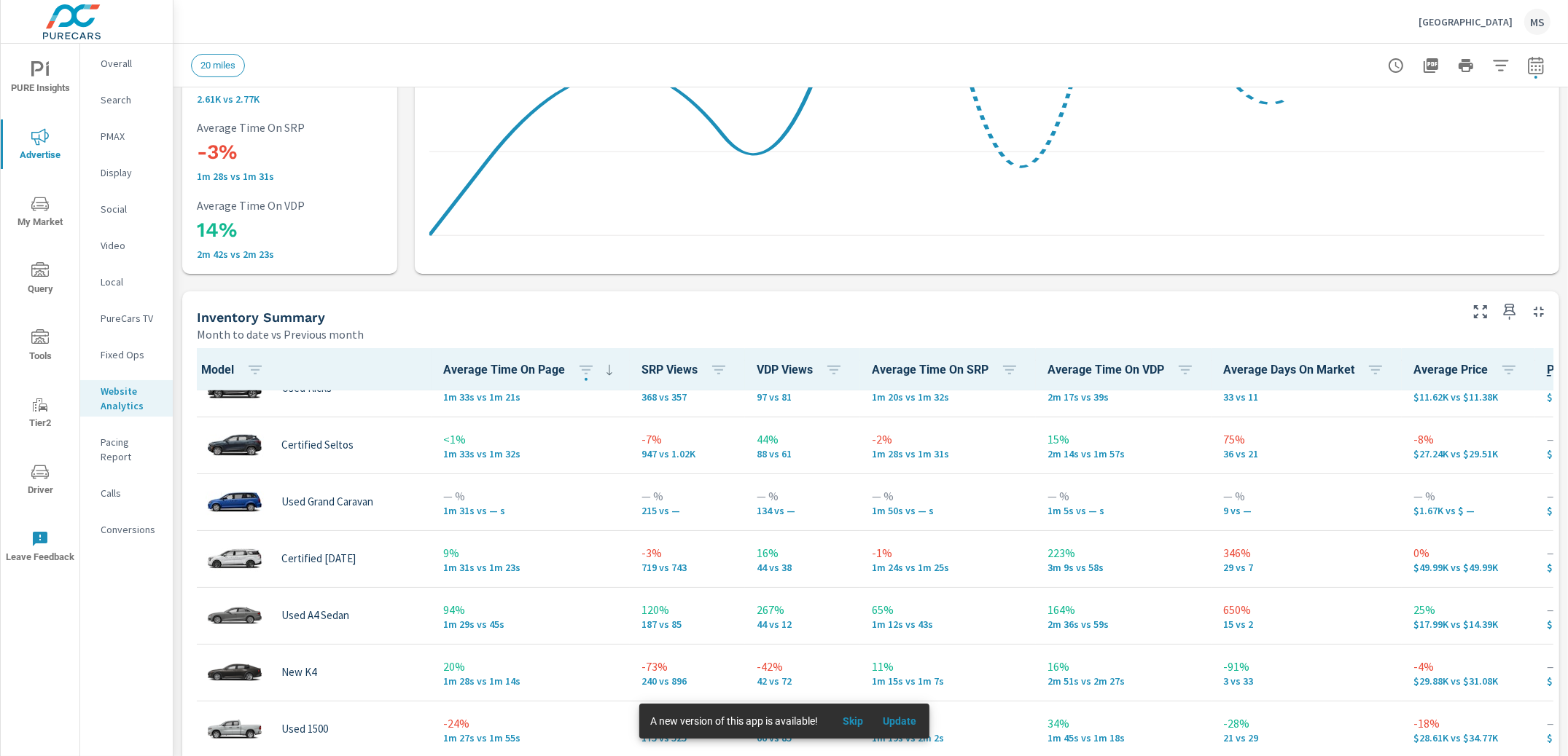
scroll to position [1374, 0]
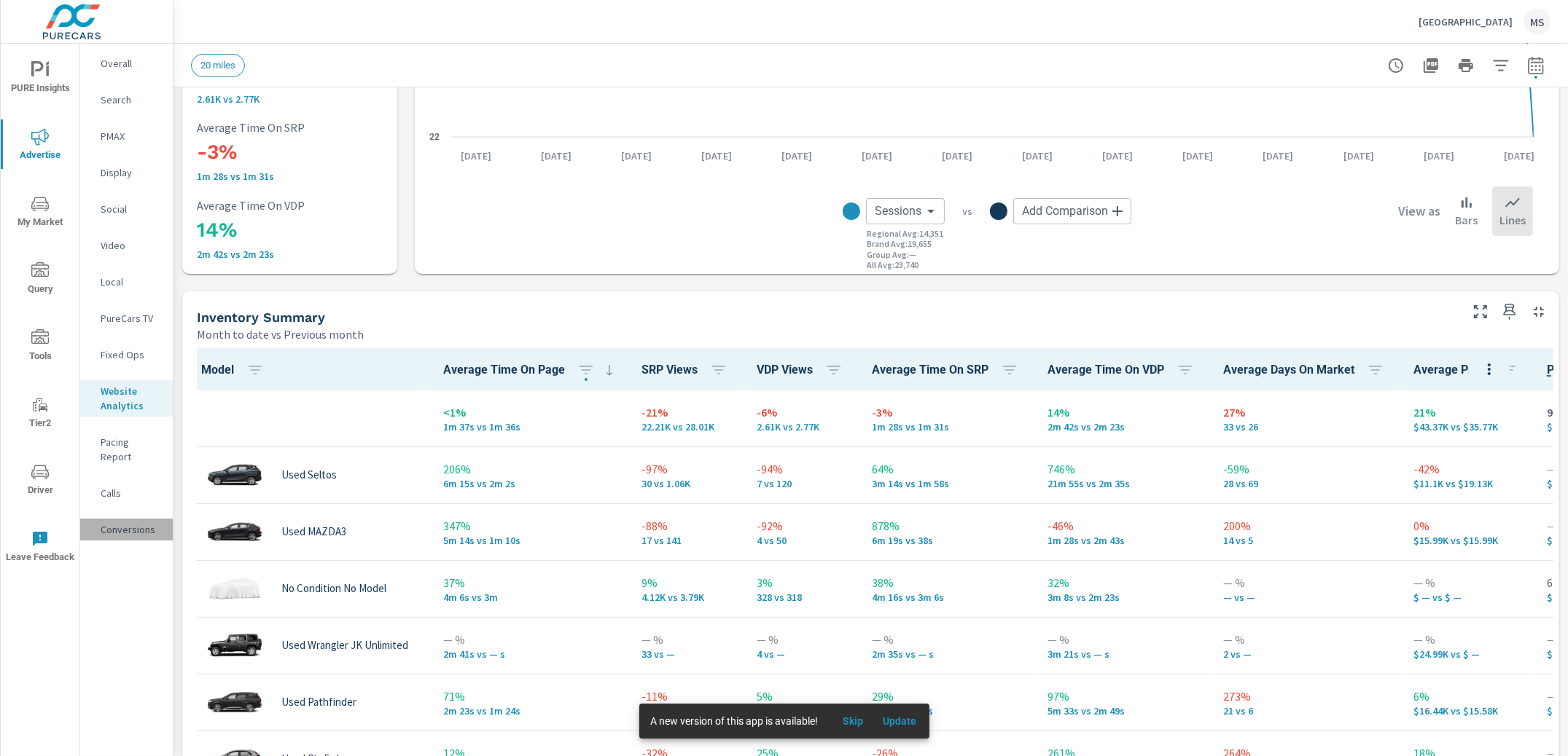
click at [126, 523] on p "Conversions" at bounding box center [131, 530] width 61 height 14
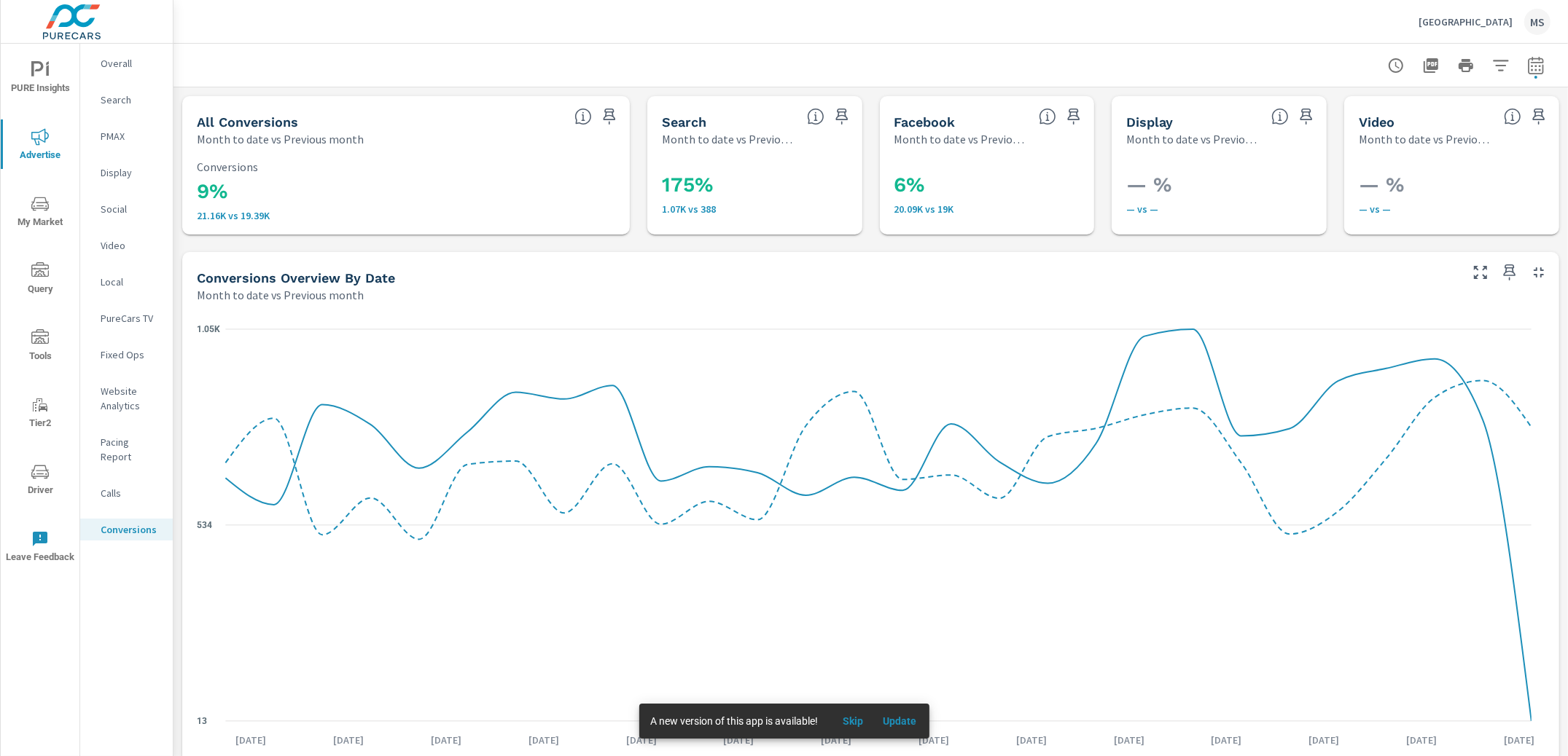
click at [39, 85] on span "PURE Insights" at bounding box center [40, 79] width 70 height 36
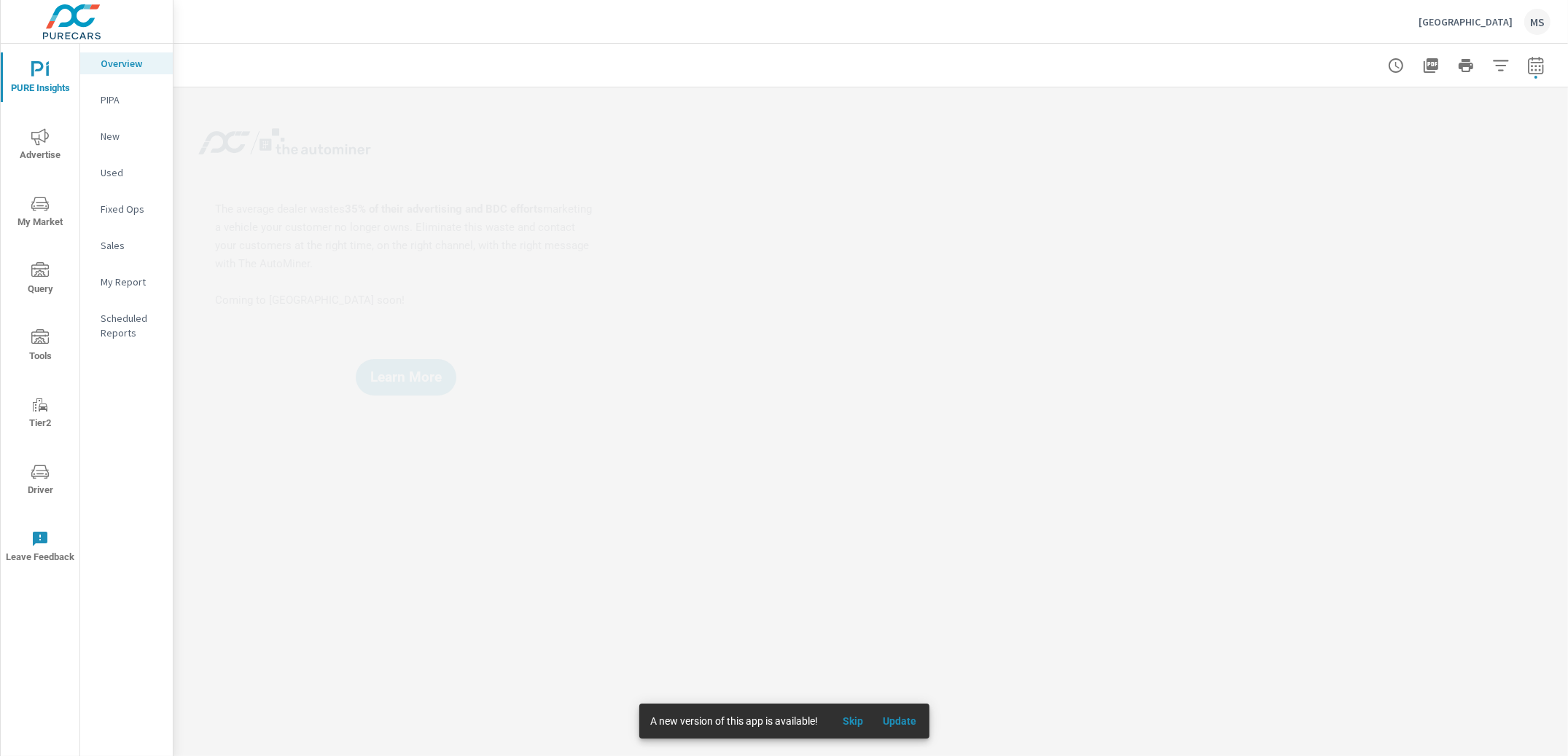
click at [120, 277] on p "My Report" at bounding box center [131, 282] width 61 height 14
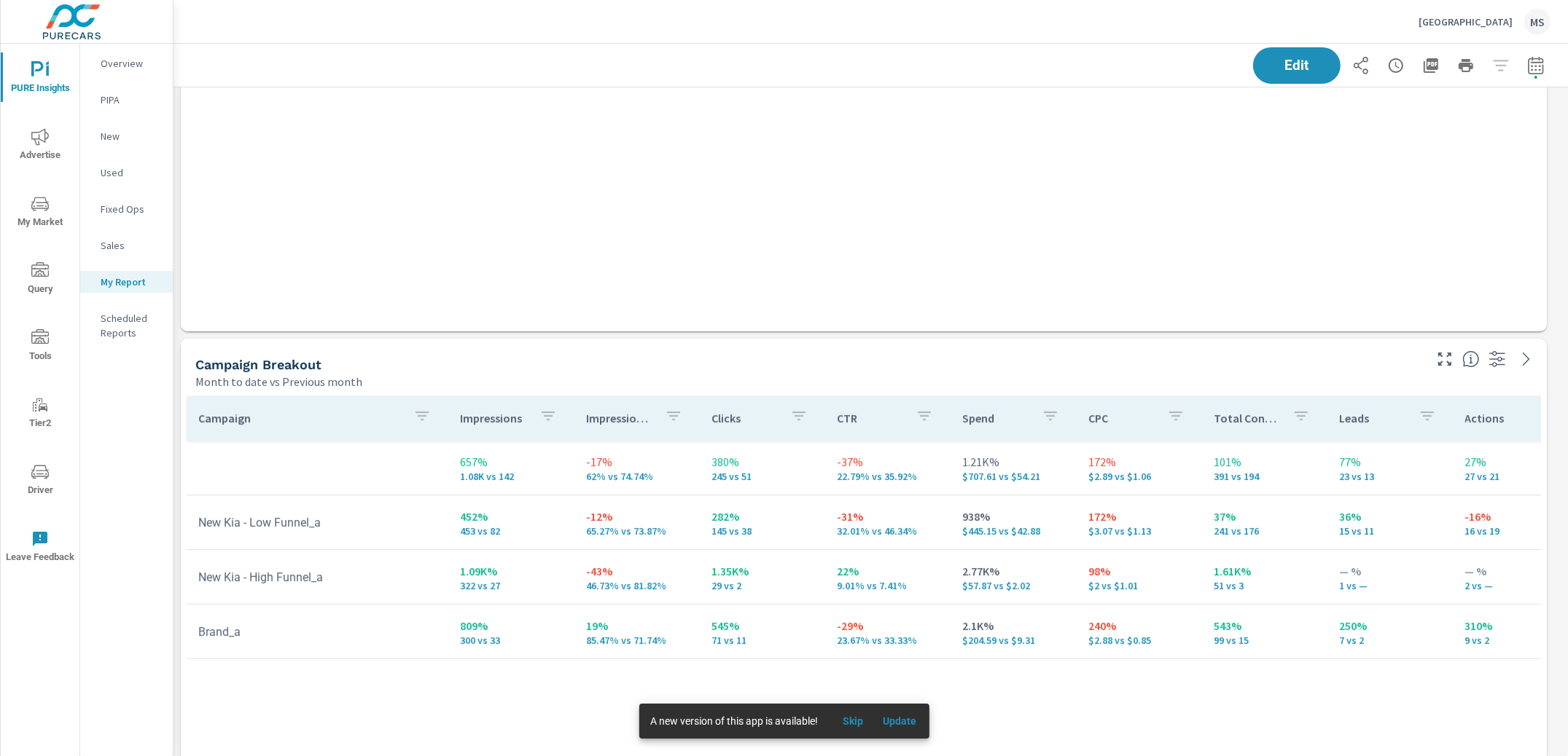
scroll to position [519, 0]
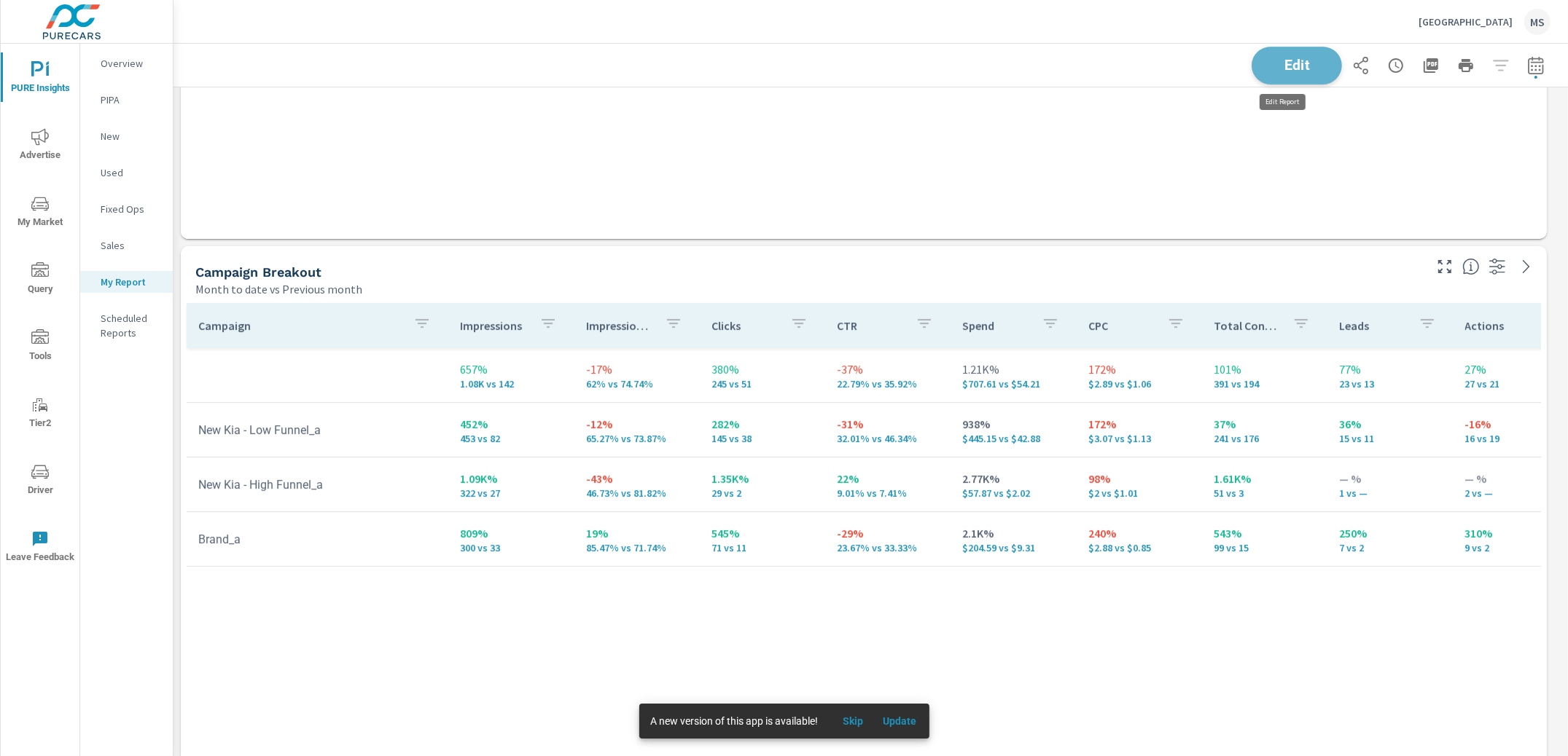
click at [1319, 71] on button "Edit" at bounding box center [1296, 65] width 90 height 38
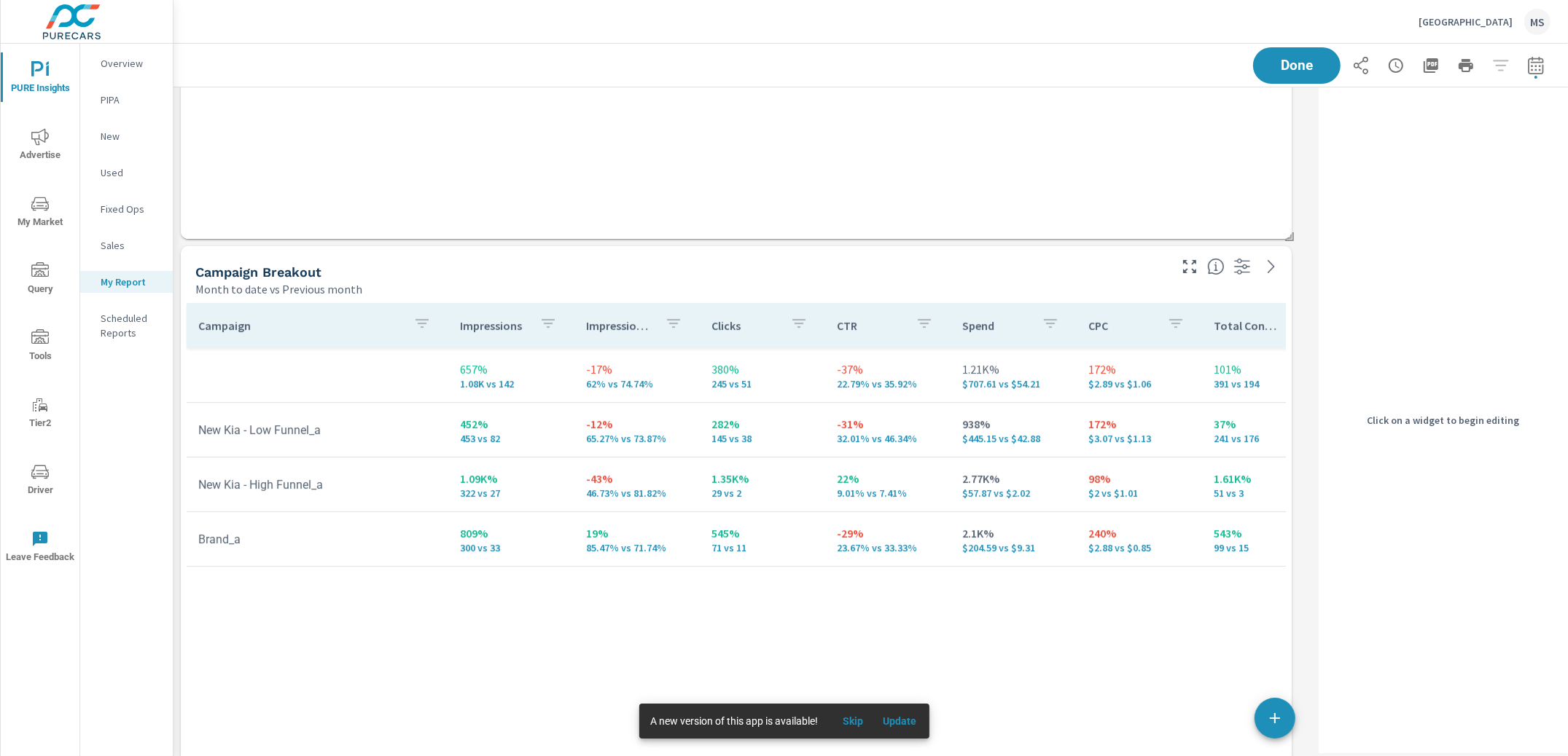
scroll to position [3219, 1154]
click at [908, 278] on div "Campaign Breakout" at bounding box center [680, 272] width 971 height 17
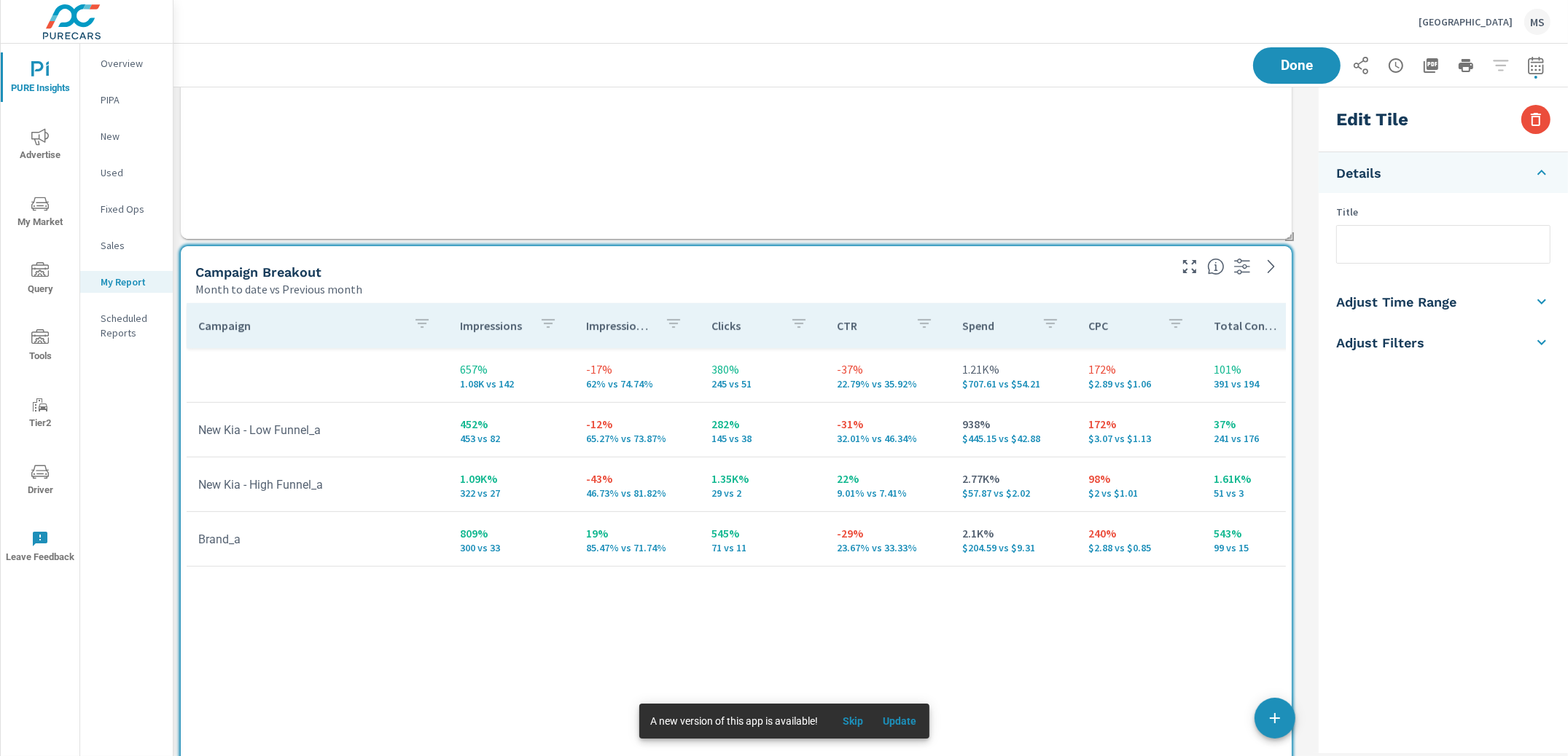
click at [1390, 238] on input "text" at bounding box center [1443, 245] width 213 height 37
type input "Social Campaigns"
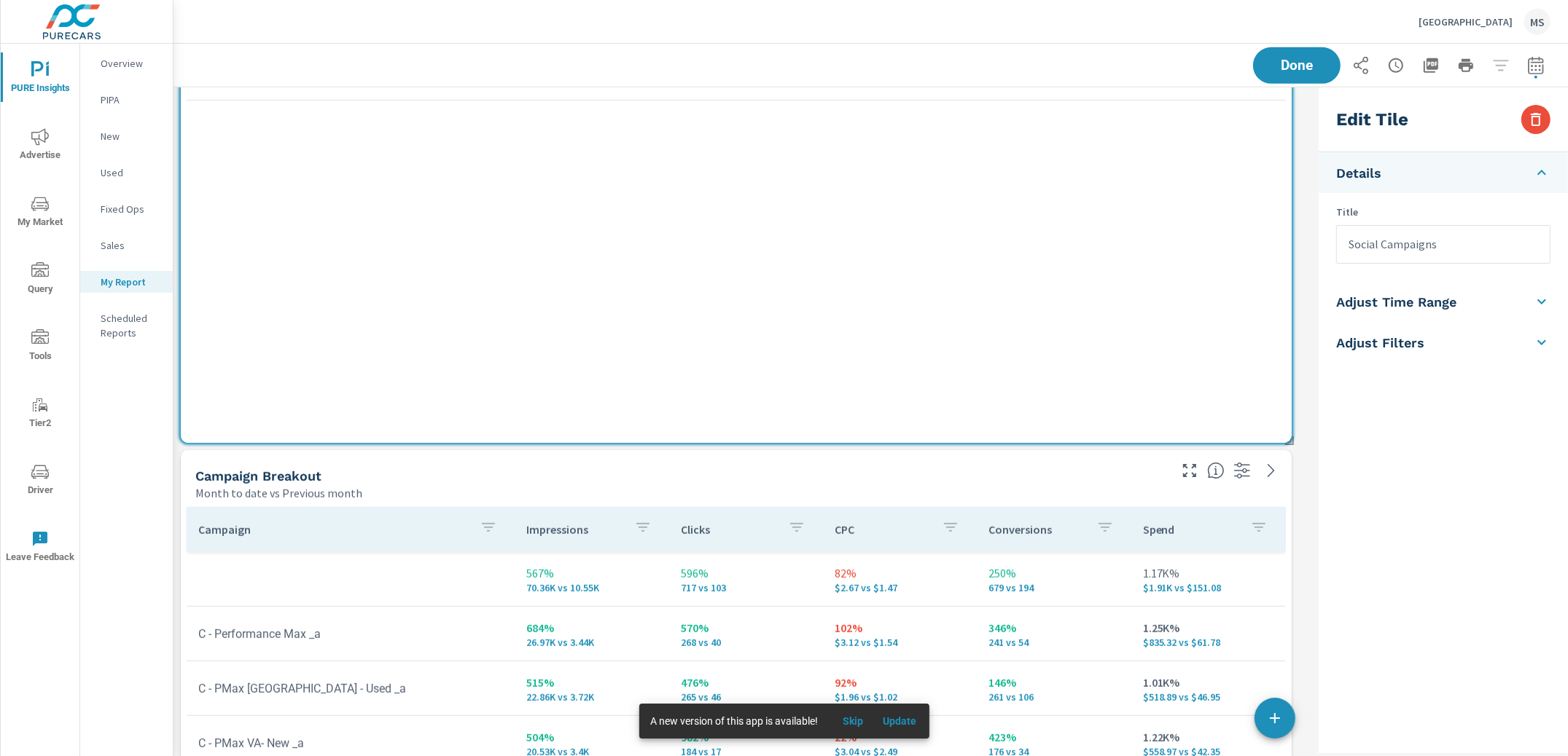
click at [1086, 485] on div "Month to date vs Previous month" at bounding box center [680, 493] width 971 height 18
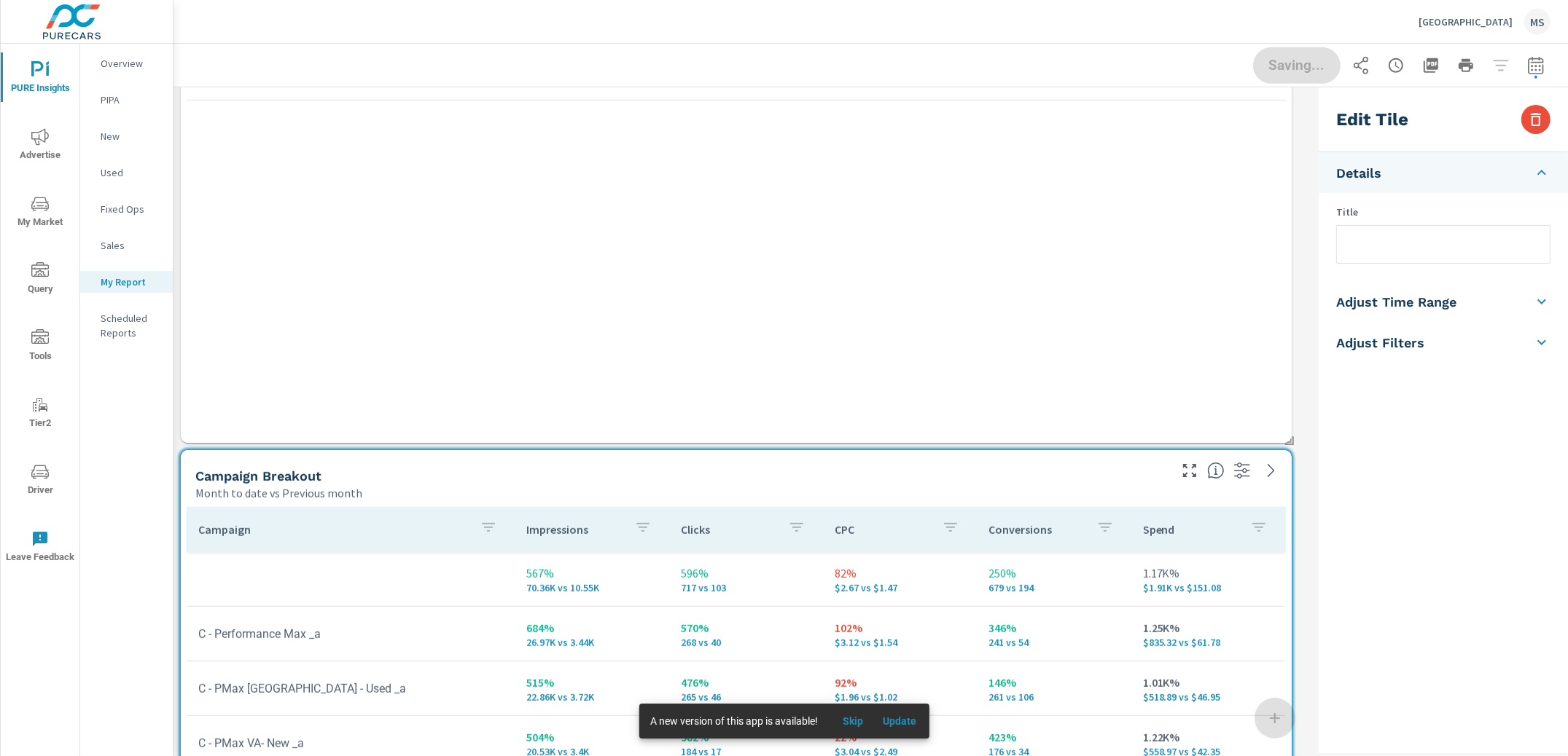
click at [1388, 239] on input "text" at bounding box center [1443, 245] width 213 height 37
type input "PMAX Campaigns"
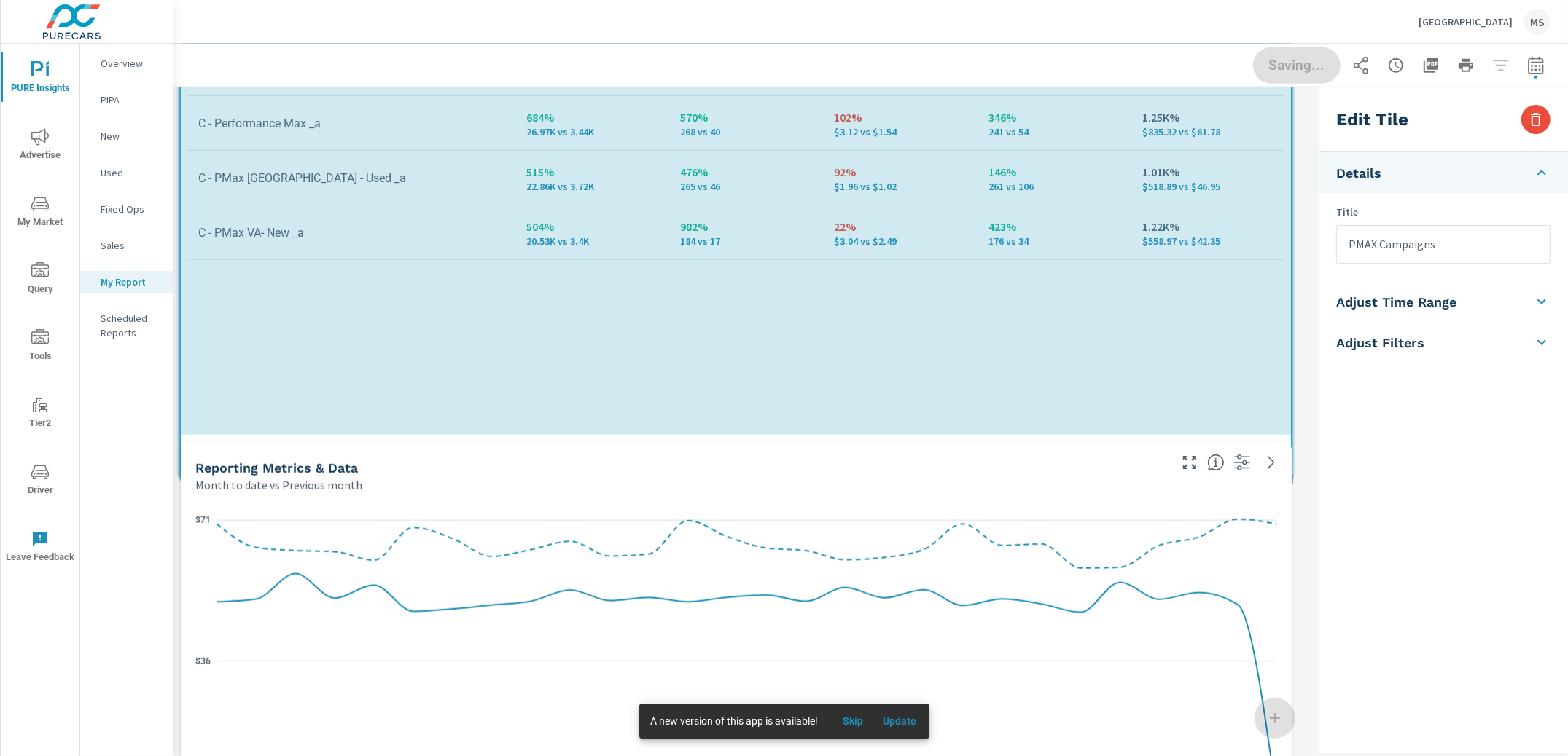
scroll to position [7, 6]
drag, startPoint x: 1284, startPoint y: 587, endPoint x: 1283, endPoint y: 458, distance: 129.0
click at [1283, 458] on div "Paid Media Performance Month to date vs Previous month 99% $4.02K vs $2.02K Spe…" at bounding box center [743, 104] width 1139 height 3024
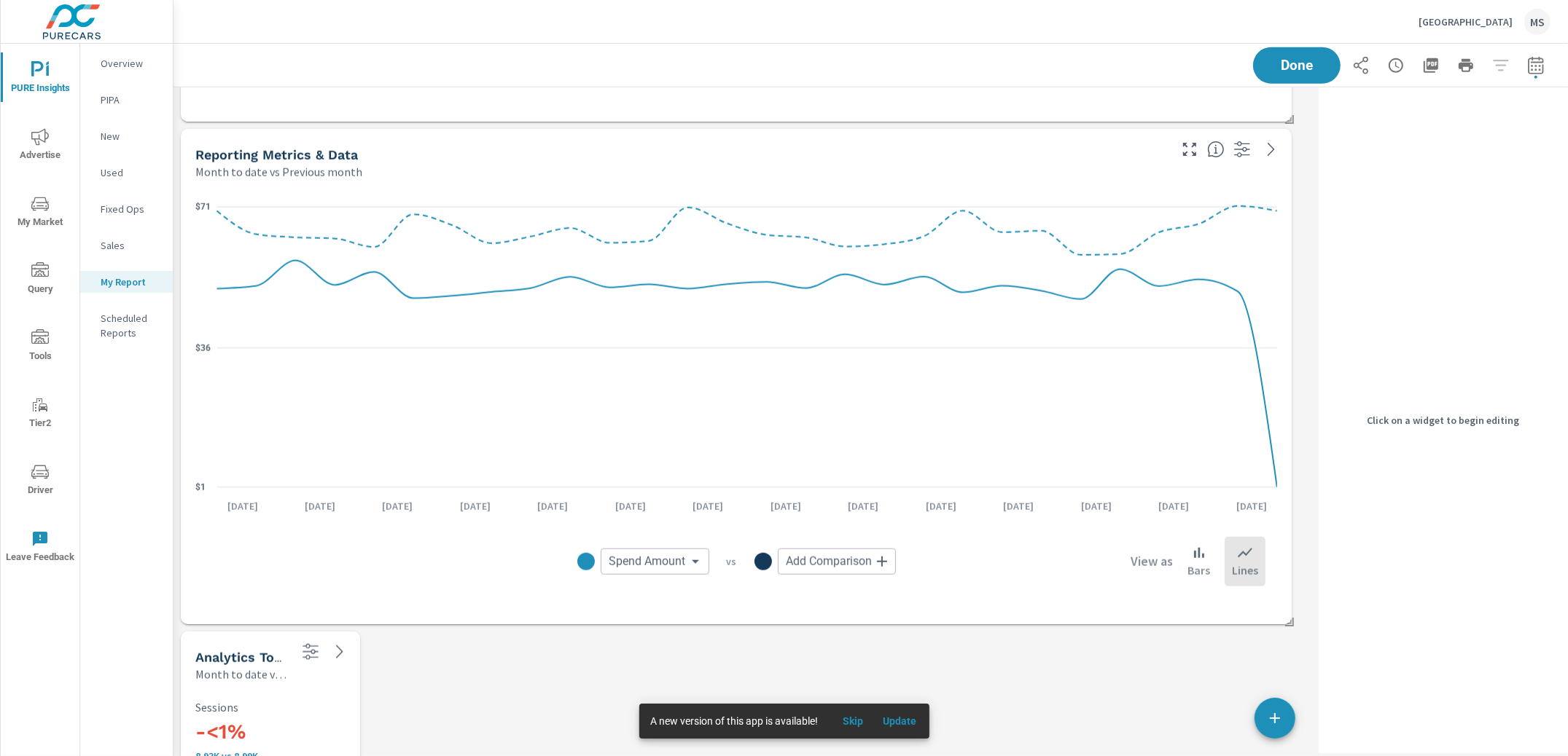
scroll to position [1798, 0]
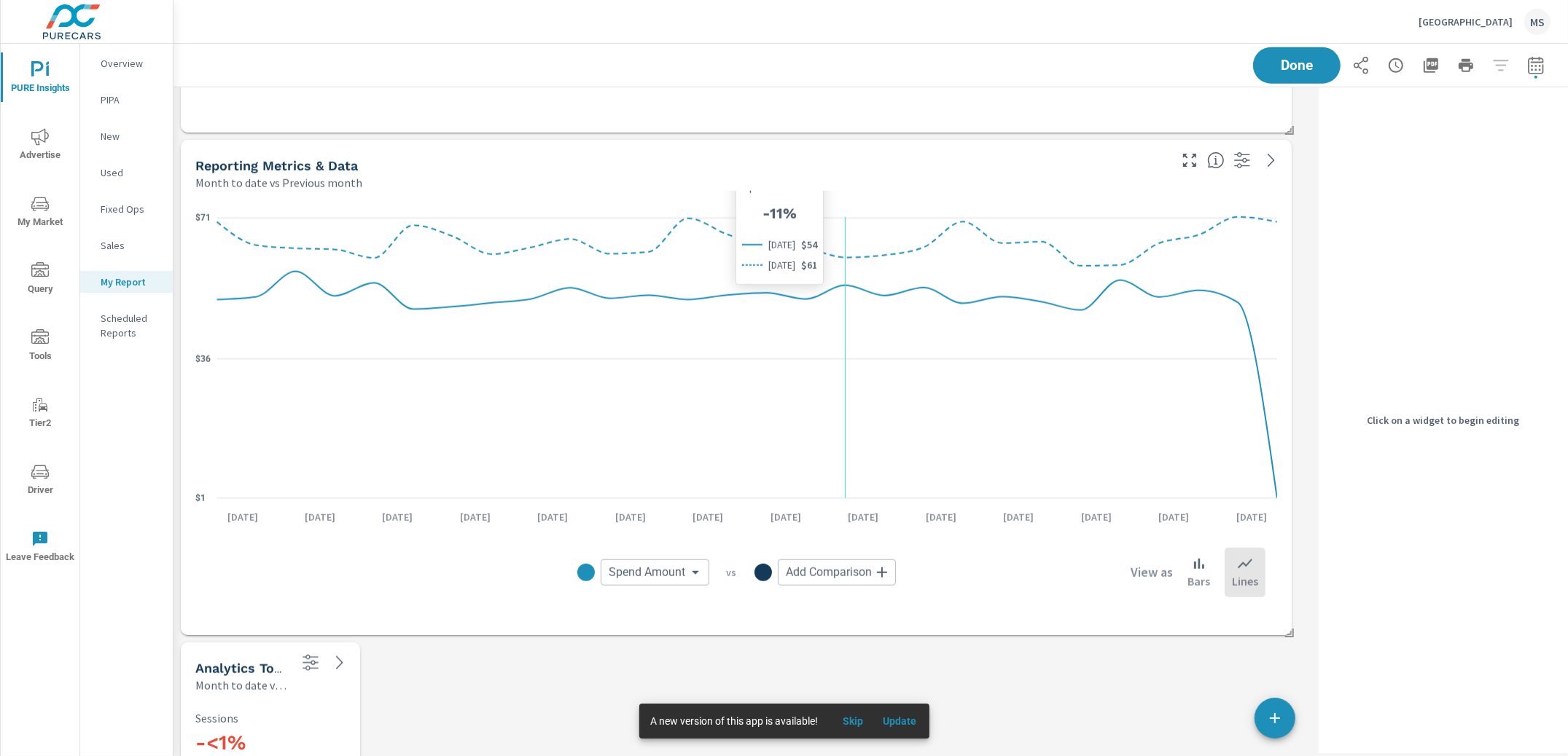
click at [848, 270] on icon "$1 $36 $71" at bounding box center [736, 357] width 1082 height 304
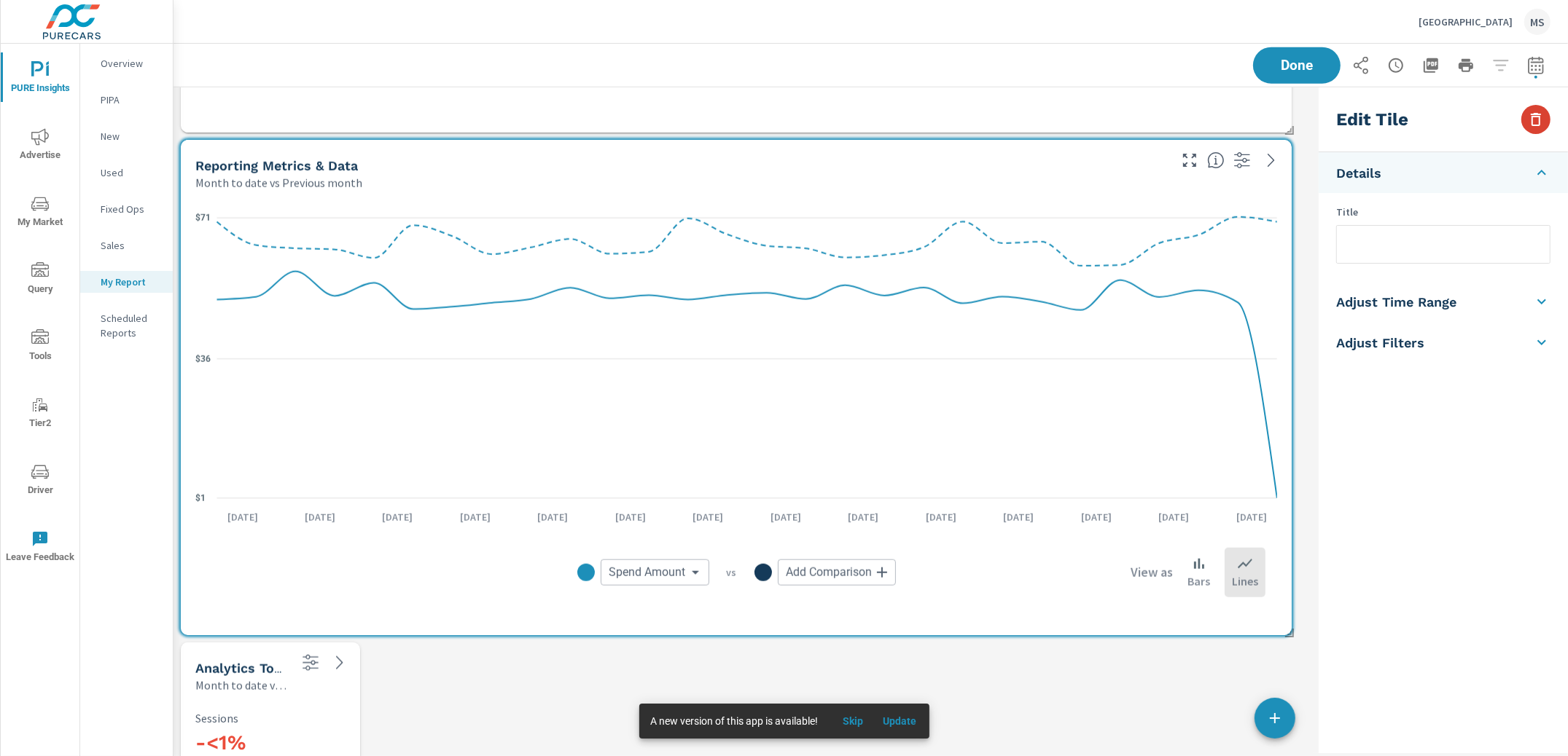
click at [1533, 123] on icon "button" at bounding box center [1536, 120] width 18 height 18
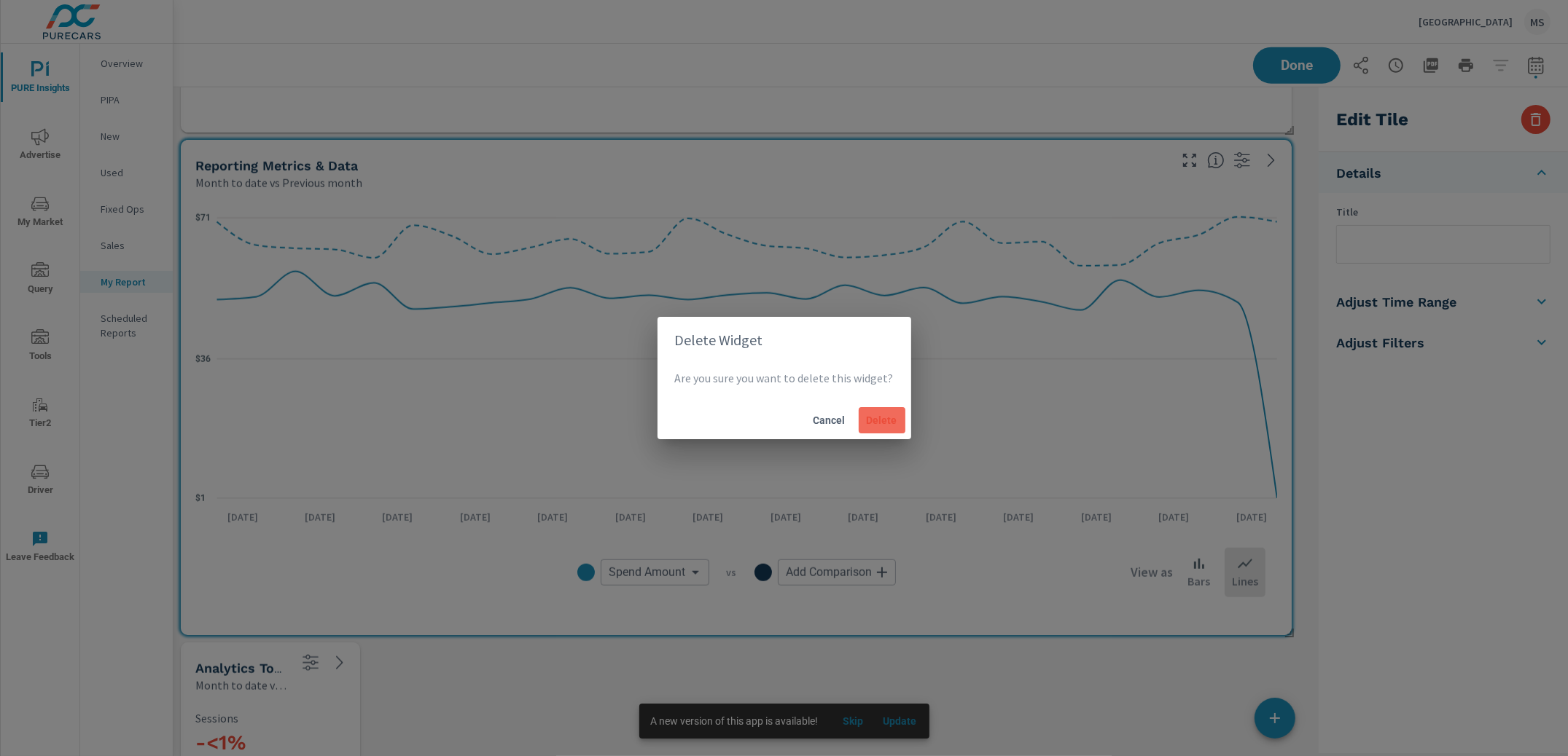
click at [882, 425] on span "Delete" at bounding box center [882, 420] width 35 height 13
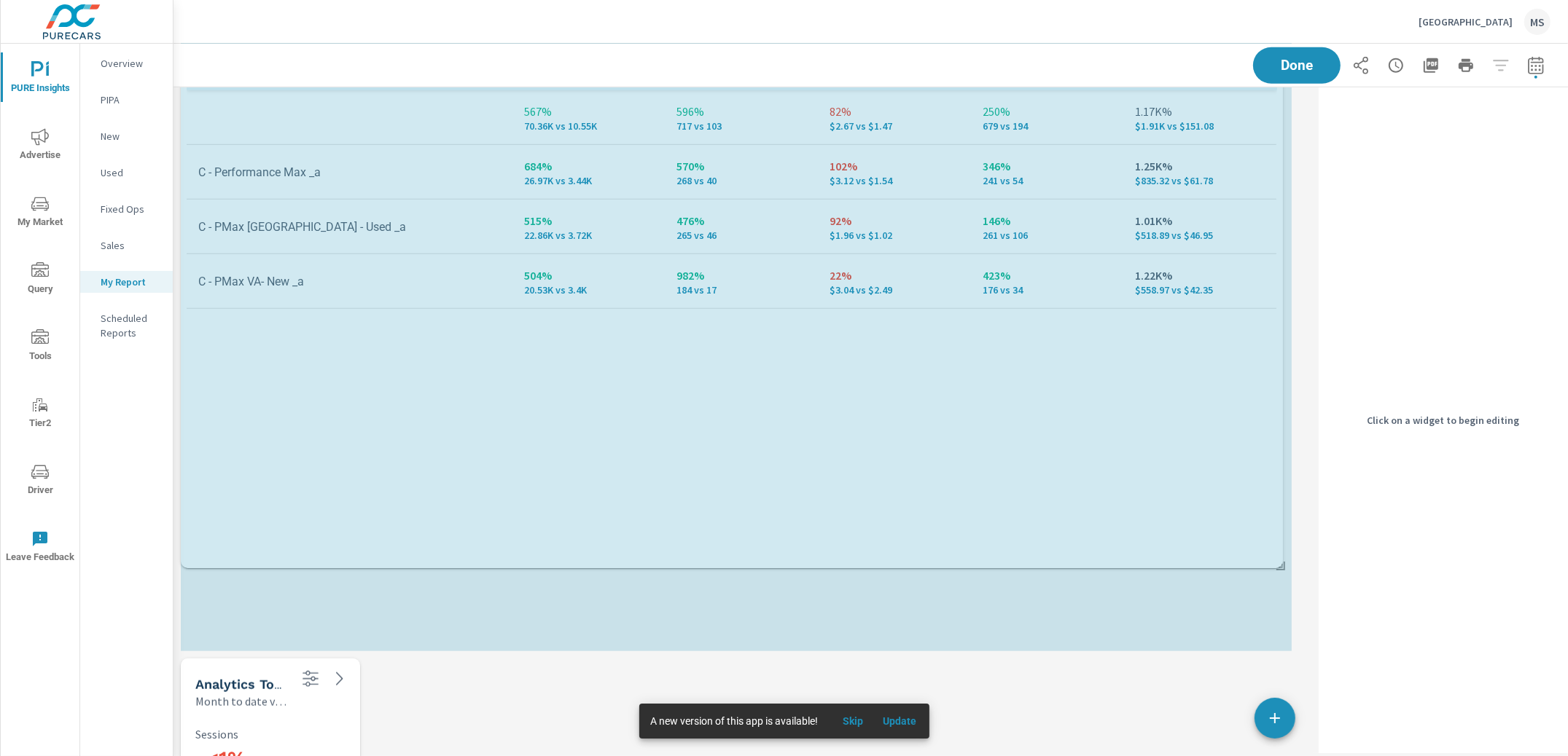
scroll to position [0, 0]
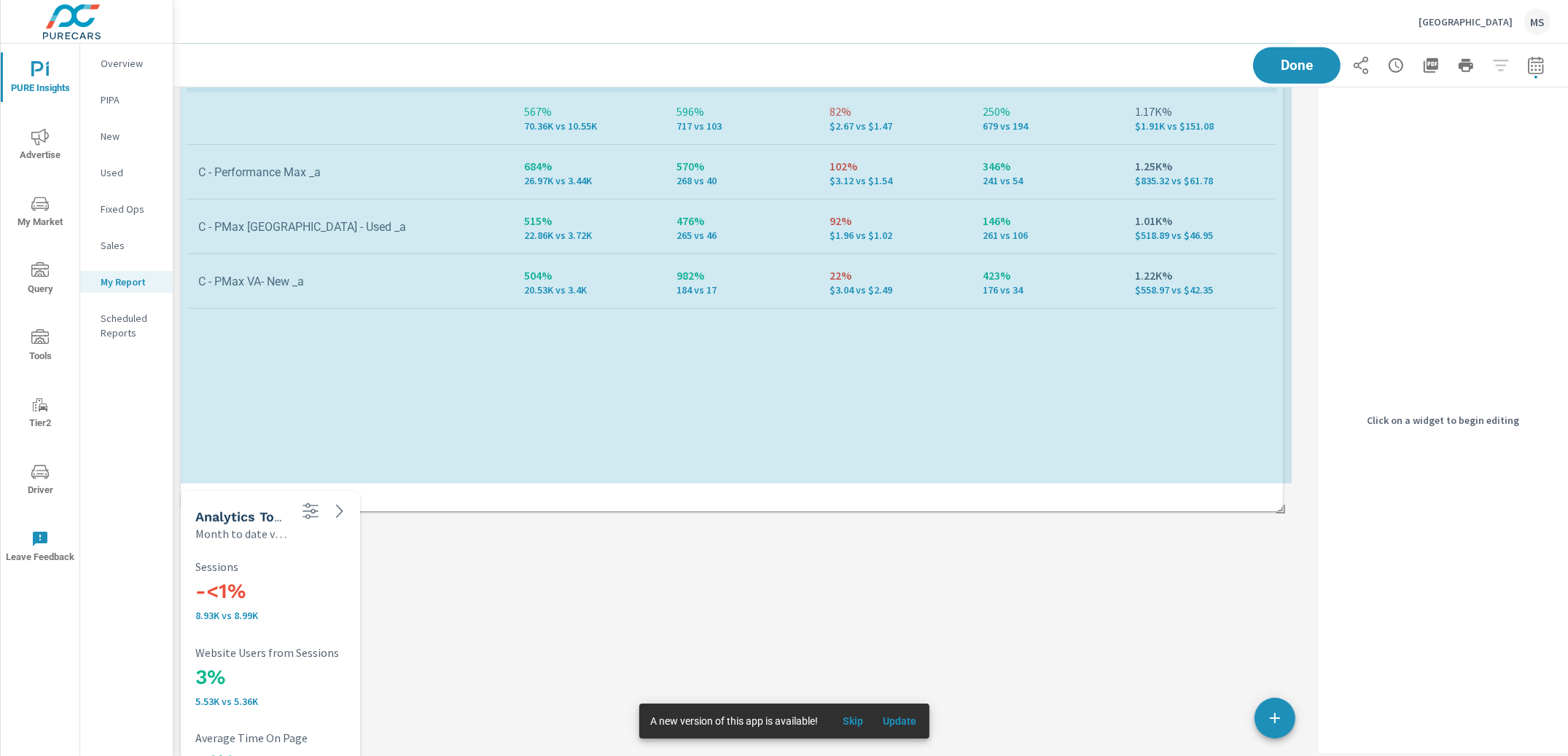
drag, startPoint x: 1290, startPoint y: 647, endPoint x: 1282, endPoint y: 515, distance: 132.2
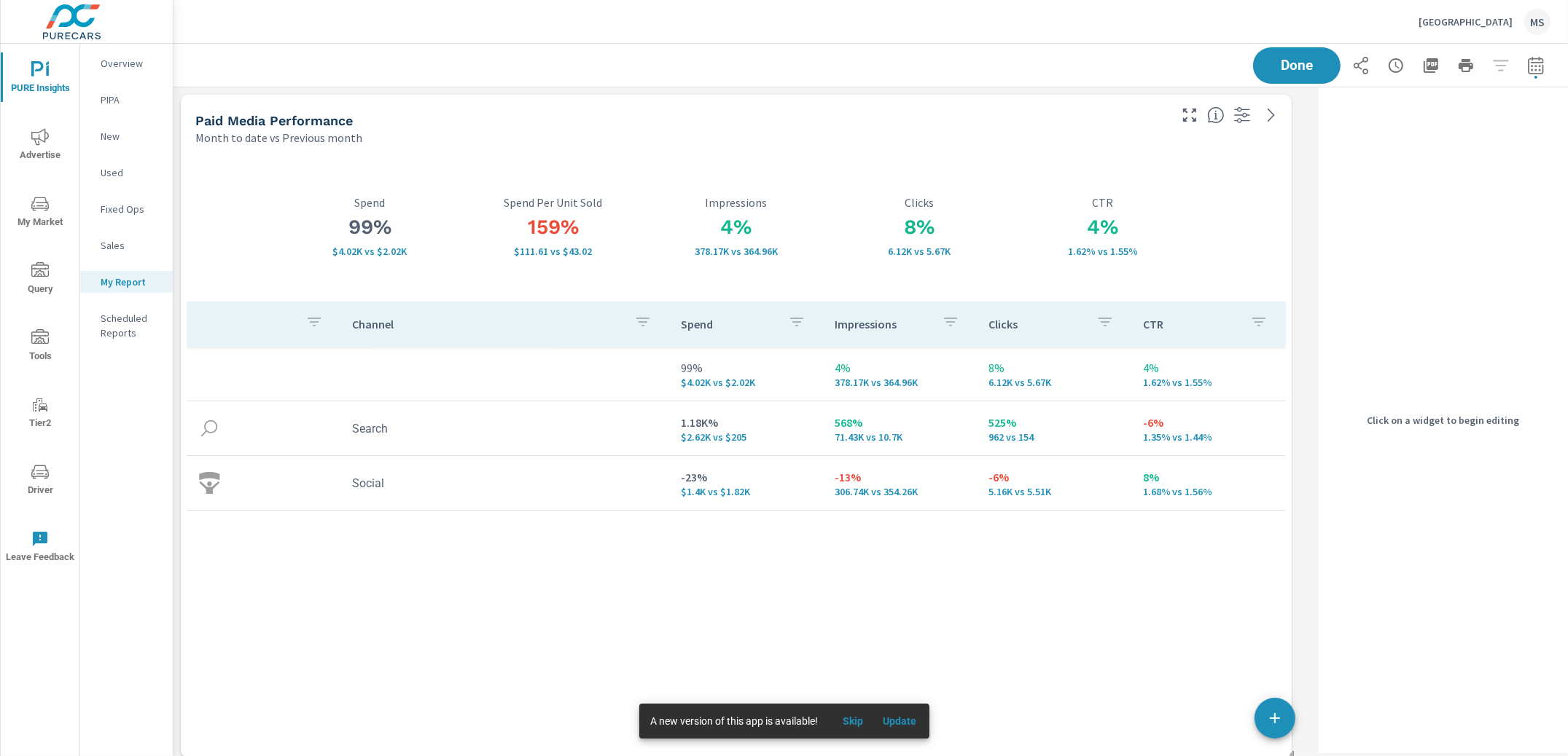
drag, startPoint x: 1278, startPoint y: 71, endPoint x: 1239, endPoint y: 85, distance: 41.4
click at [1278, 71] on span "Done" at bounding box center [1296, 66] width 58 height 13
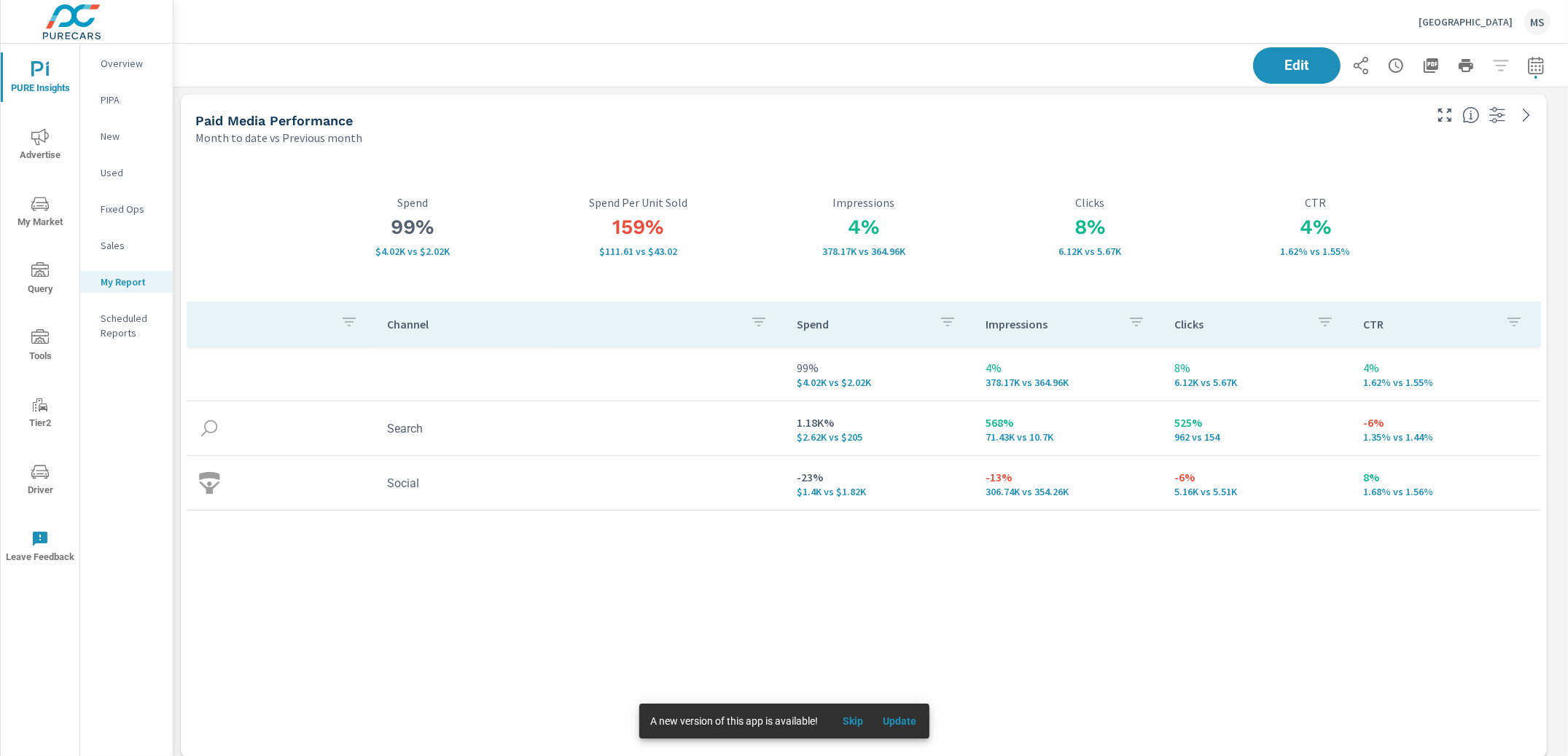
click at [42, 147] on span "Advertise" at bounding box center [40, 145] width 70 height 36
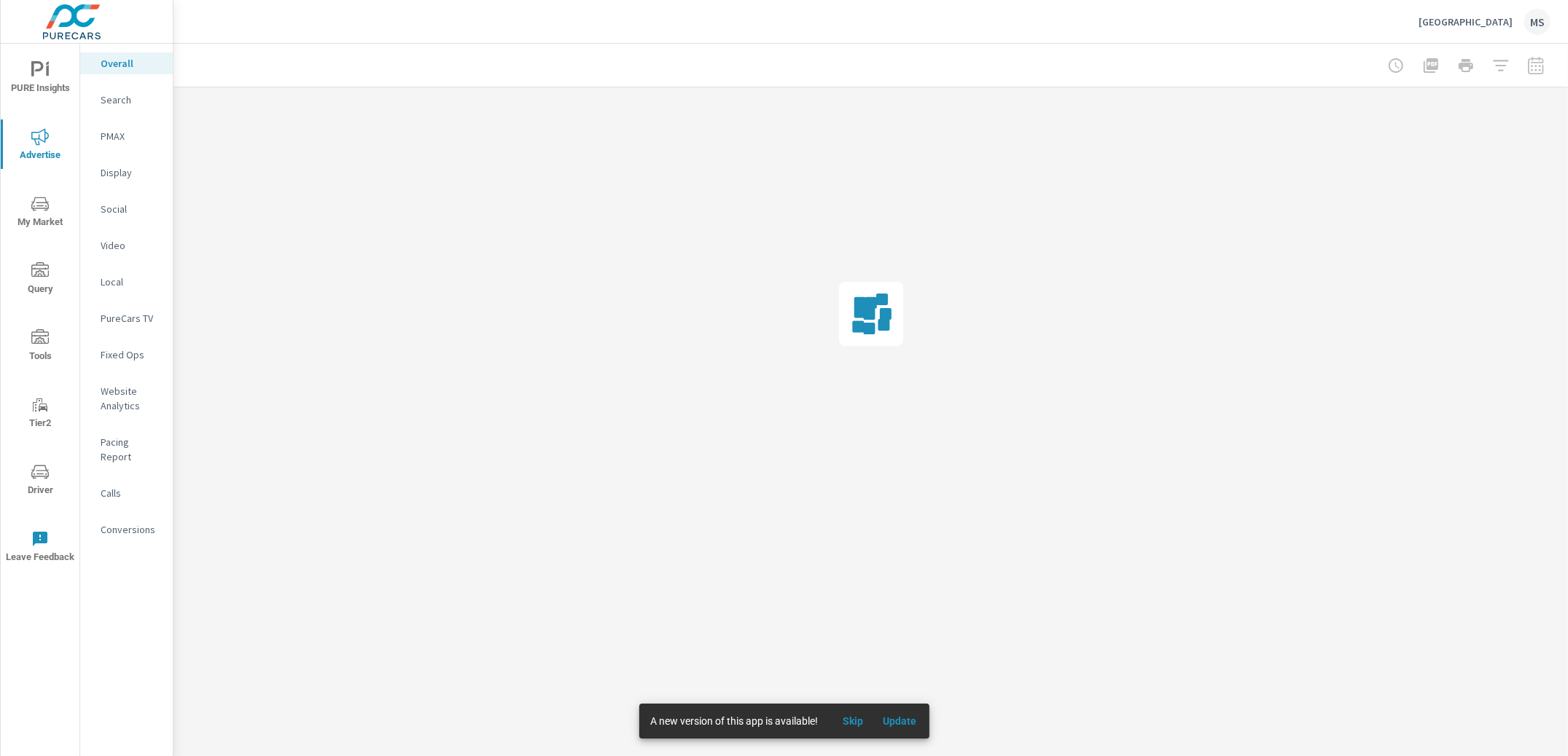
click at [127, 100] on p "Search" at bounding box center [131, 100] width 61 height 14
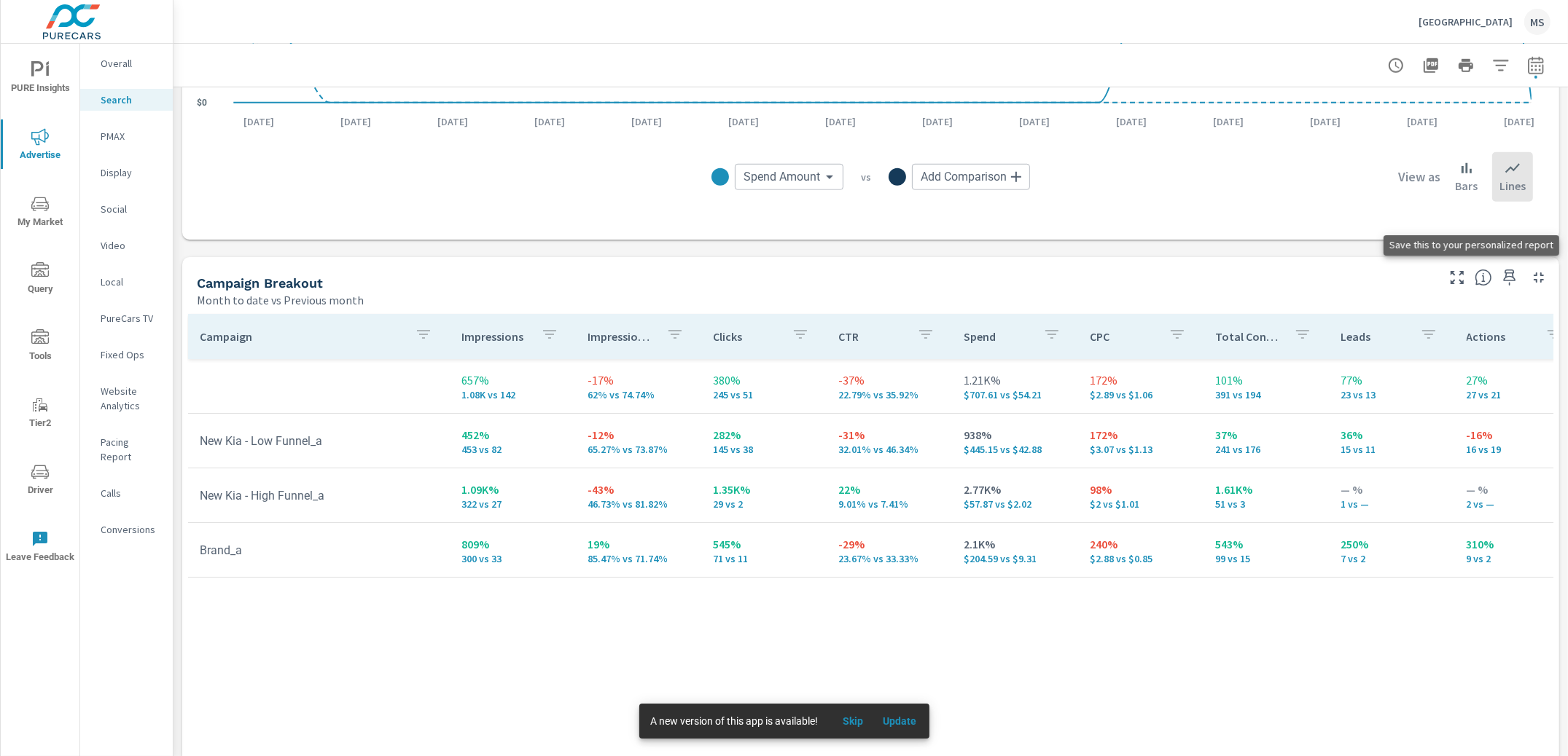
click at [1504, 273] on icon "button" at bounding box center [1510, 277] width 12 height 16
click at [30, 94] on span "PURE Insights" at bounding box center [40, 79] width 70 height 36
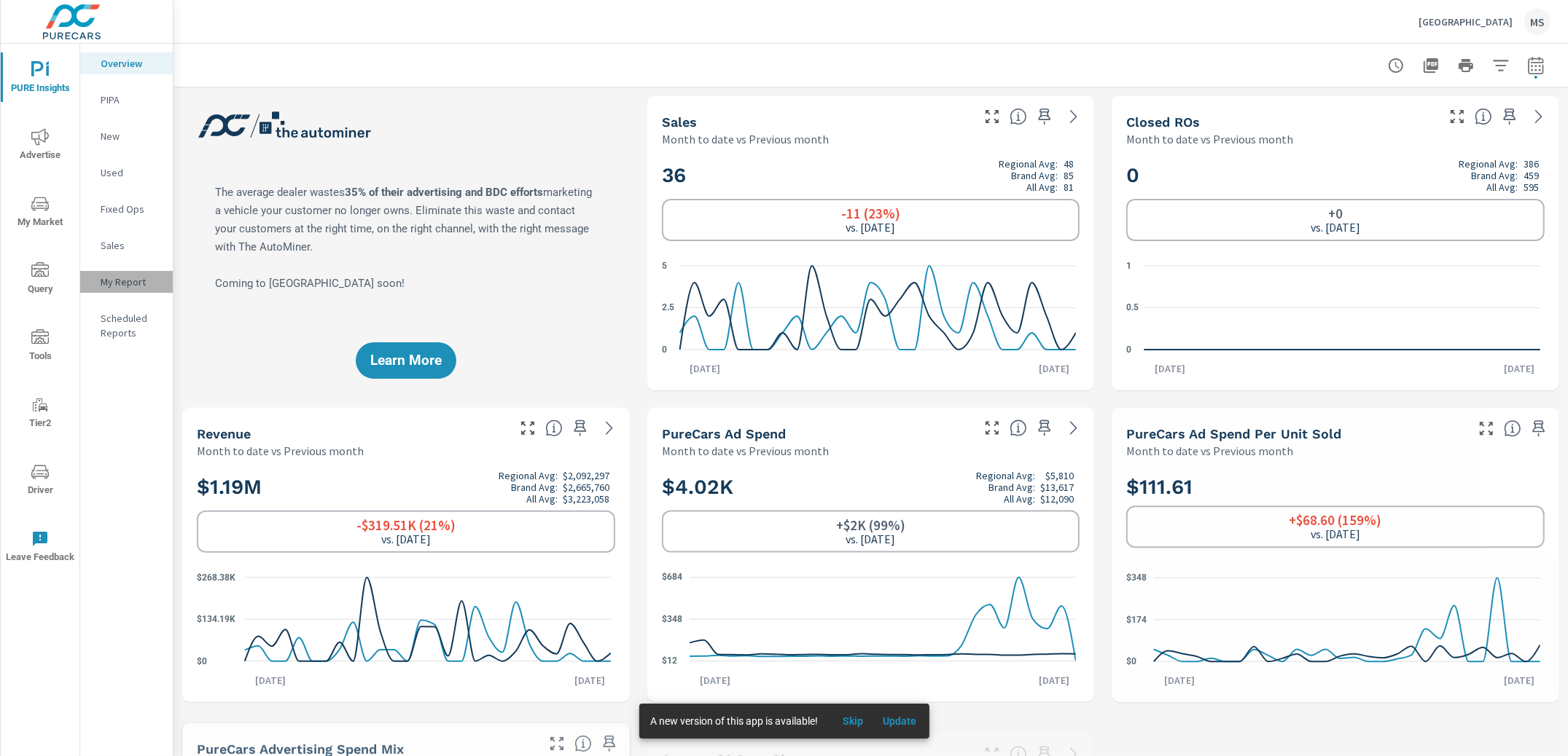
click at [134, 283] on p "My Report" at bounding box center [131, 282] width 61 height 14
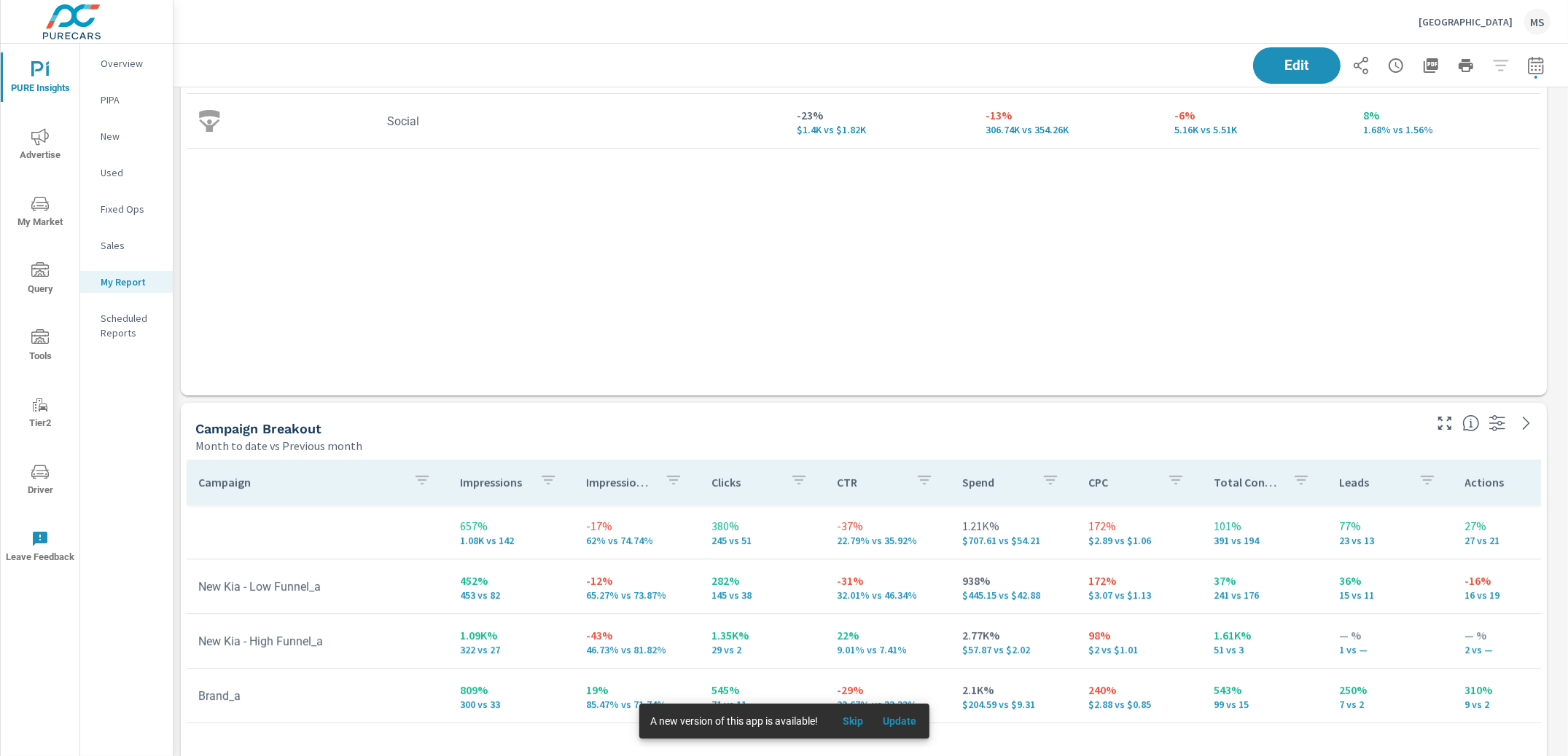
click at [1193, 431] on div "Campaign Breakout" at bounding box center [808, 428] width 1226 height 17
click at [1267, 63] on span "Edit" at bounding box center [1297, 65] width 60 height 14
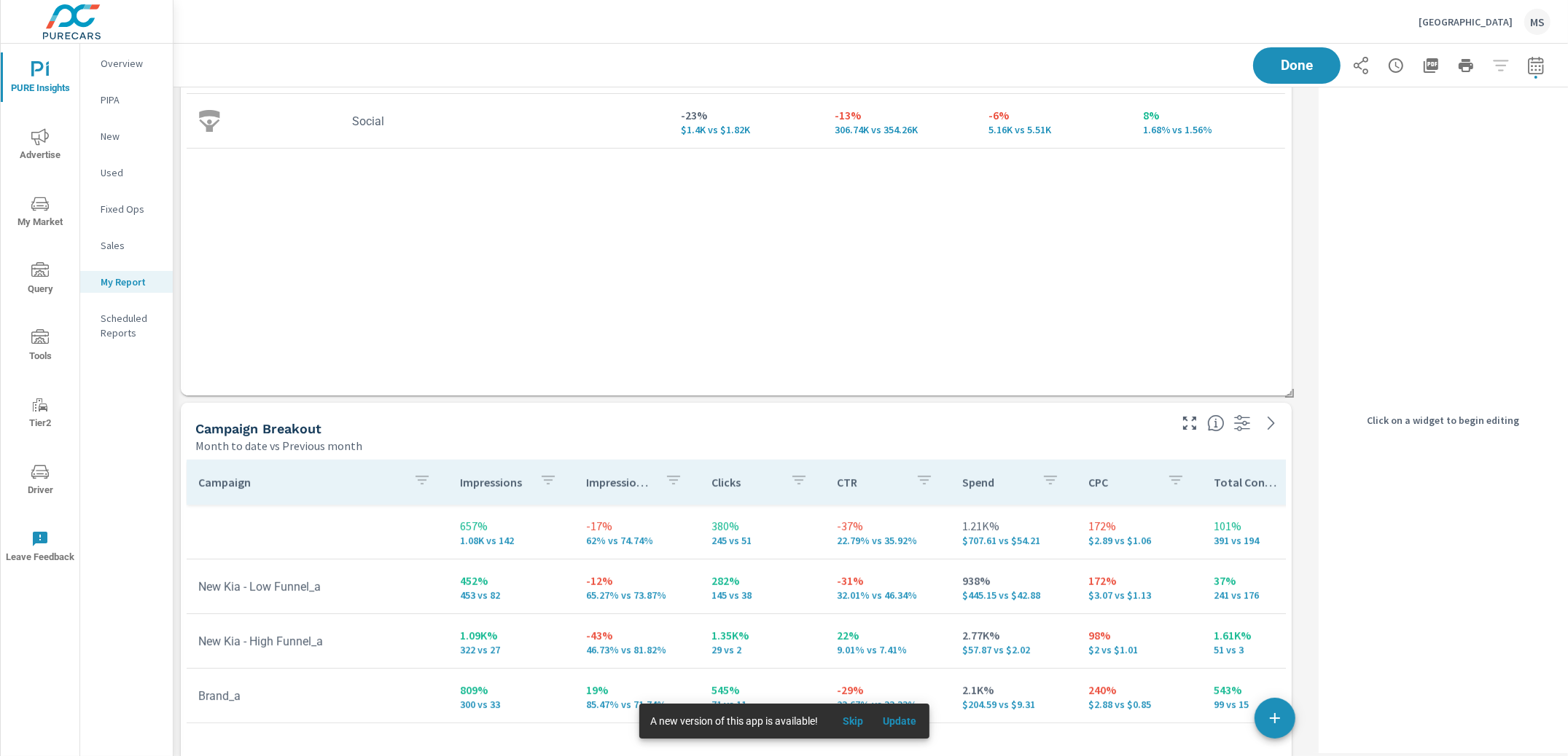
click at [1053, 433] on div "Campaign Breakout" at bounding box center [680, 428] width 971 height 17
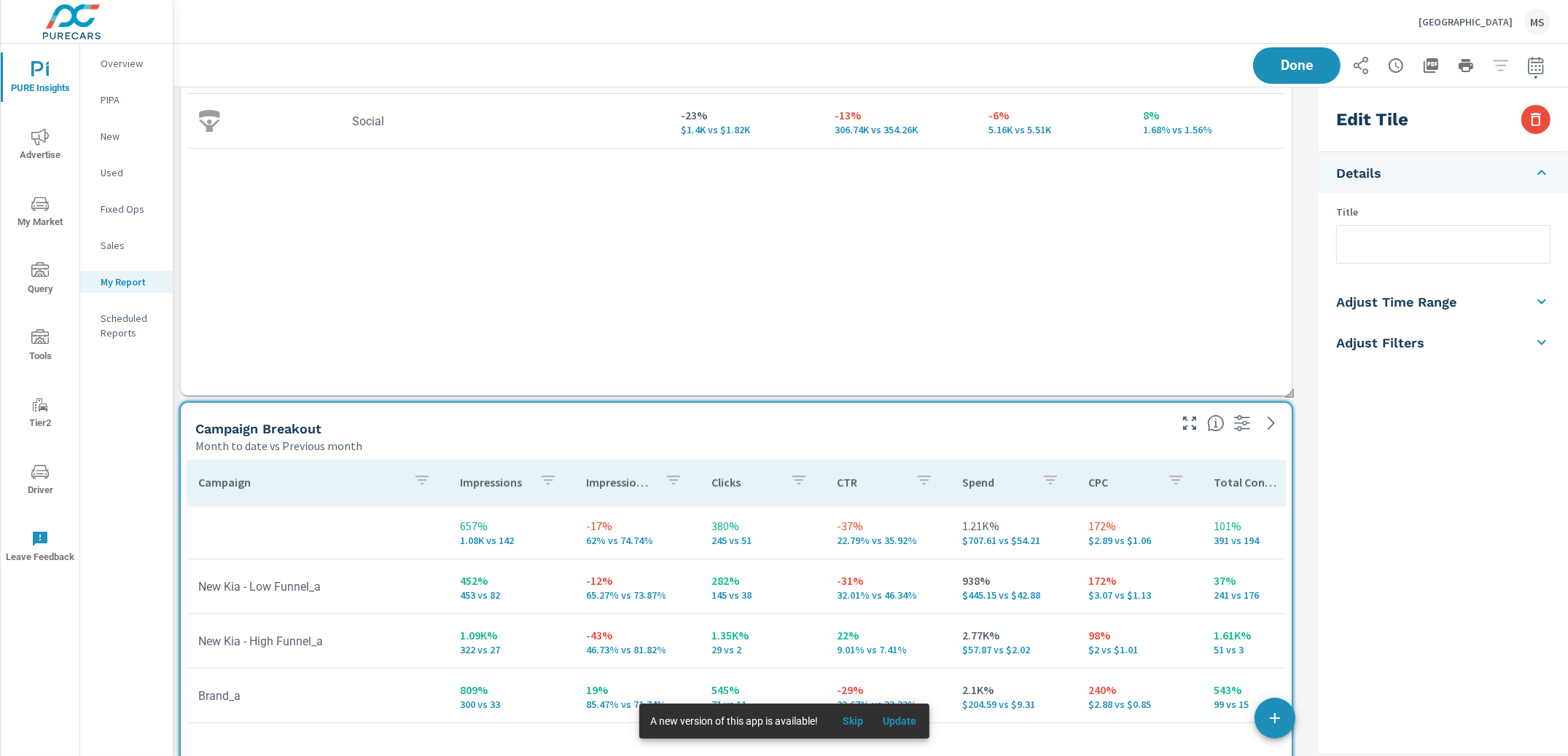
click at [1367, 257] on input "text" at bounding box center [1443, 245] width 213 height 37
type input "Search Campaigns"
click at [1261, 74] on div "Saving..." at bounding box center [1402, 66] width 297 height 37
click at [1268, 71] on span "Done" at bounding box center [1297, 65] width 60 height 14
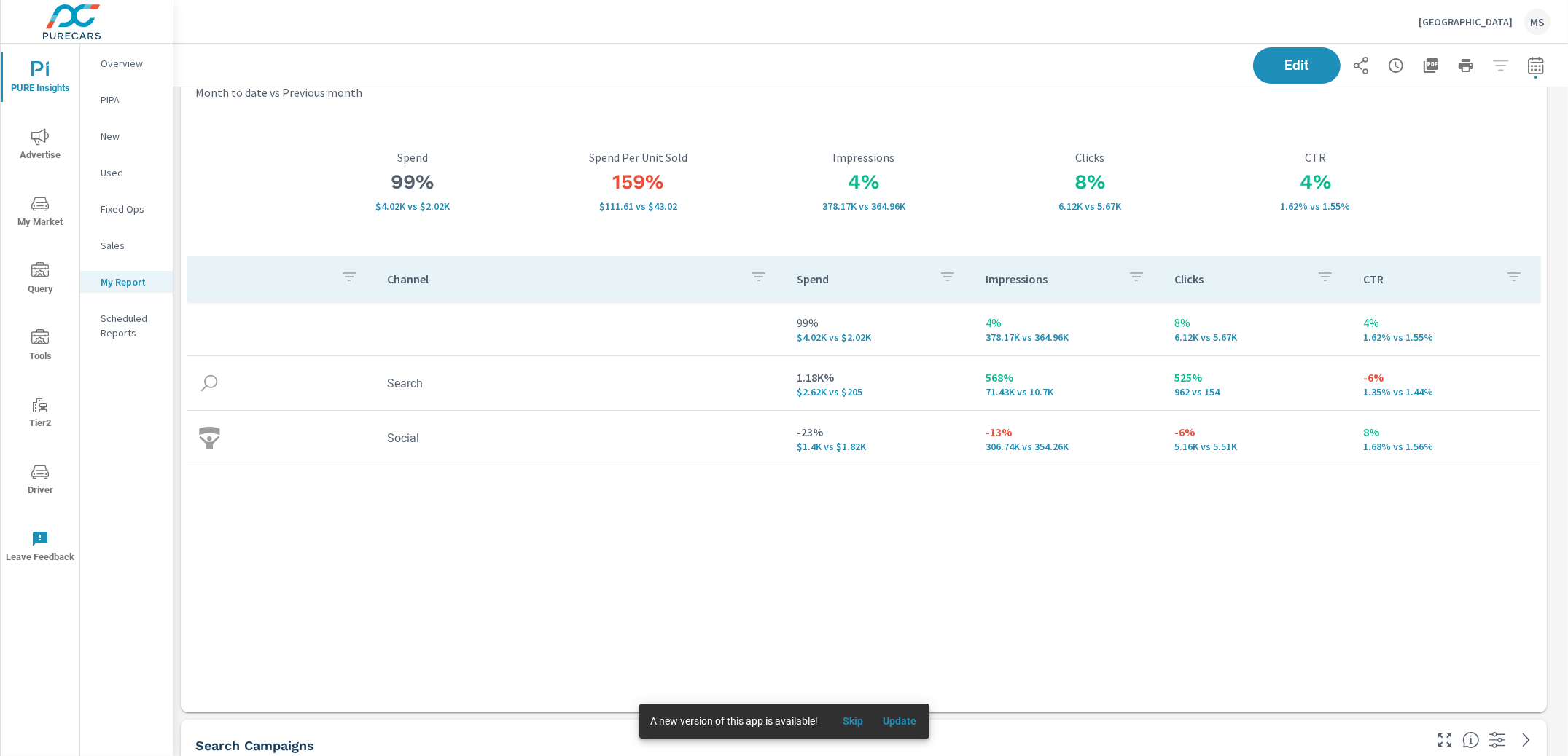
scroll to position [0, 0]
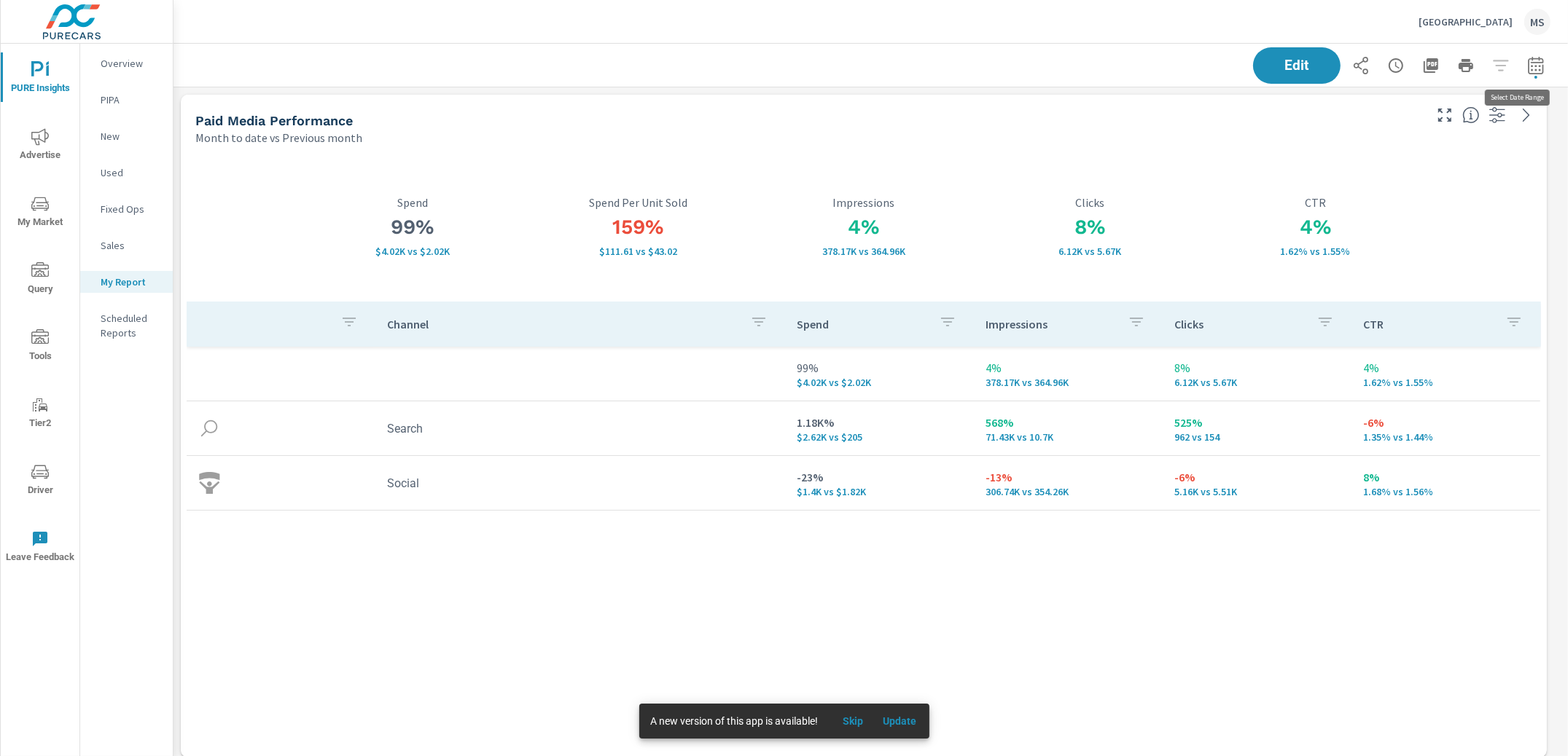
click at [1527, 66] on icon "button" at bounding box center [1536, 66] width 18 height 18
select select "Month to date"
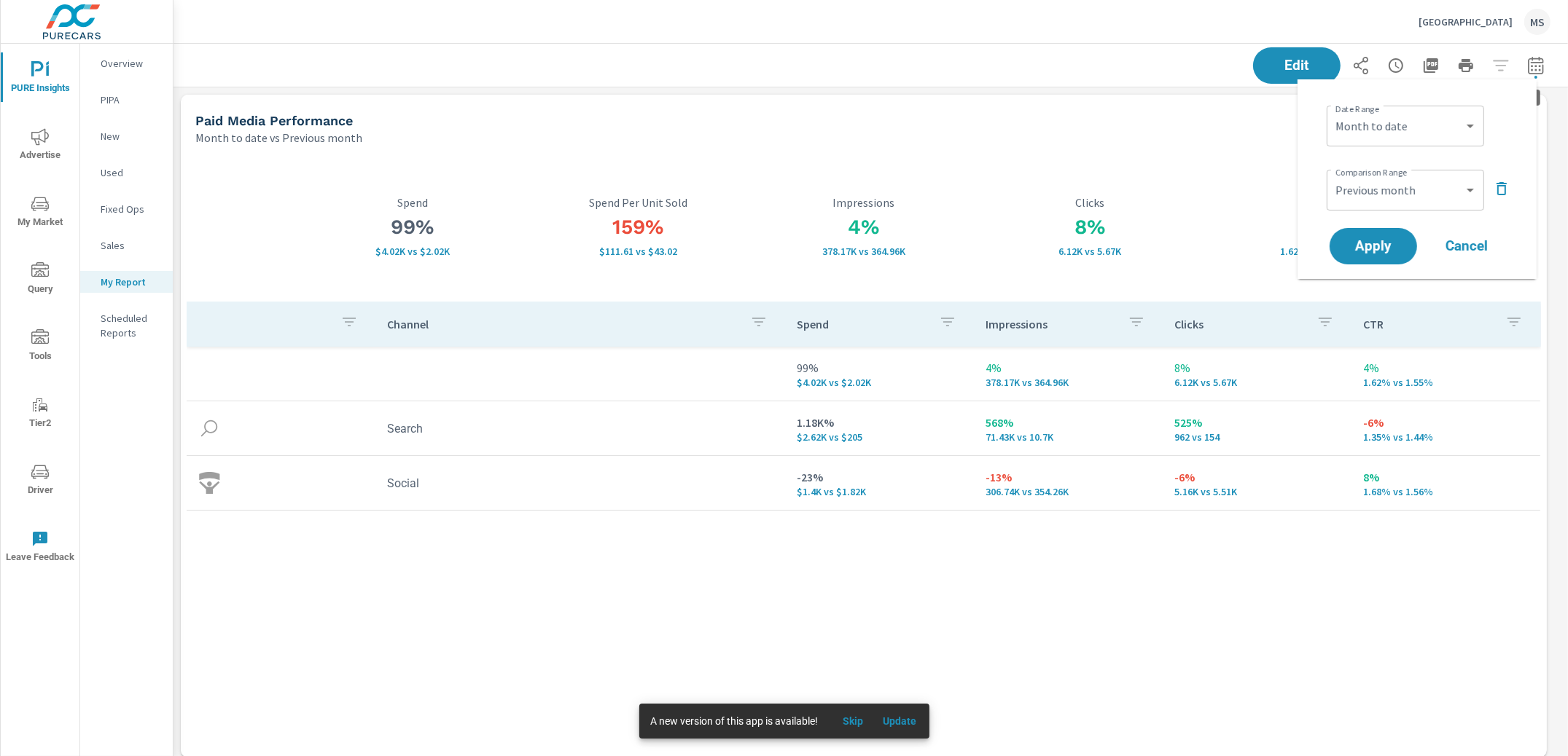
scroll to position [3219, 1409]
click at [1424, 193] on select "Custom Previous period Previous month Previous year" at bounding box center [1406, 190] width 146 height 29
click at [1333, 176] on select "Custom Previous period Previous month Previous year" at bounding box center [1406, 190] width 146 height 29
select select "custom"
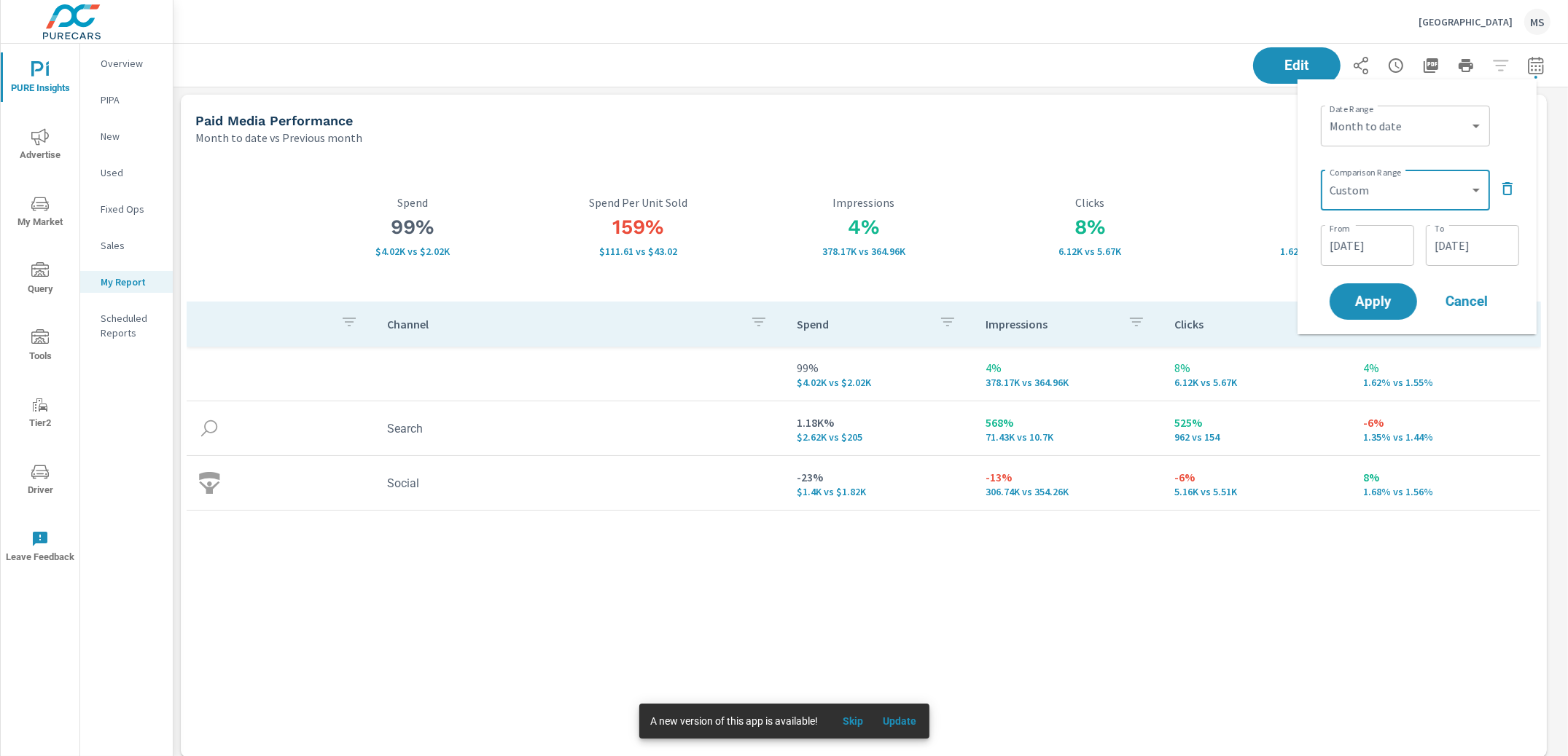
click at [1366, 243] on input "07/01/2025" at bounding box center [1367, 245] width 82 height 29
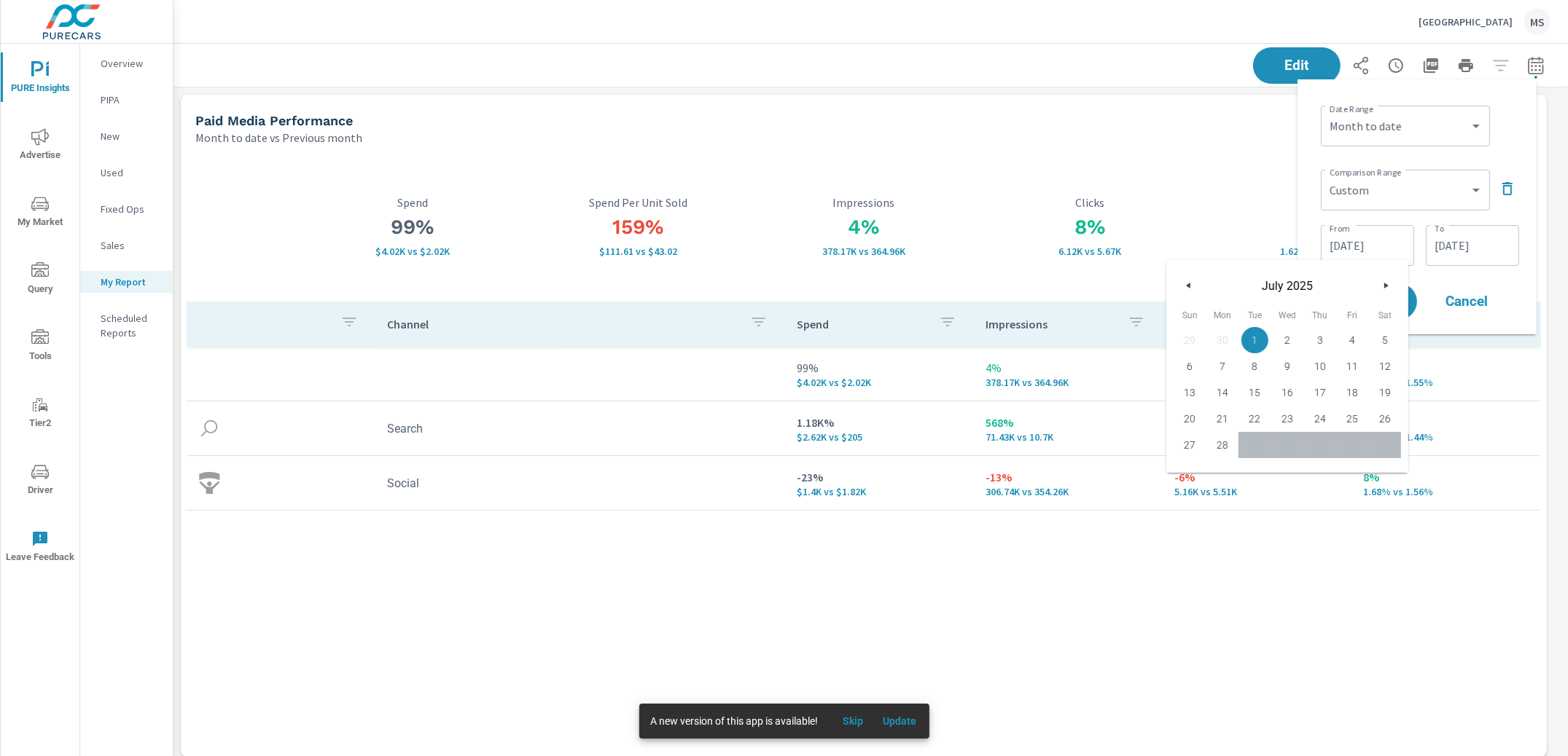
click at [1191, 284] on button "button" at bounding box center [1189, 285] width 18 height 18
click at [1195, 343] on span "1" at bounding box center [1190, 340] width 33 height 19
type input "06/01/2025"
click at [1475, 241] on input "07/28/2025" at bounding box center [1473, 245] width 82 height 29
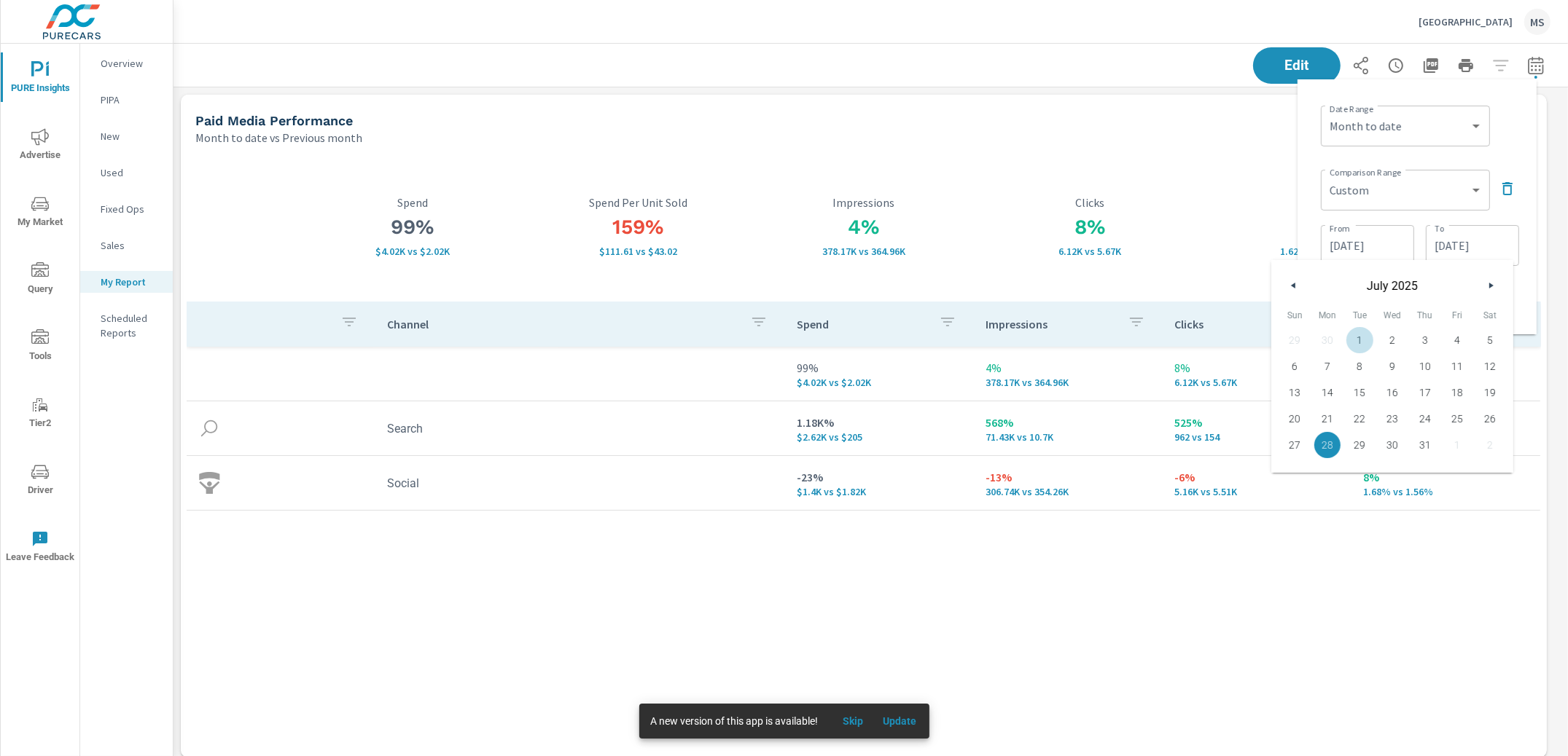
click at [1286, 282] on button "button" at bounding box center [1294, 285] width 18 height 18
click at [1333, 441] on span "30" at bounding box center [1327, 445] width 33 height 19
type input "06/30/2025"
click at [1509, 115] on div "Date Range Custom Yesterday Last week Last 7 days Last 14 days Last 30 days Las…" at bounding box center [1420, 125] width 198 height 50
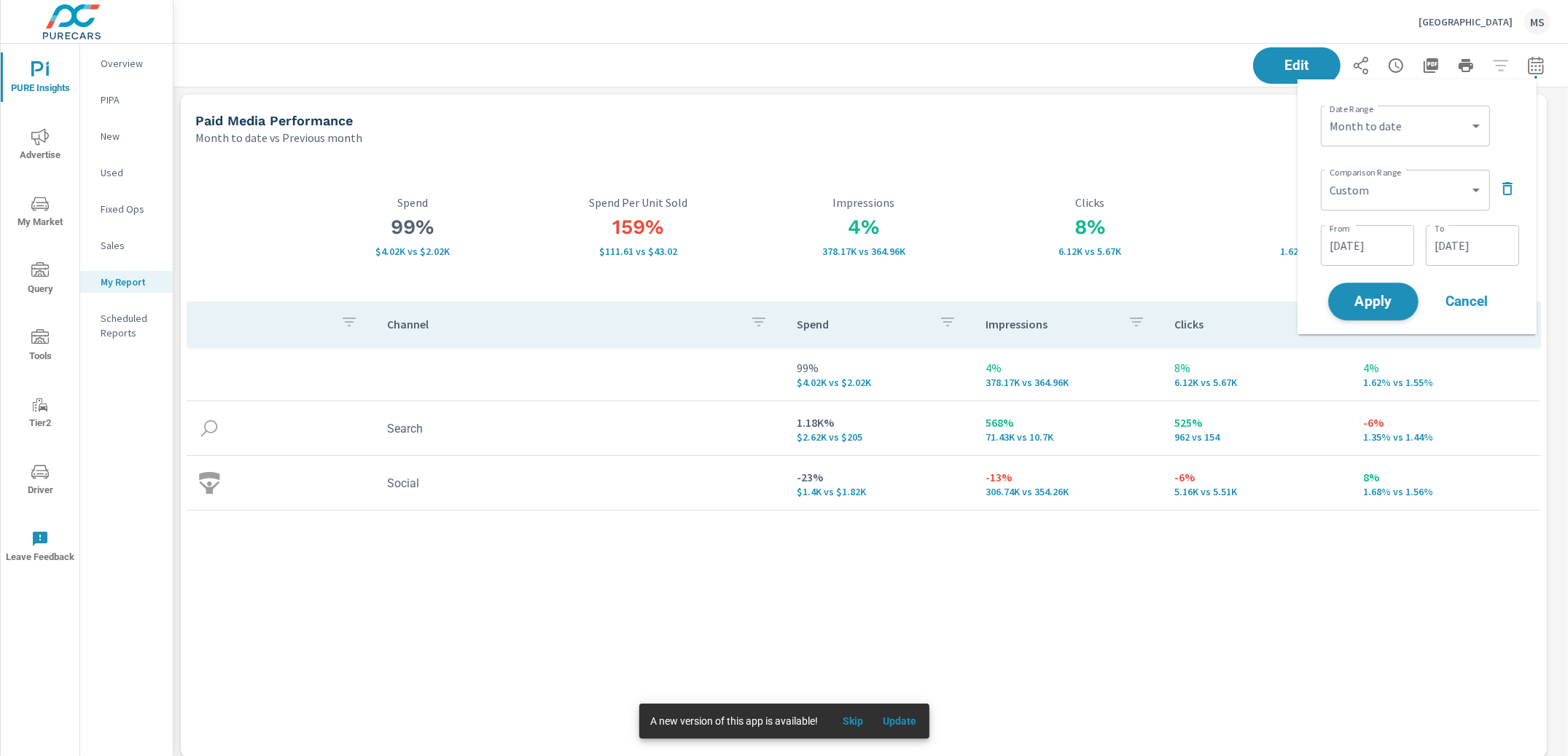
click at [1382, 303] on span "Apply" at bounding box center [1373, 301] width 60 height 14
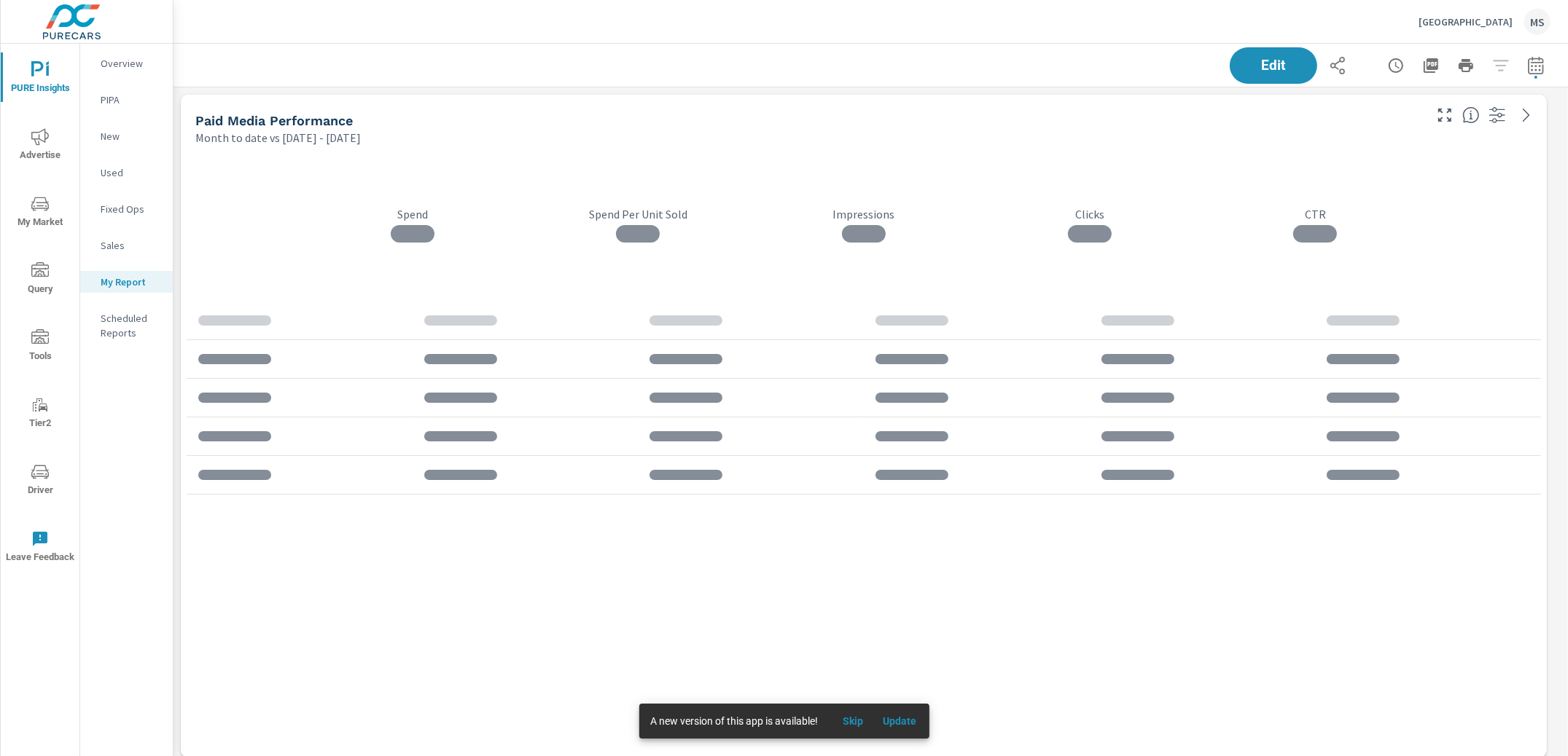
scroll to position [3219, 1409]
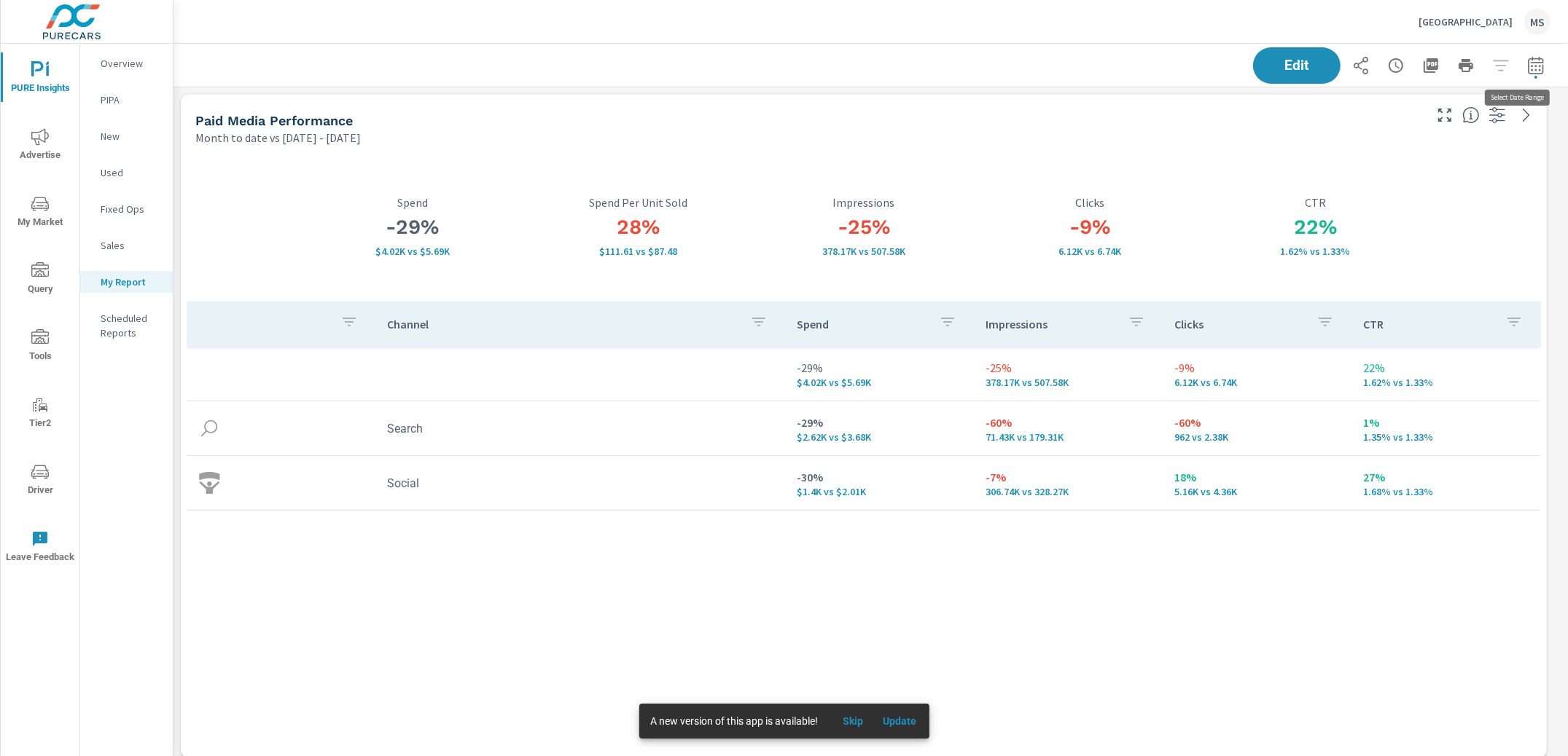
click at [1531, 66] on icon "button" at bounding box center [1536, 67] width 10 height 6
select select "Month to date"
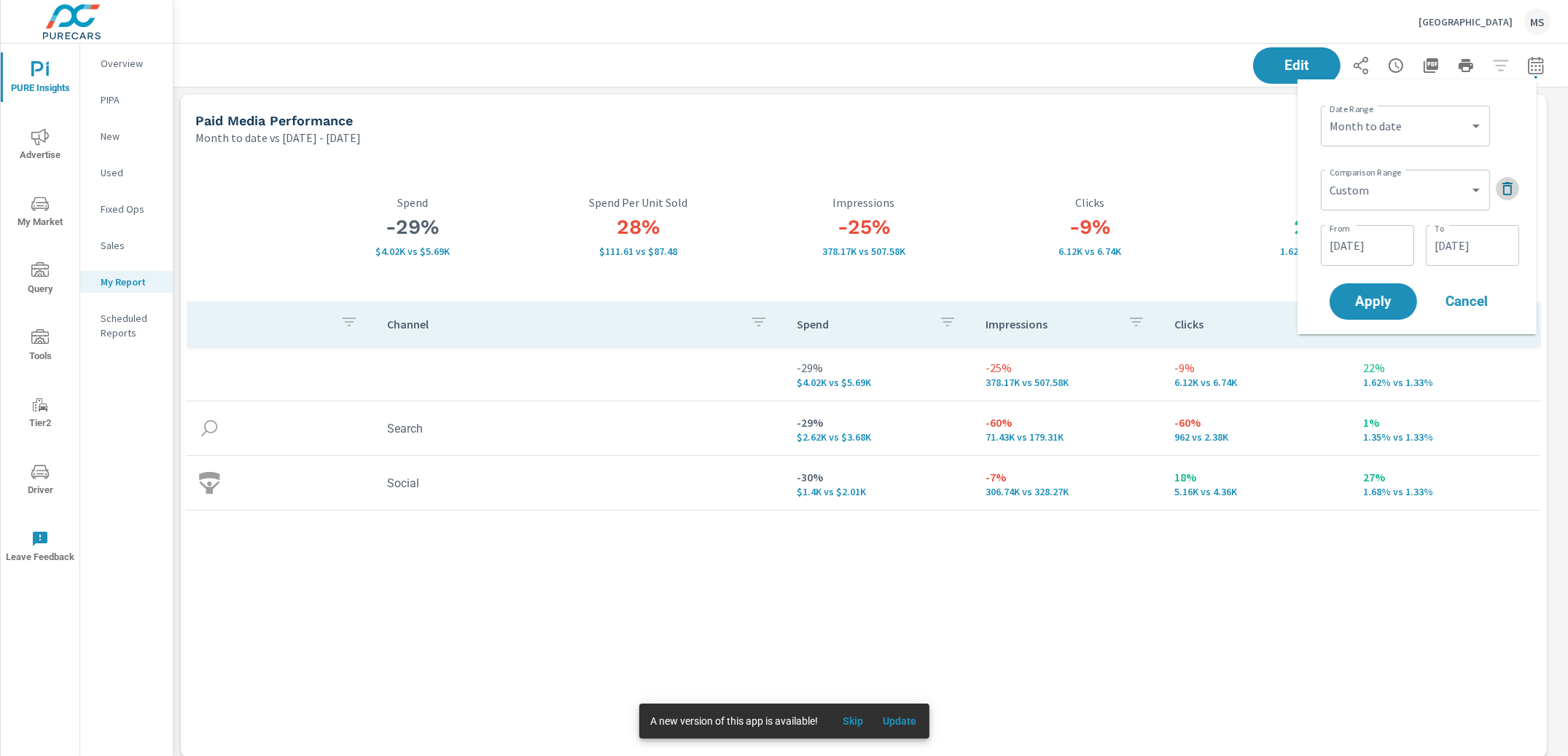
click at [1505, 190] on icon "button" at bounding box center [1507, 189] width 18 height 18
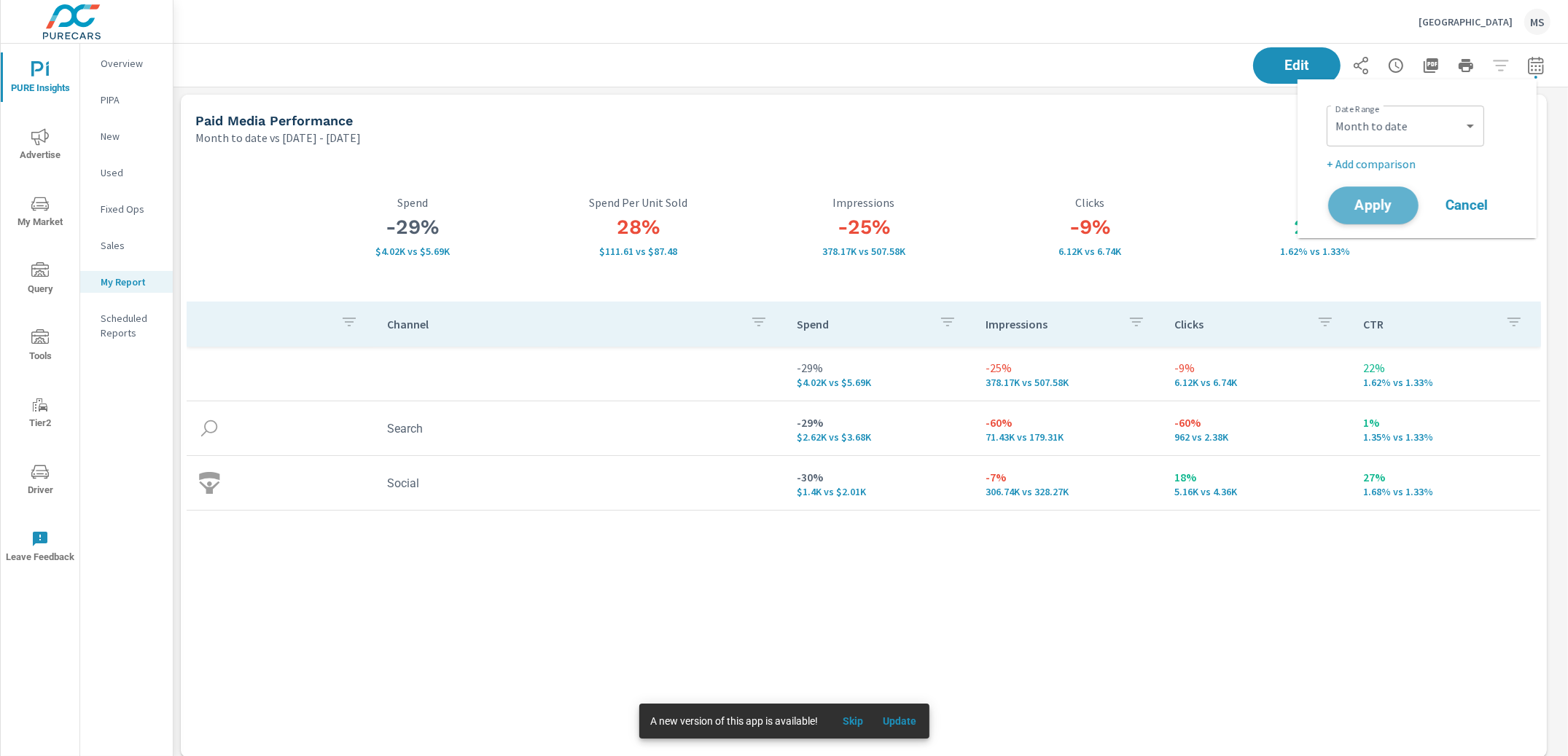
click at [1356, 207] on span "Apply" at bounding box center [1373, 205] width 60 height 14
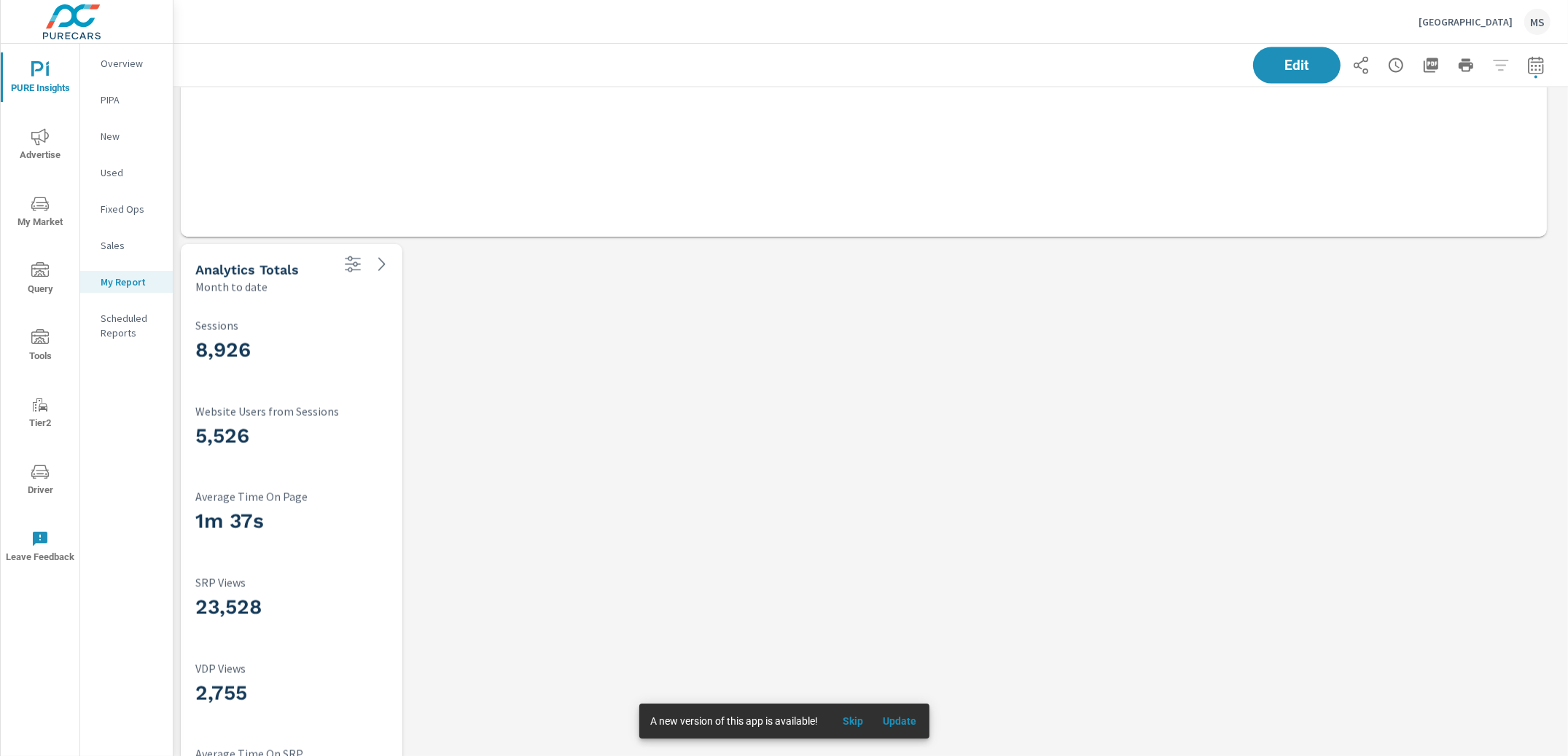
scroll to position [2521, 0]
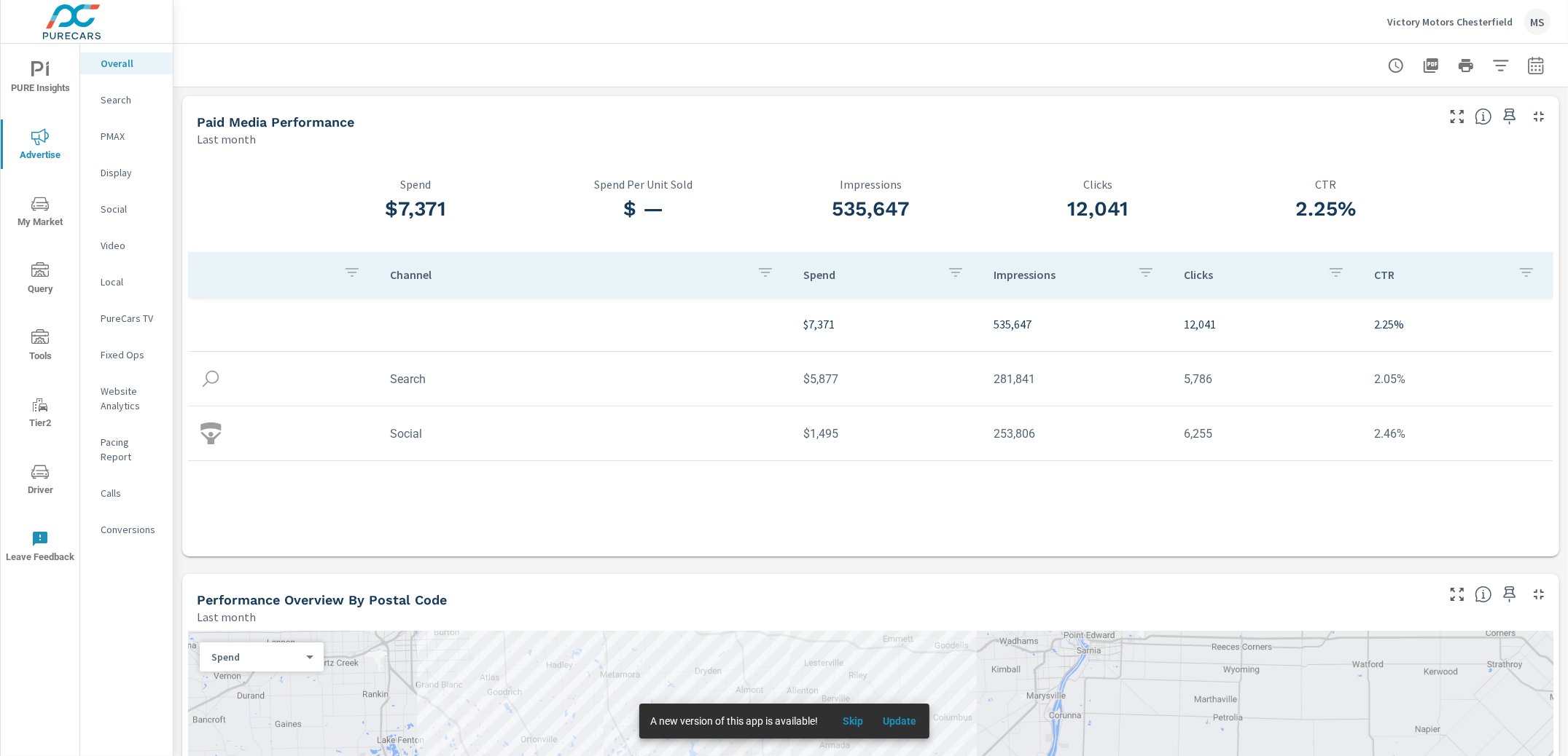
click at [1528, 58] on icon "button" at bounding box center [1536, 66] width 18 height 18
click at [1406, 133] on select "Custom [DATE] Last week Last 7 days Last 14 days Last 30 days Last 45 days Last…" at bounding box center [1406, 125] width 146 height 29
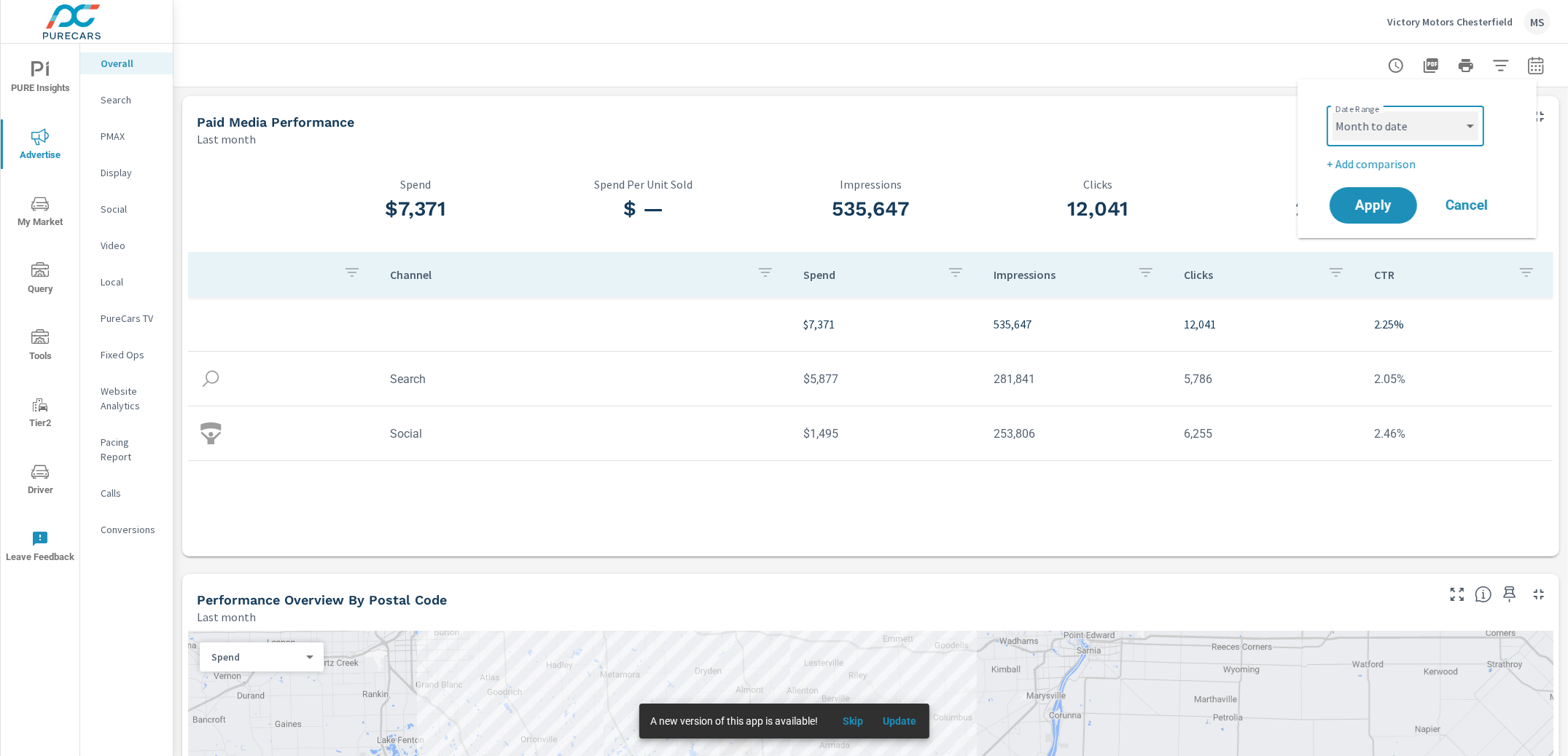
click at [1333, 111] on select "Custom [DATE] Last week Last 7 days Last 14 days Last 30 days Last 45 days Last…" at bounding box center [1406, 125] width 146 height 29
select select "Month to date"
click at [1386, 161] on p "+ Add comparison" at bounding box center [1419, 164] width 186 height 18
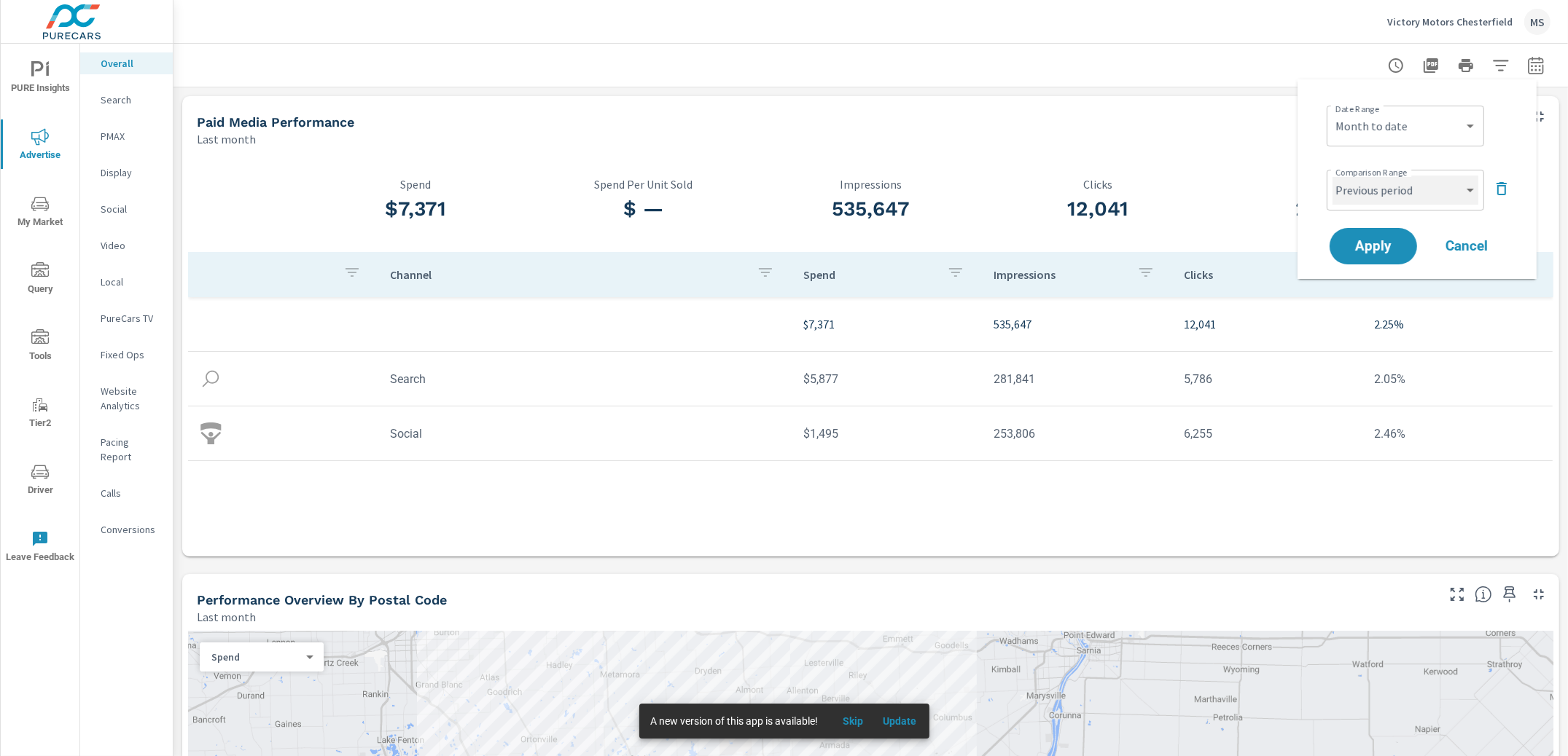
click at [1391, 189] on select "Custom Previous period Previous month Previous year" at bounding box center [1406, 190] width 146 height 29
click at [1333, 176] on select "Custom Previous period Previous month Previous year" at bounding box center [1406, 190] width 146 height 29
select select "Previous month"
click at [1371, 243] on span "Apply" at bounding box center [1373, 246] width 60 height 14
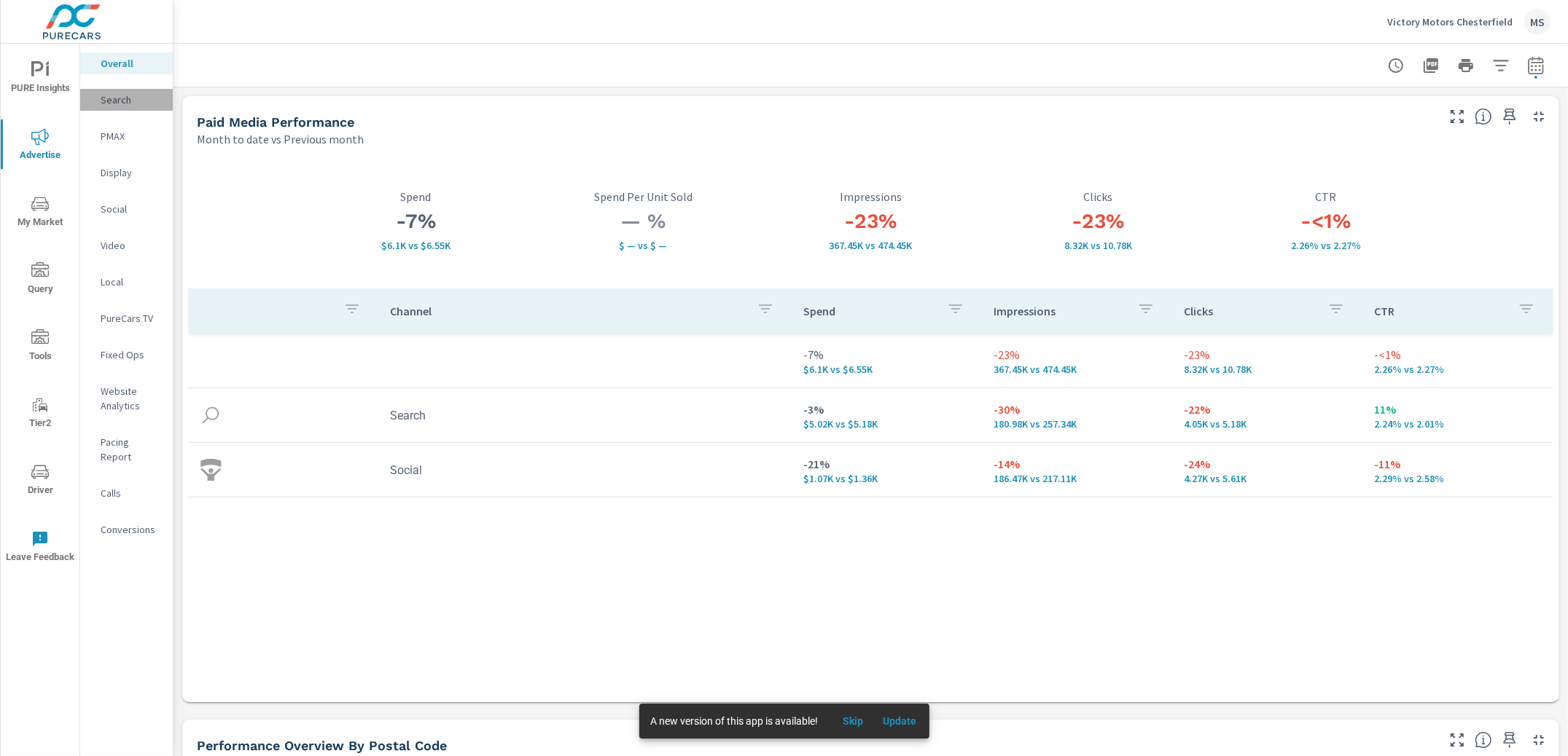
click at [106, 101] on p "Search" at bounding box center [131, 100] width 61 height 14
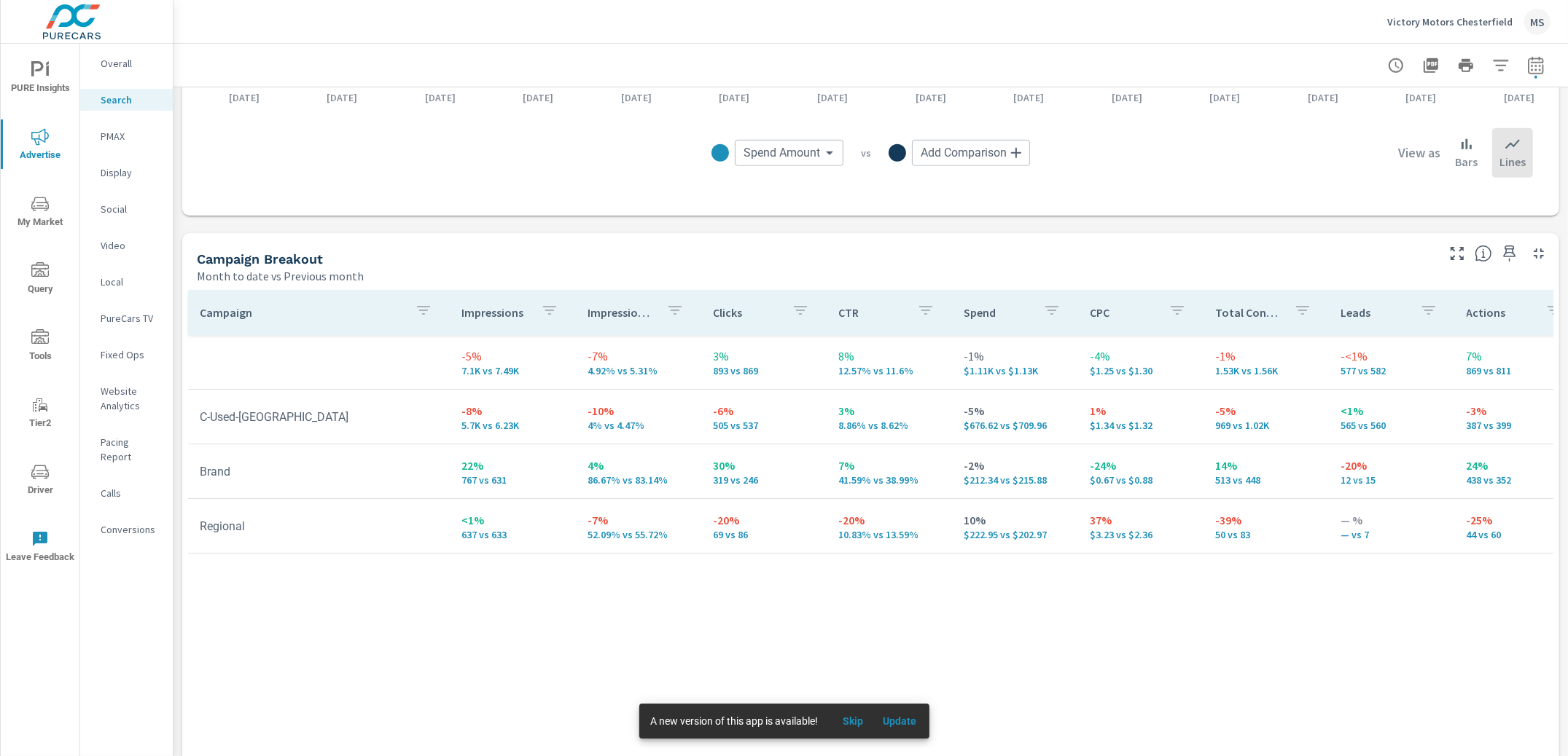
scroll to position [1279, 0]
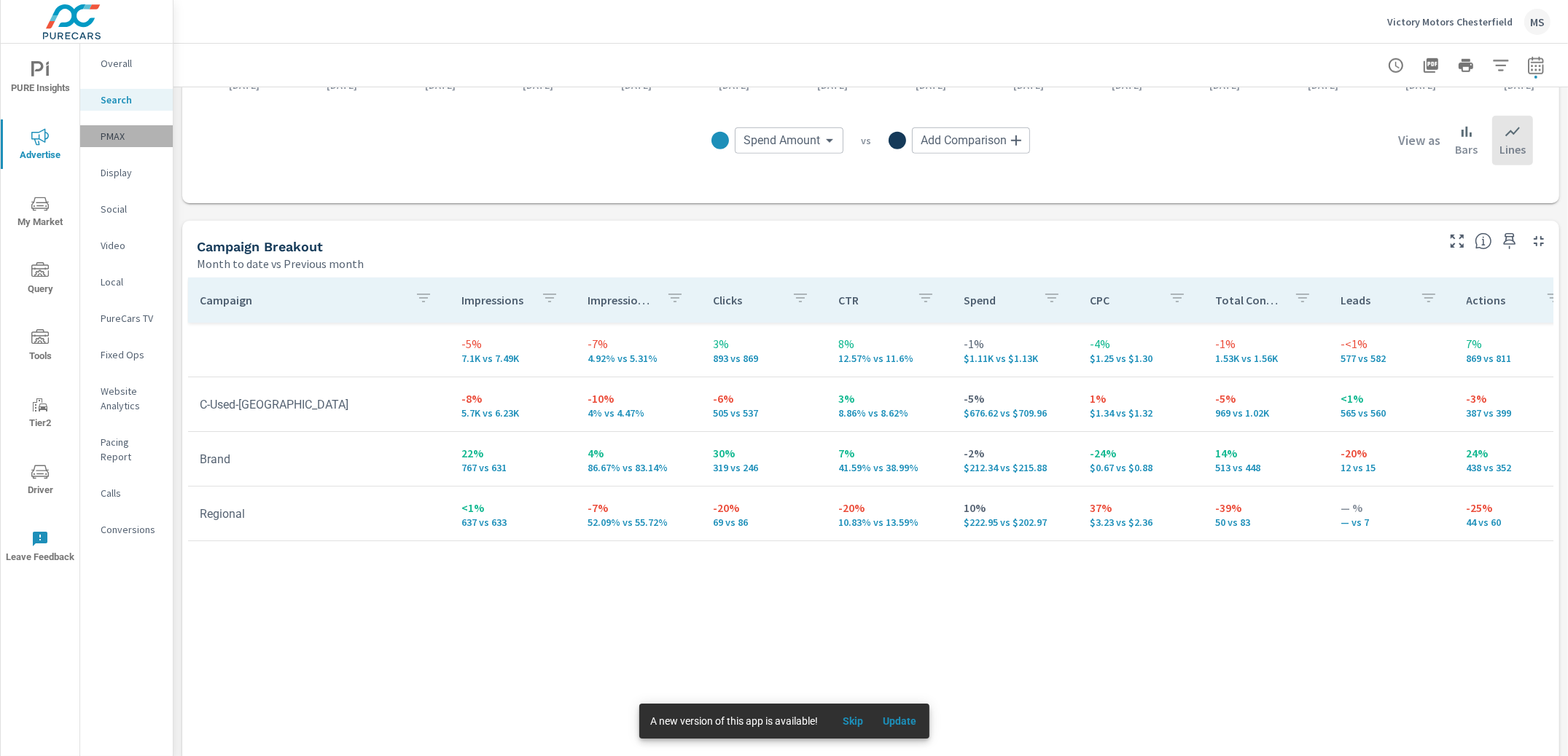
click at [116, 132] on p "PMAX" at bounding box center [131, 136] width 61 height 14
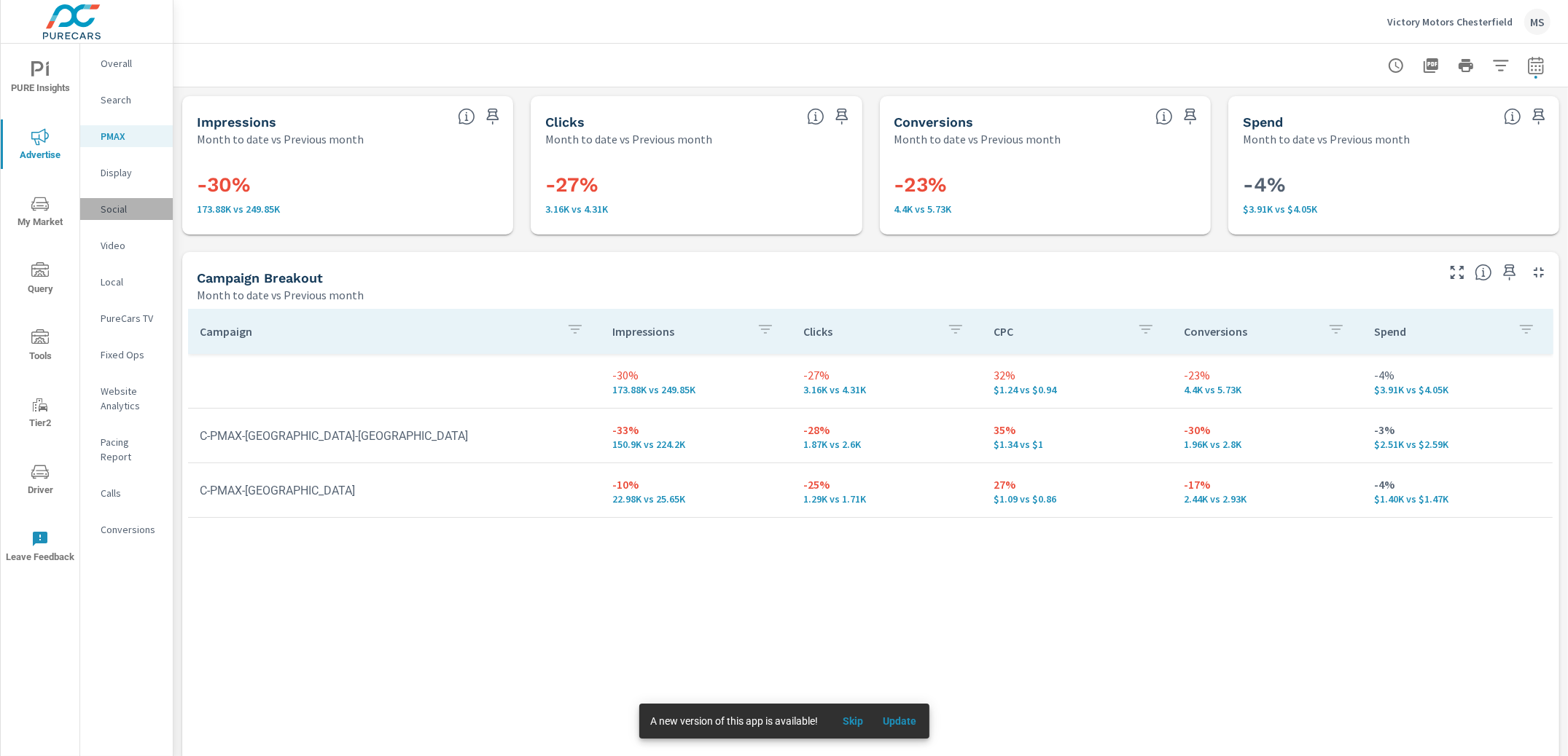
click at [128, 209] on p "Social" at bounding box center [131, 209] width 61 height 14
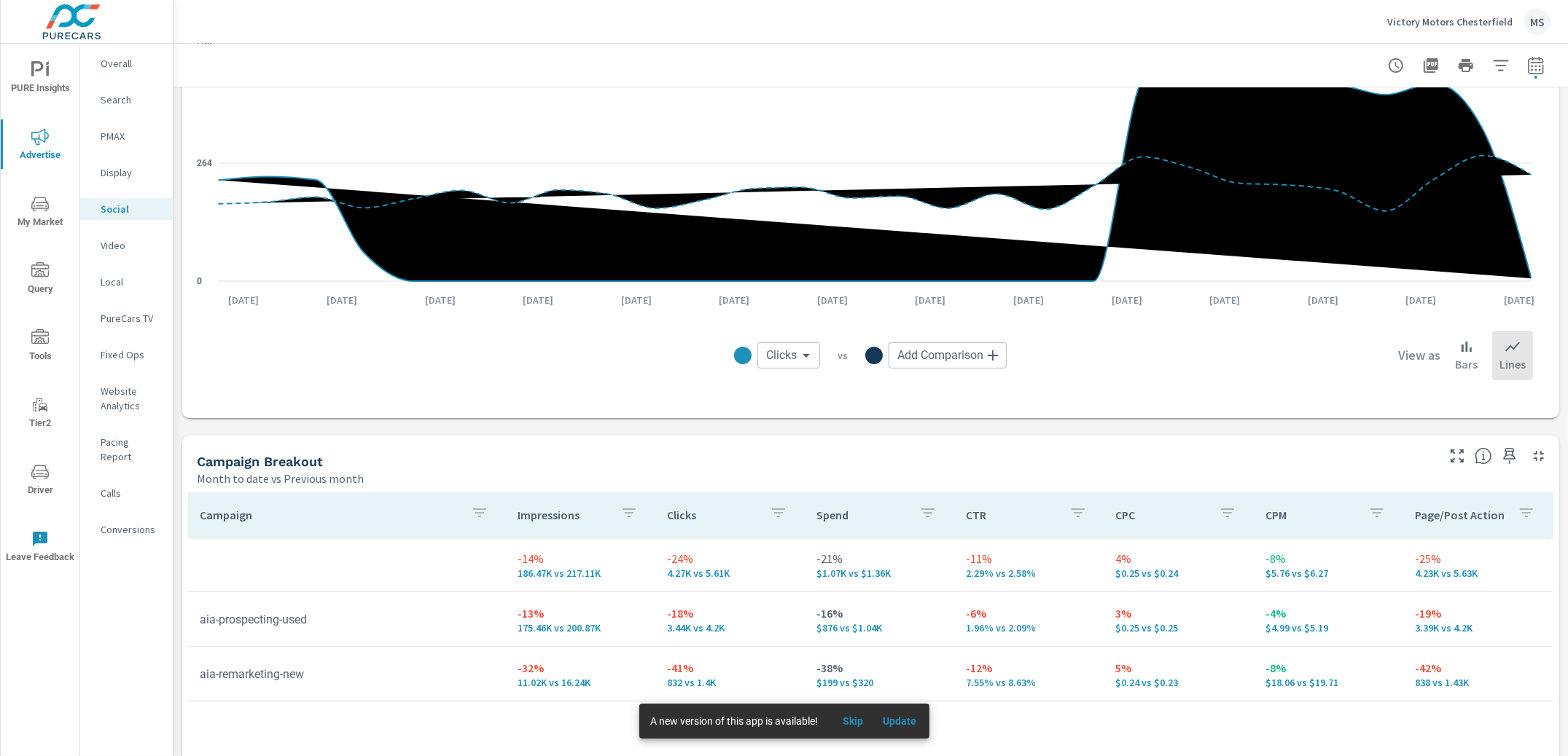
scroll to position [313, 0]
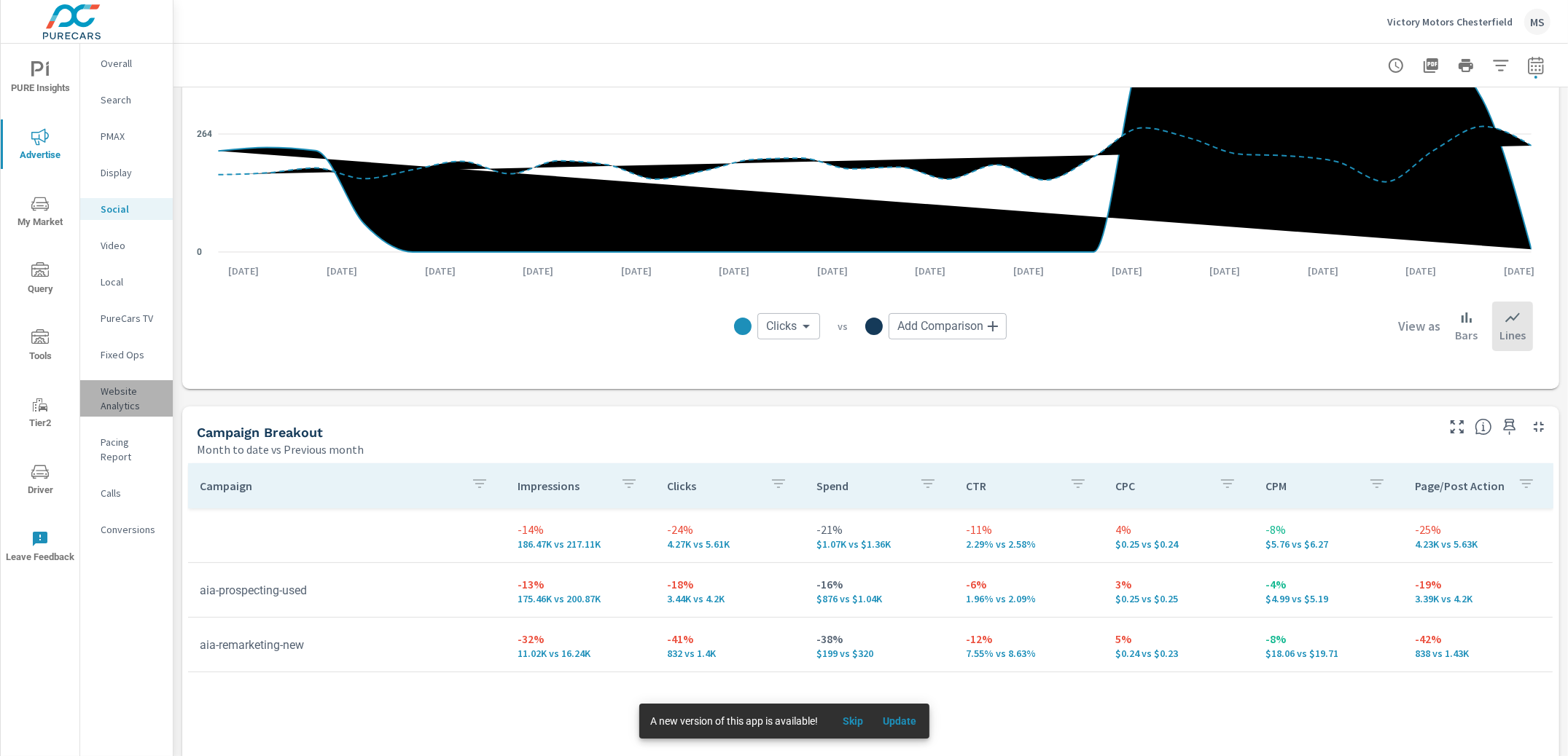
click at [109, 402] on p "Website Analytics" at bounding box center [131, 398] width 61 height 29
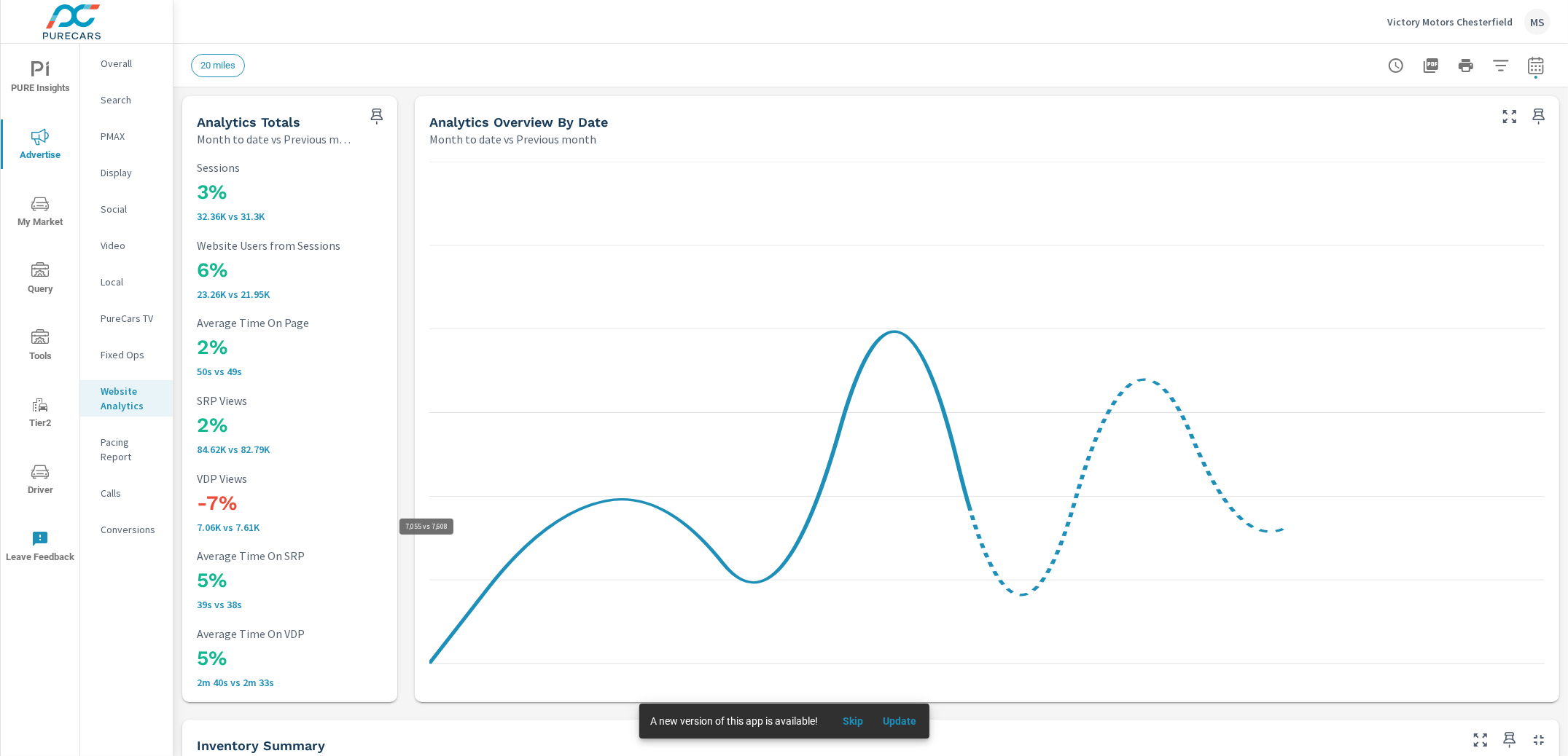
scroll to position [57, 0]
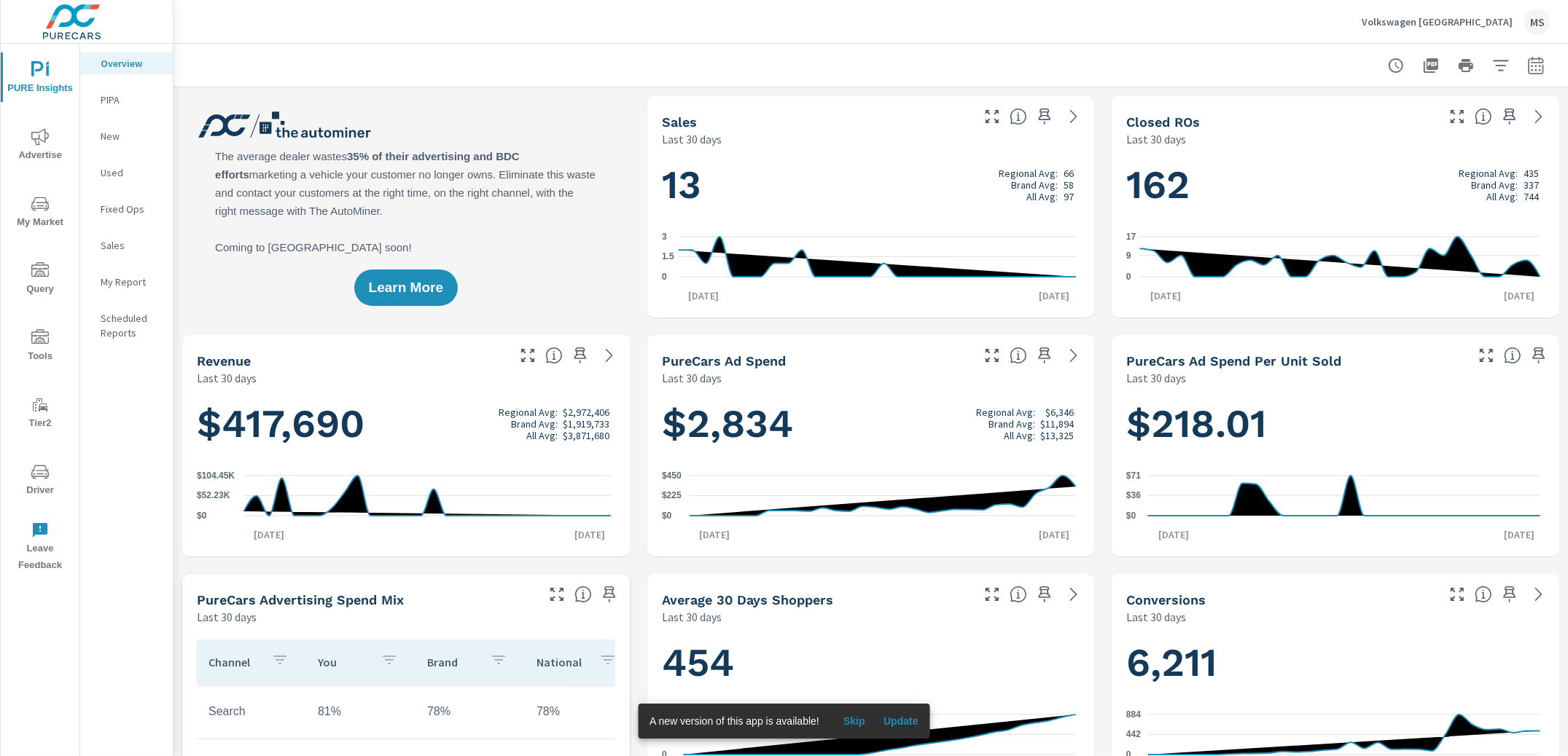
scroll to position [1, 0]
click at [1527, 57] on icon "button" at bounding box center [1536, 66] width 18 height 18
click at [1374, 120] on select "Custom [DATE] Last week Last 7 days Last 14 days Last 30 days Last 45 days Last…" at bounding box center [1406, 125] width 146 height 29
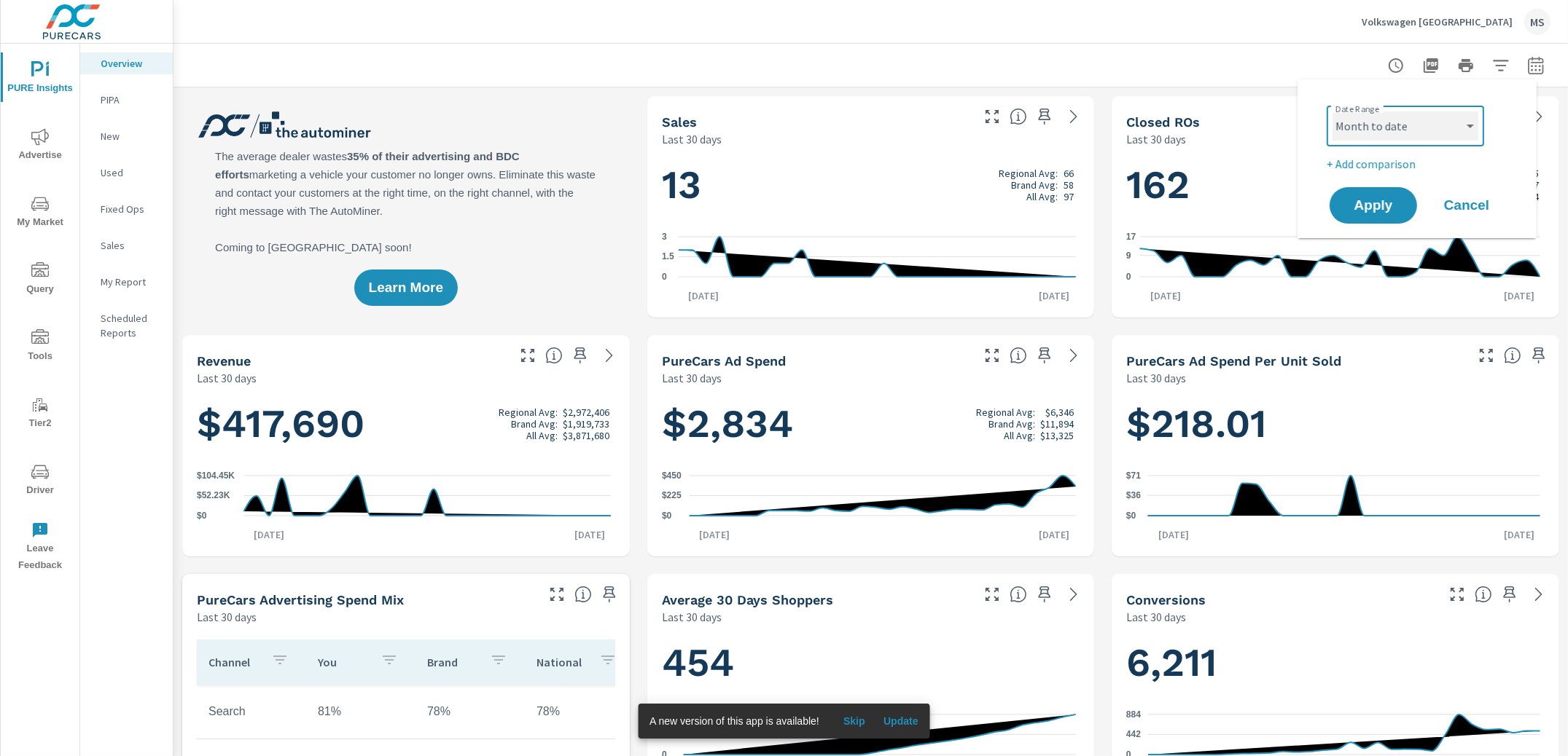
click at [1333, 111] on select "Custom [DATE] Last week Last 7 days Last 14 days Last 30 days Last 45 days Last…" at bounding box center [1406, 125] width 146 height 29
select select "Month to date"
click at [1378, 155] on p "+ Add comparison" at bounding box center [1419, 164] width 186 height 18
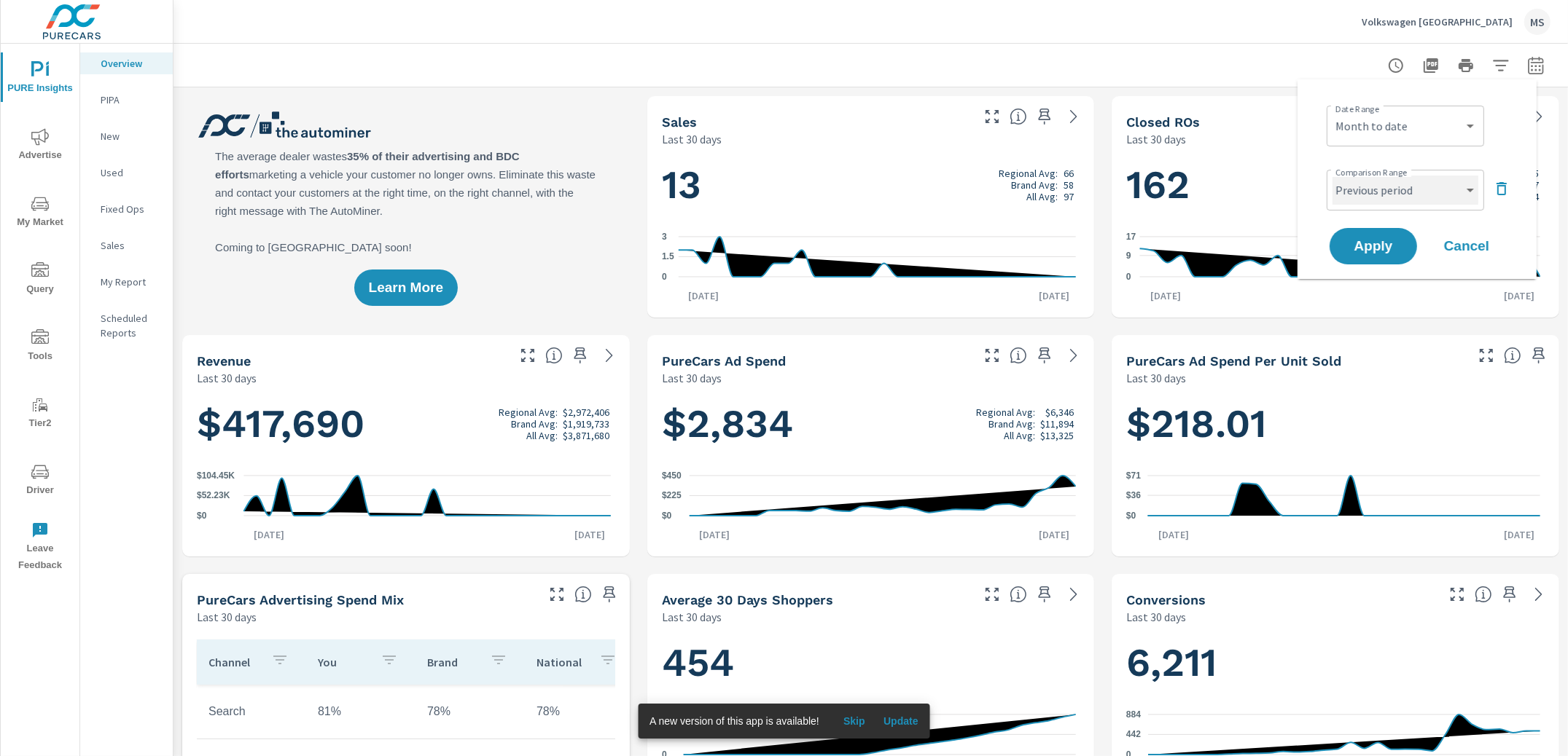
click at [1382, 188] on select "Custom Previous period Previous month Previous year" at bounding box center [1406, 190] width 146 height 29
click at [1333, 176] on select "Custom Previous period Previous month Previous year" at bounding box center [1406, 190] width 146 height 29
select select "Previous month"
click at [1385, 253] on span "Apply" at bounding box center [1373, 246] width 60 height 14
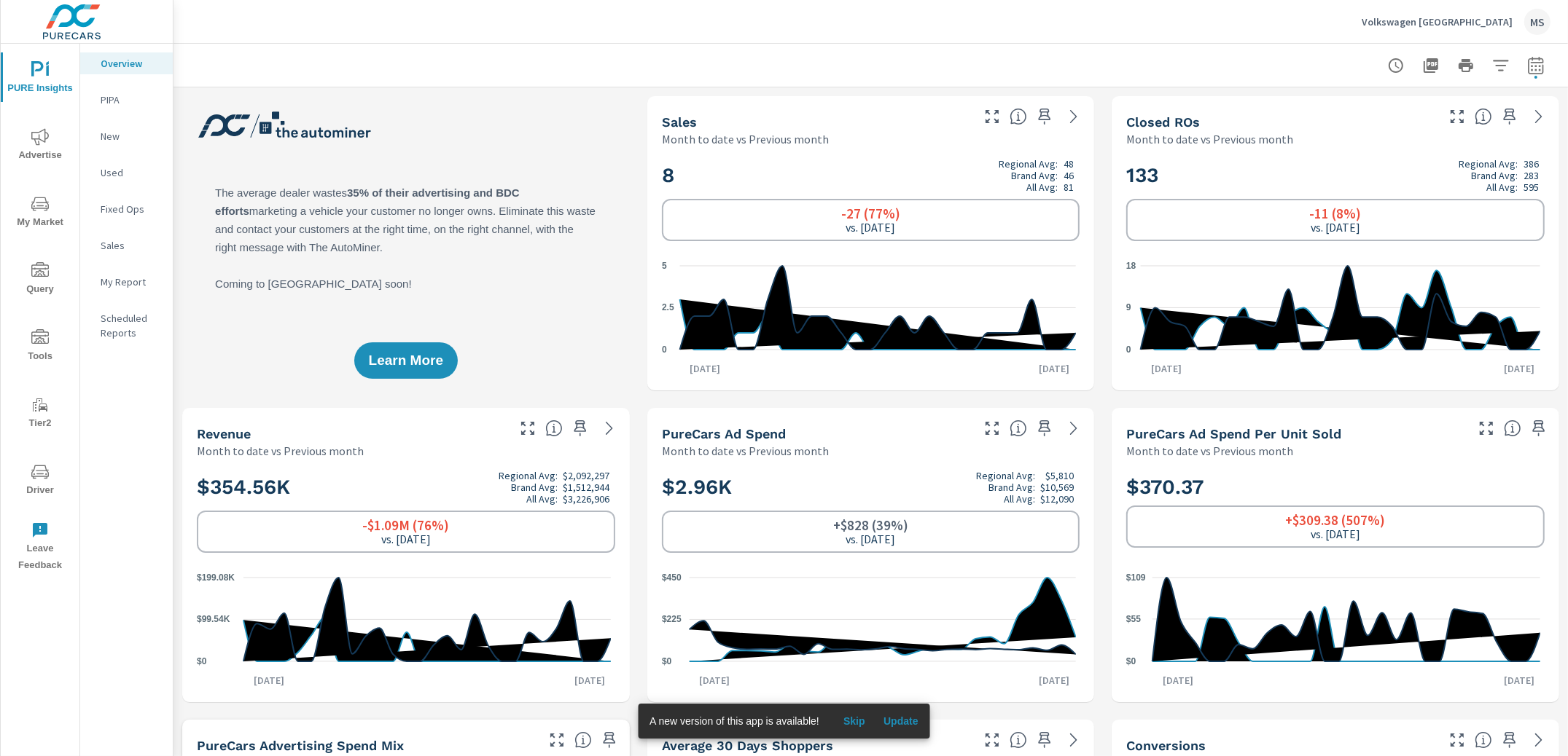
click at [28, 155] on span "Advertise" at bounding box center [40, 145] width 70 height 36
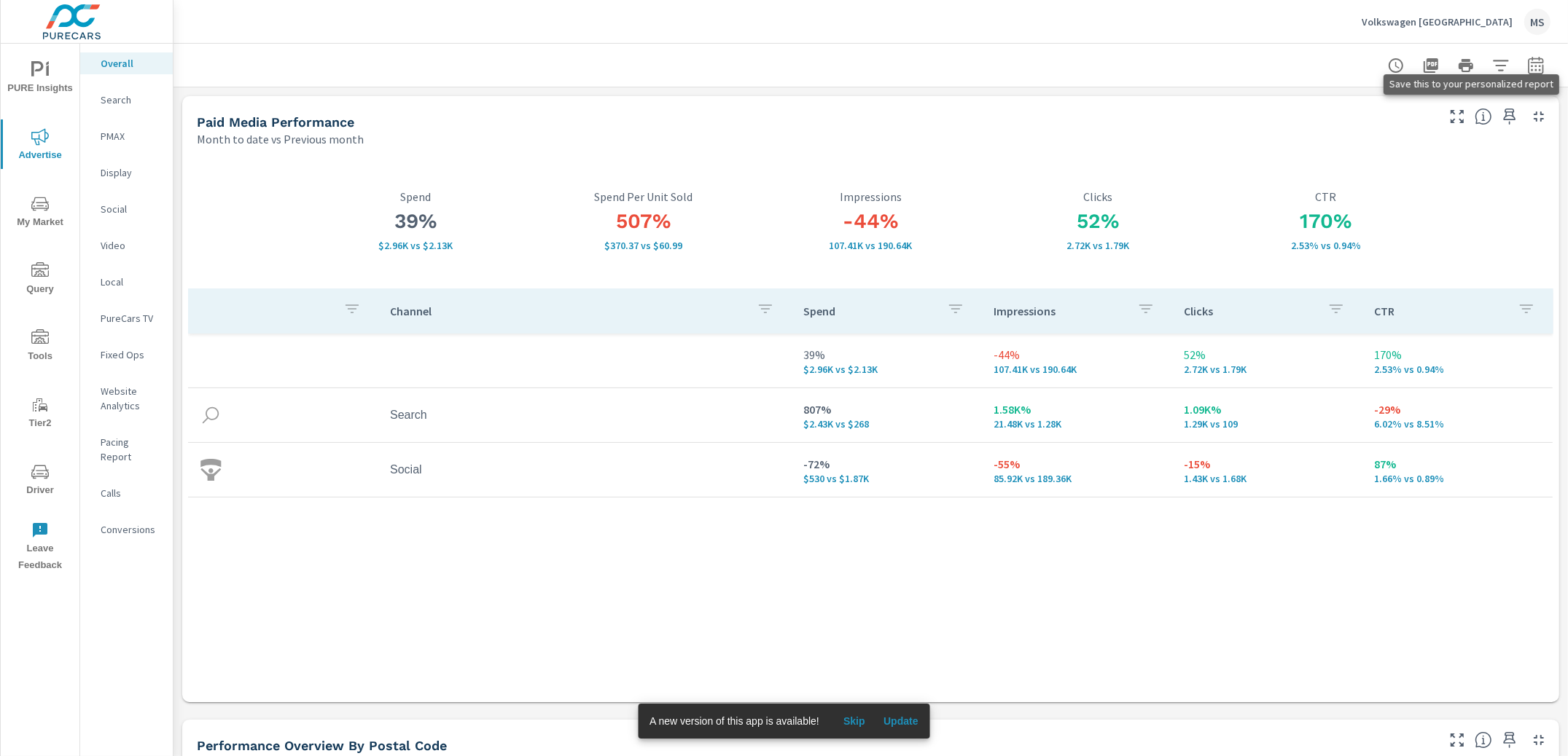
click at [1504, 112] on icon "button" at bounding box center [1510, 117] width 12 height 16
click at [125, 103] on p "Search" at bounding box center [131, 100] width 61 height 14
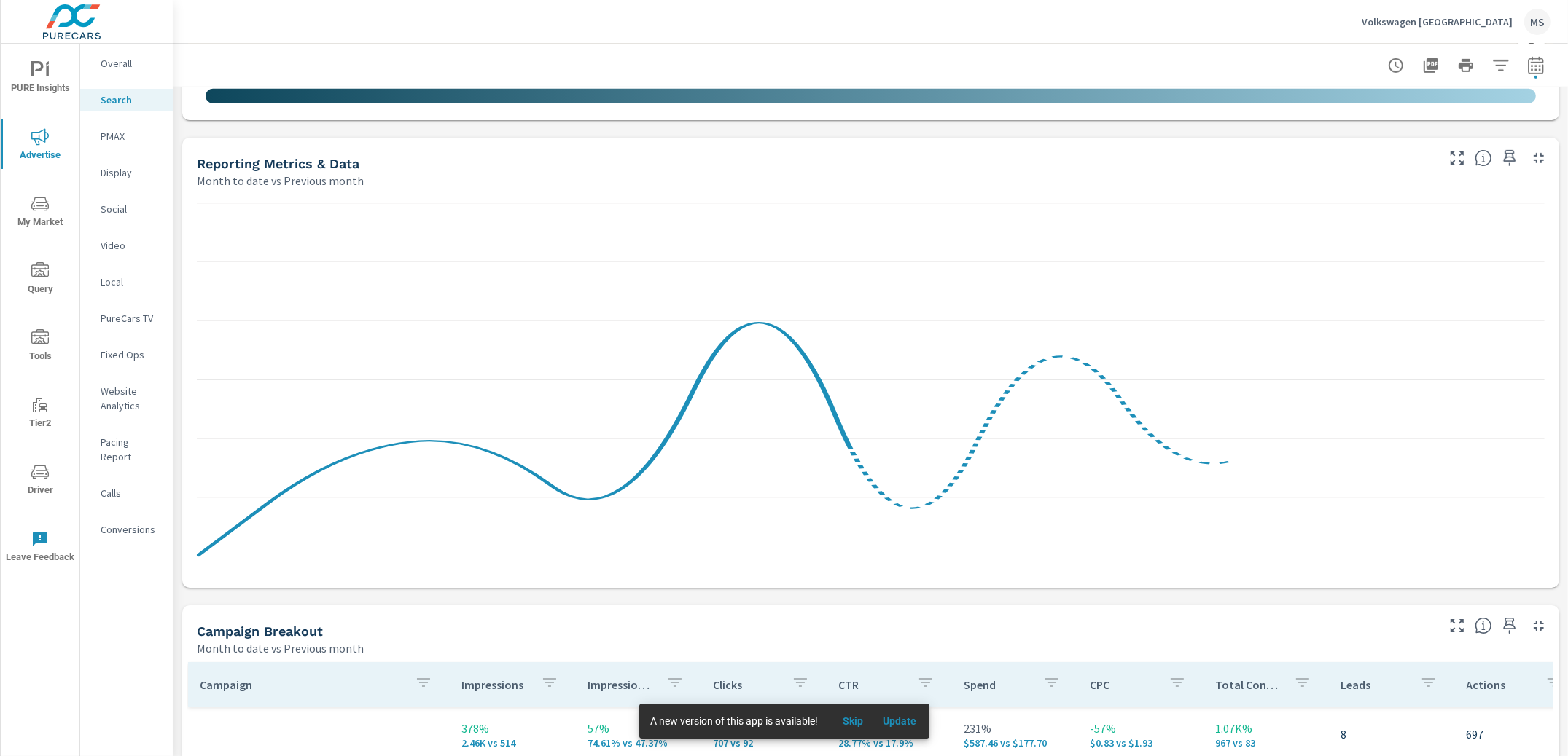
scroll to position [1300, 0]
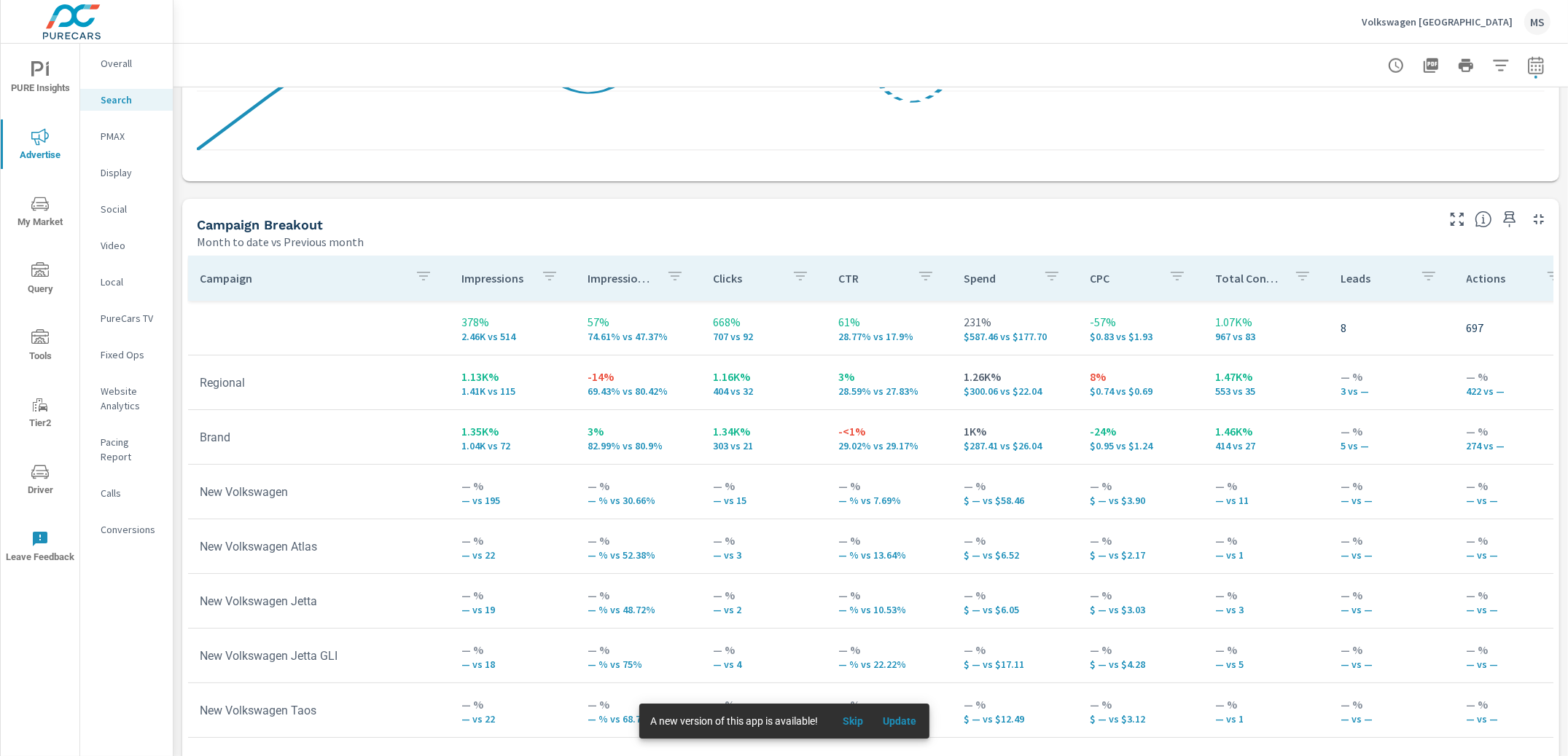
click at [1504, 222] on icon "button" at bounding box center [1510, 219] width 12 height 16
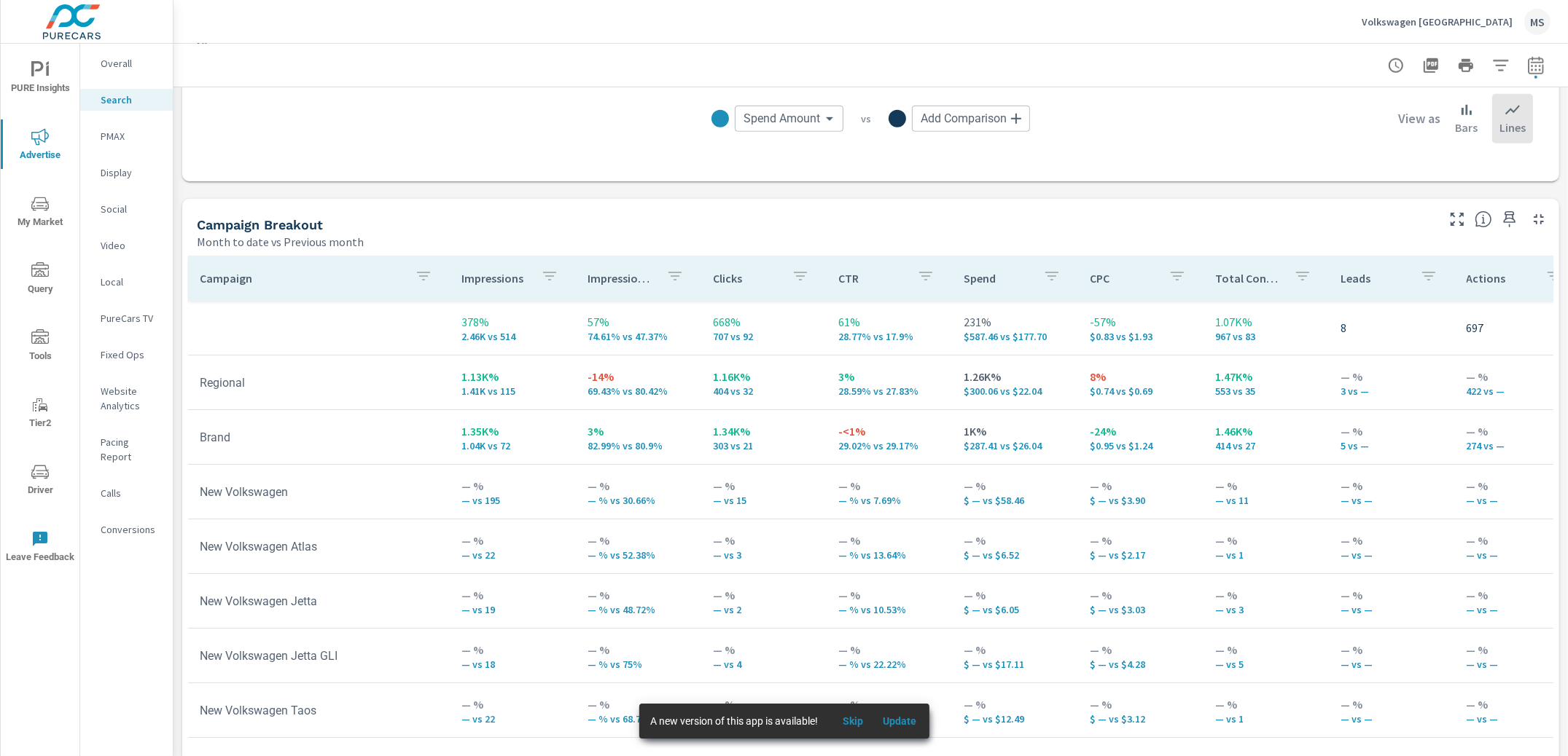
click at [117, 138] on p "PMAX" at bounding box center [131, 136] width 61 height 14
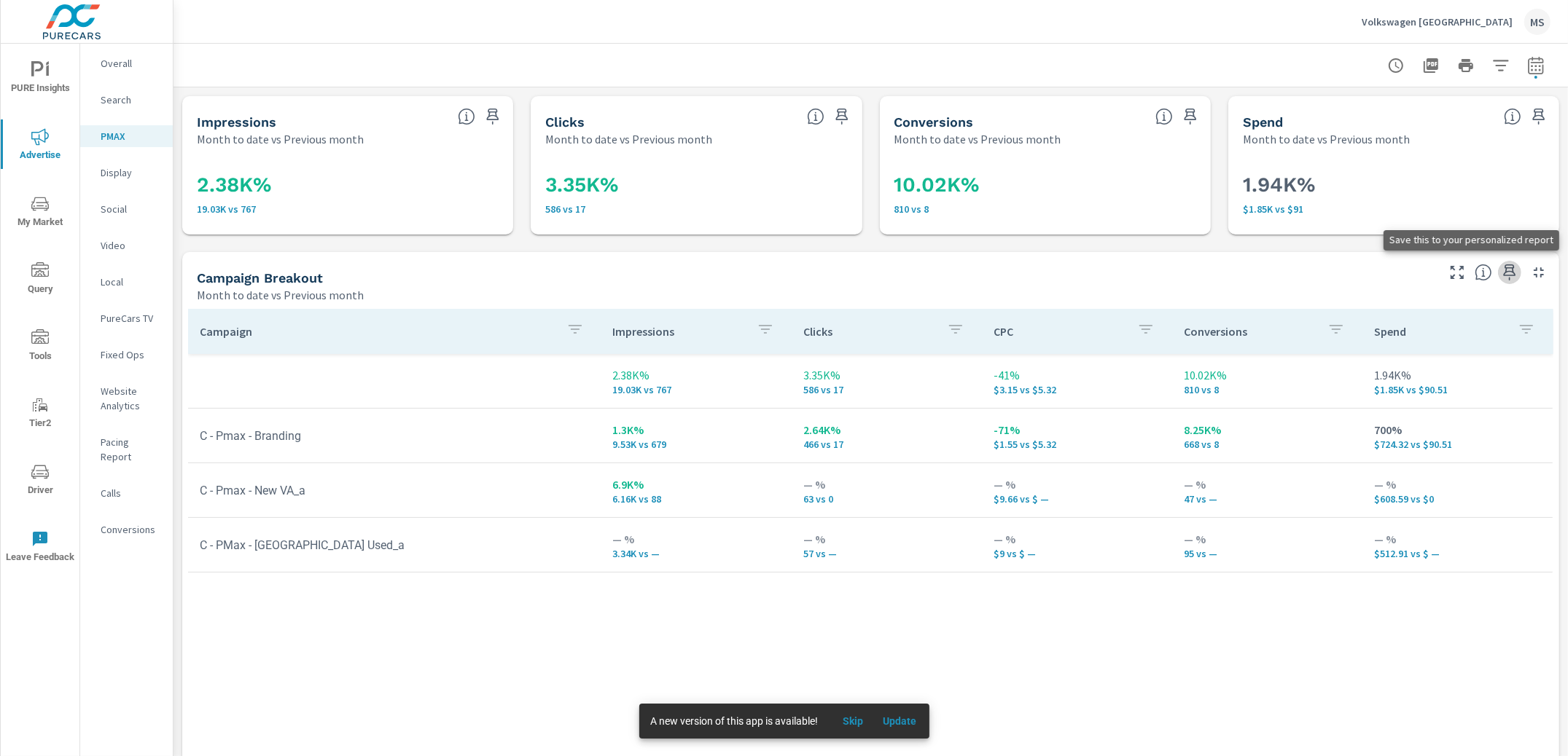
click at [1504, 277] on icon "button" at bounding box center [1510, 273] width 12 height 16
click at [113, 209] on p "Social" at bounding box center [131, 209] width 61 height 14
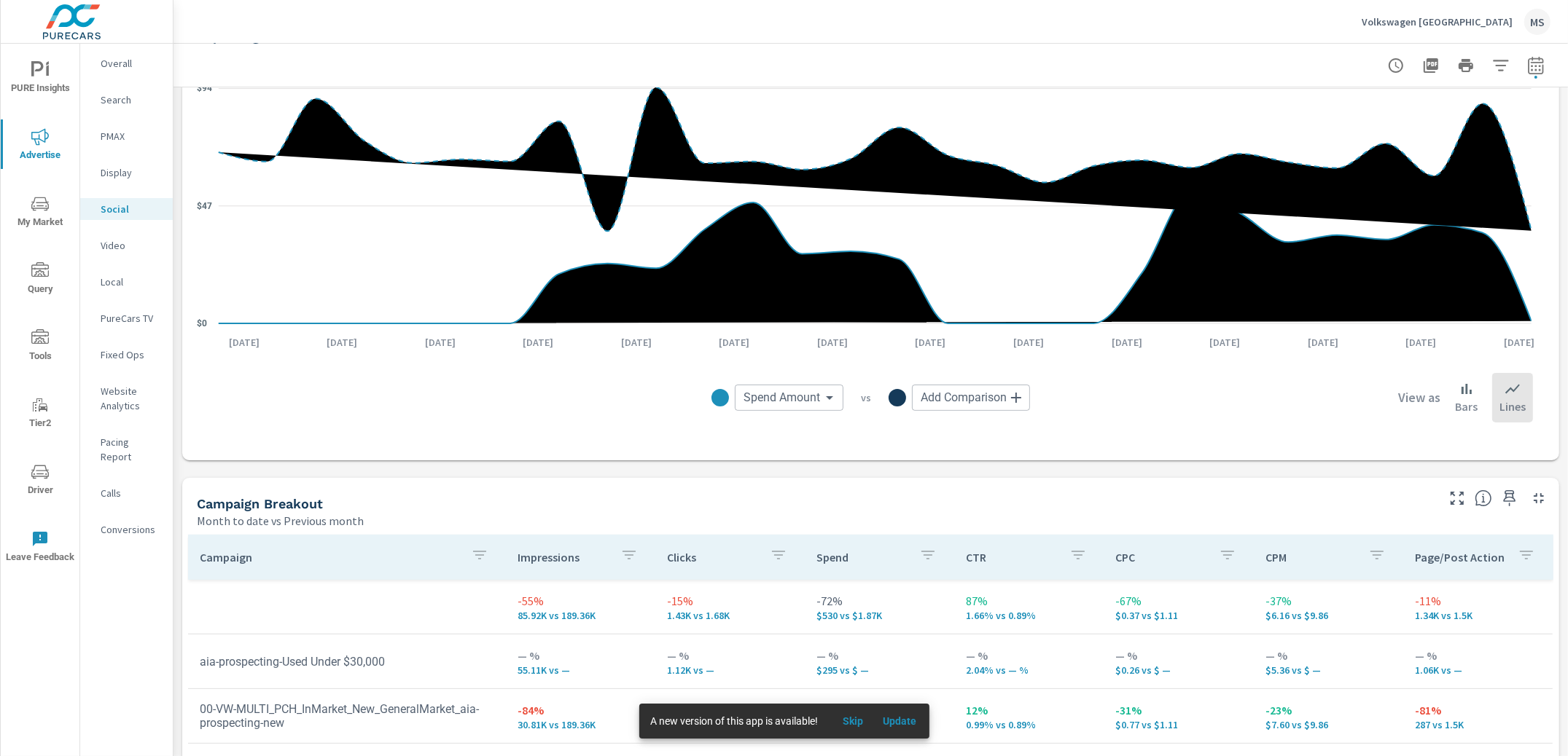
scroll to position [329, 0]
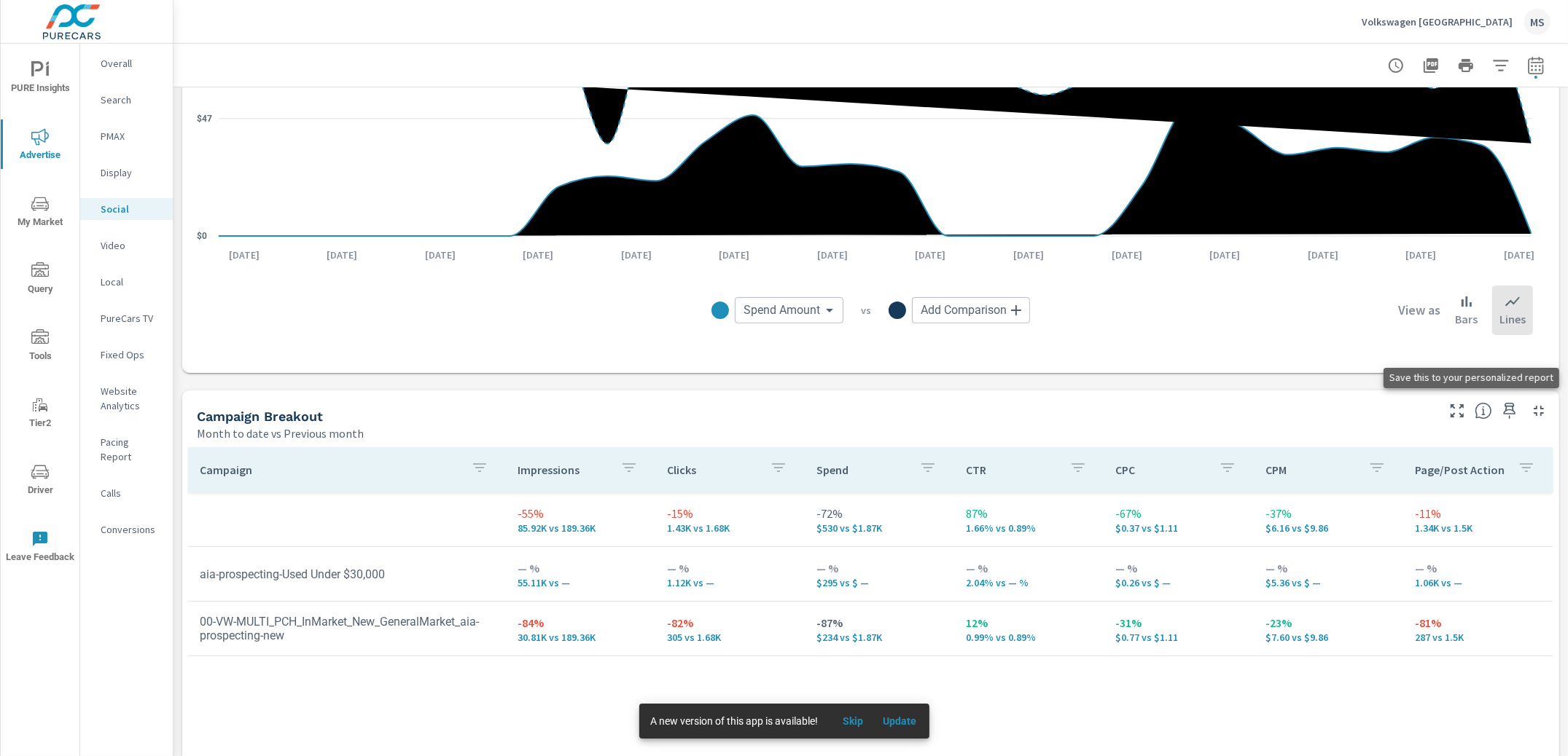
click at [1501, 416] on icon "button" at bounding box center [1510, 411] width 18 height 18
click at [114, 390] on p "Website Analytics" at bounding box center [131, 398] width 61 height 29
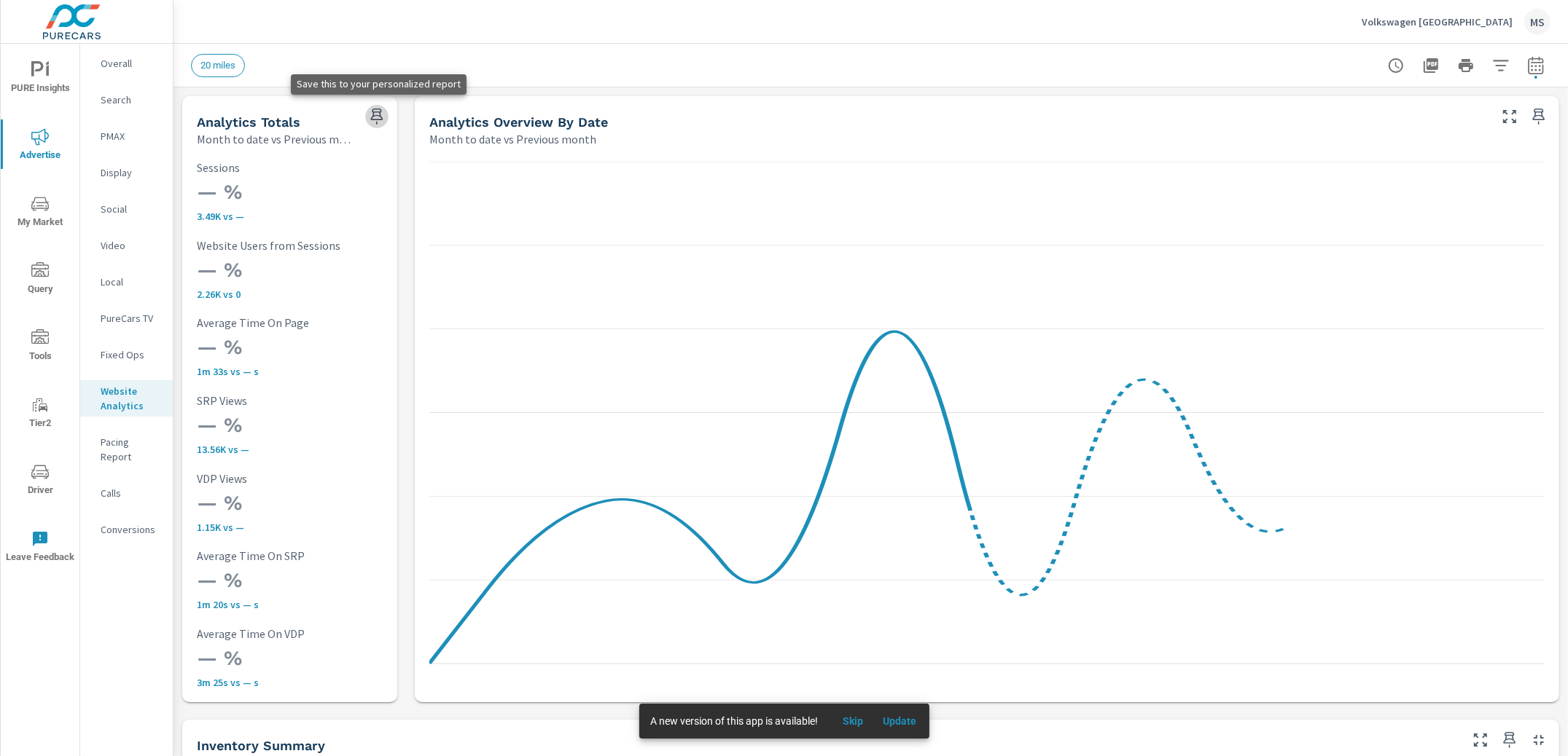
click at [373, 115] on icon "button" at bounding box center [376, 117] width 12 height 16
click at [125, 523] on p "Conversions" at bounding box center [131, 530] width 61 height 14
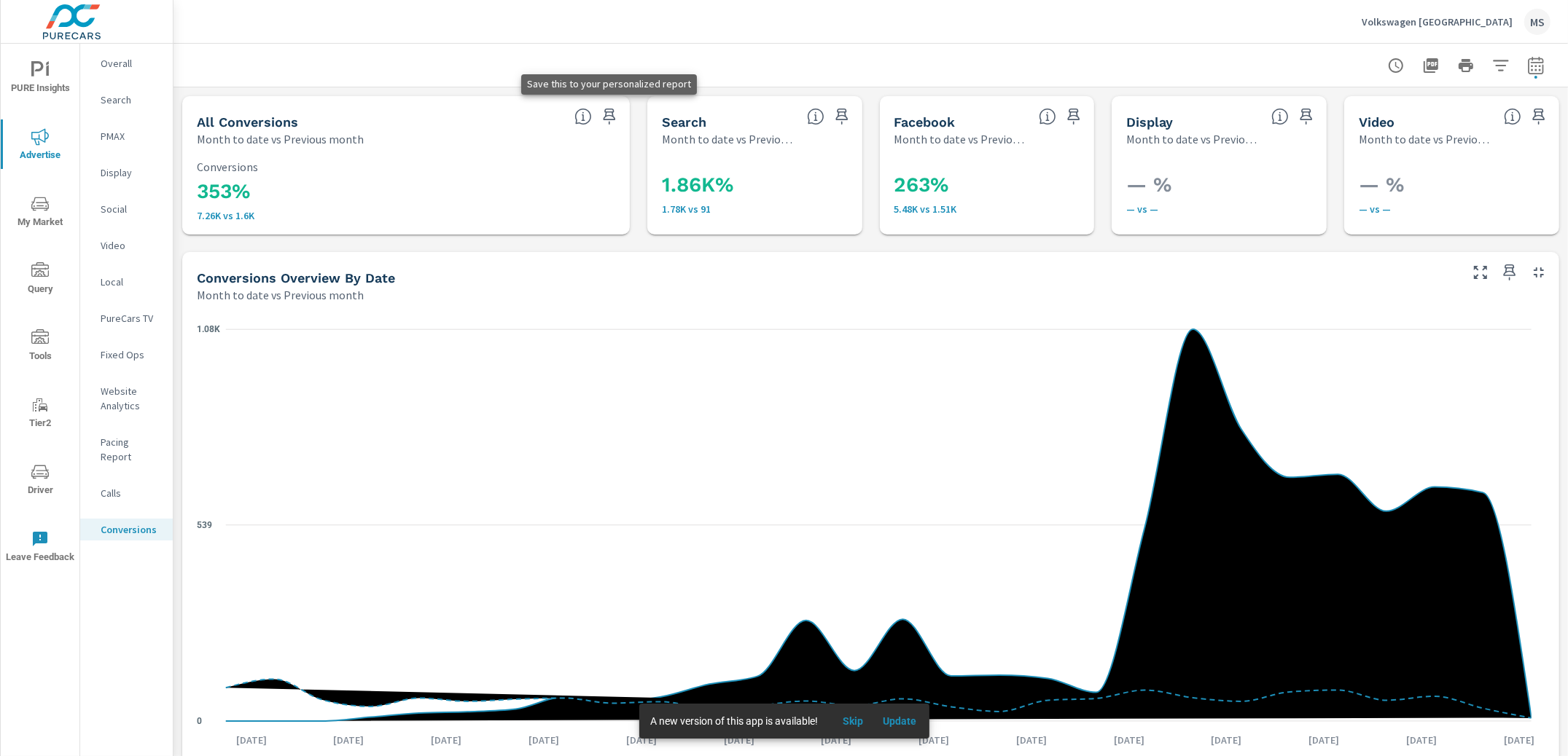
click at [603, 120] on icon "button" at bounding box center [608, 117] width 12 height 16
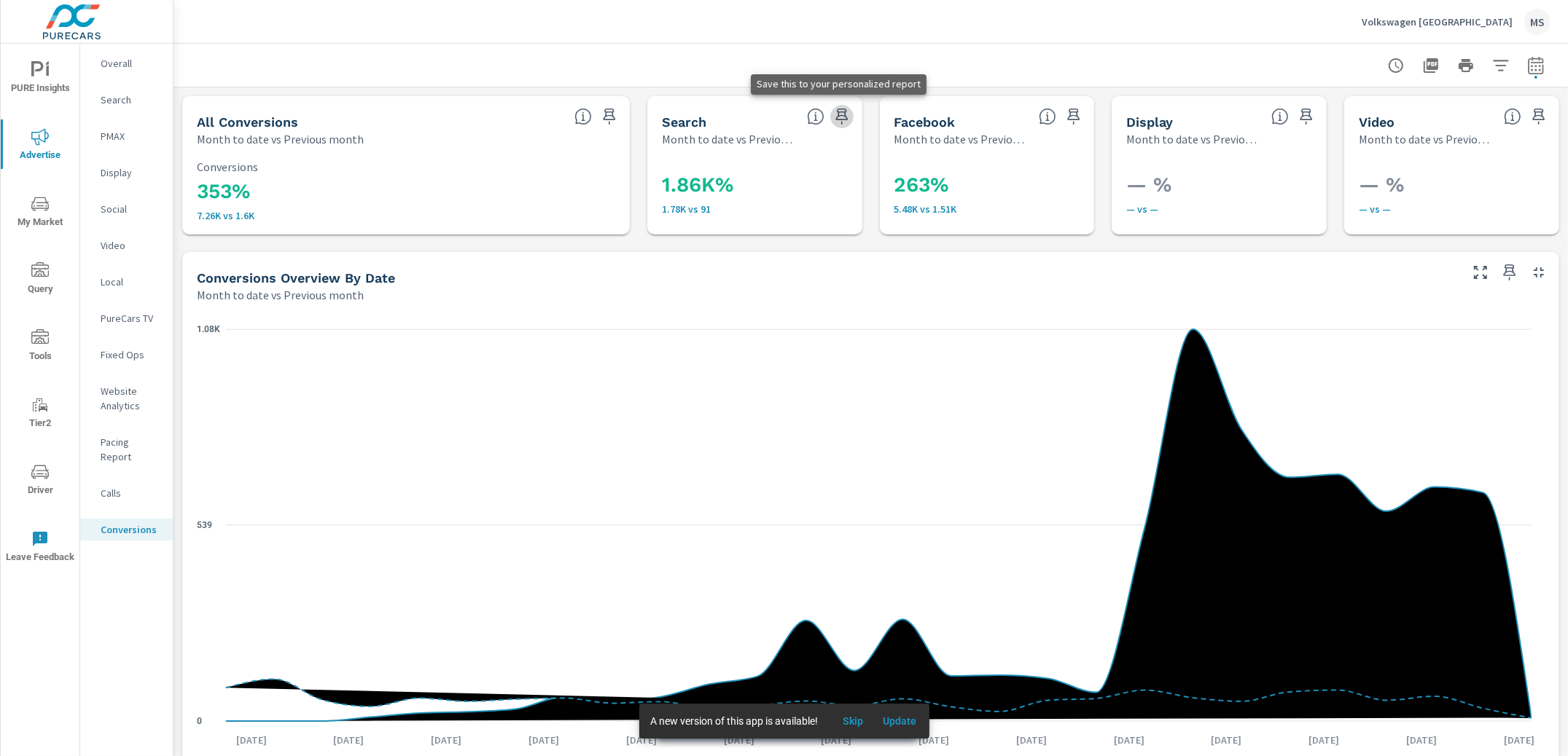
click at [833, 117] on icon "button" at bounding box center [842, 117] width 18 height 18
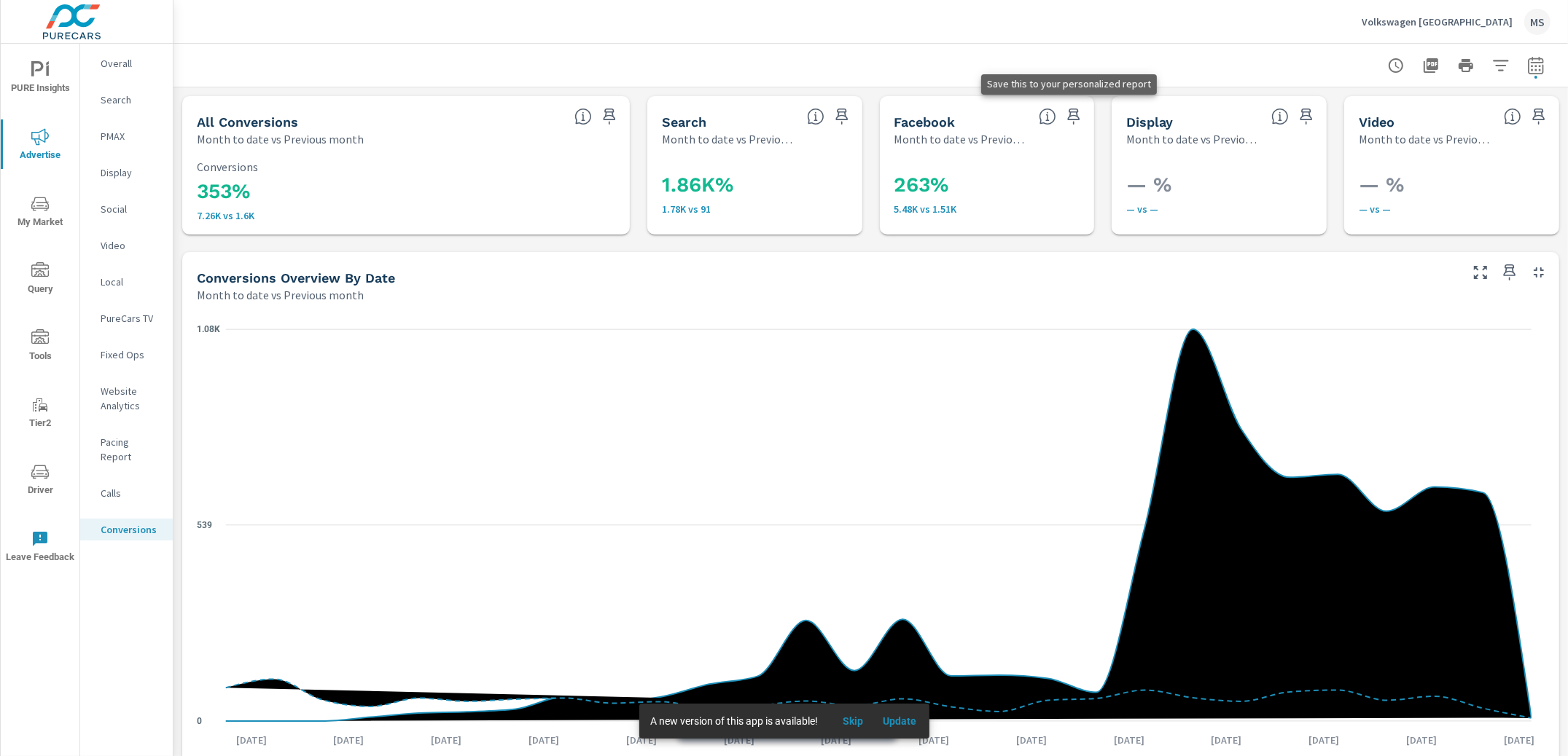
click at [1069, 111] on icon "button" at bounding box center [1074, 117] width 12 height 16
click at [63, 70] on span "PURE Insights" at bounding box center [40, 79] width 70 height 36
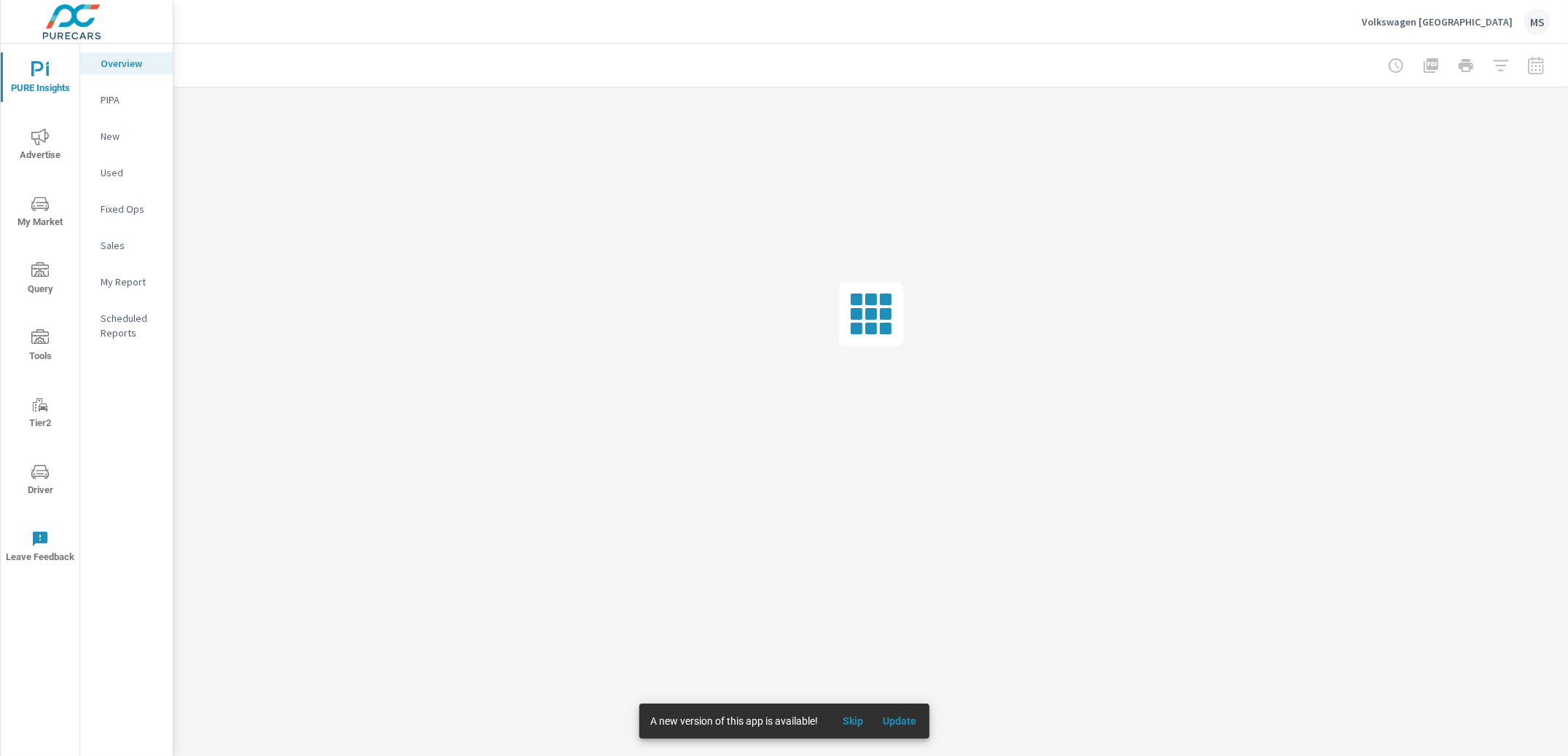
click at [142, 280] on p "My Report" at bounding box center [131, 282] width 61 height 14
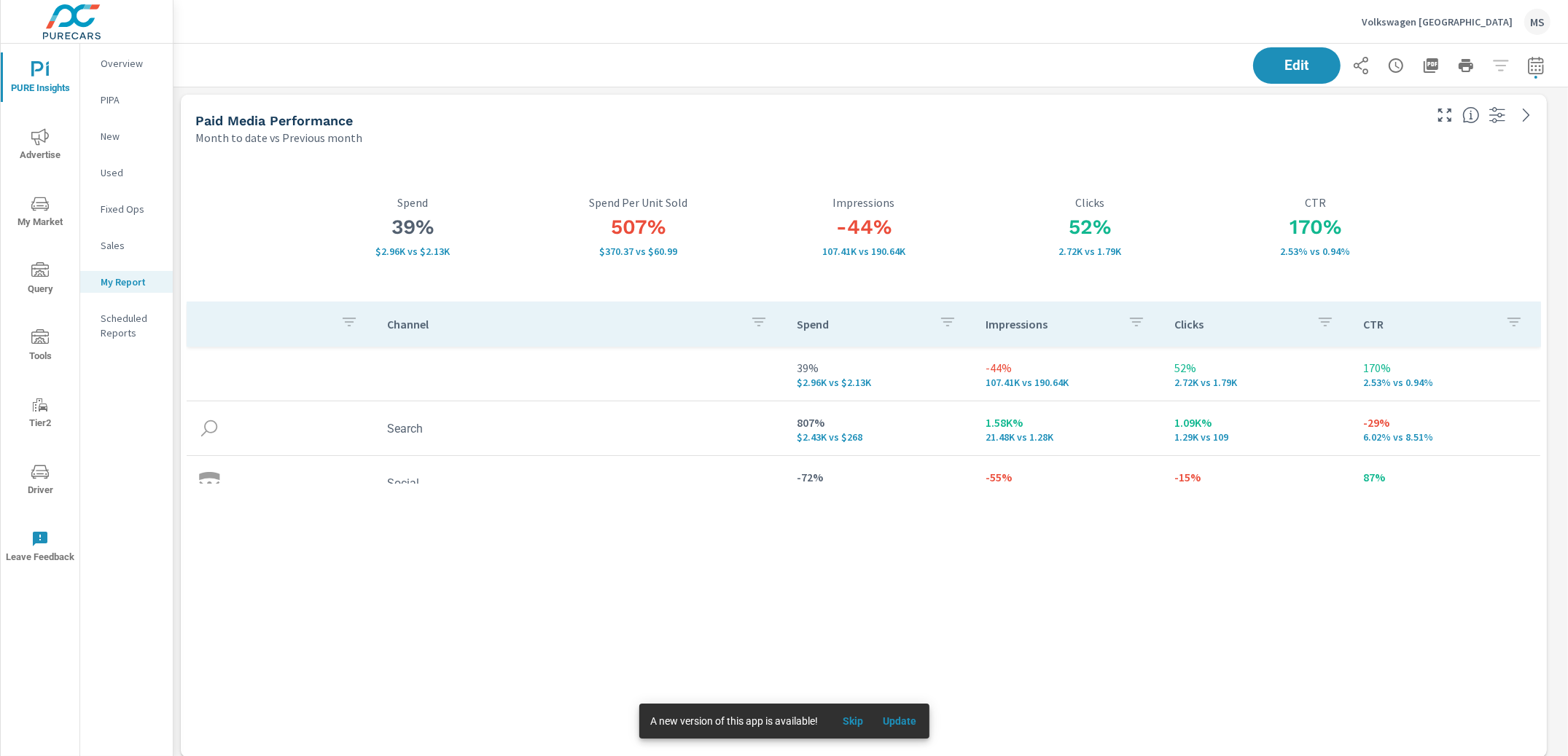
scroll to position [3387, 1409]
click at [1527, 70] on icon "button" at bounding box center [1536, 66] width 18 height 18
select select "Month to date"
select select "Previous month"
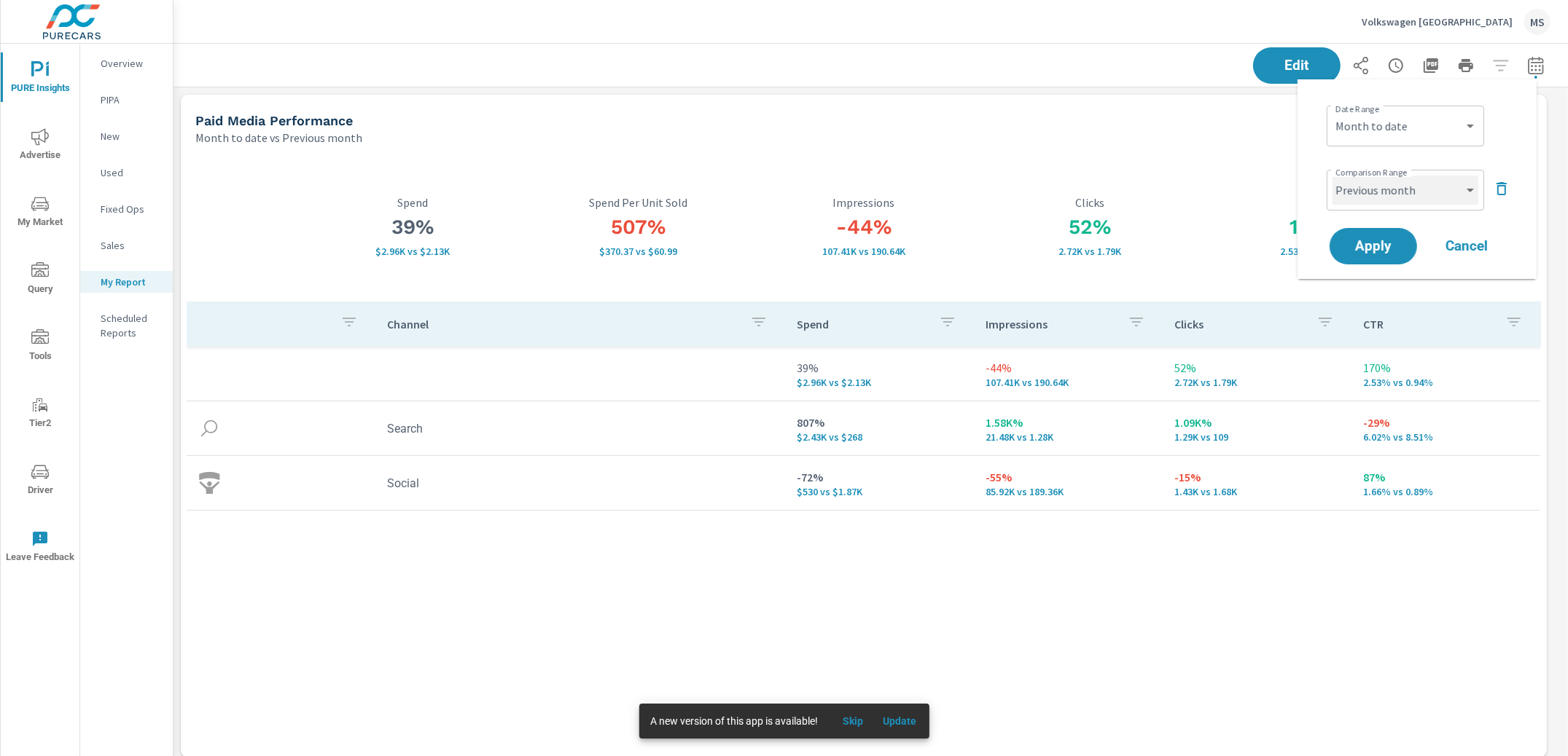
click at [1388, 193] on select "Custom Previous period Previous month Previous year" at bounding box center [1406, 190] width 146 height 29
click at [1501, 189] on icon "button" at bounding box center [1502, 189] width 18 height 18
click at [1398, 204] on span "Apply" at bounding box center [1373, 205] width 60 height 14
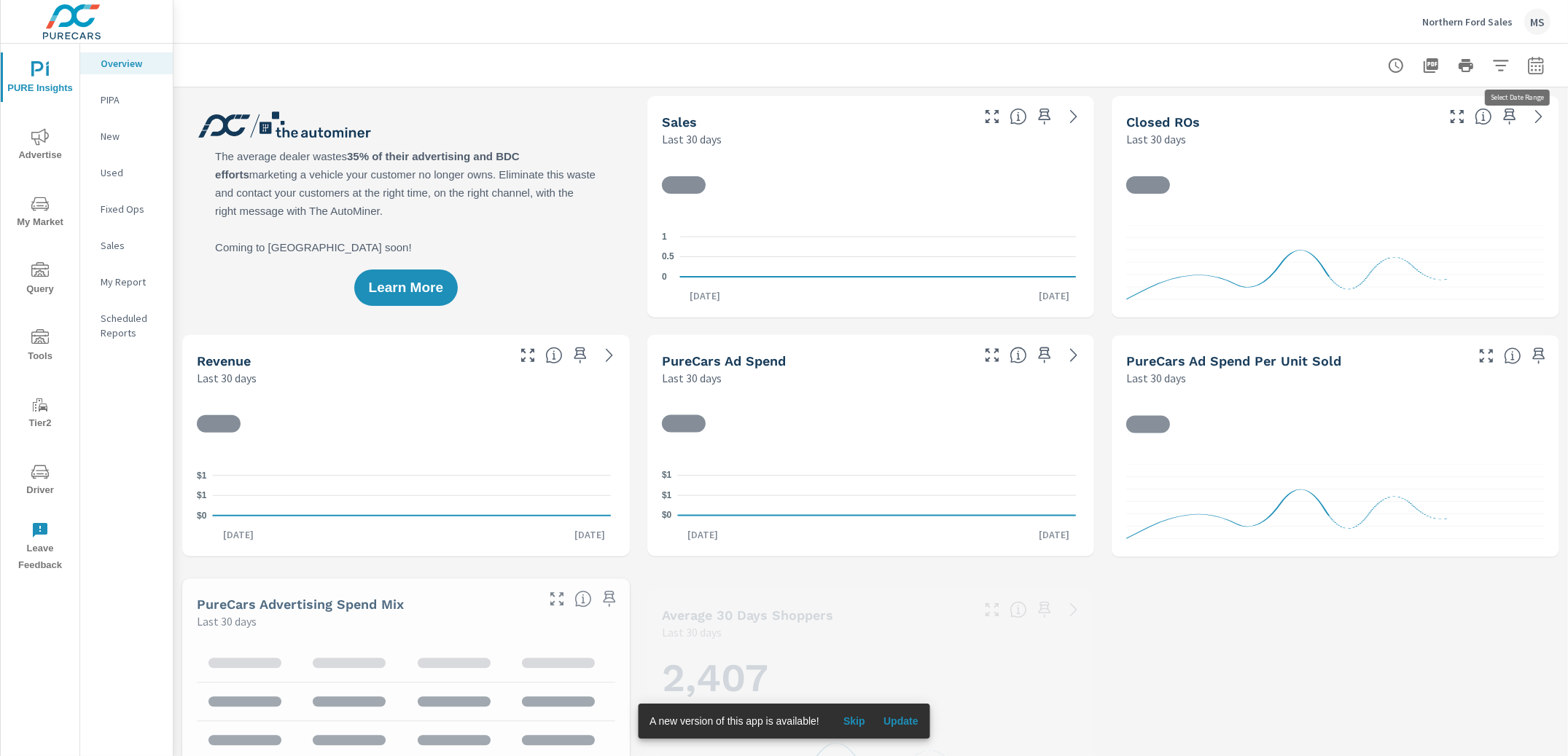
click at [1531, 66] on button "button" at bounding box center [1536, 66] width 29 height 29
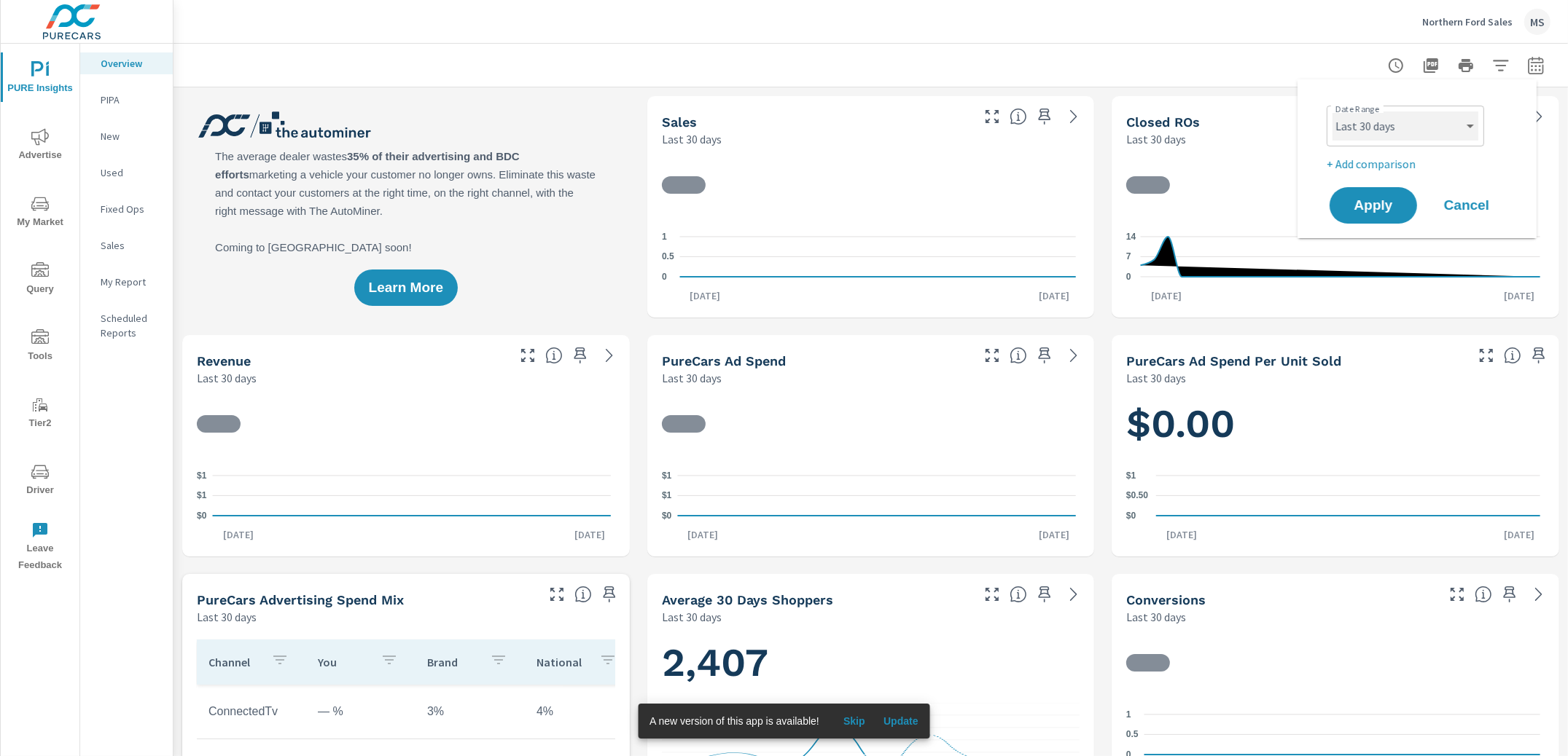
click at [1416, 124] on select "Custom [DATE] Last week Last 7 days Last 14 days Last 30 days Last 45 days Last…" at bounding box center [1406, 125] width 146 height 29
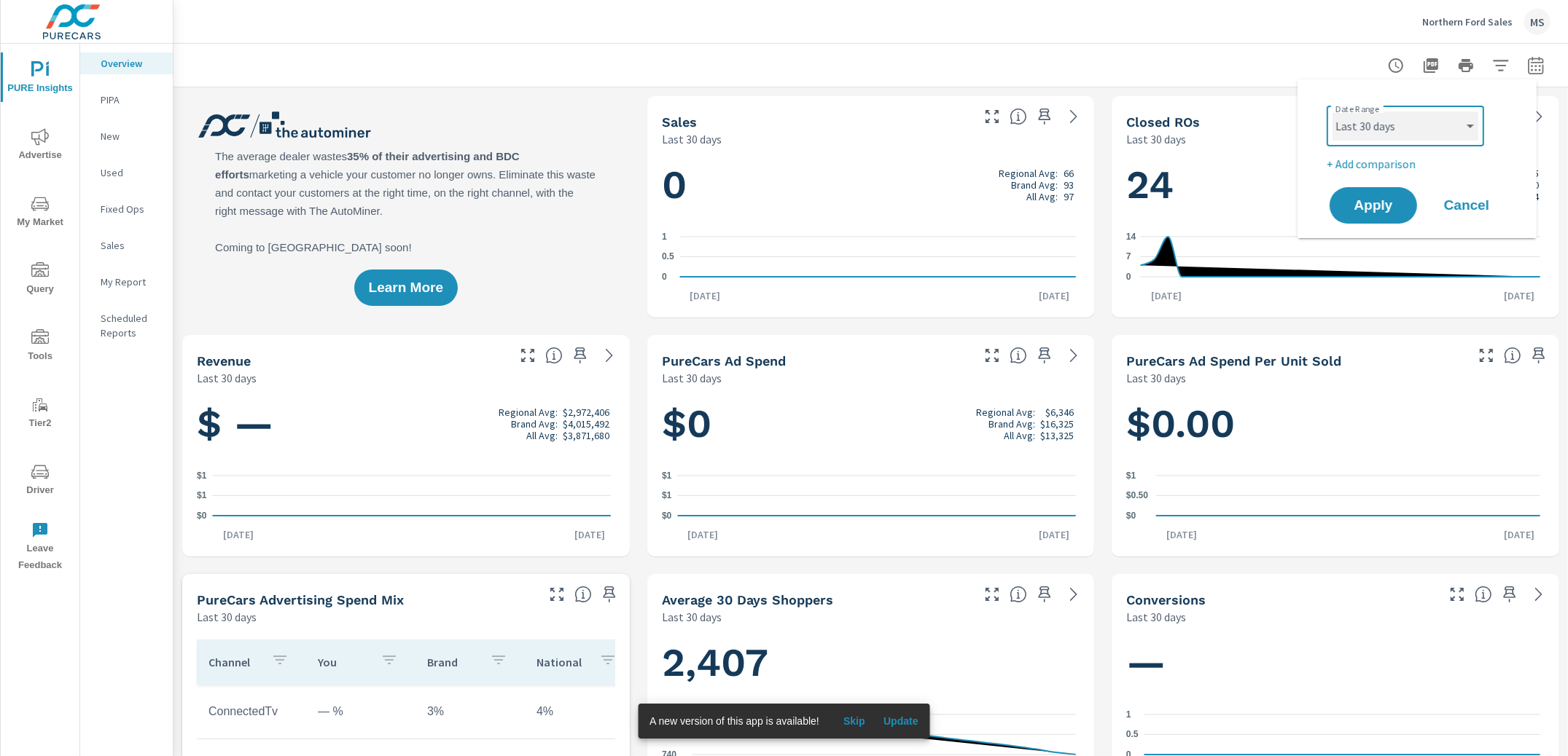
scroll to position [1, 0]
click at [1333, 111] on select "Custom [DATE] Last week Last 7 days Last 14 days Last 30 days Last 45 days Last…" at bounding box center [1406, 125] width 146 height 29
select select "custom"
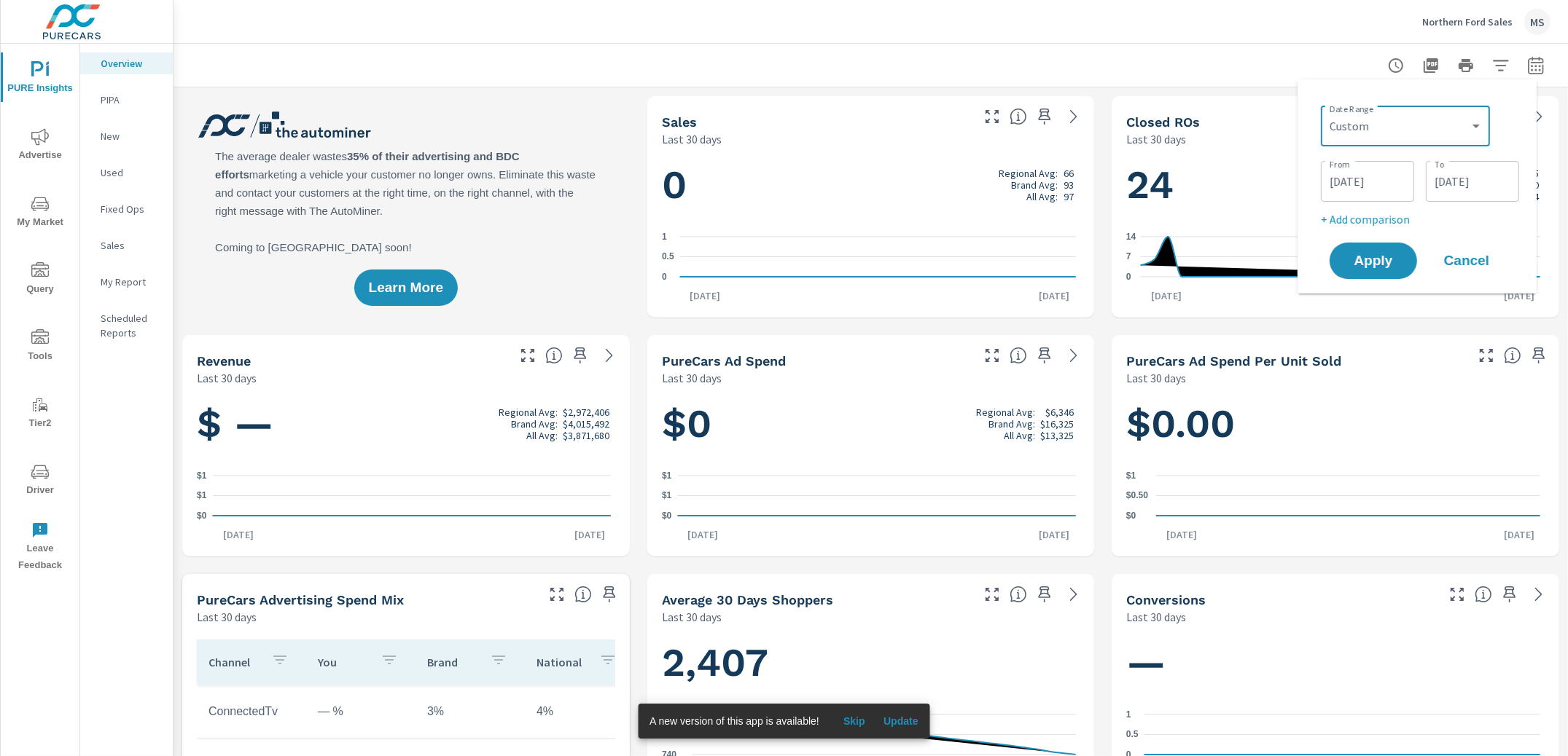
click at [1356, 182] on input "[DATE]" at bounding box center [1367, 181] width 82 height 29
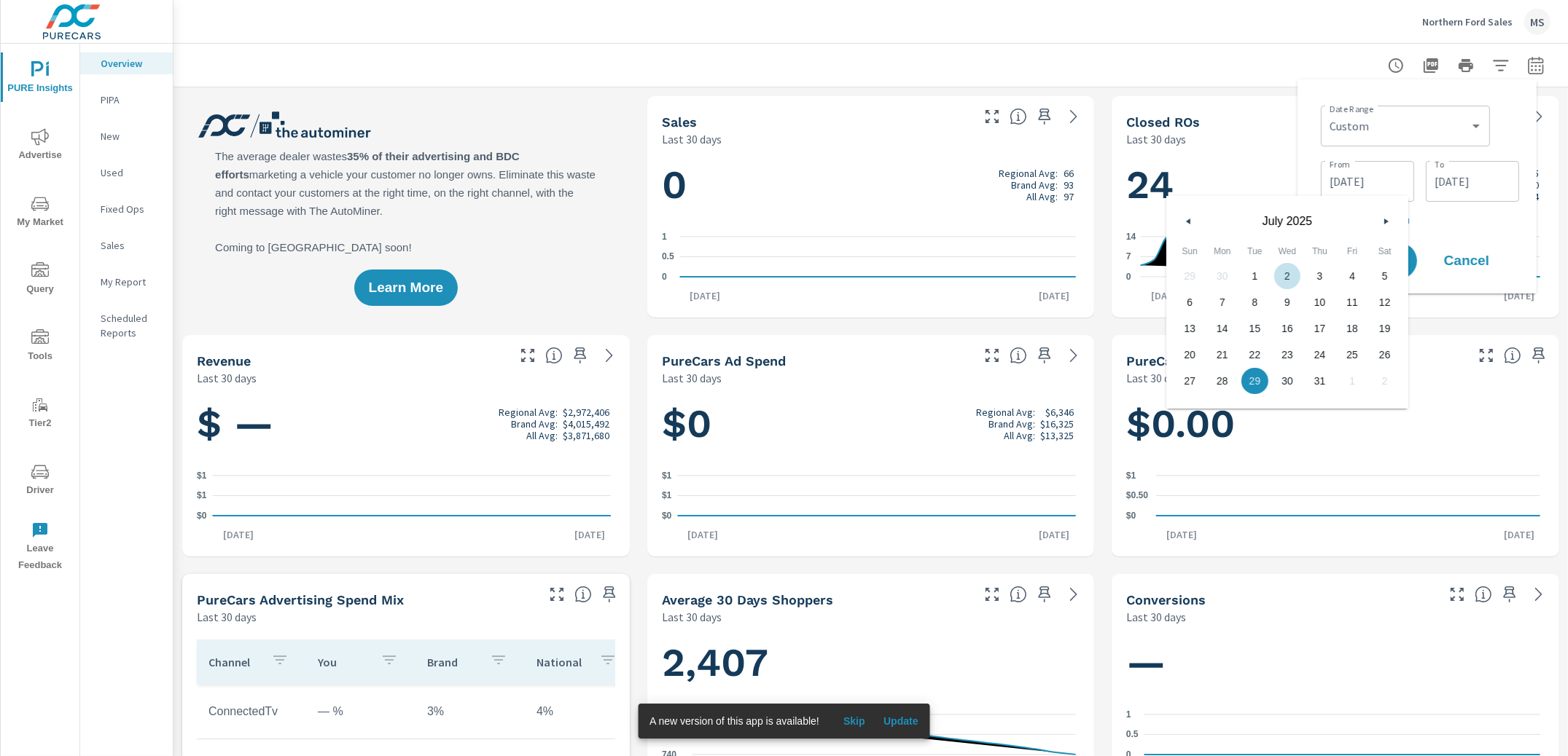
click at [1186, 216] on button "button" at bounding box center [1189, 221] width 18 height 18
click at [1187, 276] on span "1" at bounding box center [1190, 277] width 33 height 19
drag, startPoint x: 1226, startPoint y: 380, endPoint x: 1236, endPoint y: 368, distance: 15.6
click at [1226, 380] on span "30" at bounding box center [1223, 381] width 33 height 19
click at [1185, 274] on span "1" at bounding box center [1190, 277] width 33 height 19
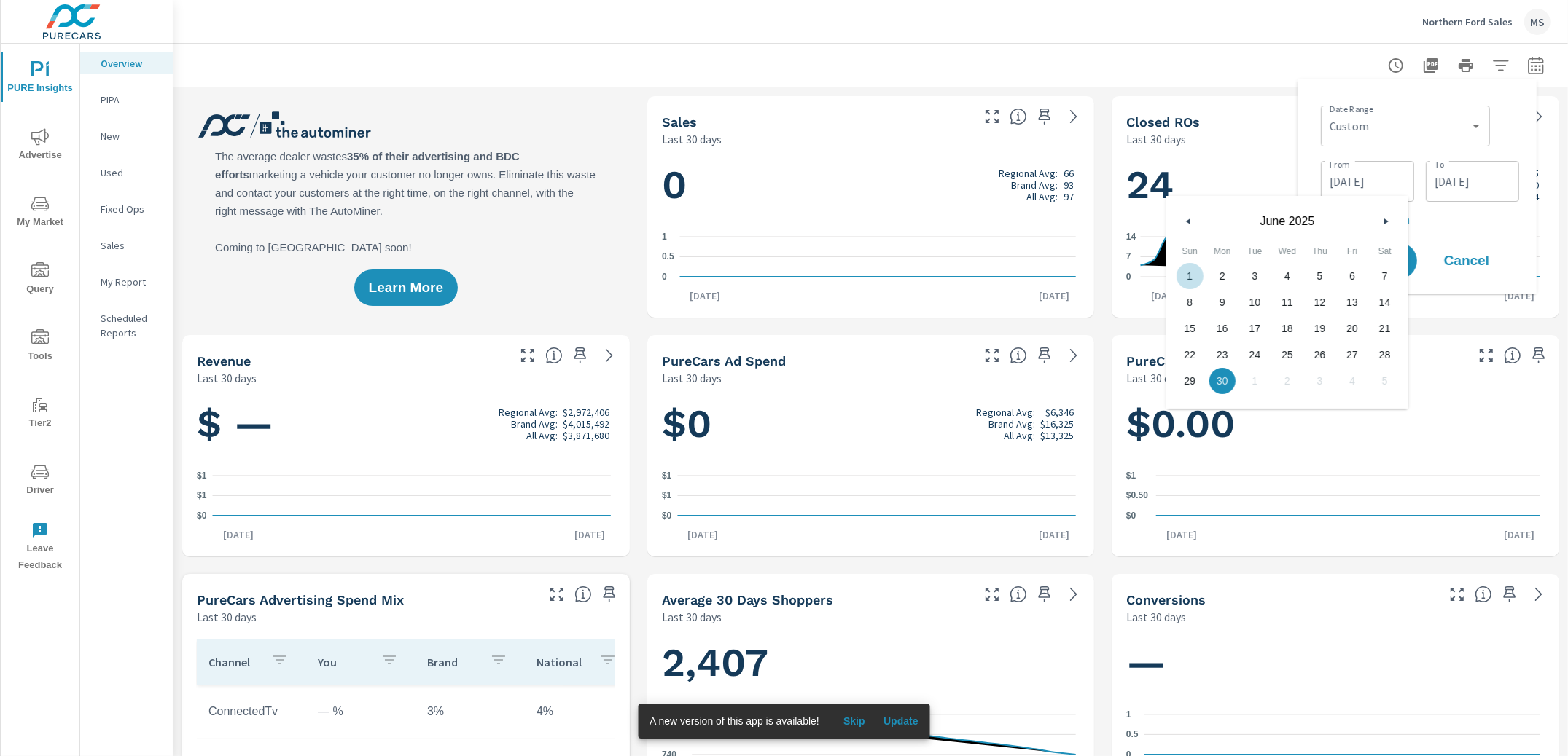
type input "[DATE]"
click at [1455, 177] on input "[DATE]" at bounding box center [1473, 181] width 82 height 29
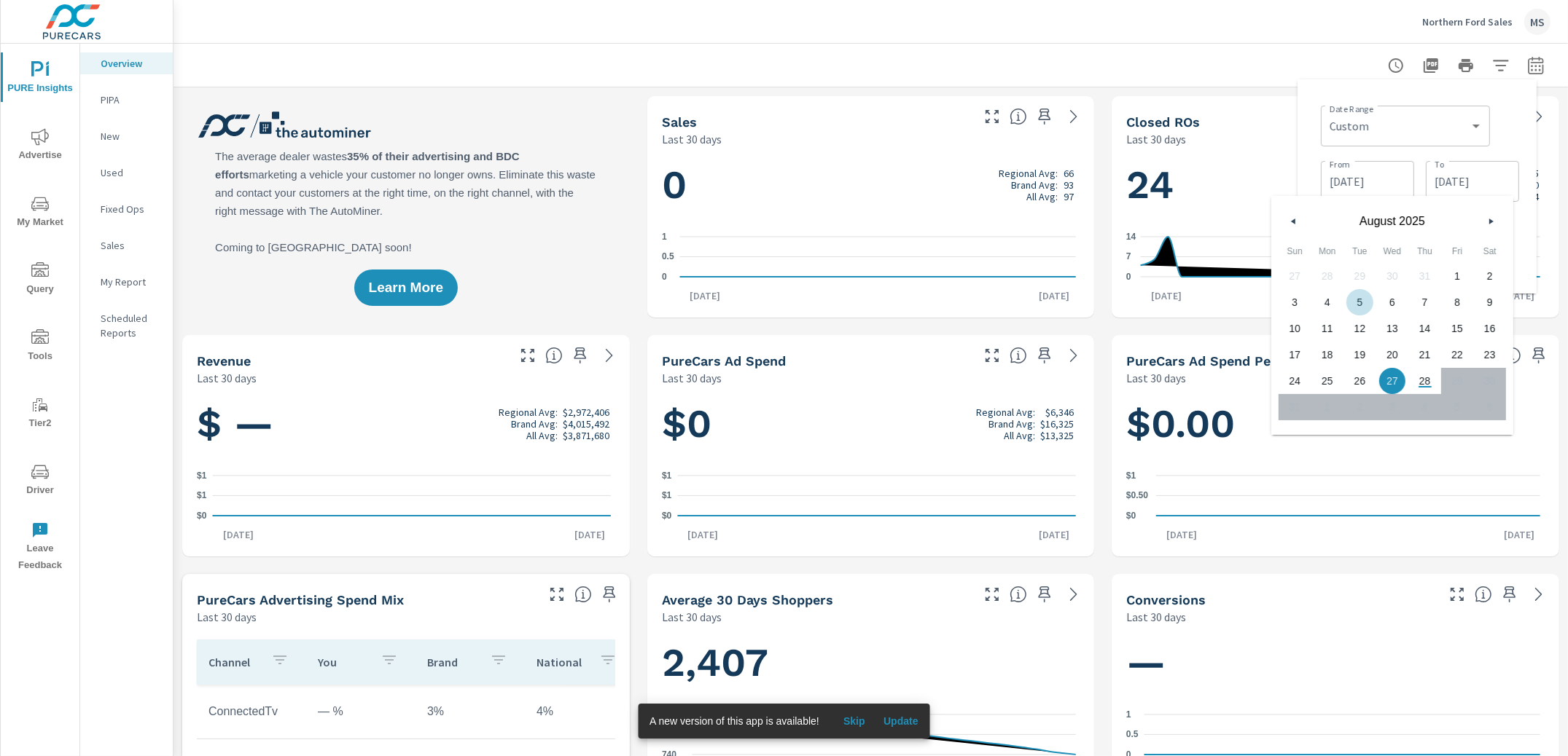
click at [1298, 221] on button "button" at bounding box center [1294, 221] width 18 height 18
click at [1296, 222] on button "button" at bounding box center [1294, 221] width 18 height 18
click at [1329, 381] on span "30" at bounding box center [1327, 381] width 33 height 19
type input "[DATE]"
click at [1510, 109] on div "Date Range Custom [DATE] Last week Last 7 days Last 14 days Last 30 days Last 4…" at bounding box center [1420, 125] width 198 height 50
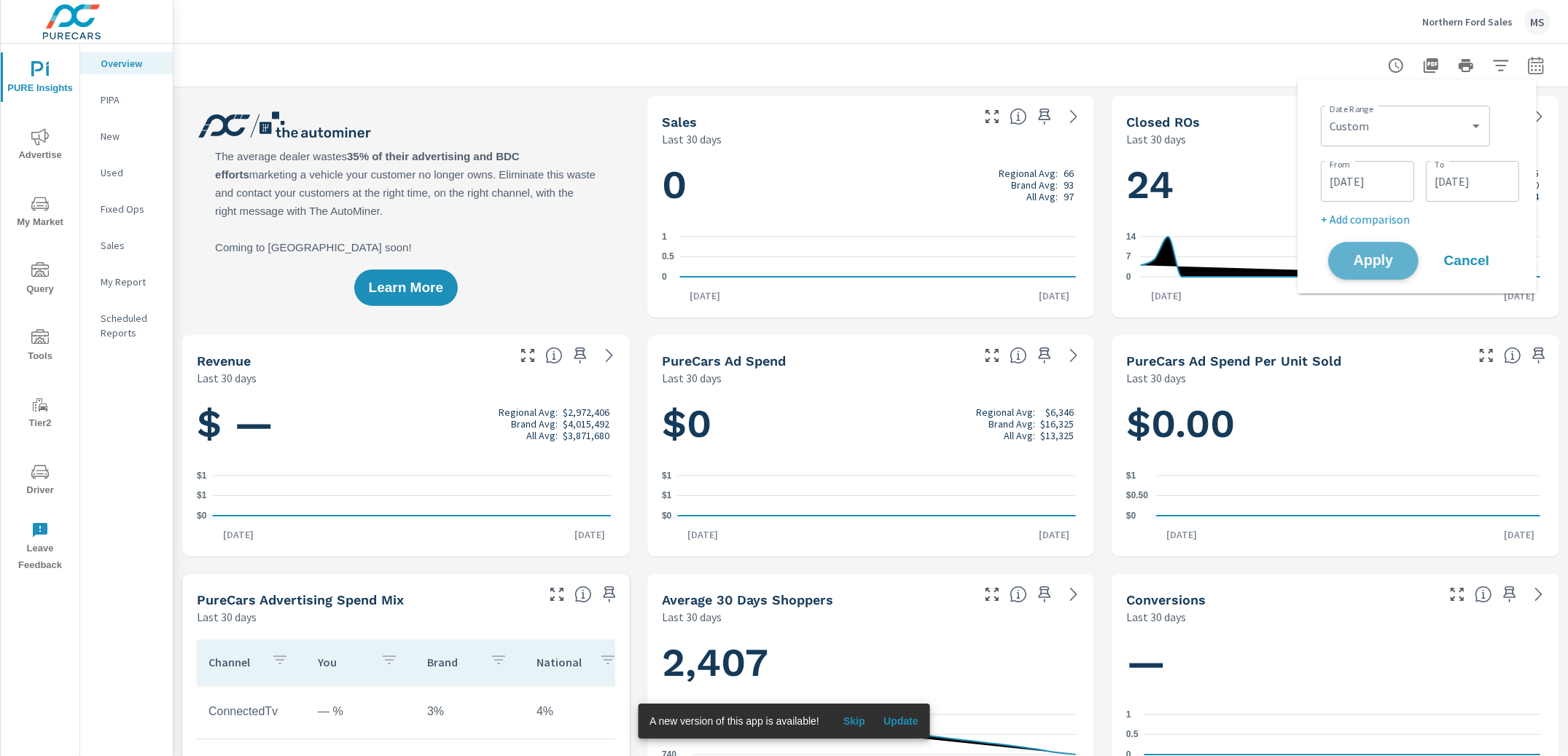
click at [1387, 261] on span "Apply" at bounding box center [1373, 261] width 60 height 14
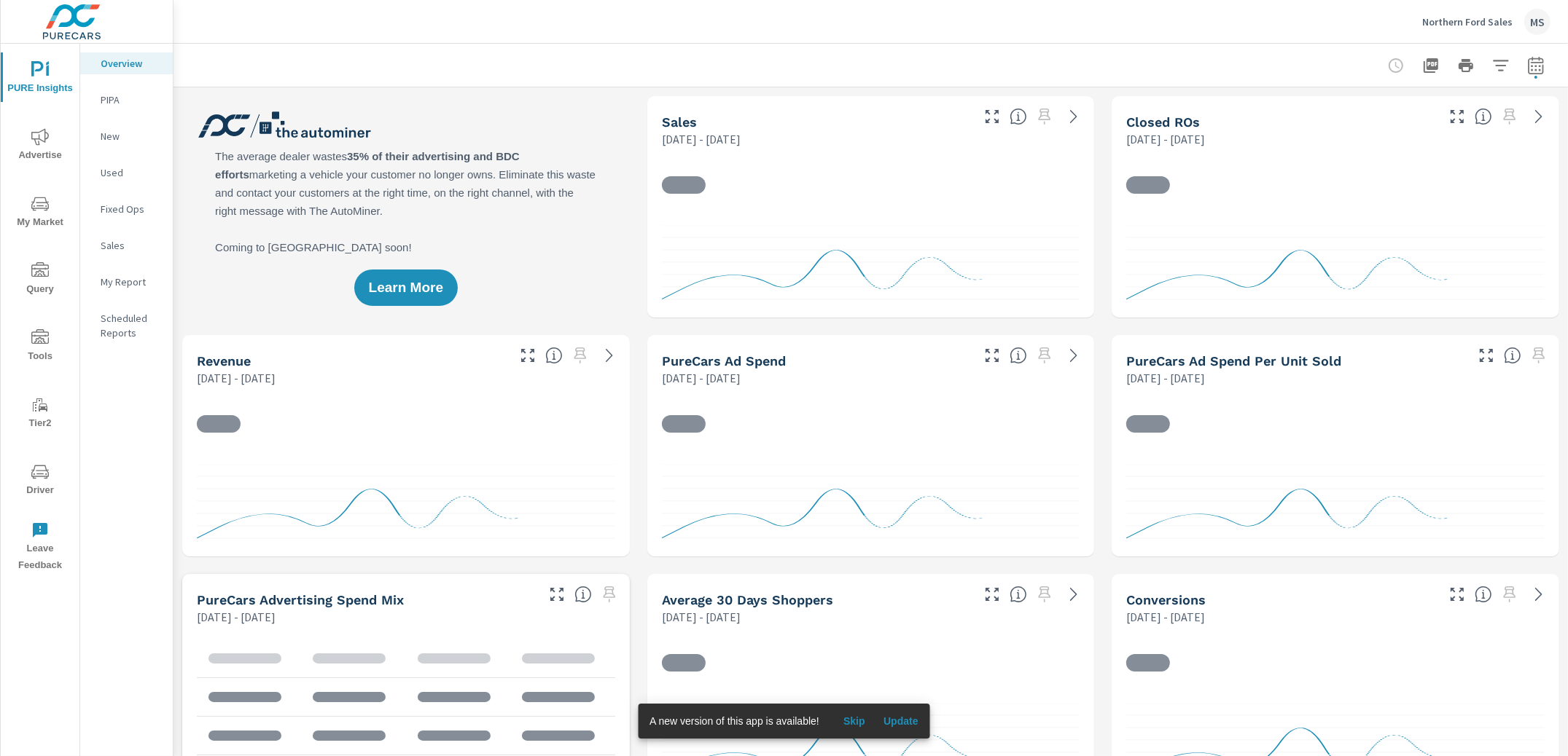
scroll to position [1, 0]
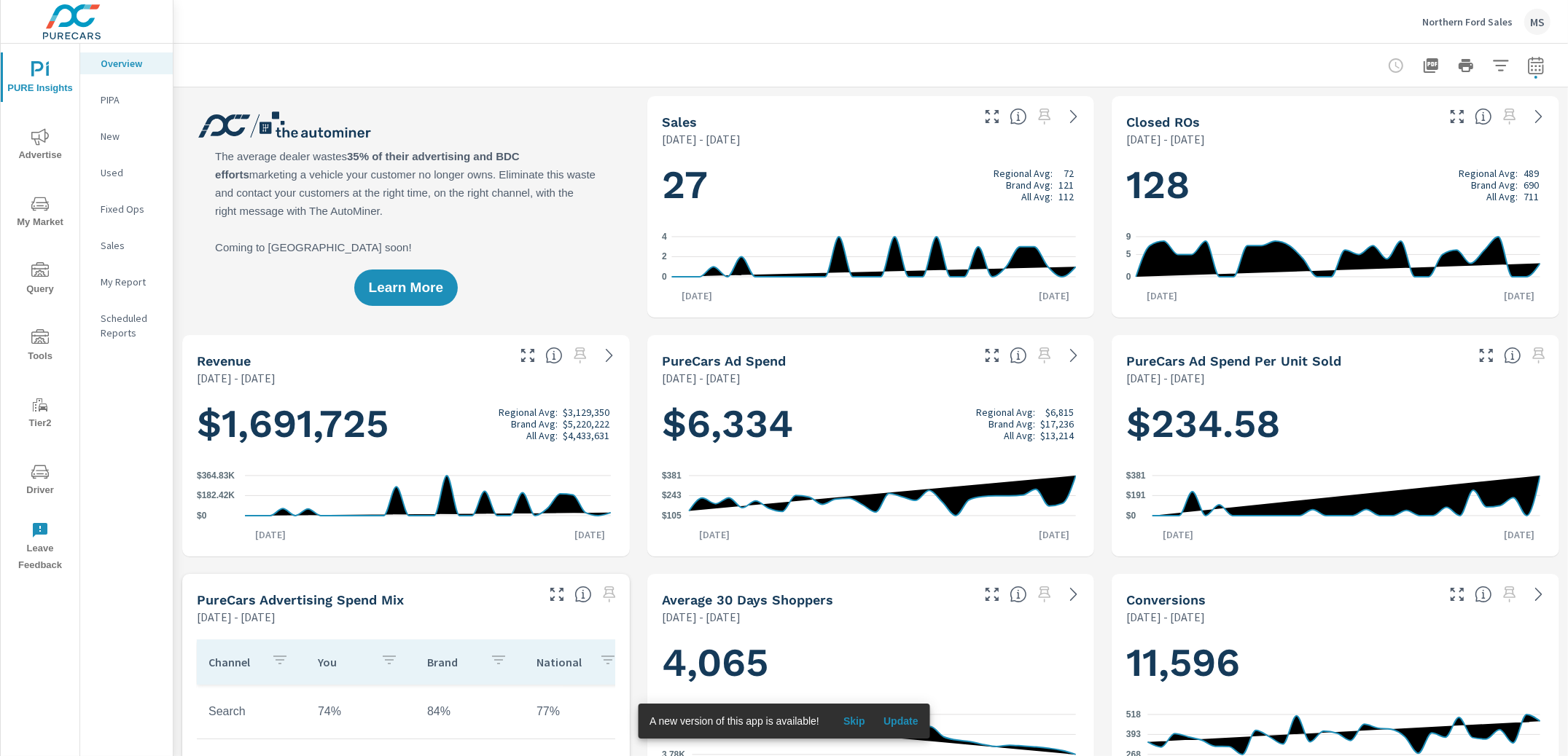
click at [46, 135] on icon "nav menu" at bounding box center [40, 137] width 18 height 18
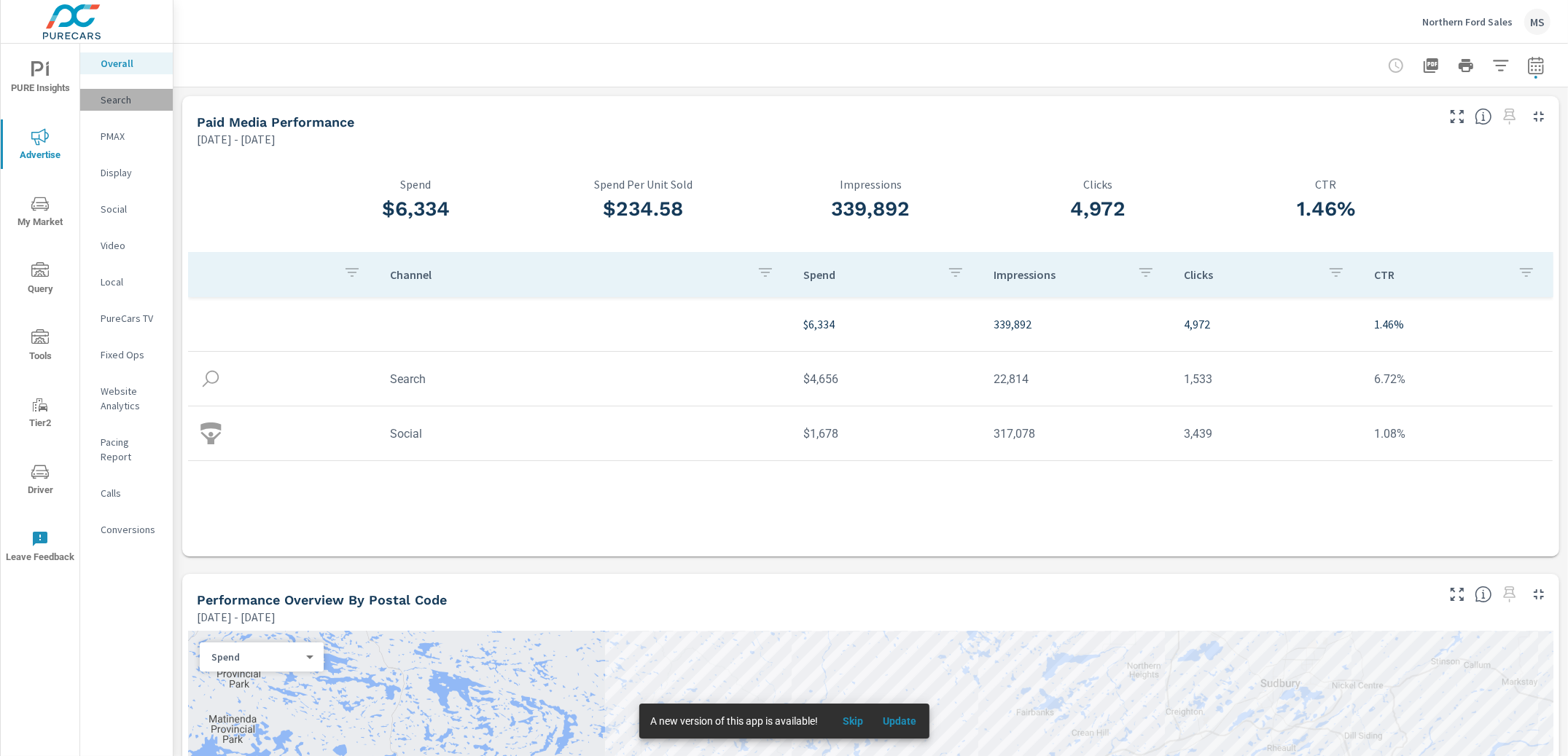
click at [117, 93] on p "Search" at bounding box center [131, 100] width 61 height 14
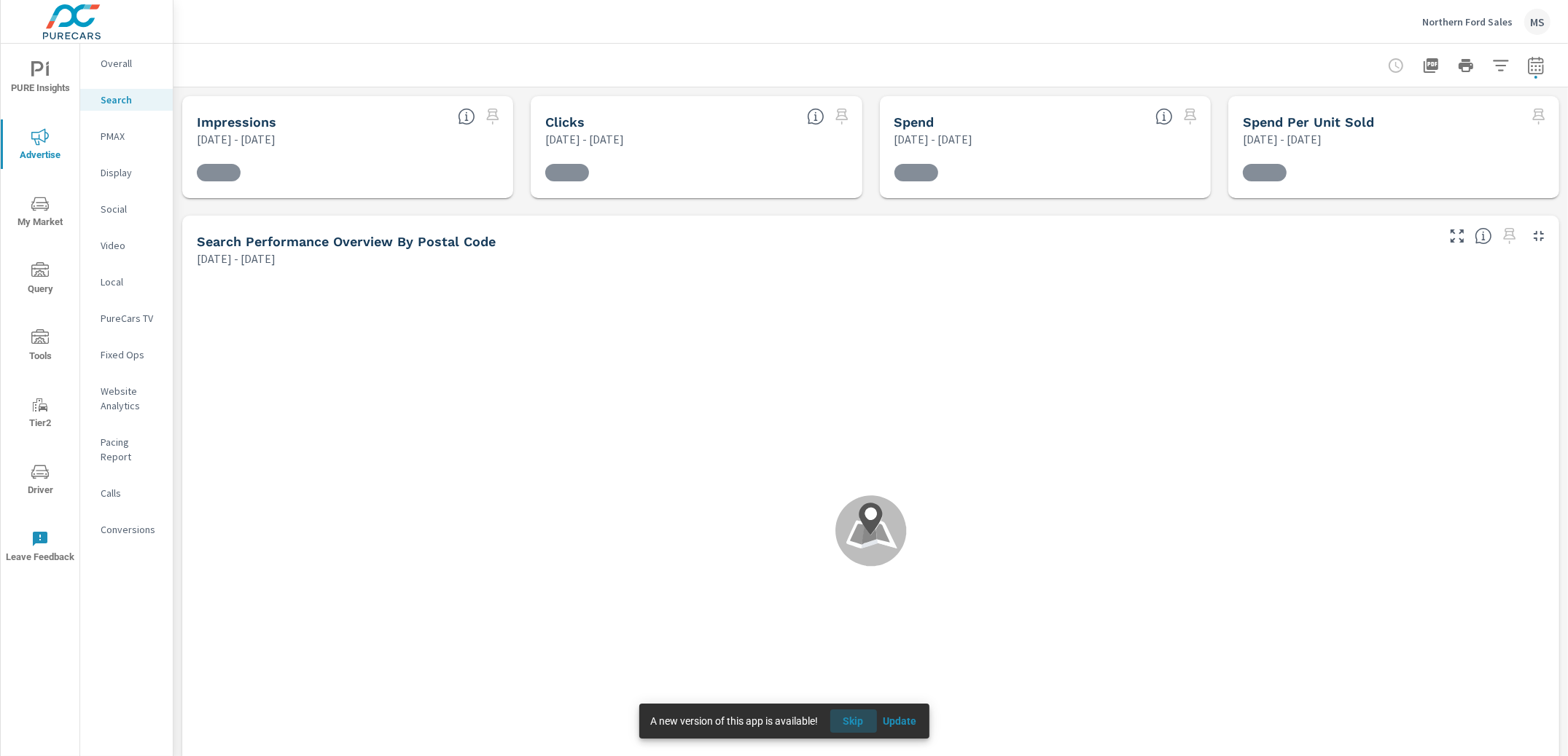
click at [855, 722] on span "Skip" at bounding box center [854, 721] width 35 height 13
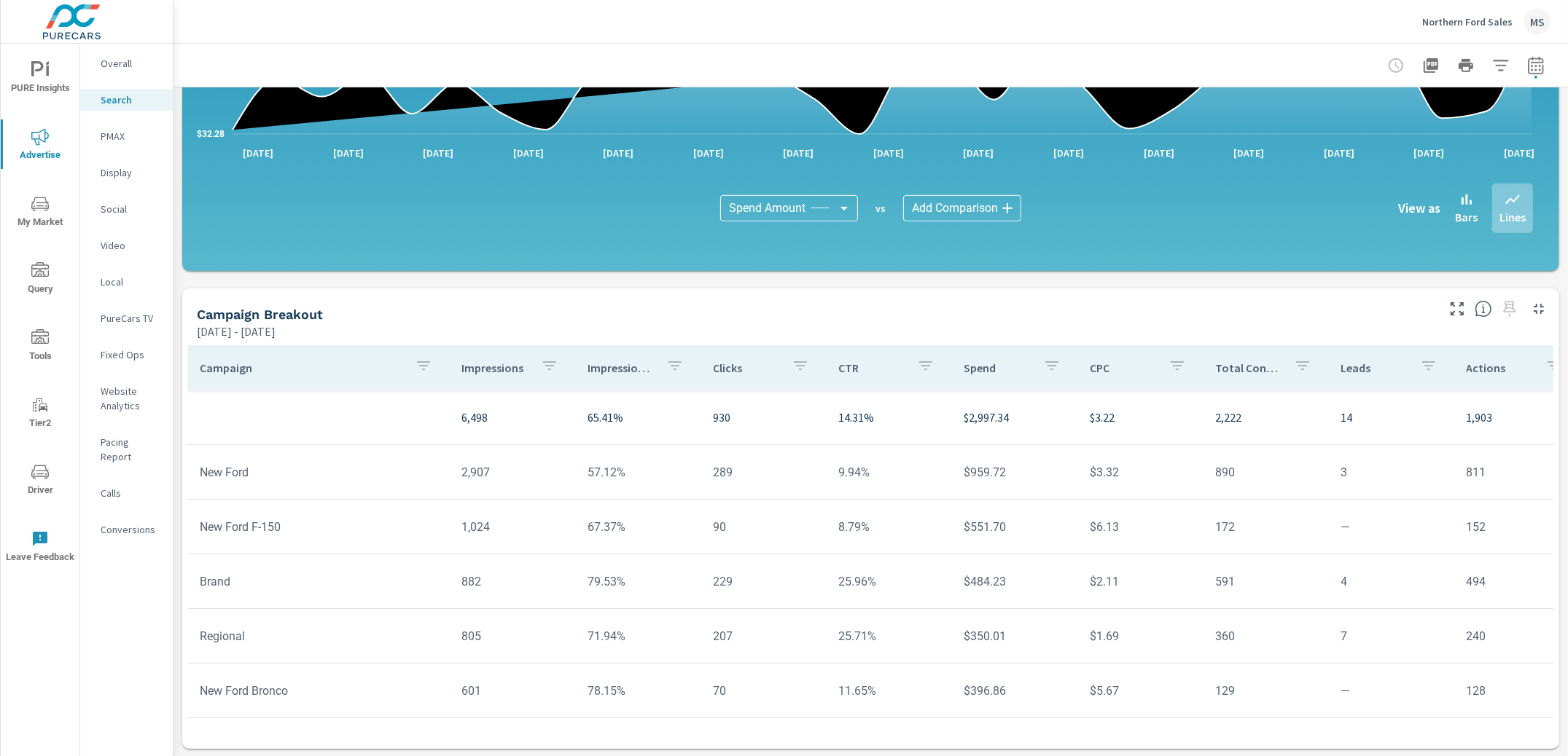
click at [104, 135] on p "PMAX" at bounding box center [131, 136] width 61 height 14
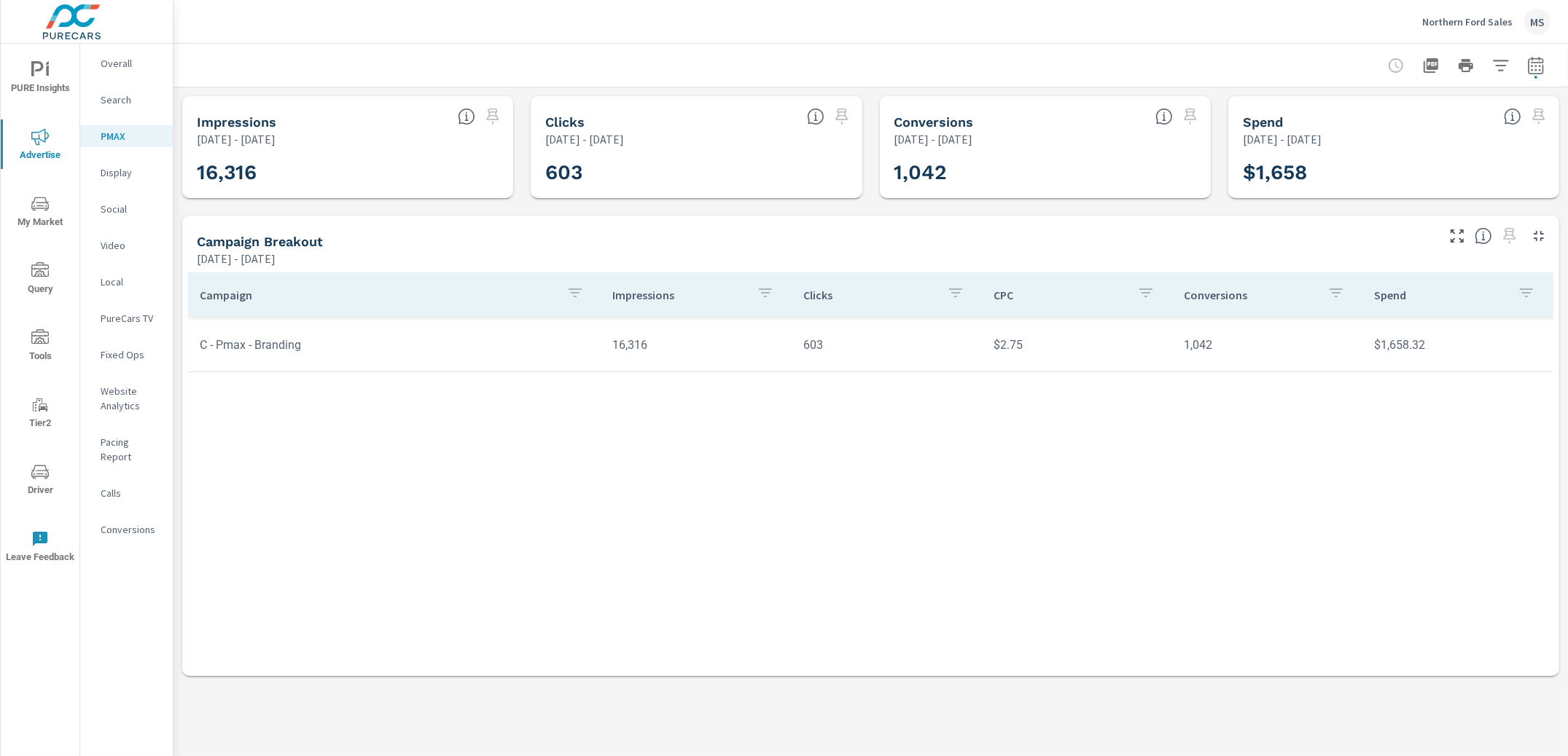
click at [119, 212] on p "Social" at bounding box center [131, 209] width 61 height 14
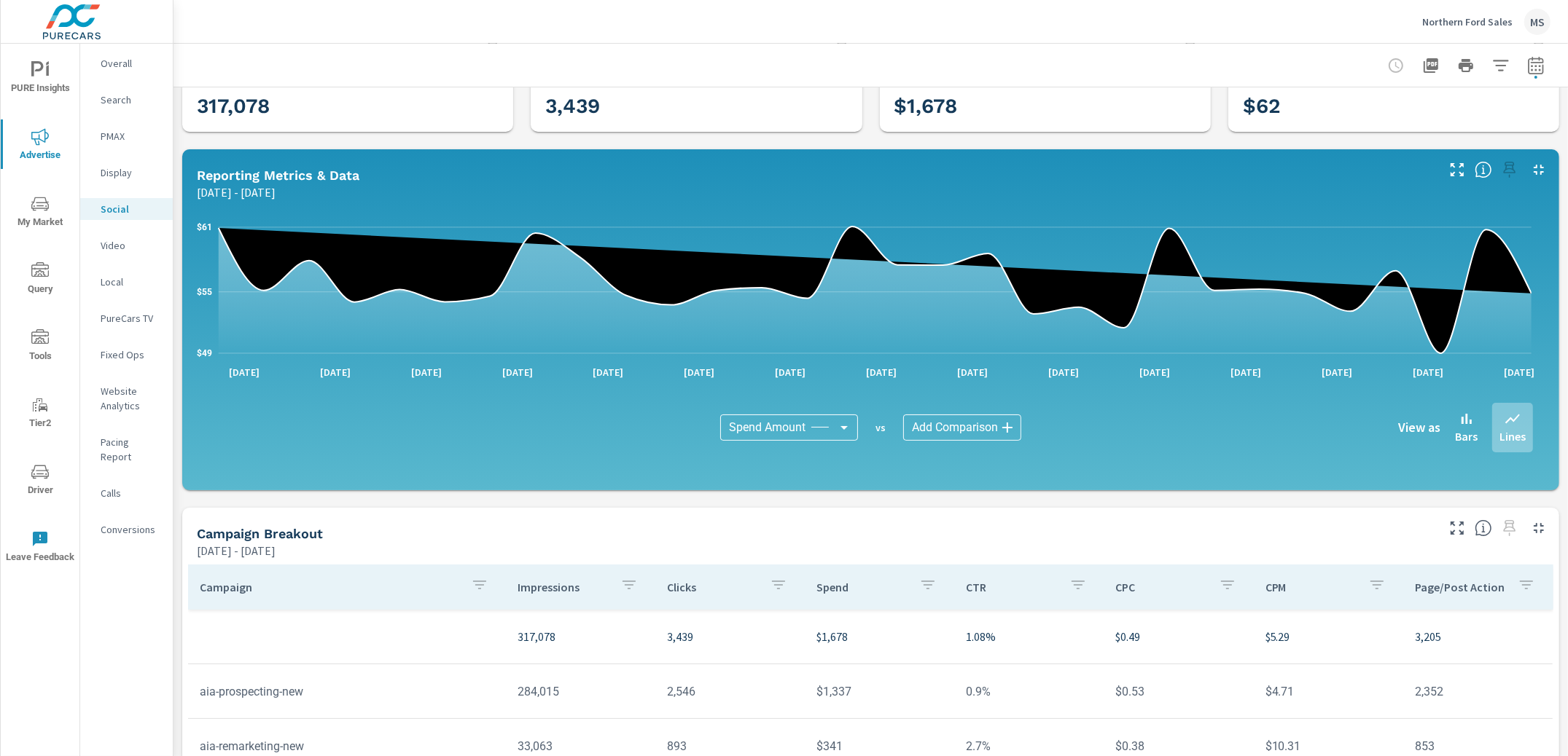
scroll to position [151, 0]
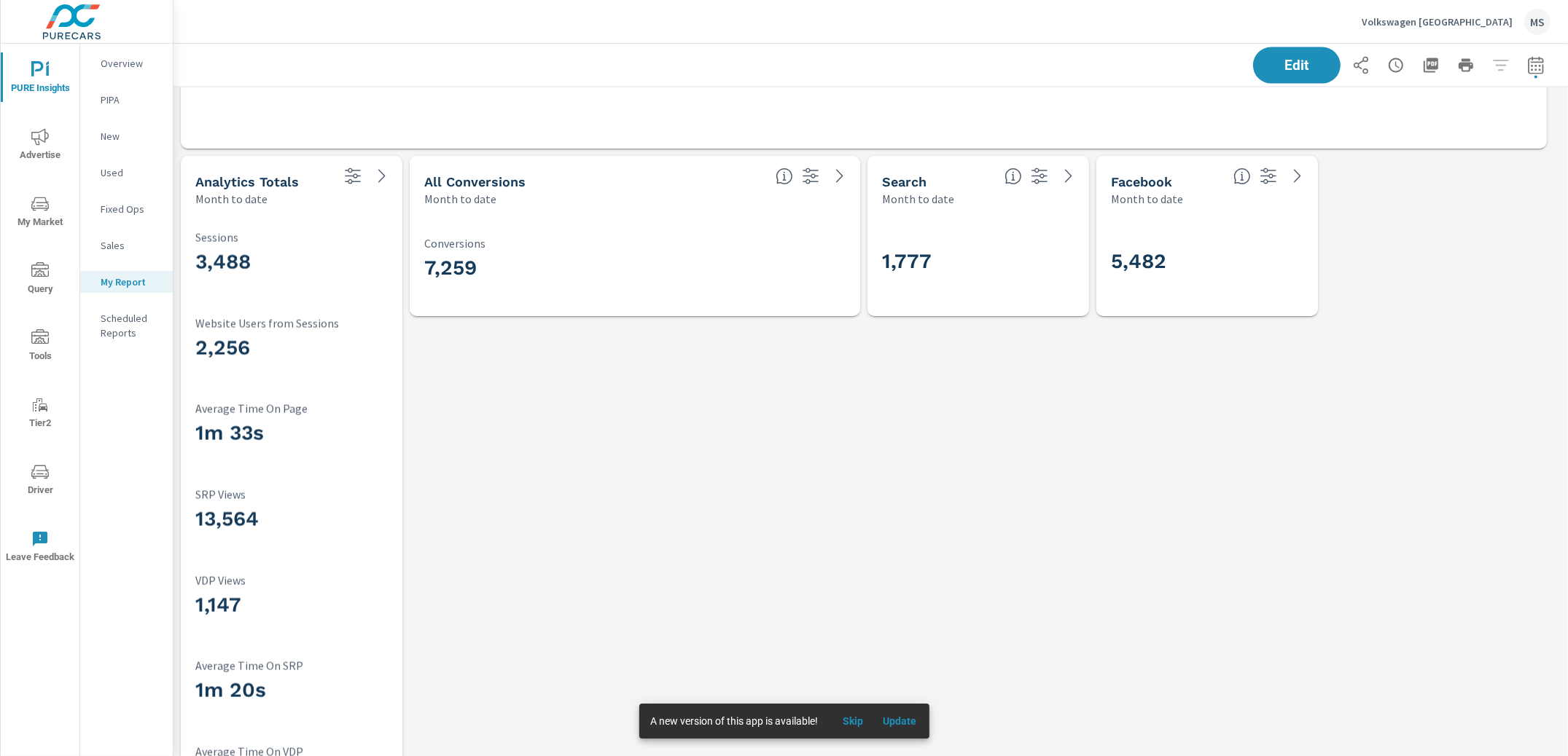
scroll to position [2608, 0]
